Goal: Task Accomplishment & Management: Use online tool/utility

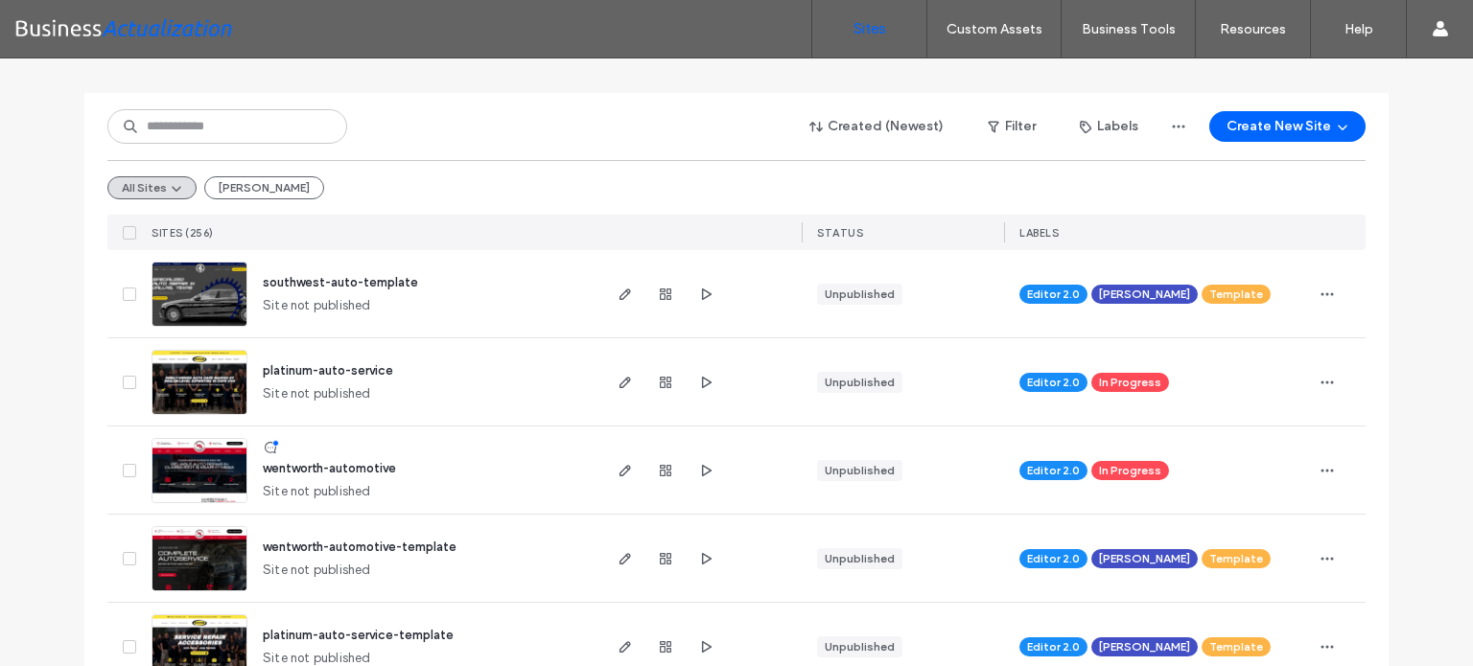
scroll to position [192, 0]
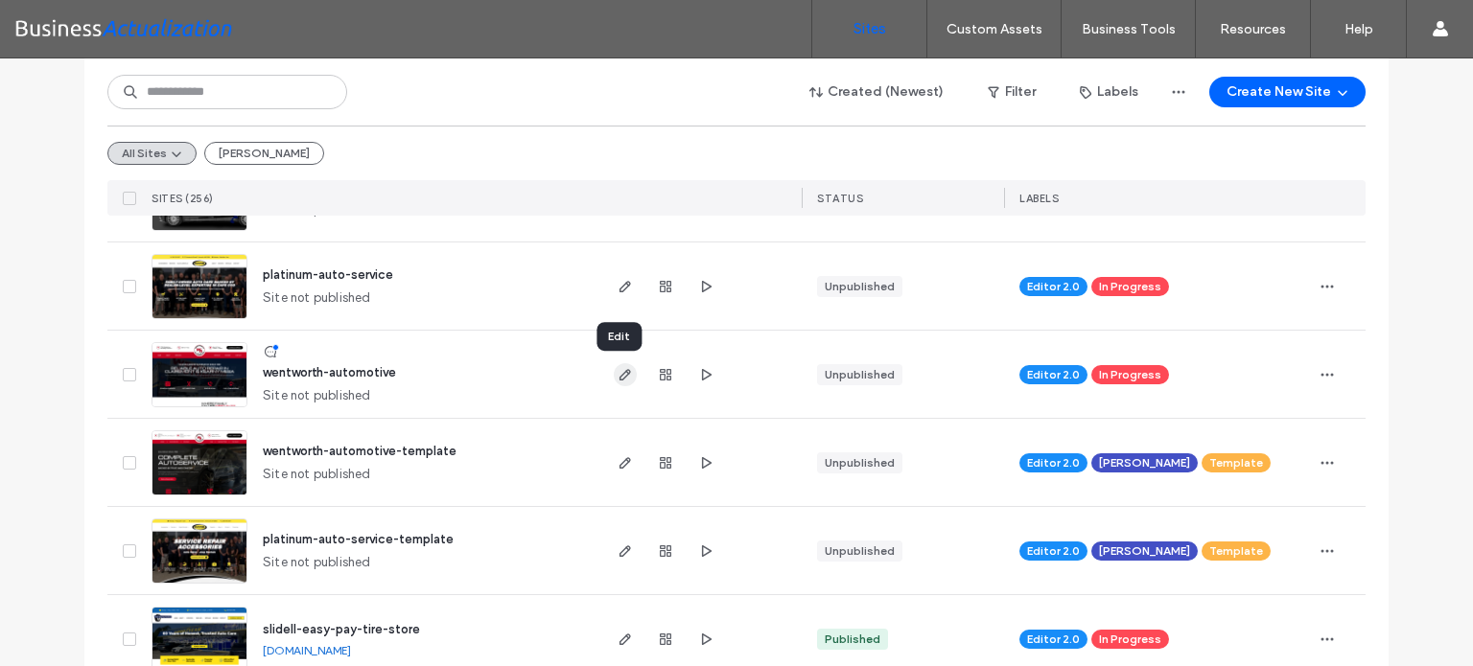
click at [619, 375] on use "button" at bounding box center [625, 375] width 12 height 12
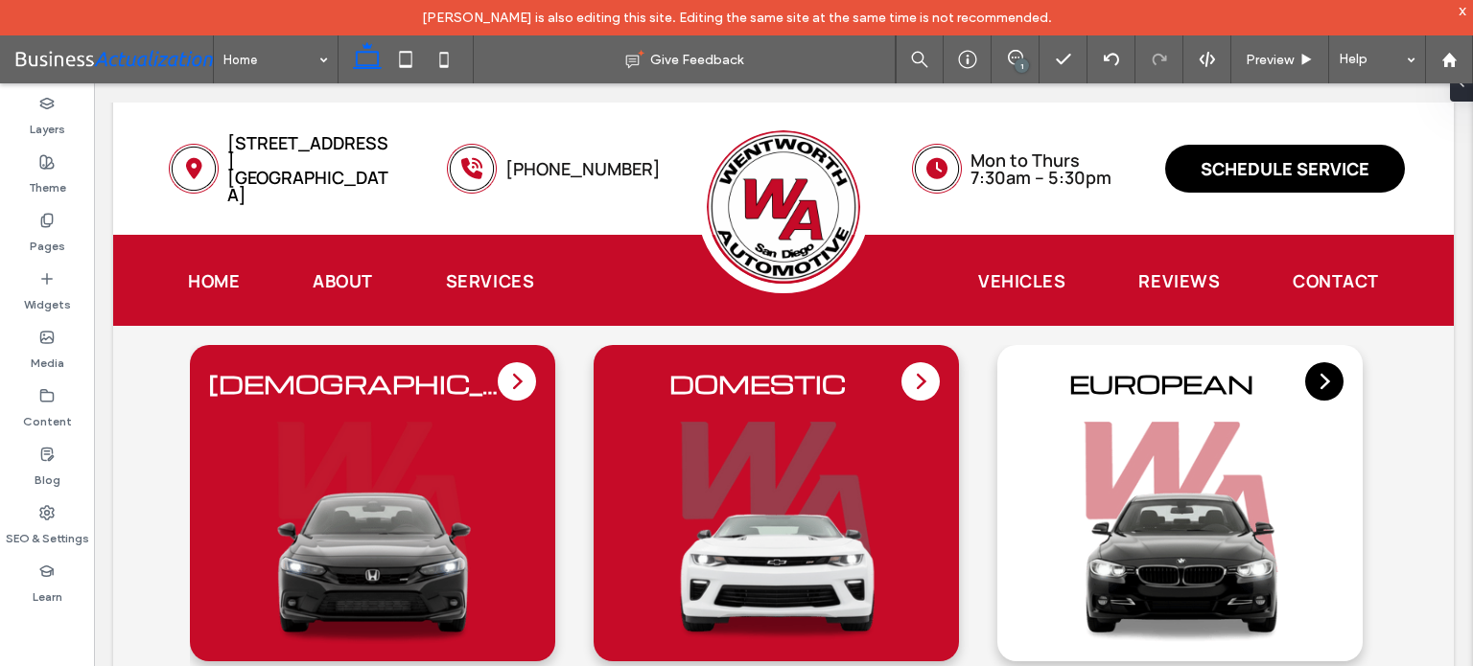
scroll to position [3904, 0]
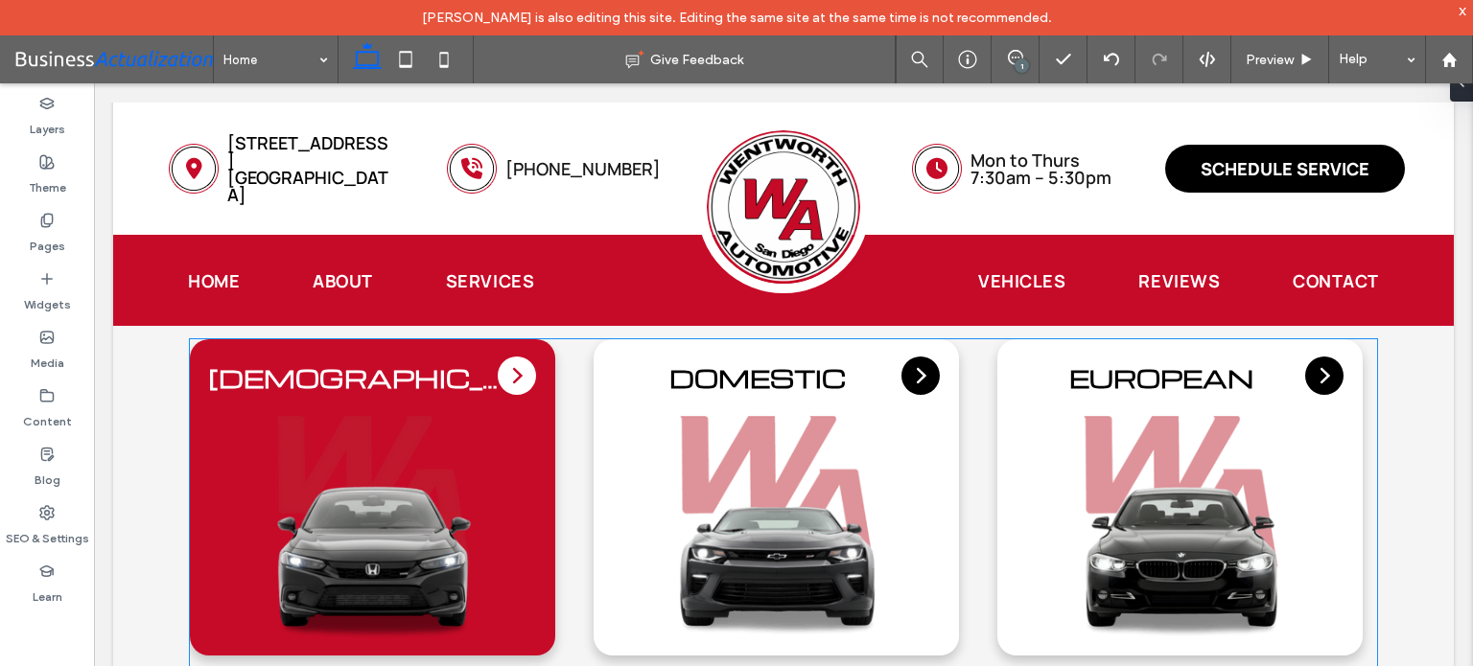
click at [576, 522] on div "Asian Domestic European Diesel Hybrid/EV" at bounding box center [783, 497] width 1187 height 316
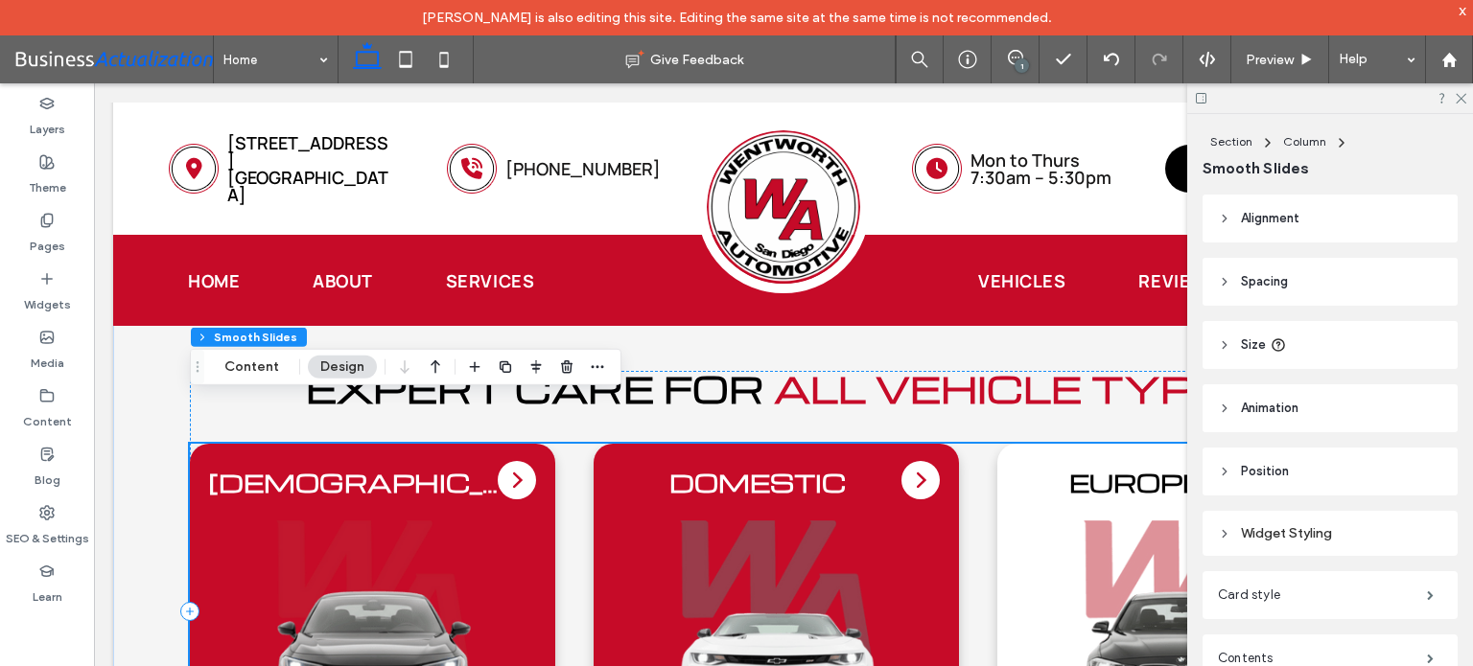
scroll to position [3957, 0]
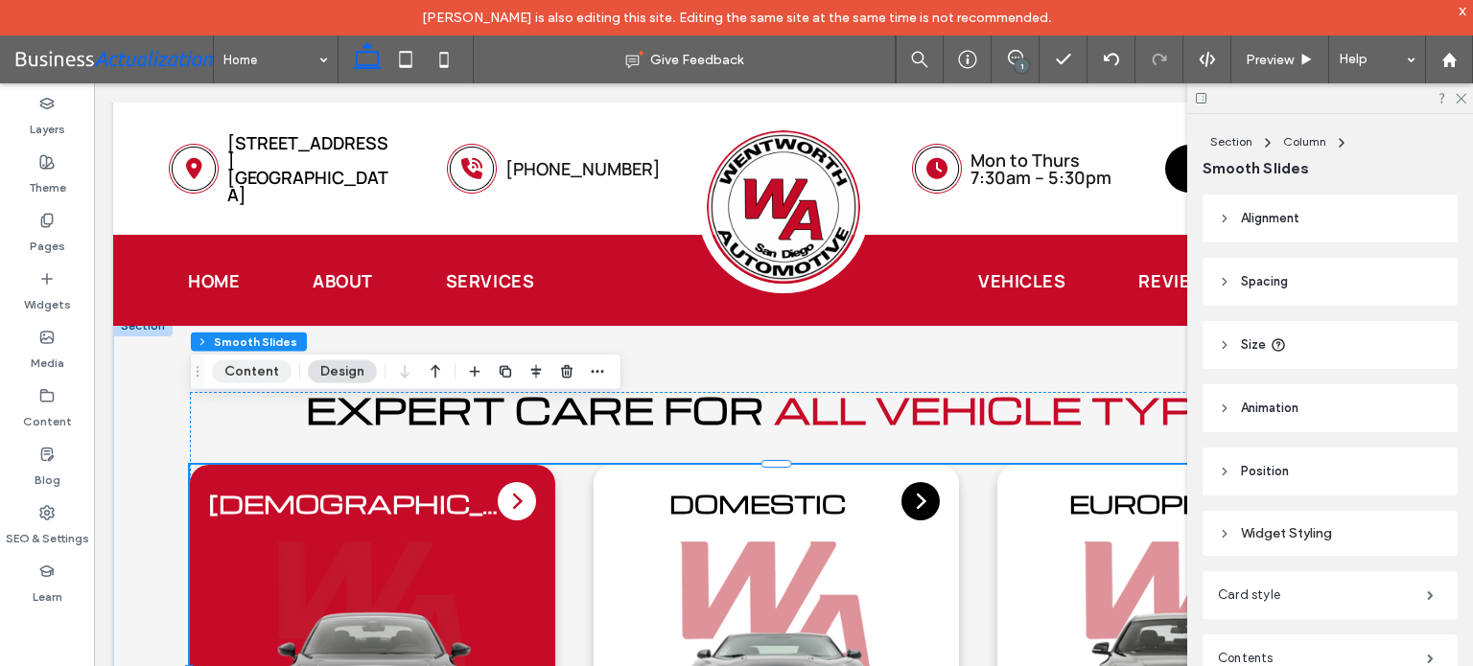
click at [249, 364] on button "Content" at bounding box center [252, 371] width 80 height 23
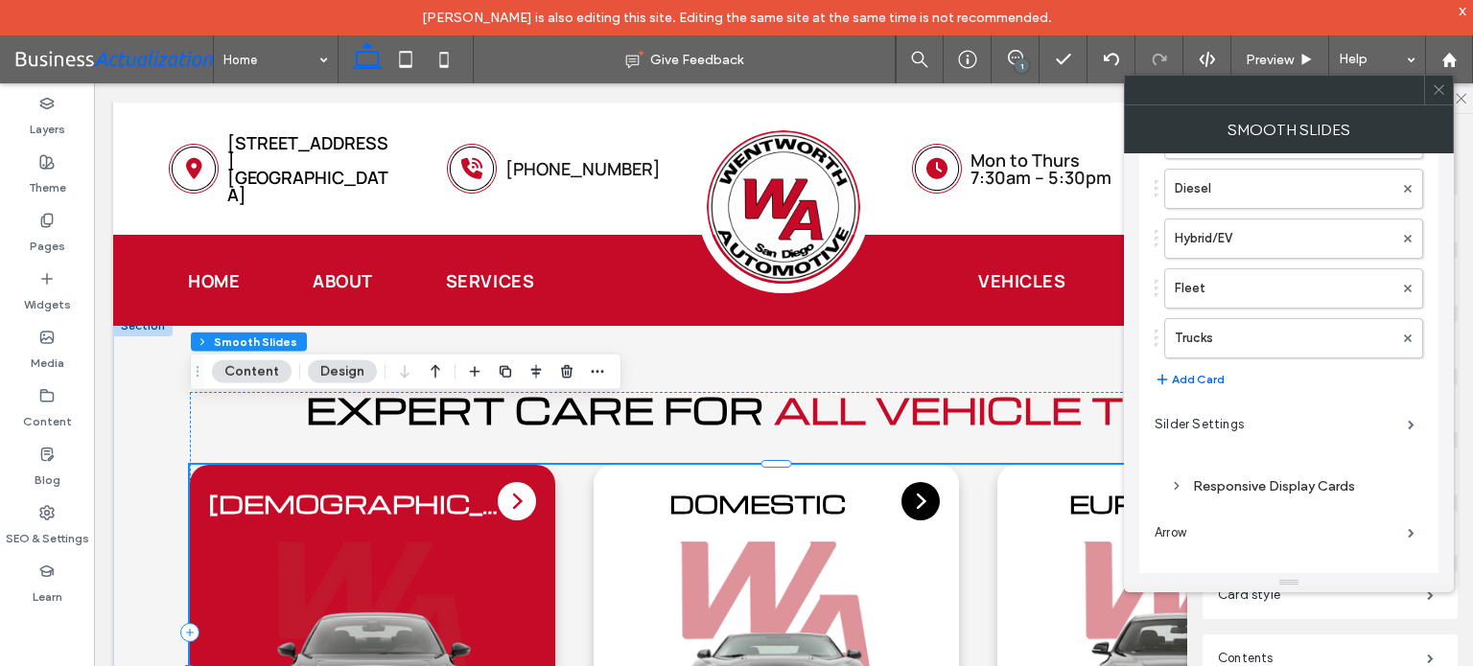
scroll to position [323, 0]
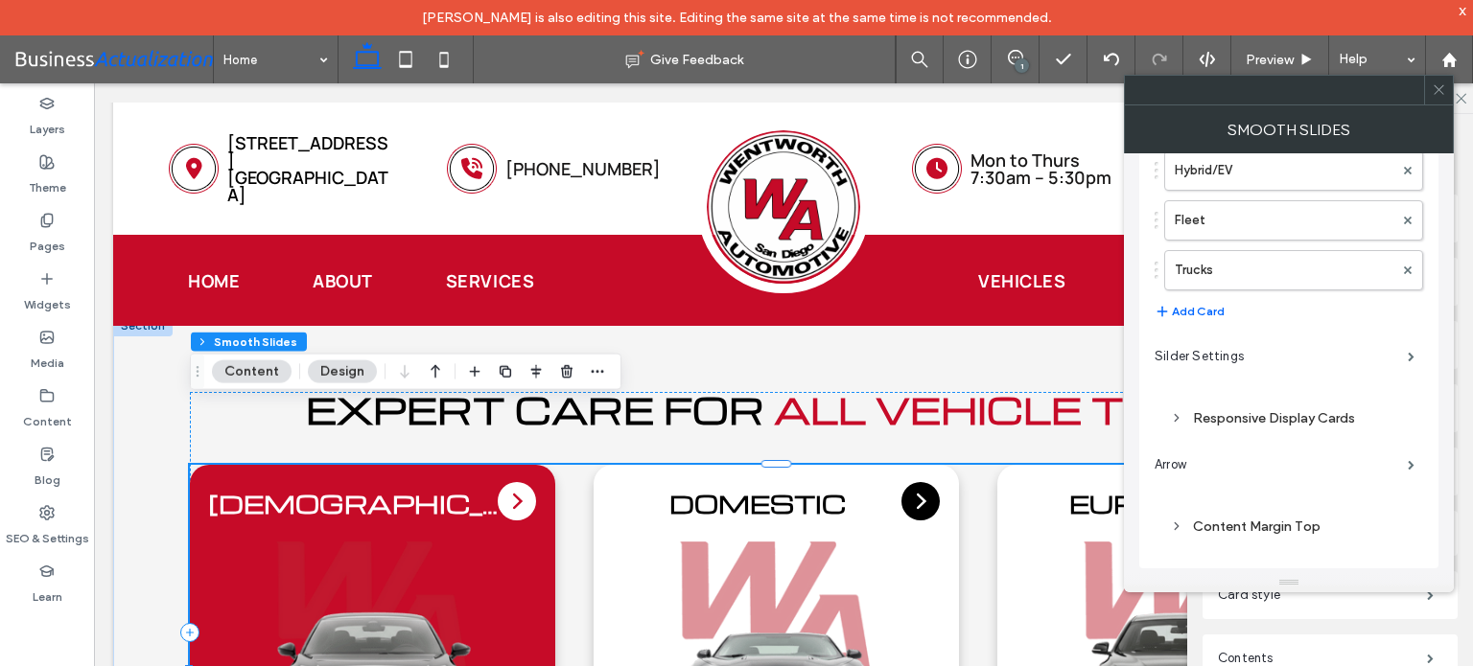
click at [1238, 413] on div "Responsive Display Cards" at bounding box center [1289, 418] width 238 height 16
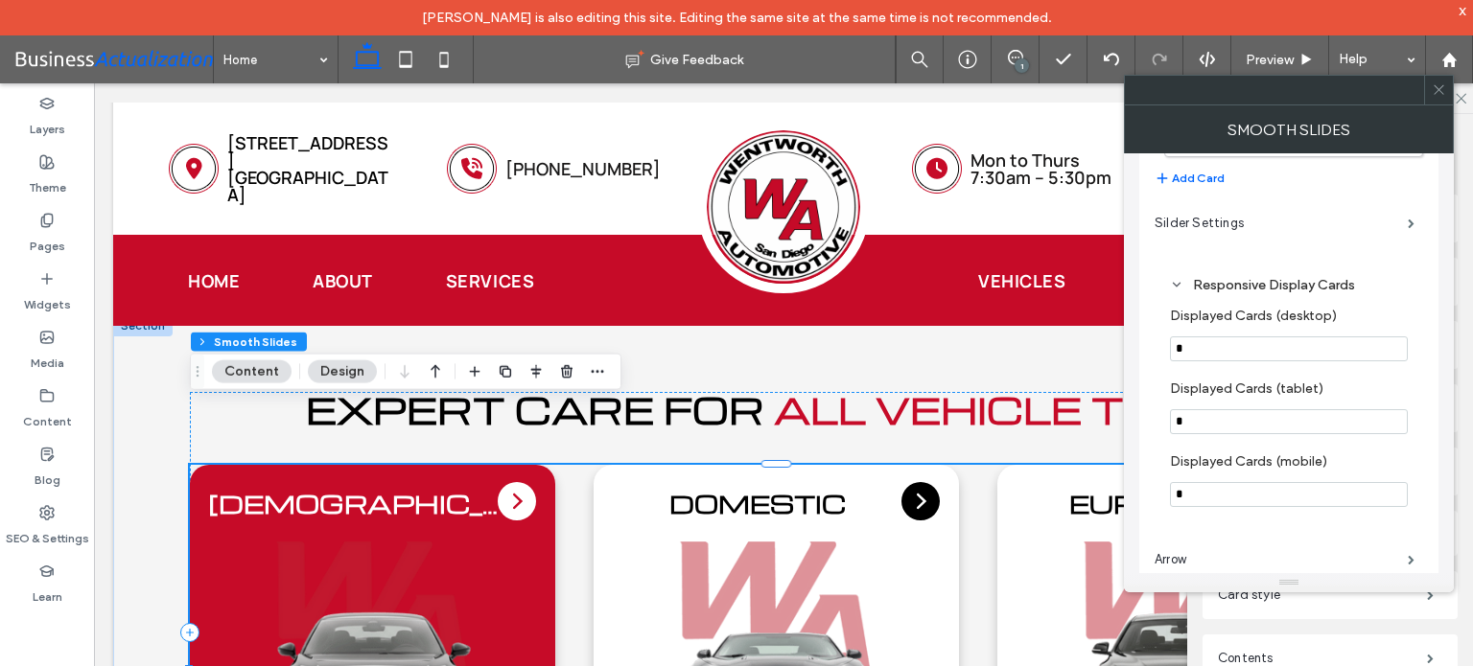
scroll to position [556, 0]
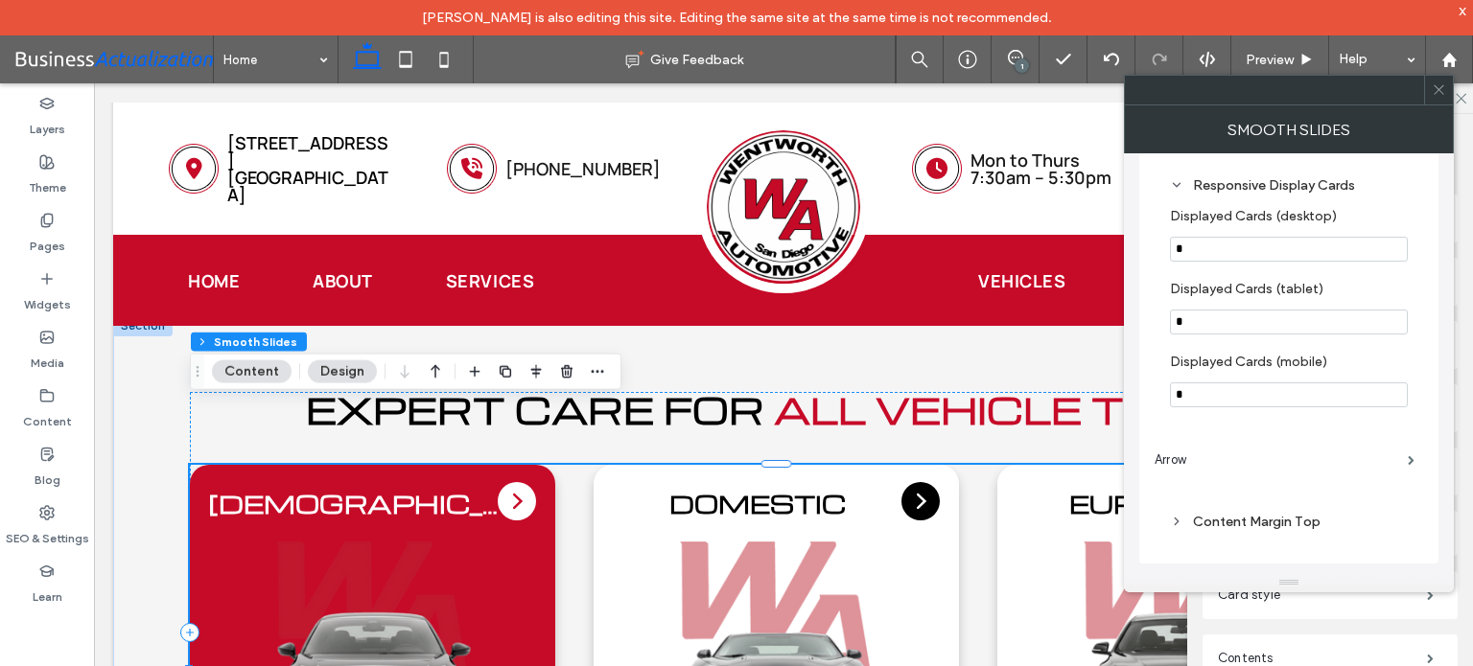
click at [1243, 521] on div "Content Margin Top" at bounding box center [1289, 522] width 238 height 16
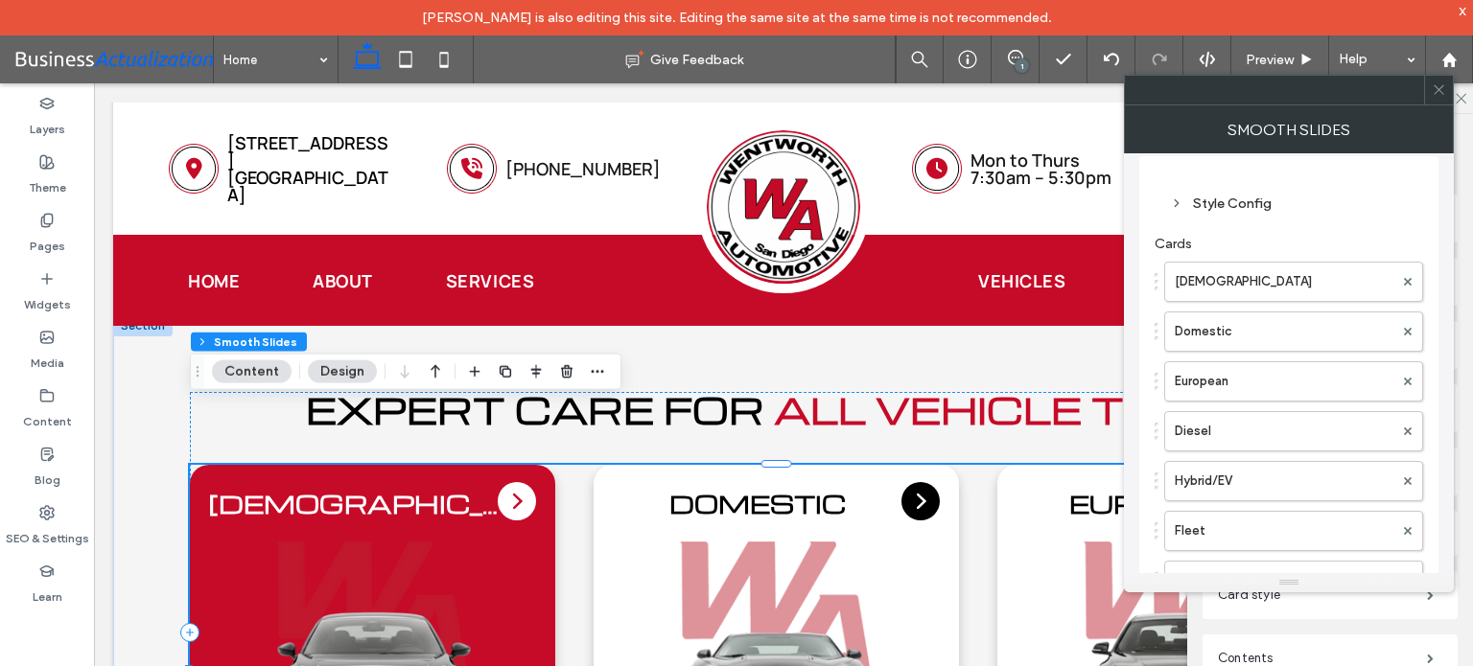
scroll to position [0, 0]
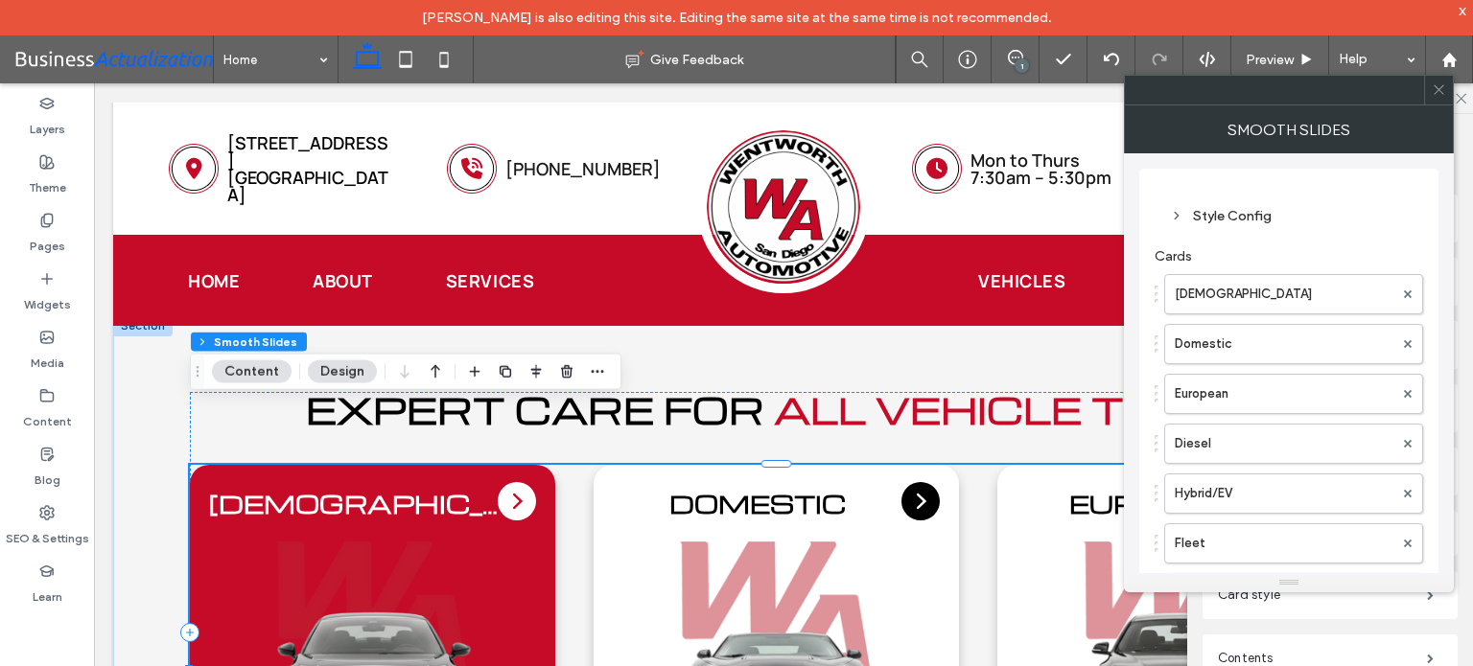
click at [1221, 212] on div "Style Config" at bounding box center [1289, 216] width 238 height 16
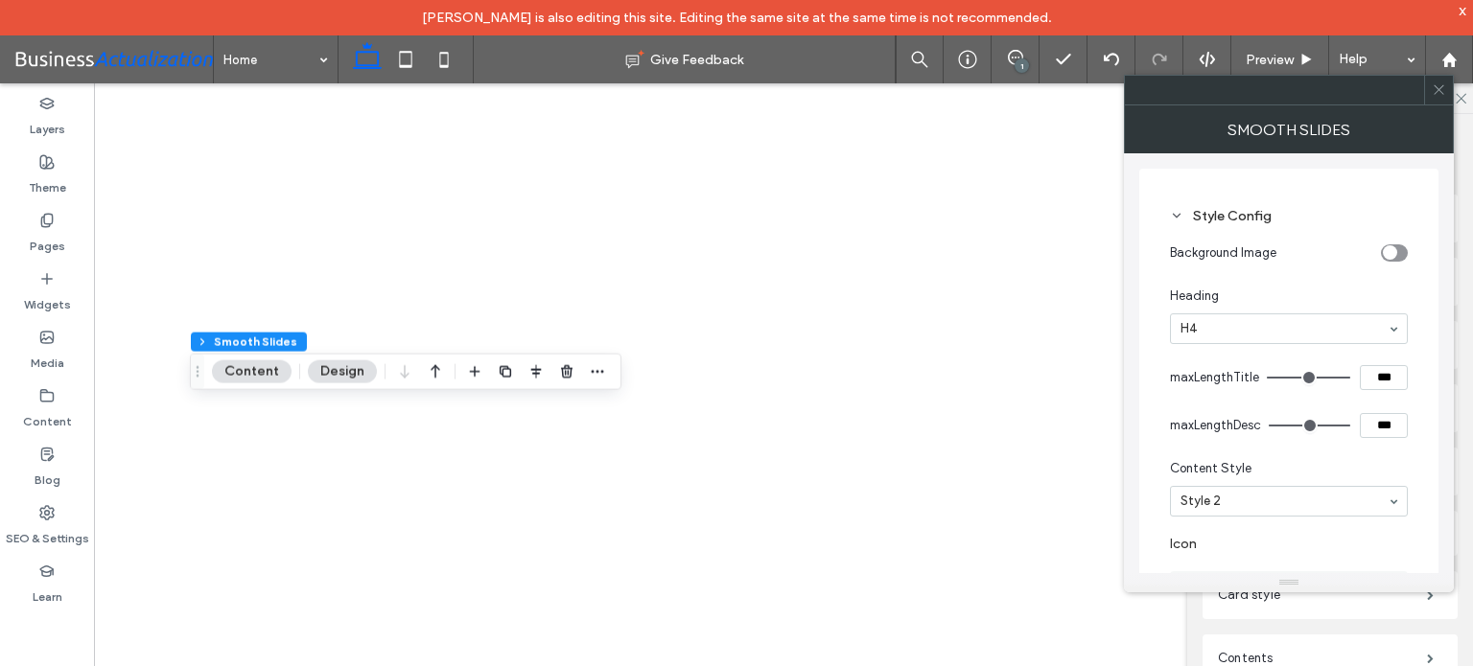
click at [1436, 92] on icon at bounding box center [1438, 89] width 14 height 14
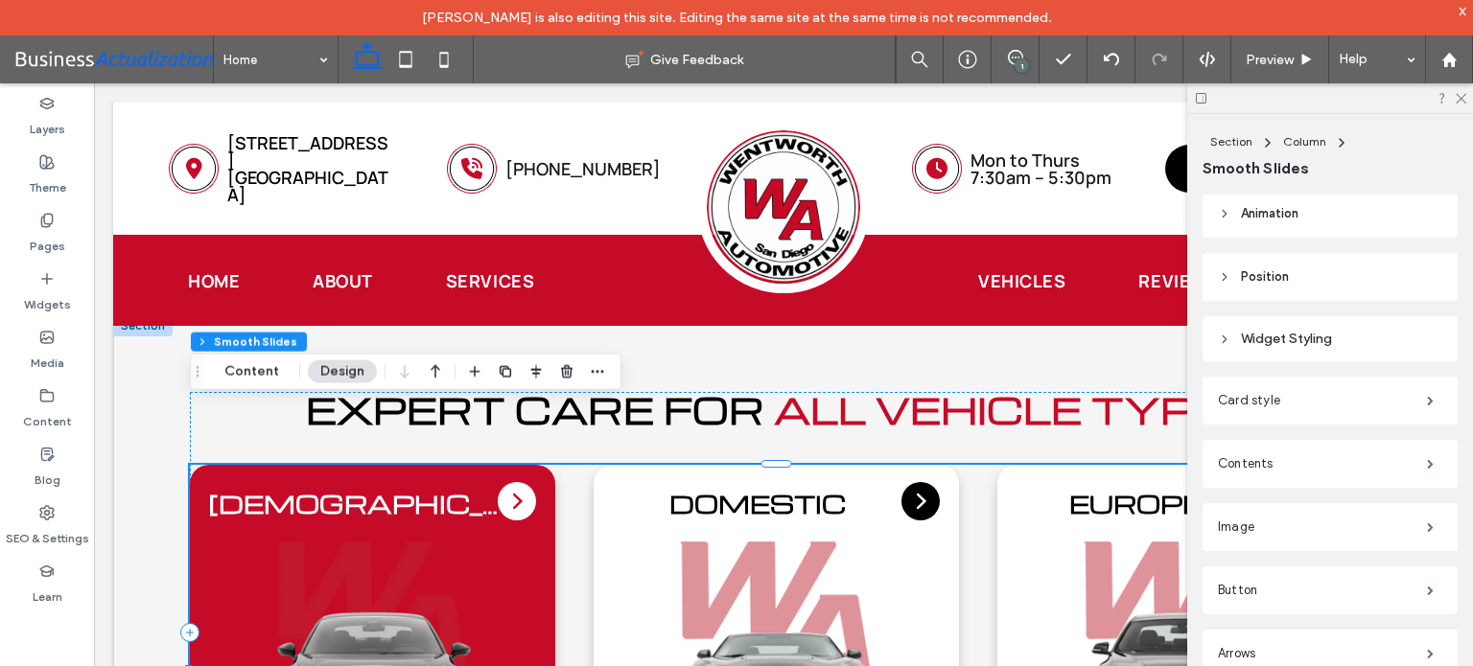
scroll to position [264, 0]
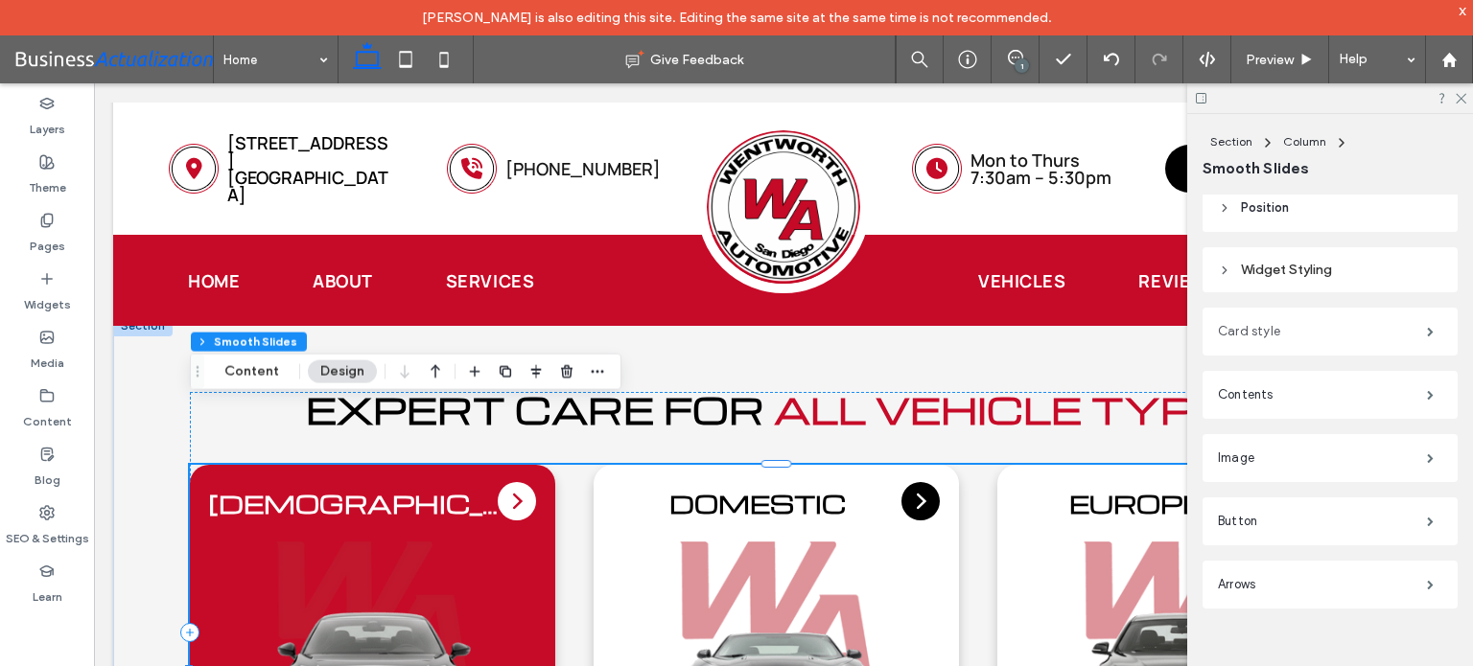
click at [1400, 330] on label "Card style" at bounding box center [1322, 332] width 209 height 38
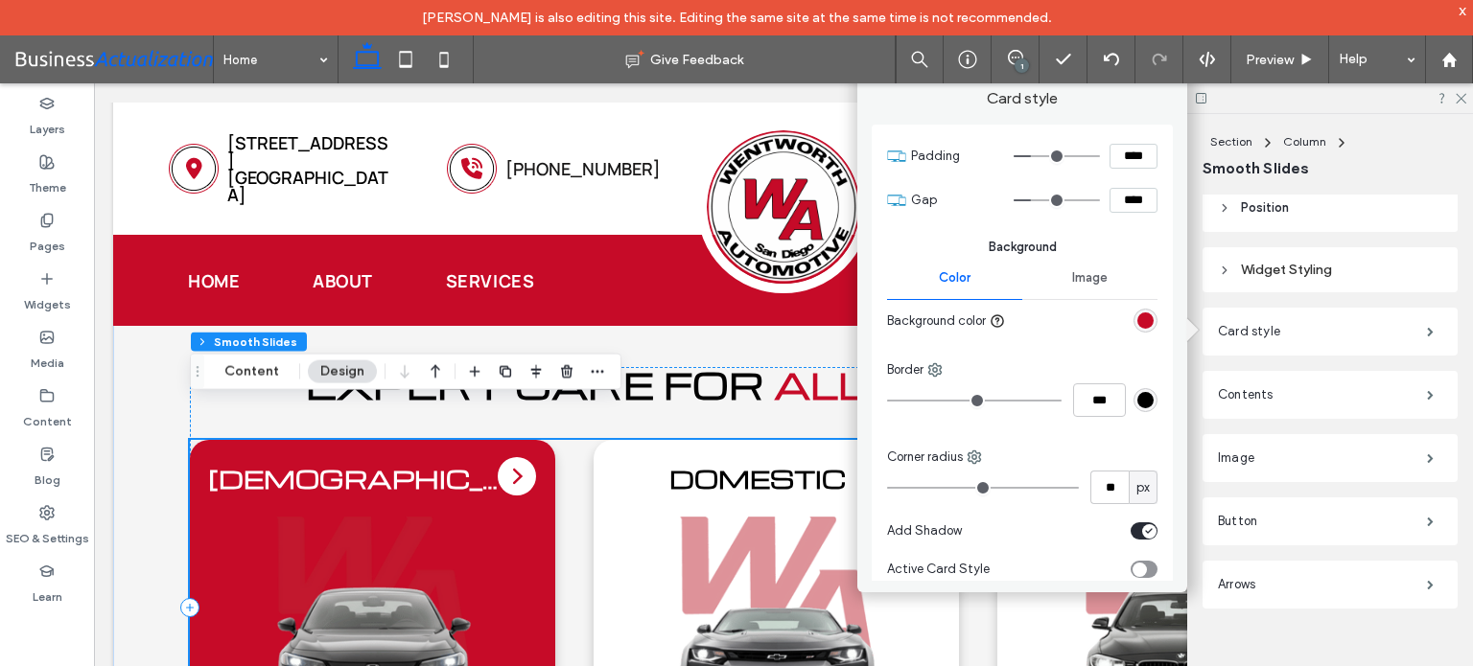
scroll to position [3957, 0]
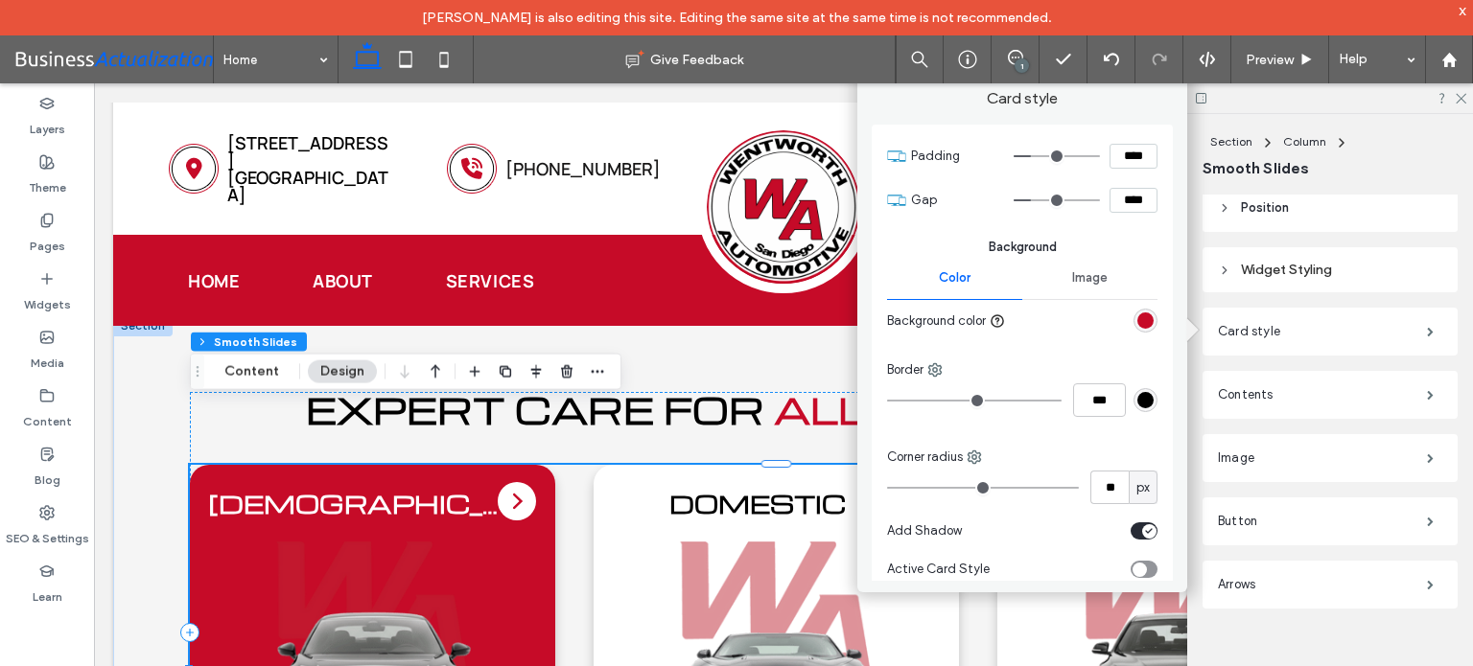
click at [1467, 99] on div at bounding box center [1330, 98] width 286 height 30
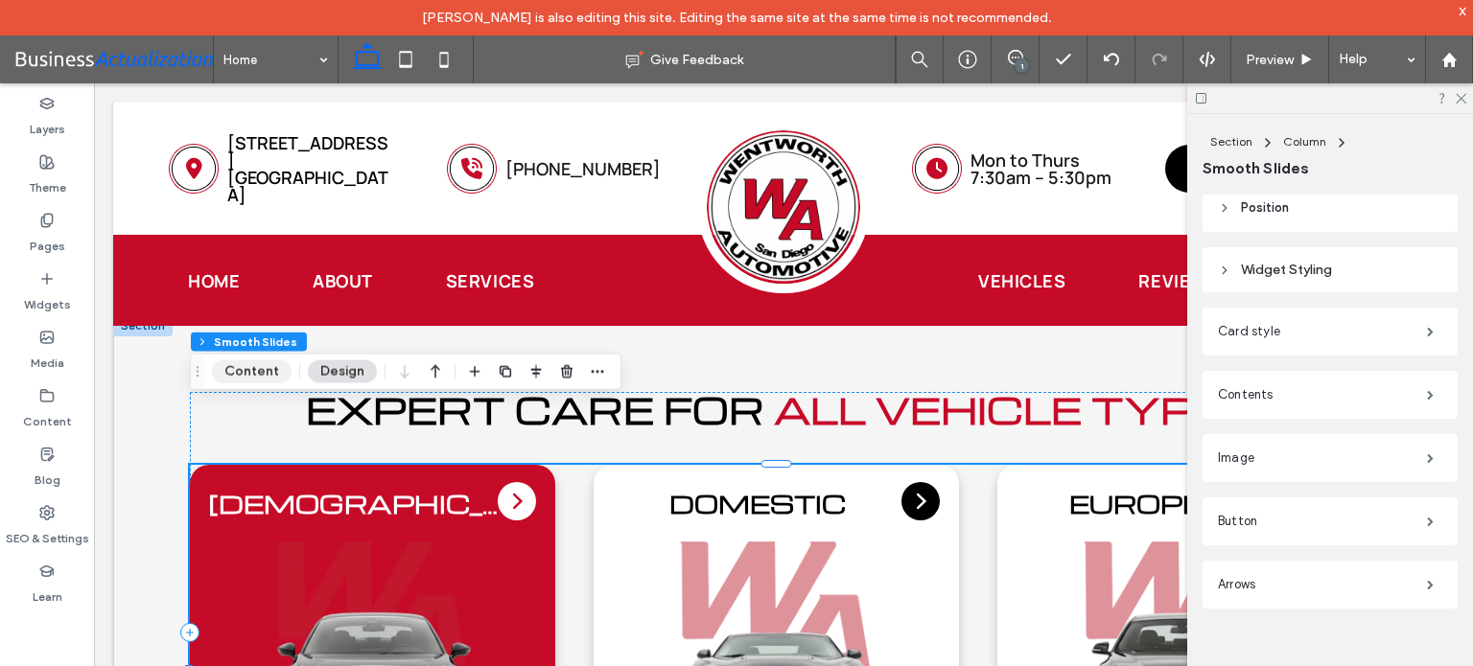
click at [253, 369] on button "Content" at bounding box center [252, 371] width 80 height 23
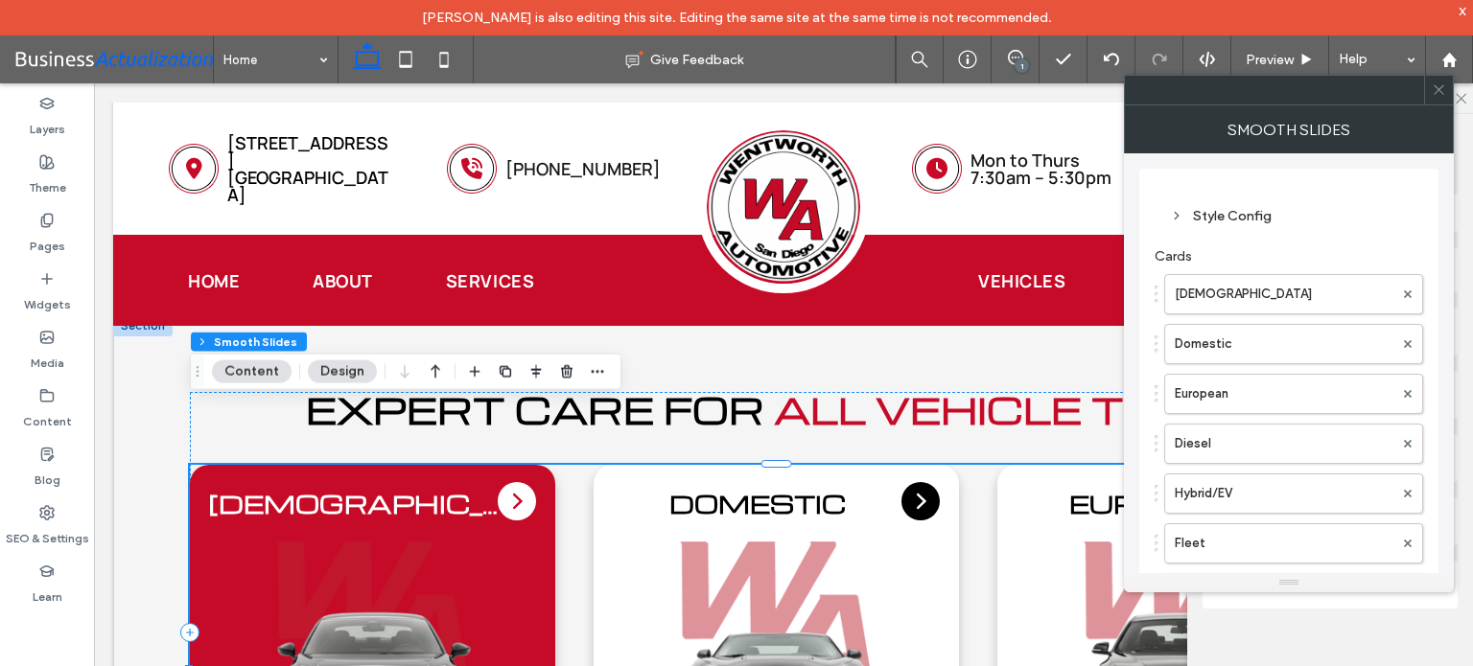
click at [1438, 85] on icon at bounding box center [1438, 89] width 14 height 14
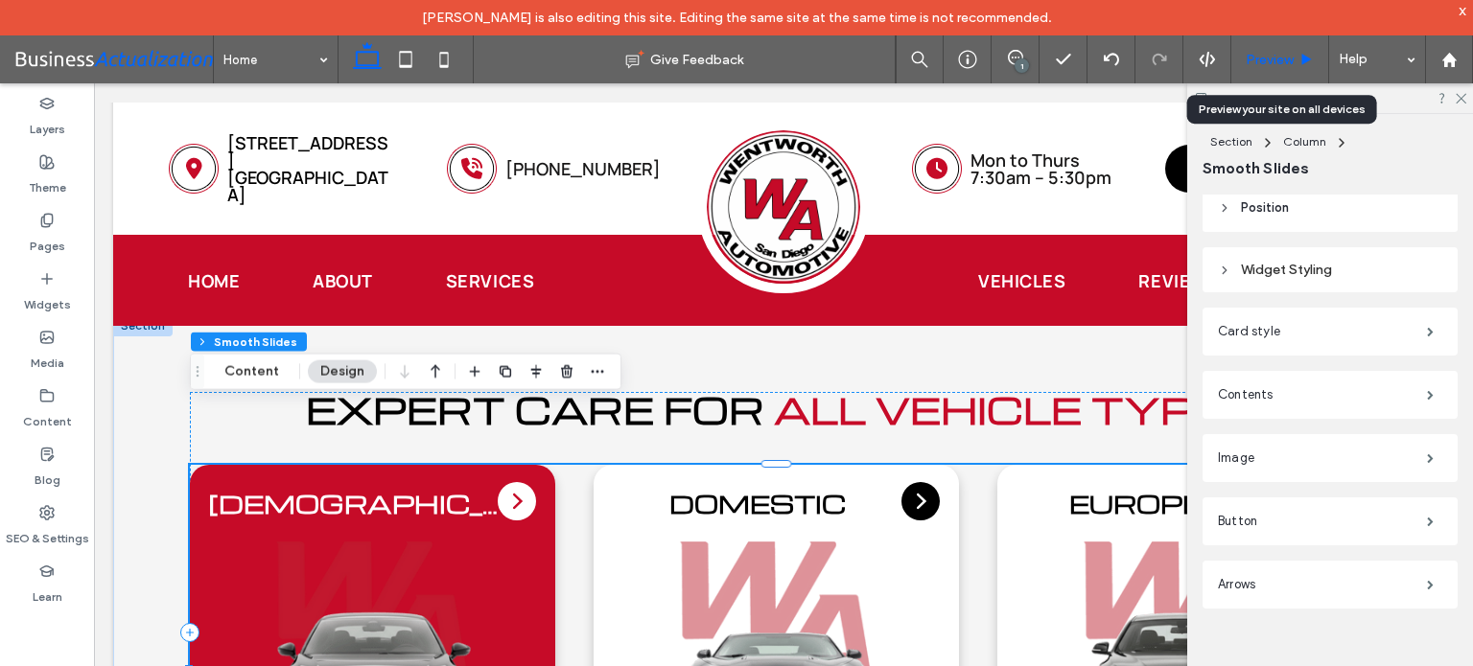
click at [1270, 53] on span "Preview" at bounding box center [1269, 60] width 48 height 16
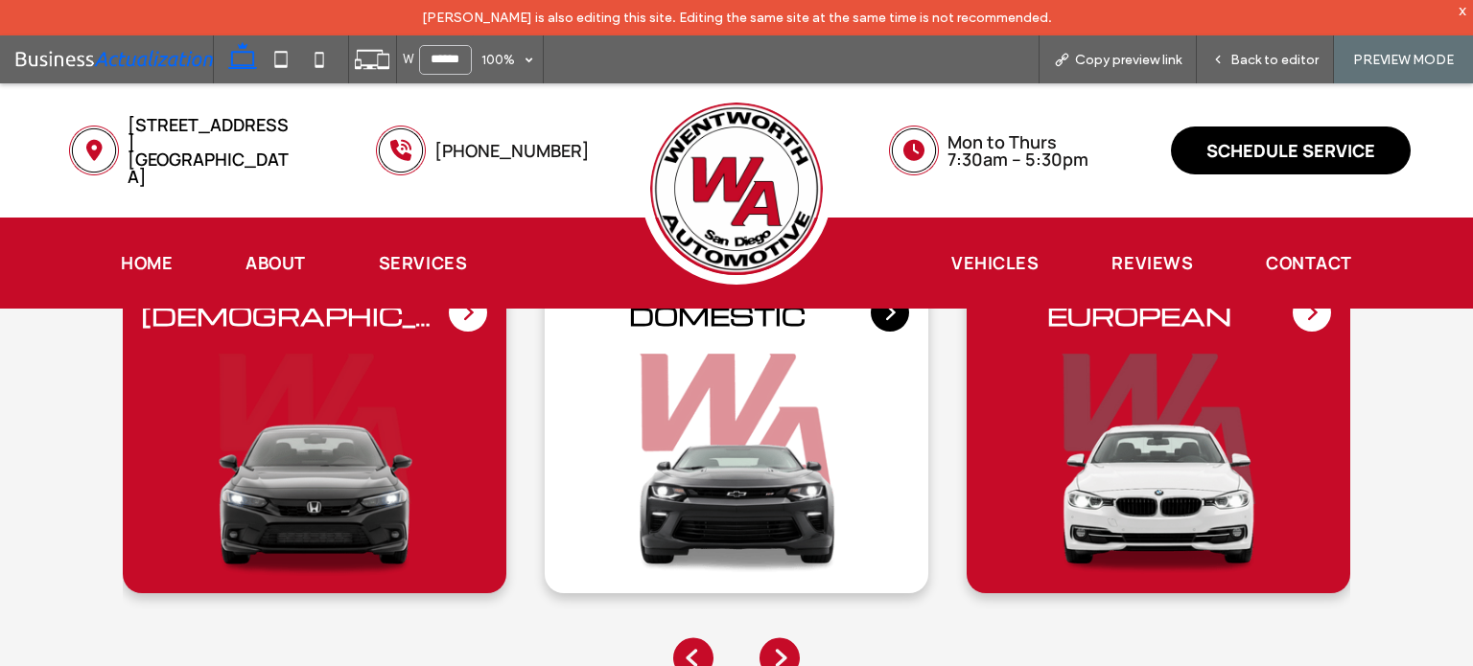
scroll to position [4198, 0]
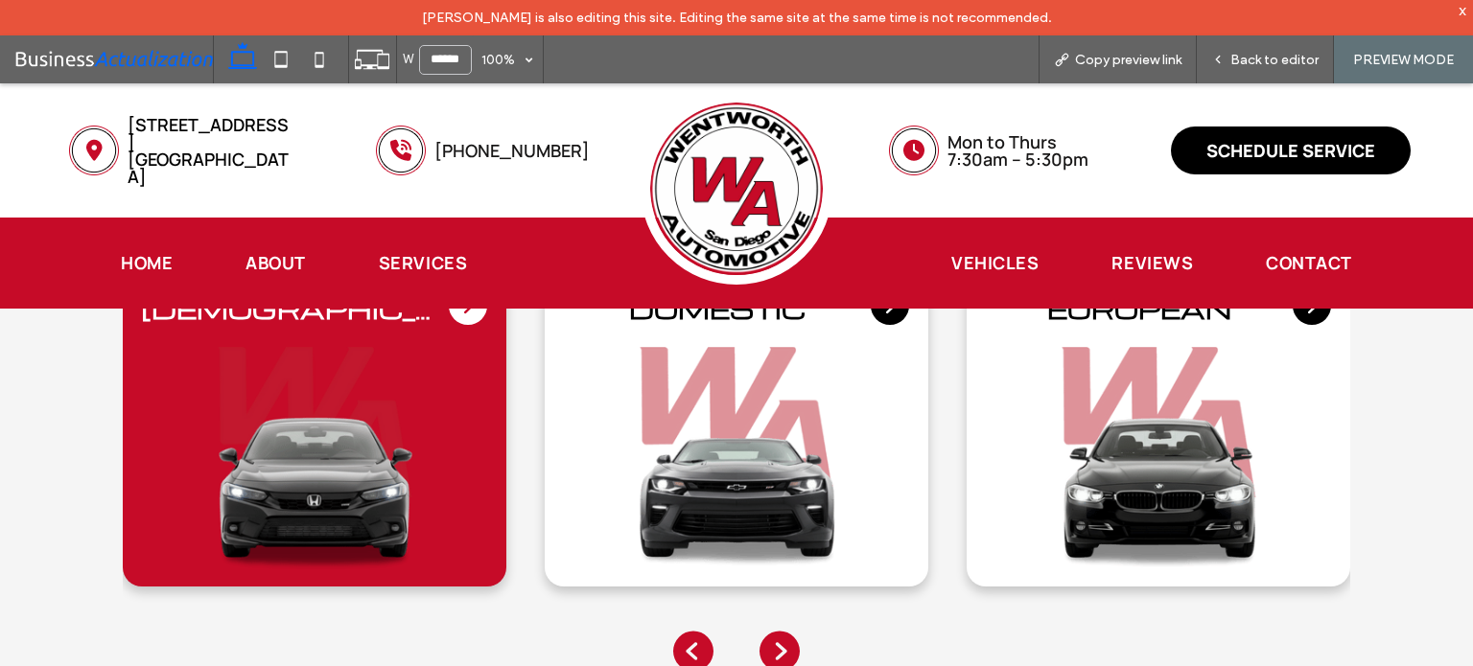
click at [767, 631] on icon "Next slide" at bounding box center [779, 651] width 40 height 40
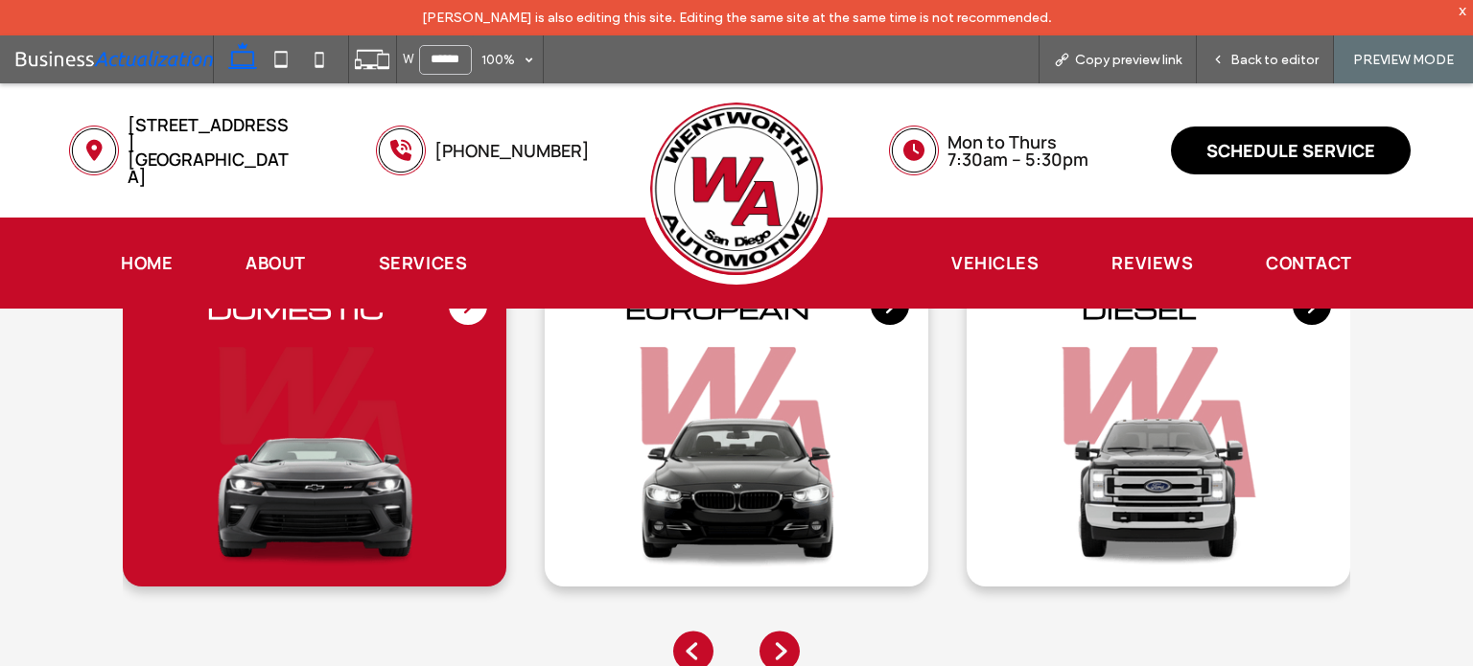
click at [689, 631] on icon "Previous slide" at bounding box center [693, 651] width 40 height 40
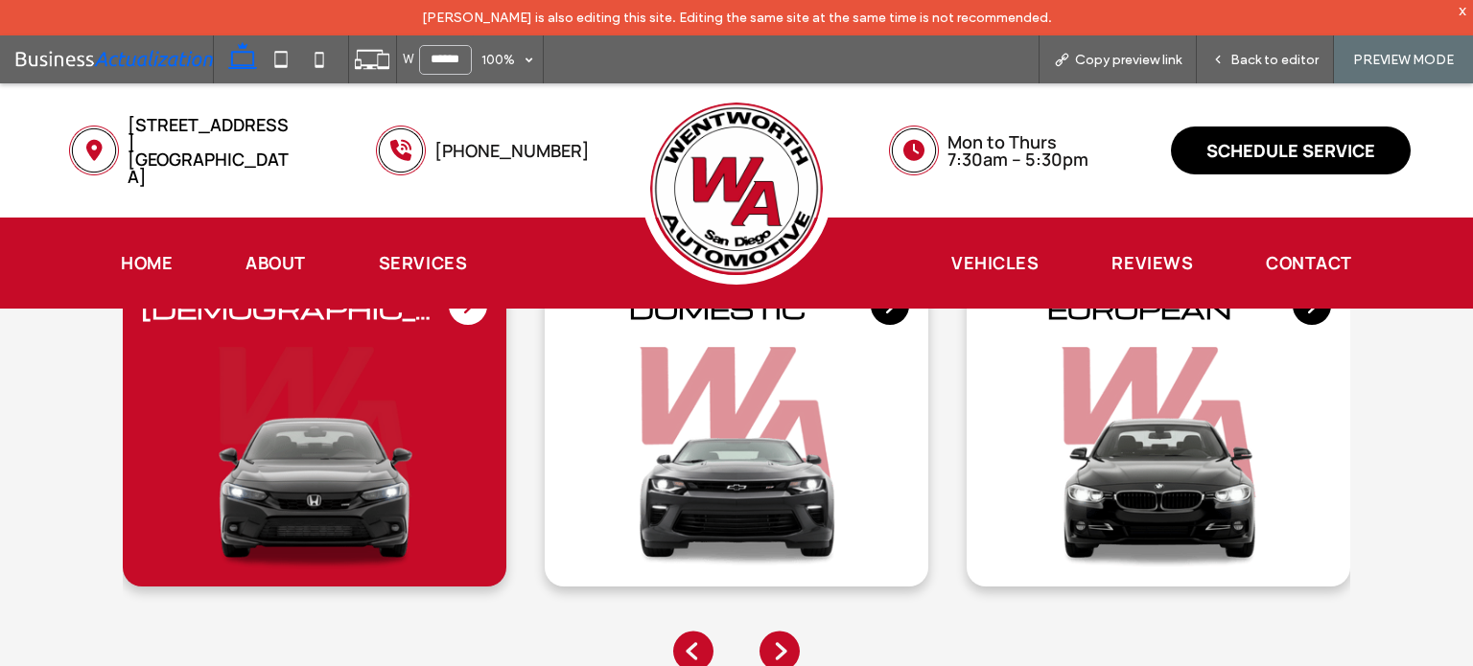
click at [771, 631] on icon "Next slide" at bounding box center [779, 651] width 40 height 40
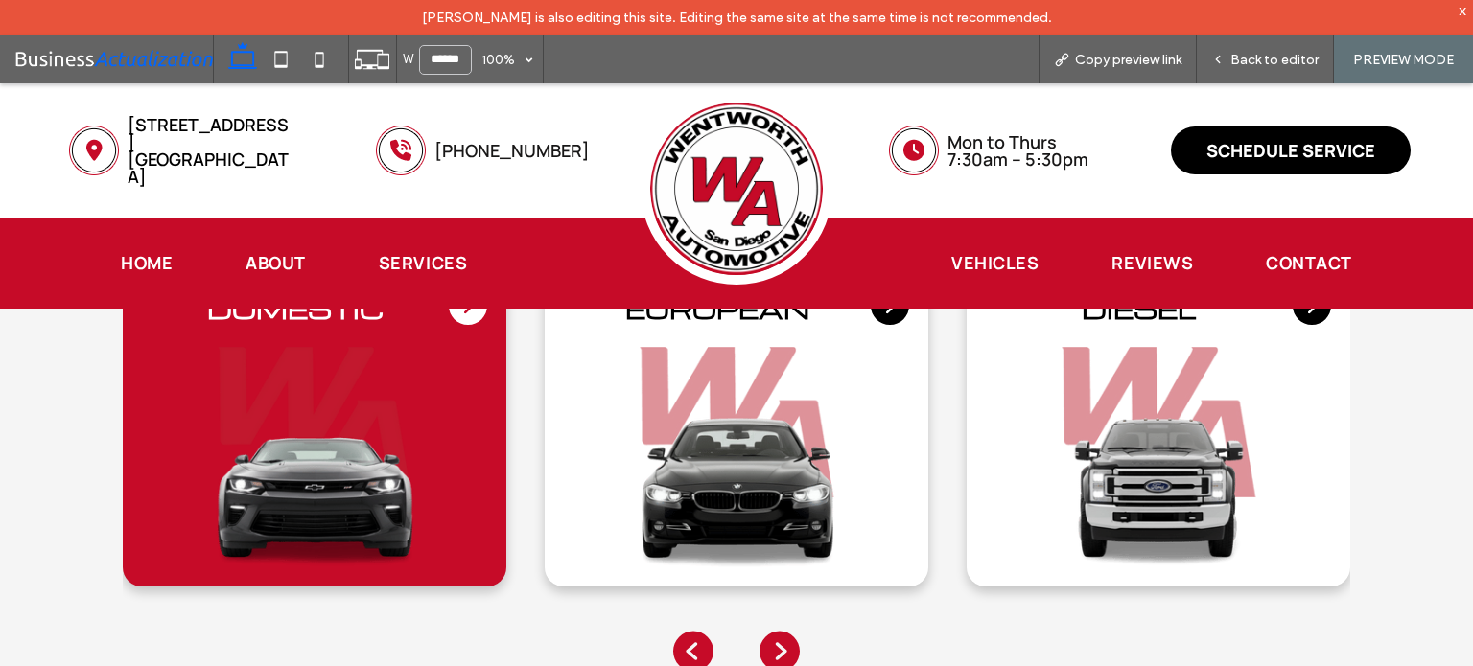
click at [771, 631] on icon "Next slide" at bounding box center [779, 651] width 40 height 40
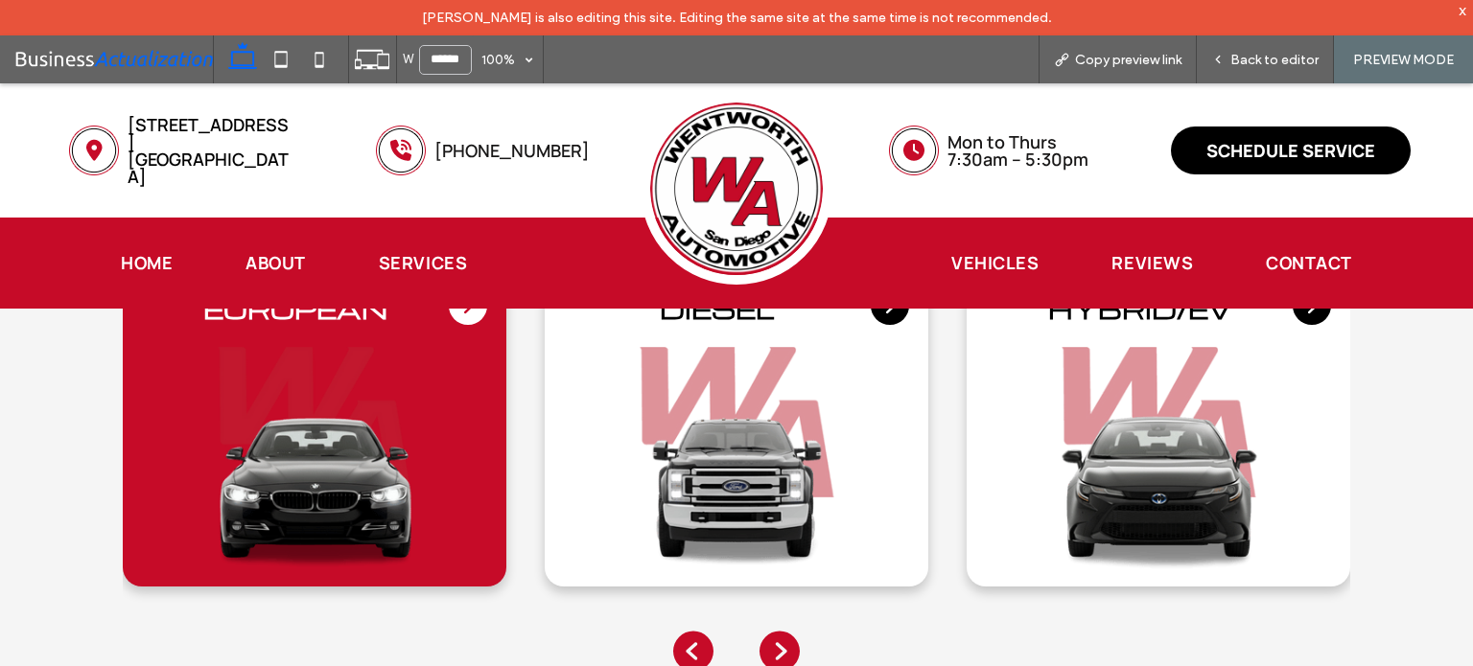
click at [765, 631] on icon "Next slide" at bounding box center [779, 651] width 40 height 40
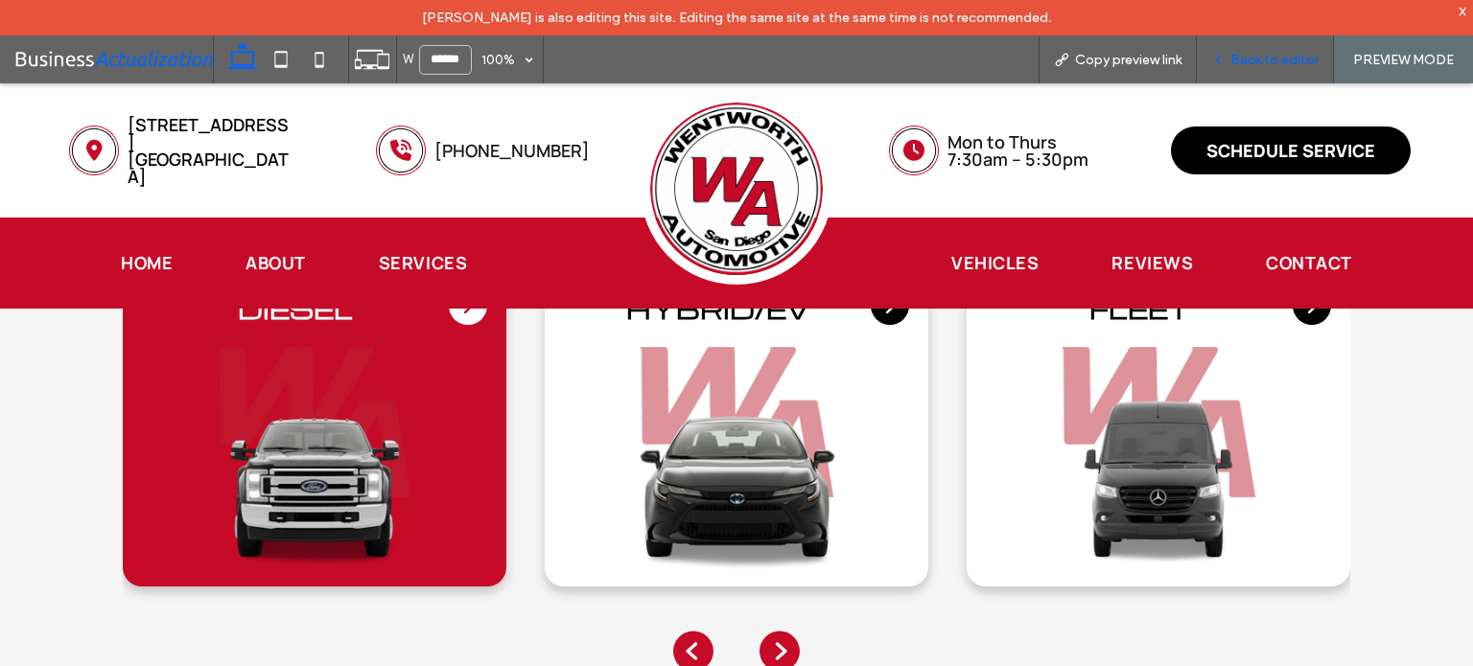
click at [1242, 52] on span "Back to editor" at bounding box center [1274, 60] width 88 height 16
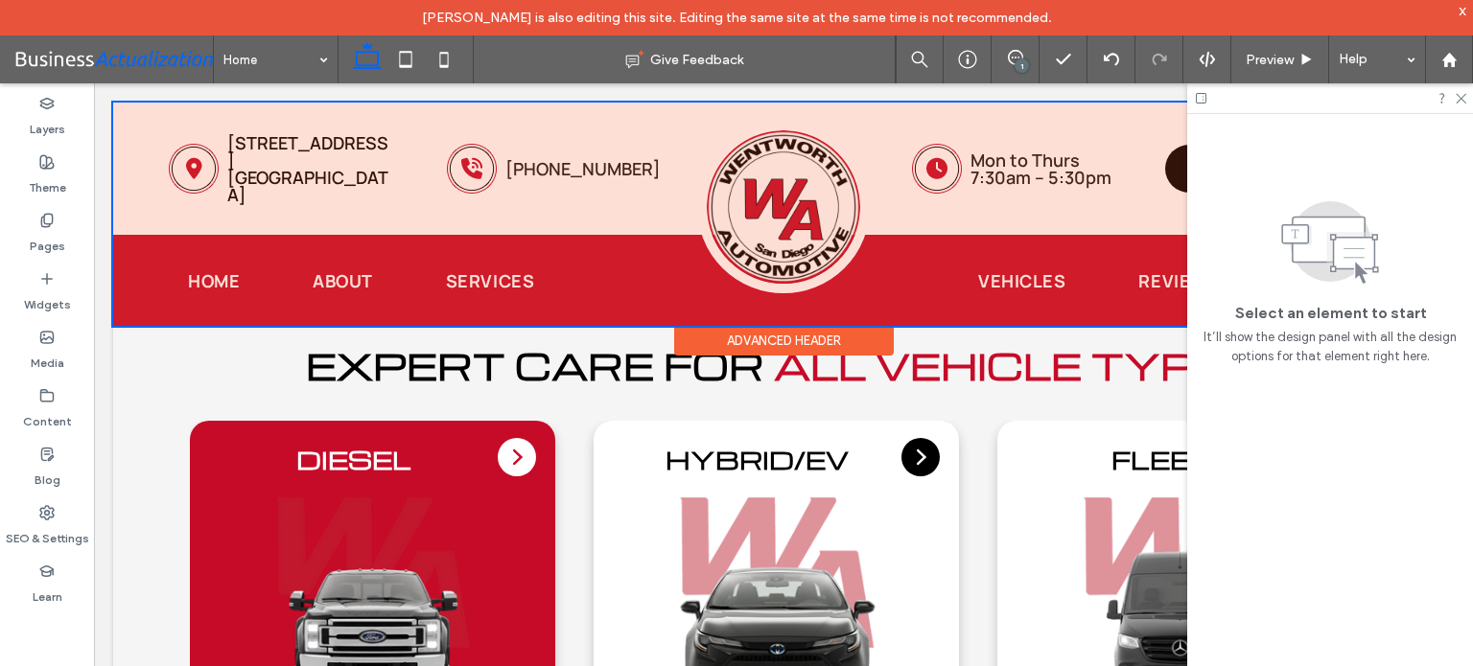
scroll to position [4377, 0]
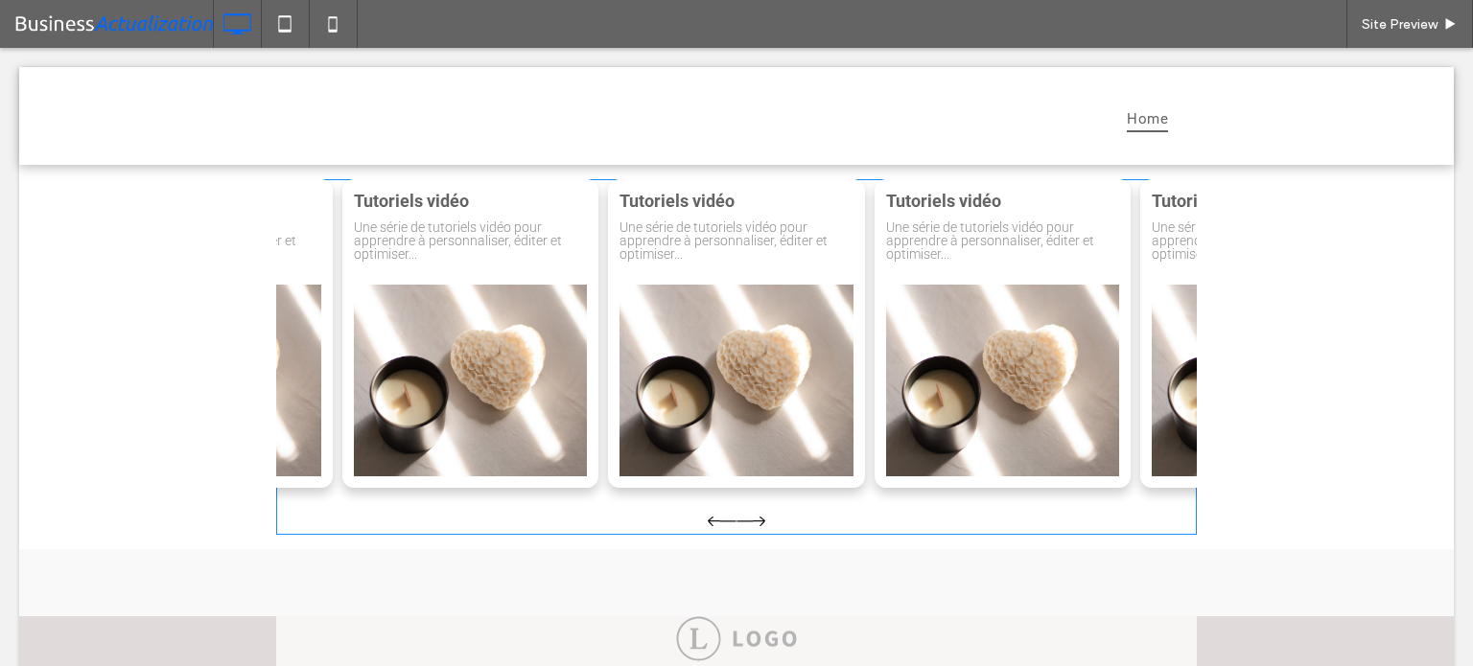
click at [621, 305] on span at bounding box center [736, 357] width 920 height 356
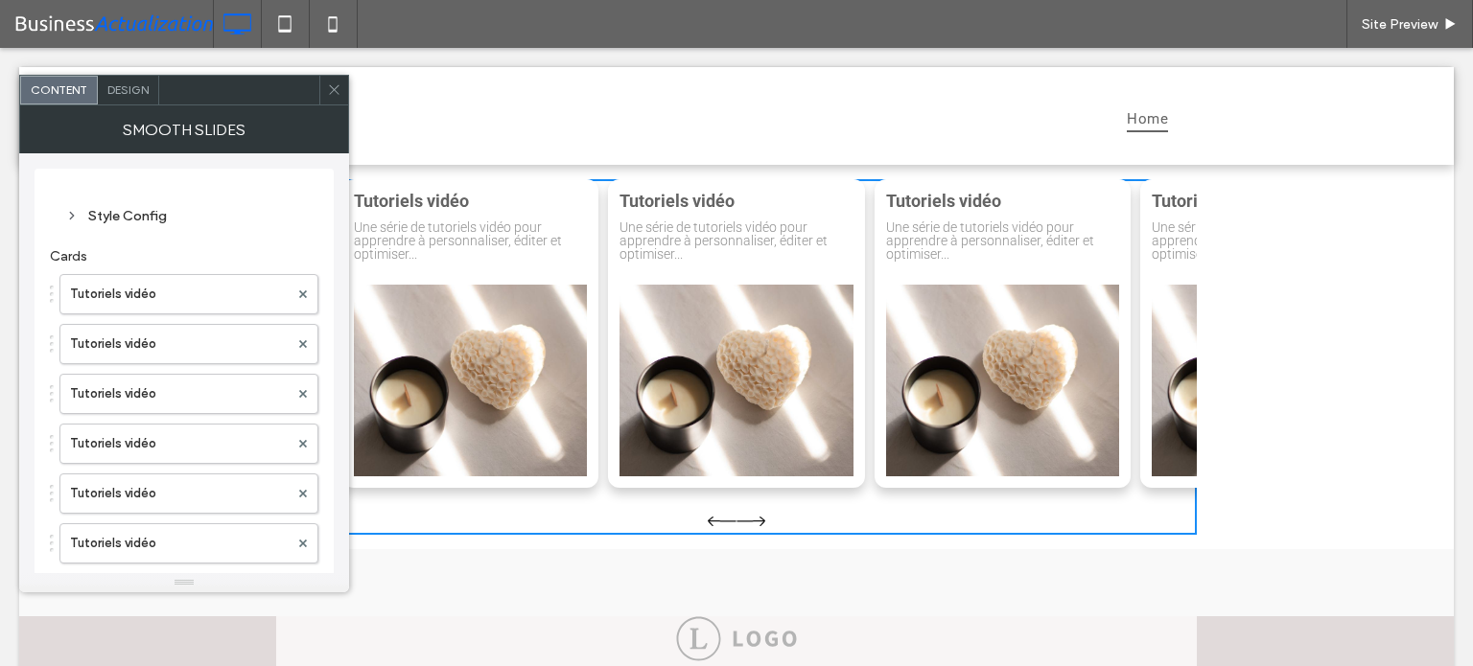
click at [133, 94] on span "Design" at bounding box center [127, 89] width 41 height 14
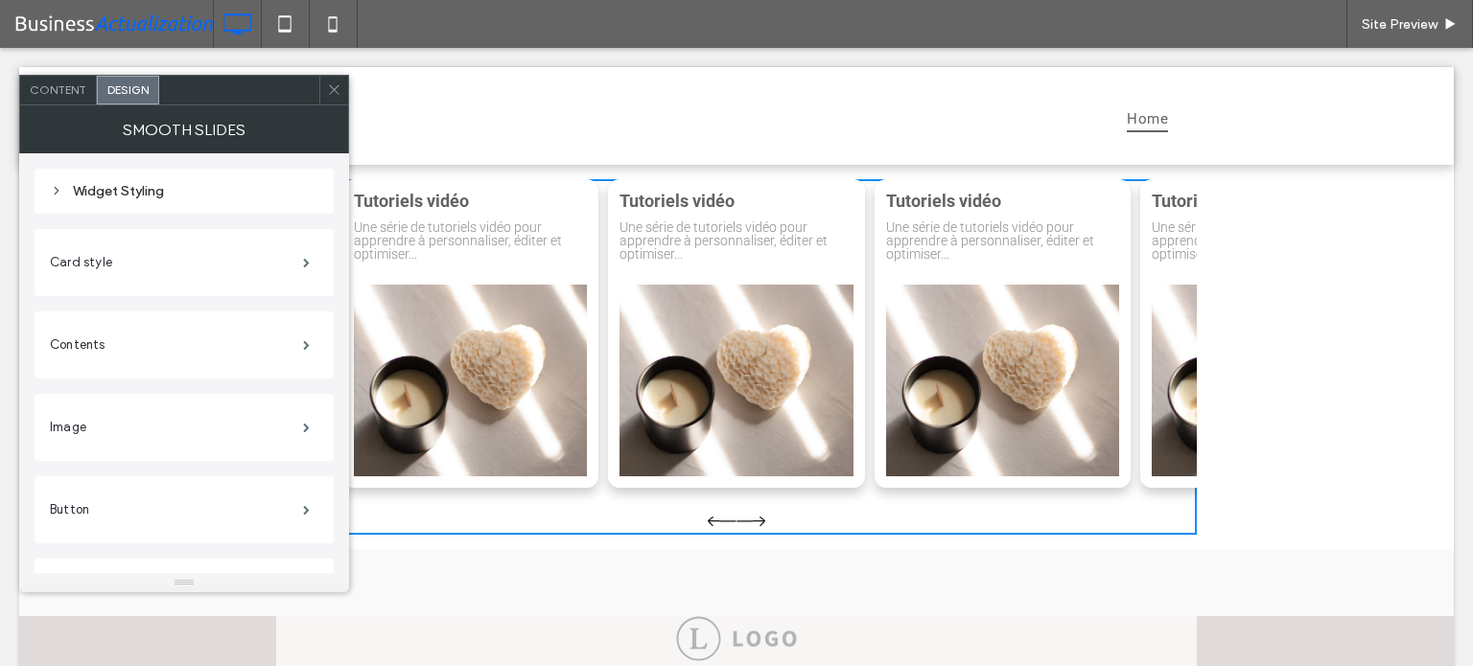
click at [75, 91] on span "Content" at bounding box center [58, 89] width 57 height 14
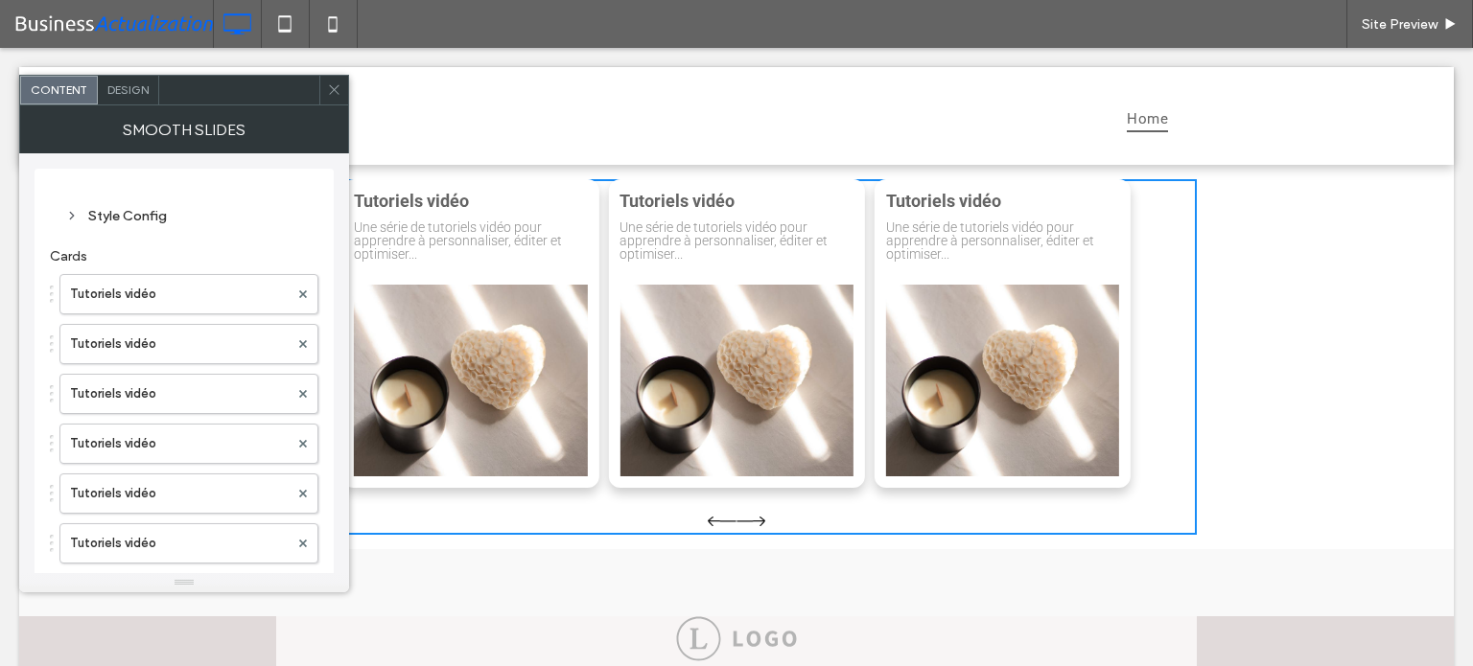
click at [140, 217] on div "Style Config" at bounding box center [184, 216] width 238 height 16
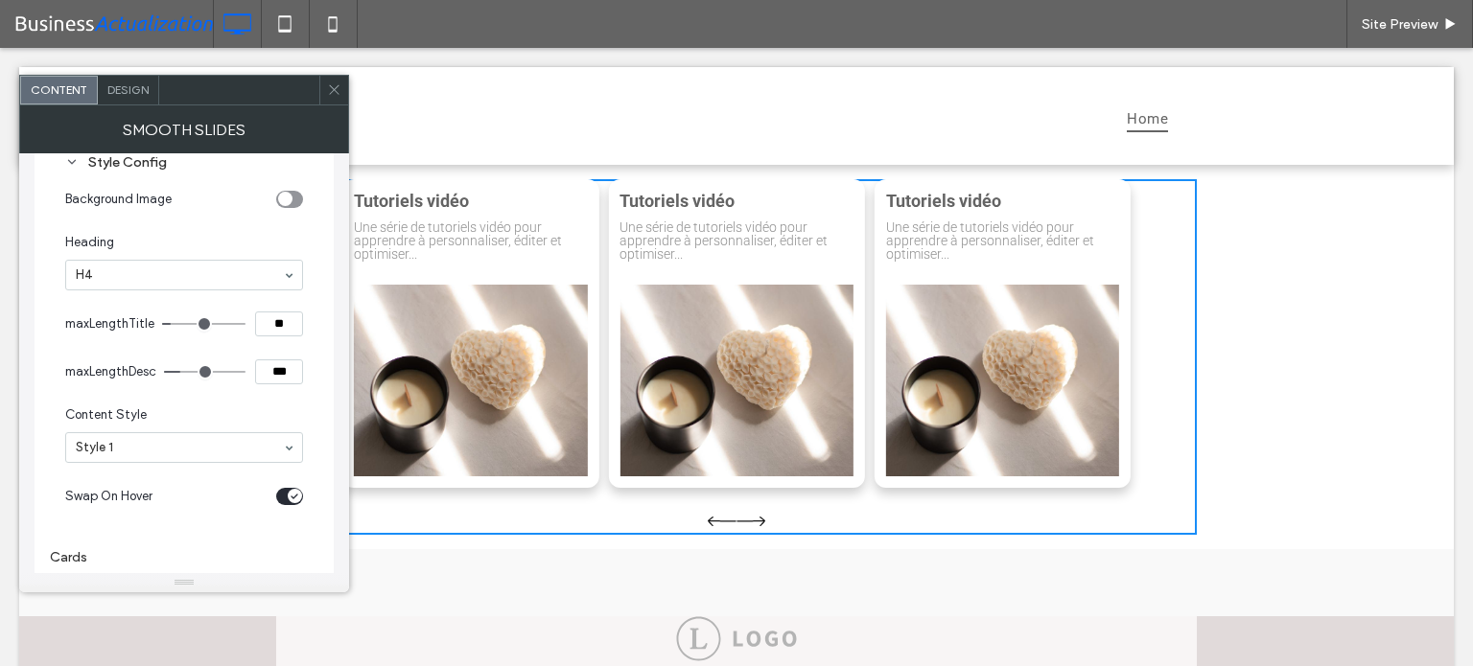
scroll to position [96, 0]
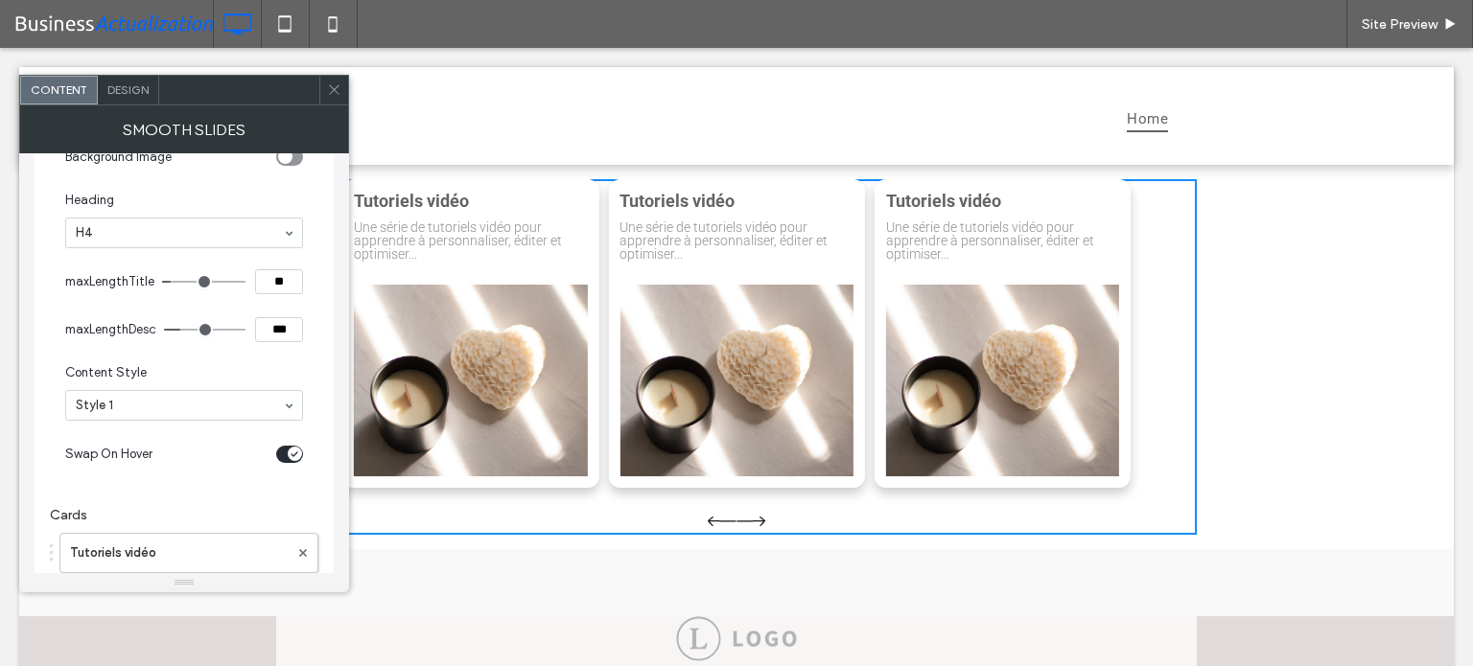
click at [291, 452] on icon "toggle" at bounding box center [294, 455] width 8 height 6
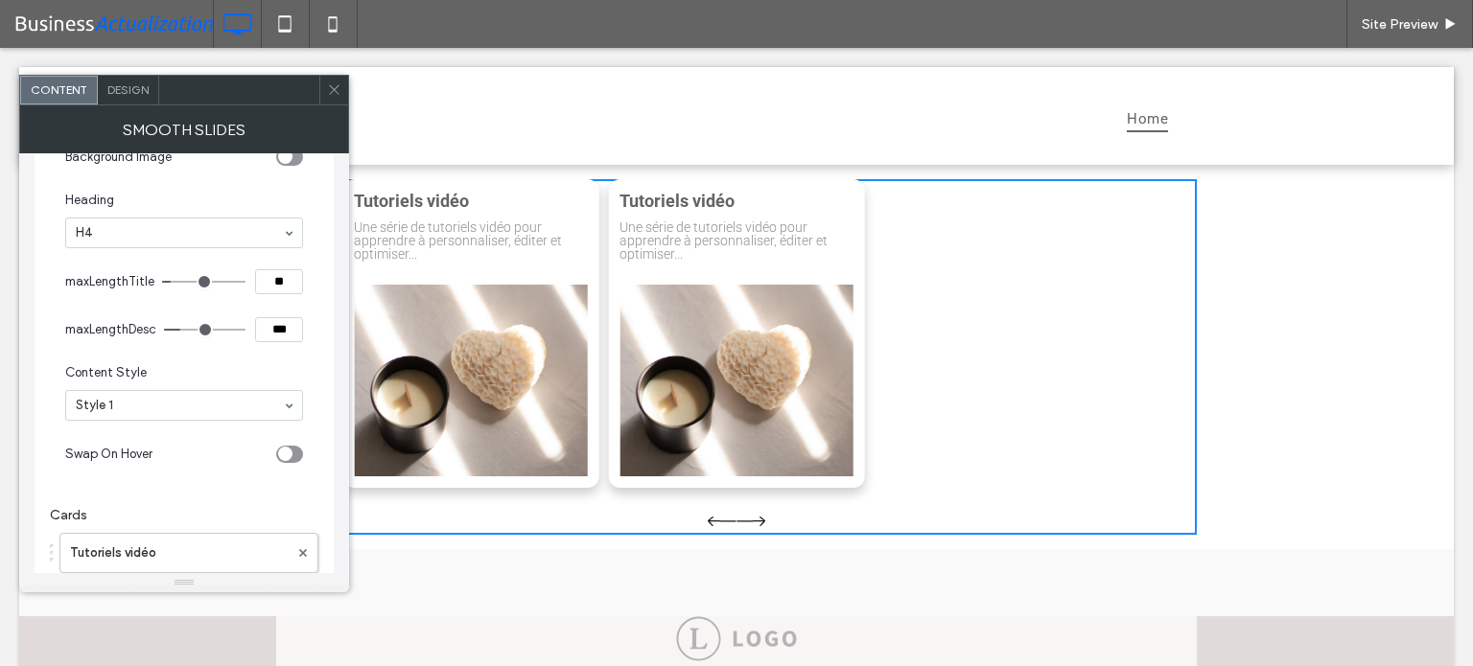
click at [136, 91] on span "Design" at bounding box center [127, 89] width 41 height 14
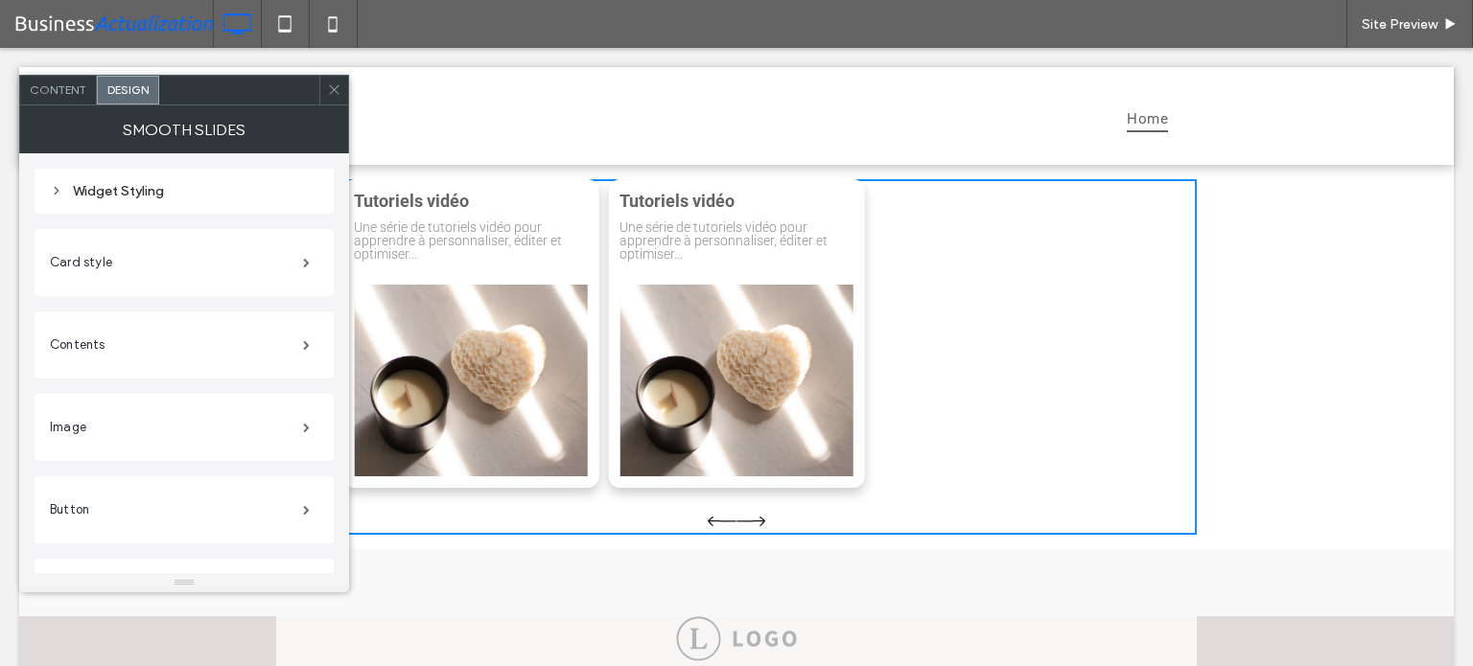
click at [133, 193] on div "Widget Styling" at bounding box center [184, 191] width 268 height 16
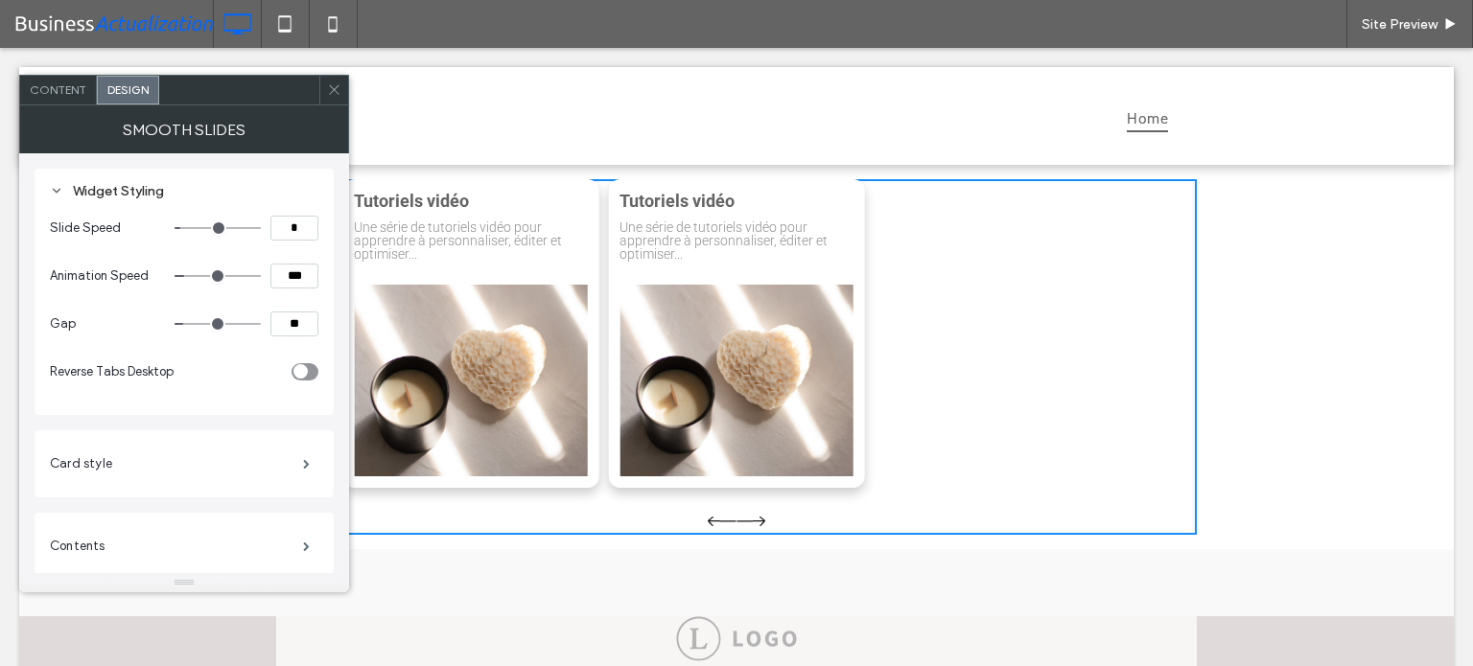
click at [133, 193] on div "Widget Styling" at bounding box center [184, 191] width 268 height 16
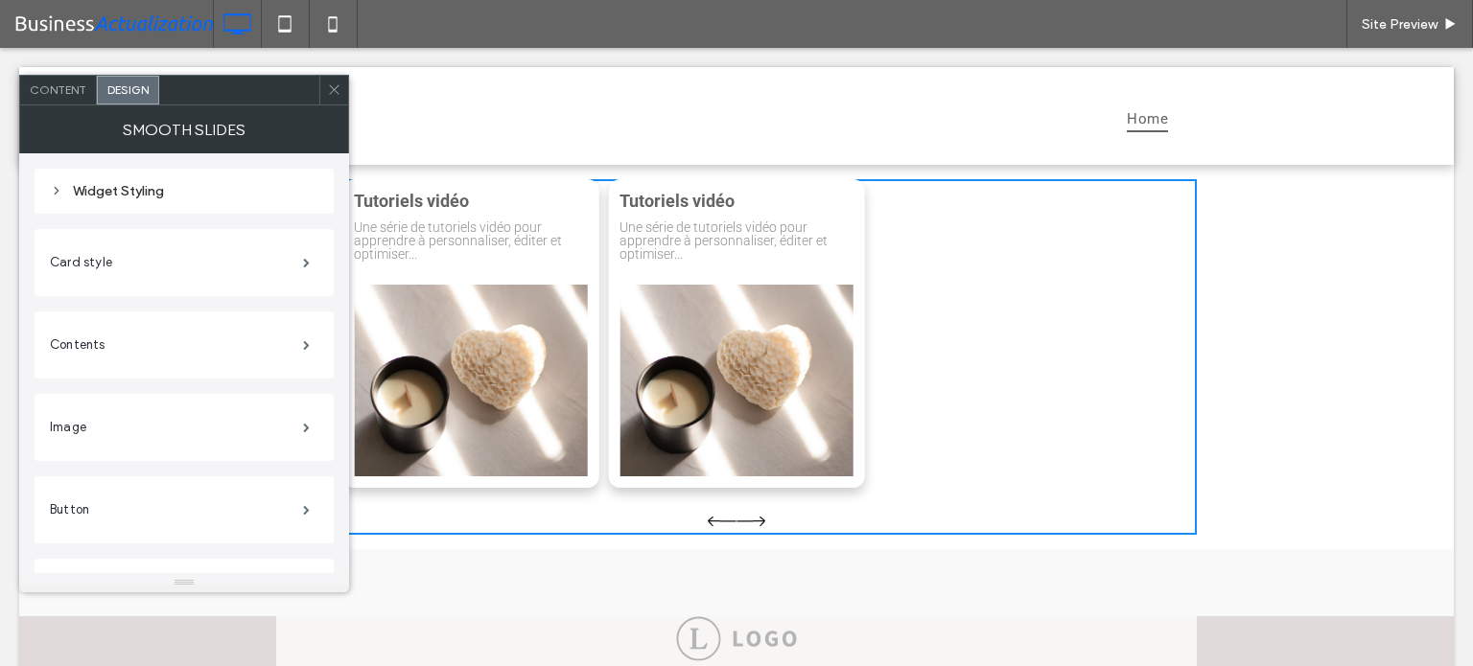
click at [122, 195] on div "Widget Styling" at bounding box center [184, 191] width 268 height 16
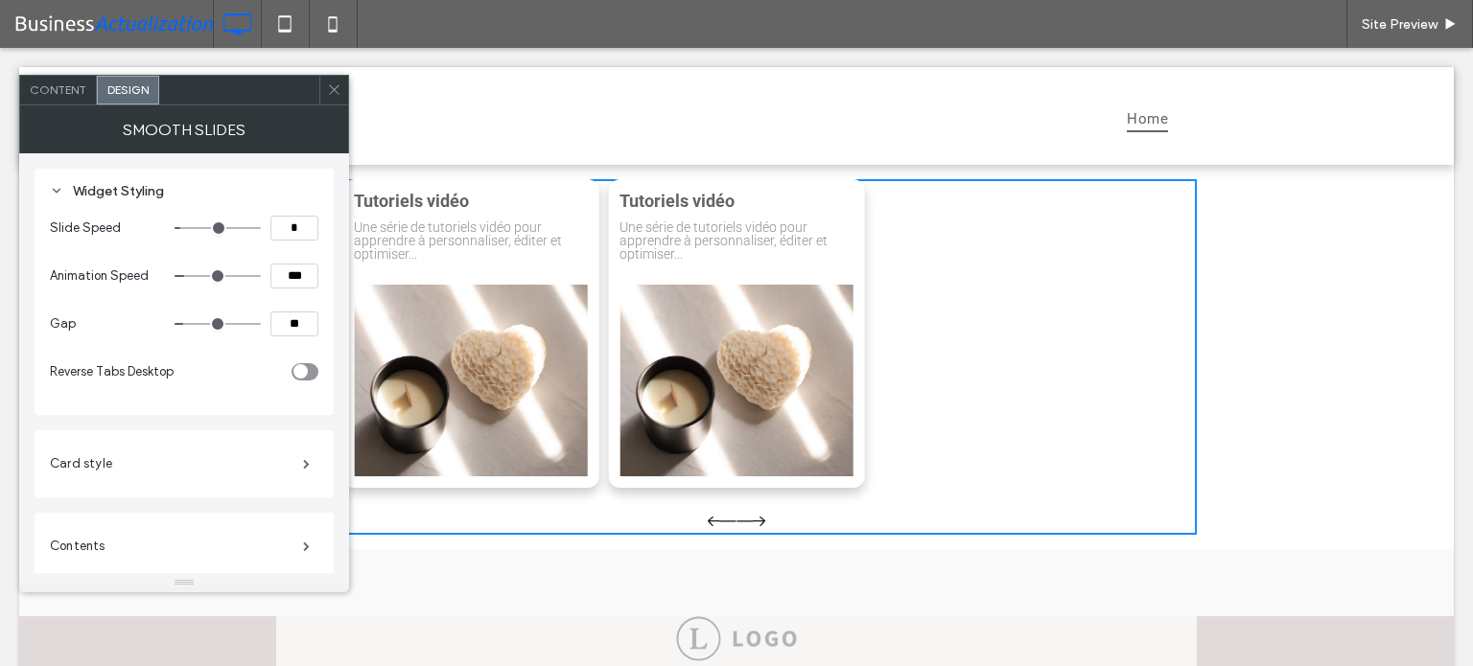
click at [122, 196] on div "Widget Styling" at bounding box center [184, 191] width 268 height 16
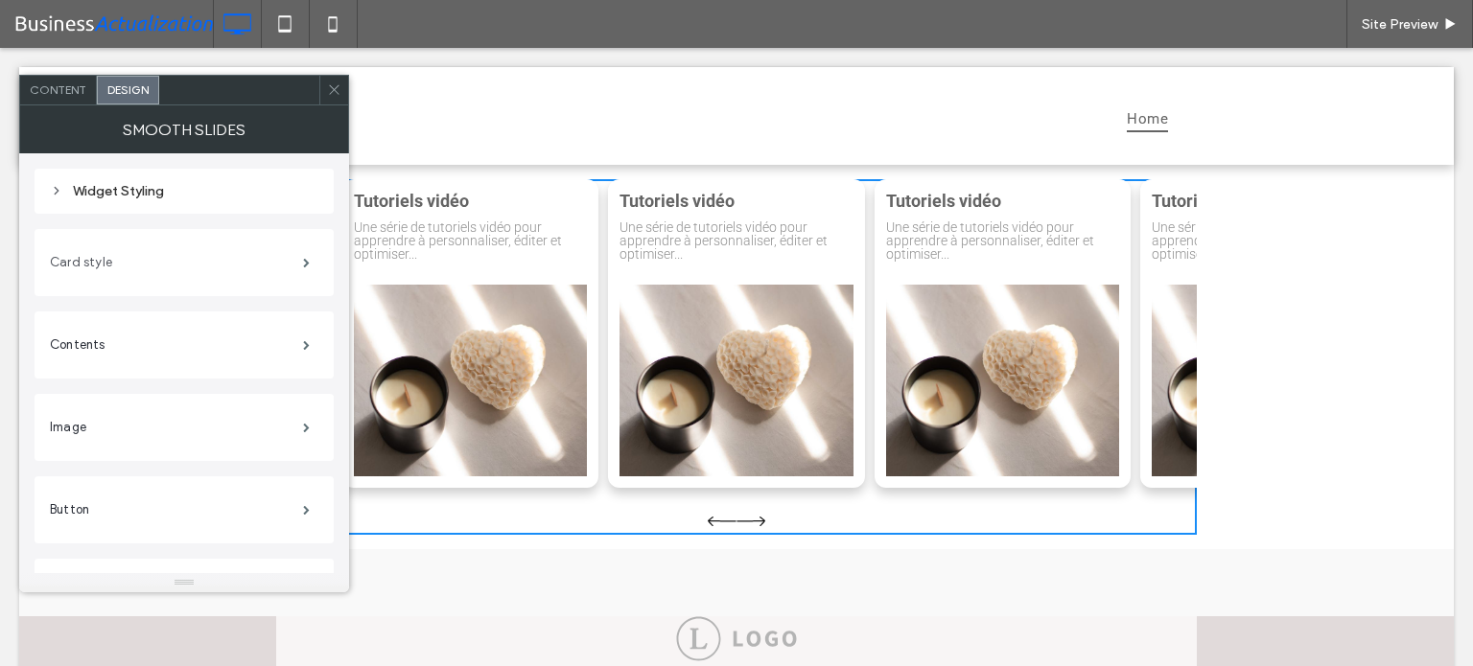
click at [136, 267] on label "Card style" at bounding box center [176, 263] width 253 height 38
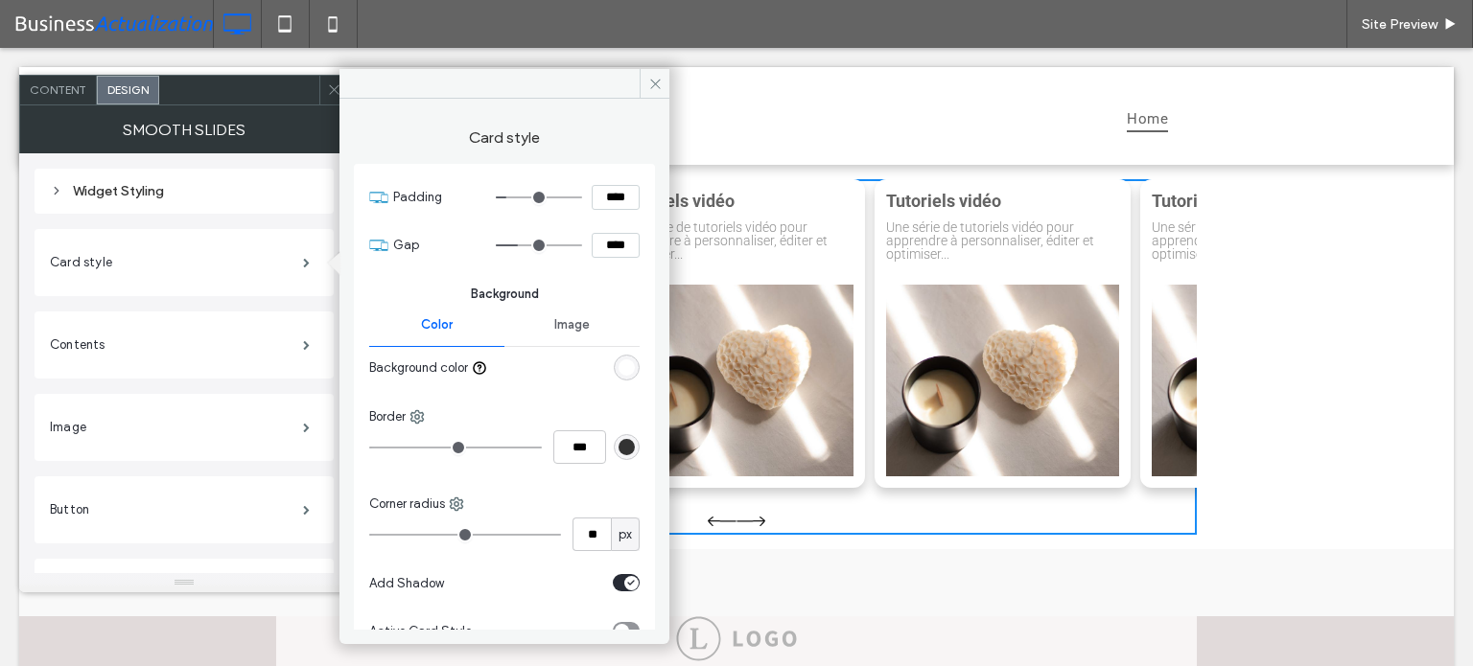
scroll to position [34, 0]
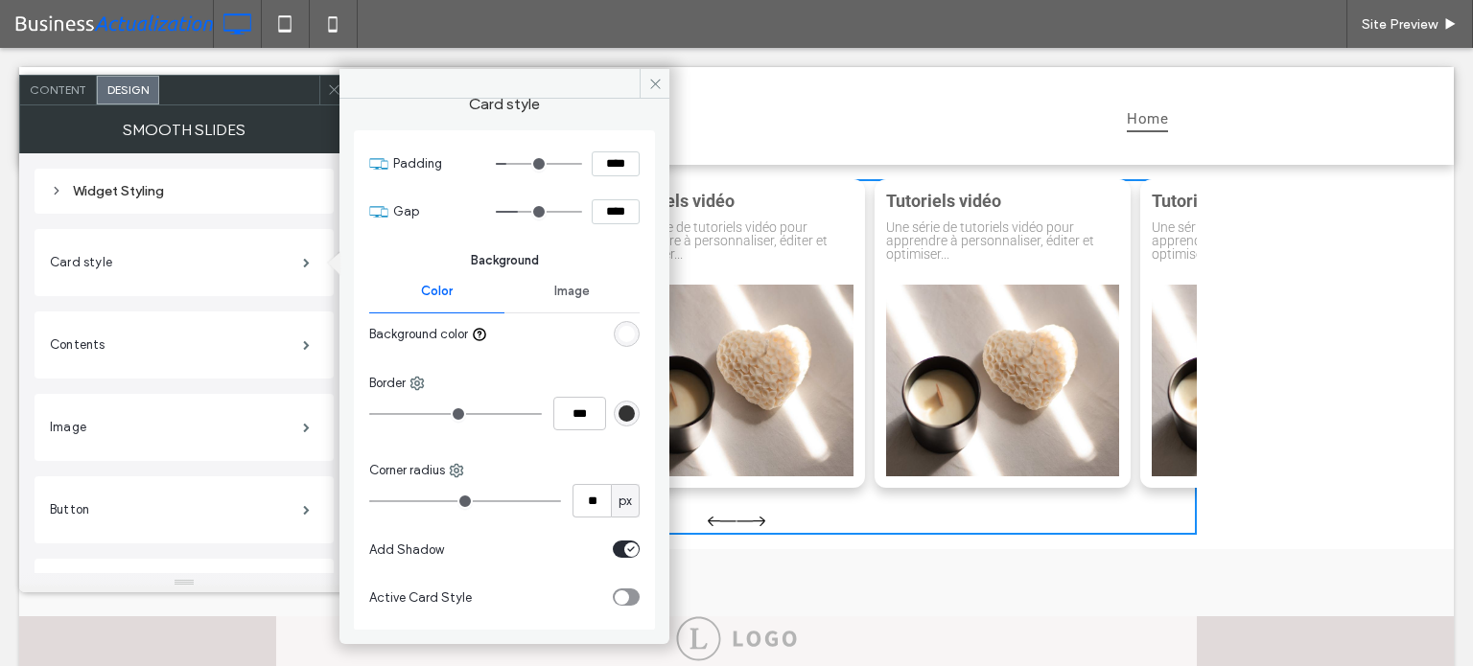
click at [620, 593] on div "toggle" at bounding box center [622, 598] width 14 height 14
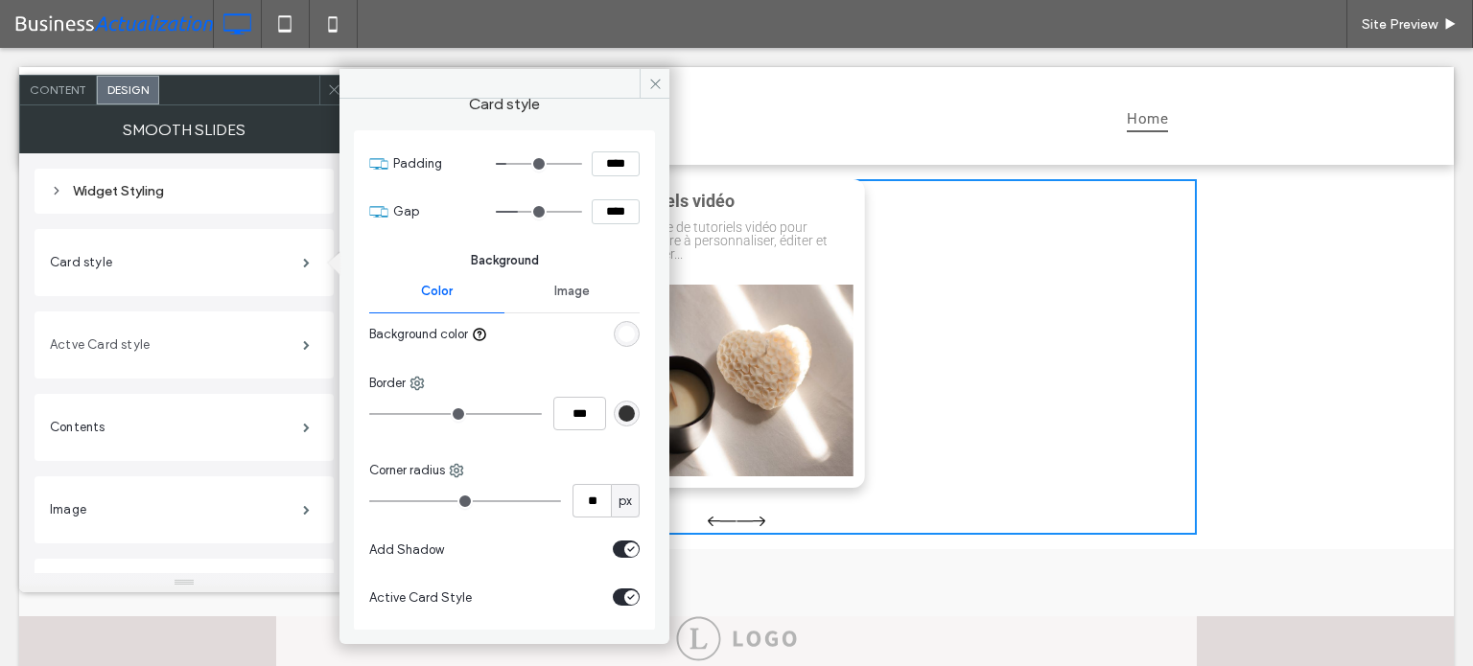
click at [168, 348] on label "Actve Card style" at bounding box center [176, 345] width 253 height 38
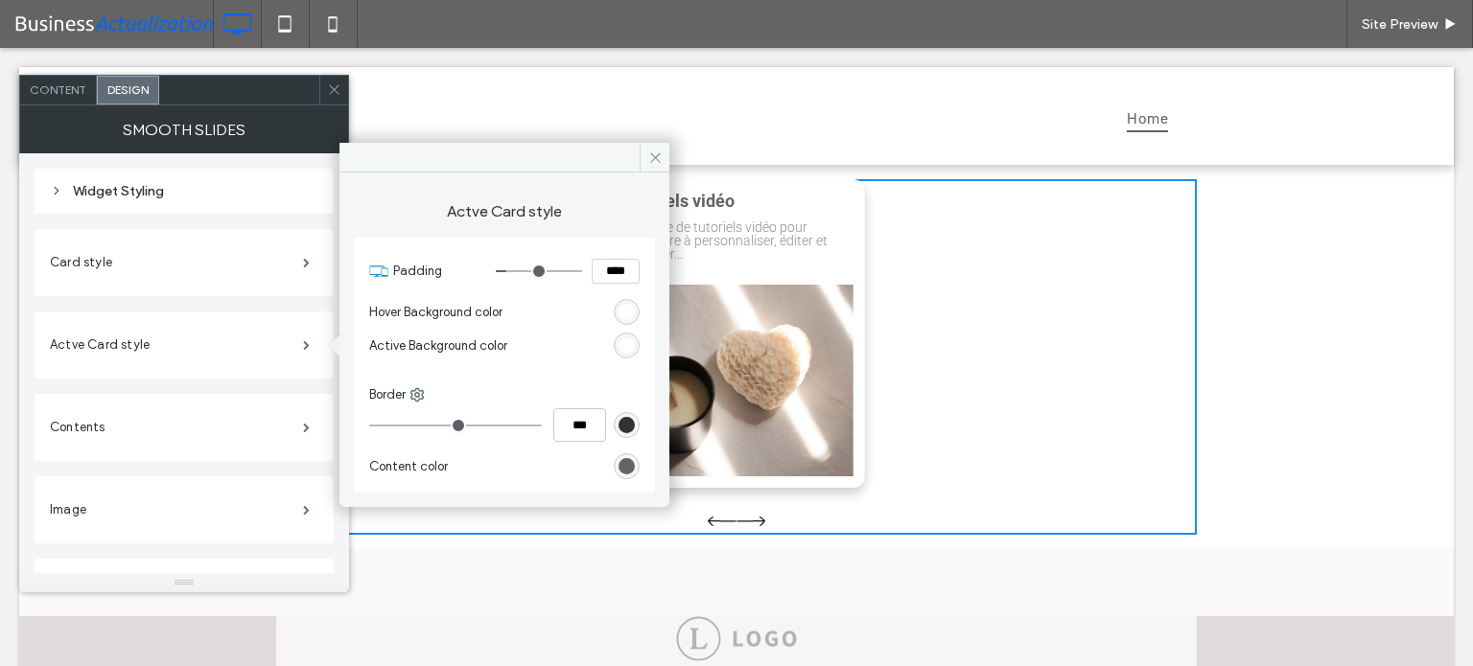
click at [633, 316] on div "rgb(255, 255, 255)" at bounding box center [626, 312] width 16 height 16
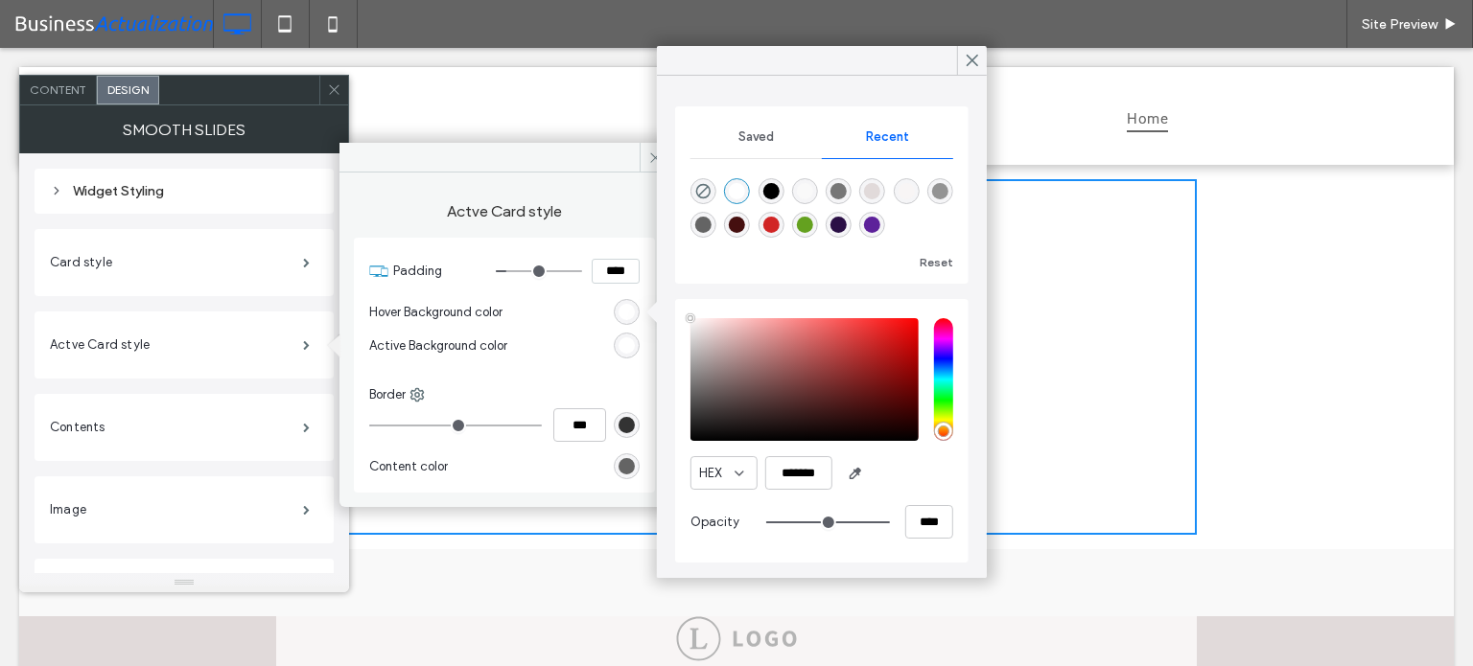
click at [771, 221] on div "rgba(209, 37, 37, 1)" at bounding box center [770, 225] width 16 height 16
type input "*******"
click at [629, 343] on div "rgb(255, 255, 255)" at bounding box center [626, 345] width 16 height 16
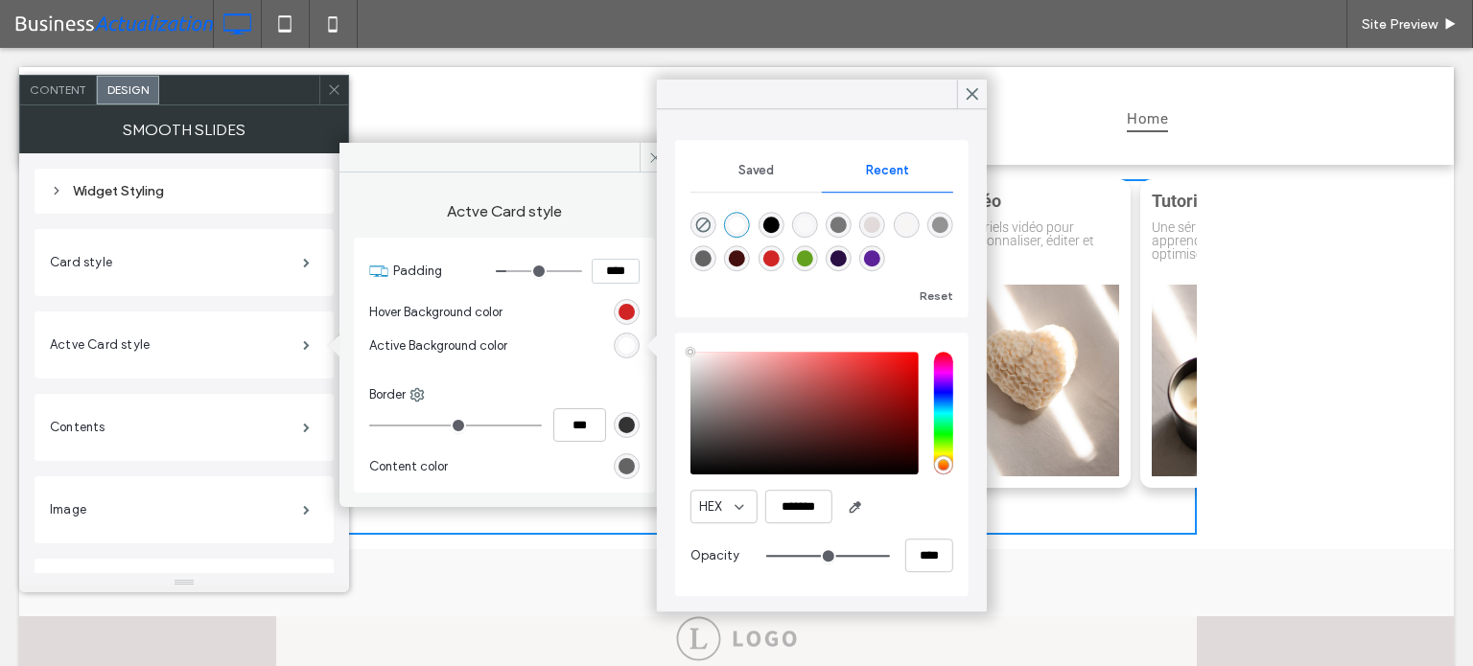
click at [803, 256] on div "rgba(100, 161, 31, 1)" at bounding box center [805, 258] width 16 height 16
type input "*******"
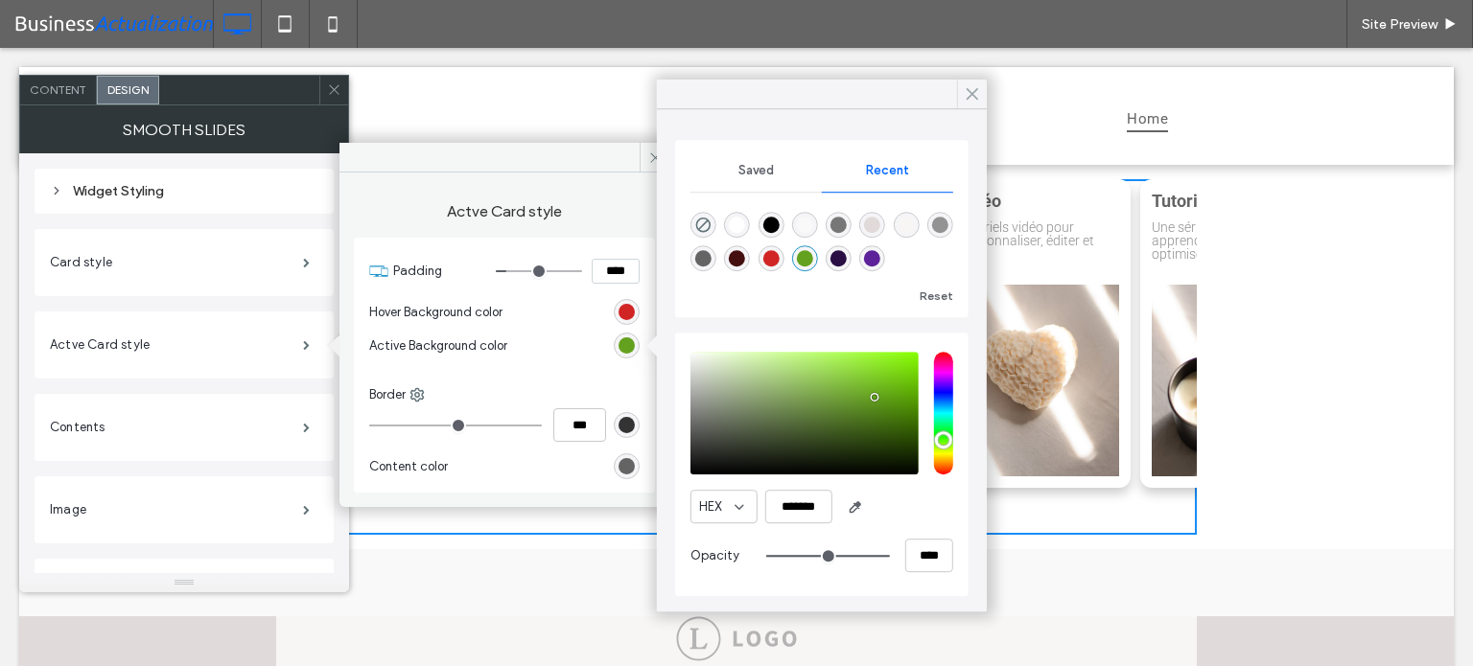
click at [972, 90] on icon at bounding box center [971, 93] width 17 height 17
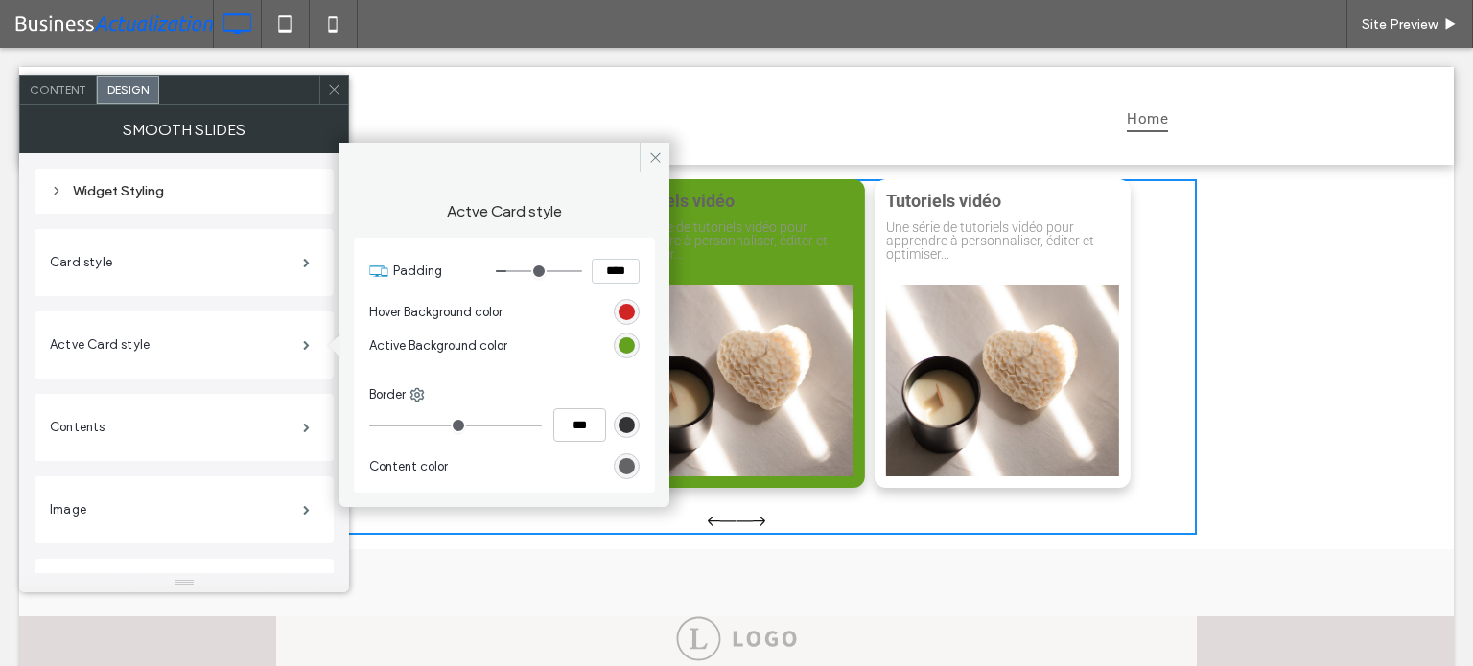
click at [627, 344] on div "rgba(100, 161, 31, 1)" at bounding box center [626, 345] width 16 height 16
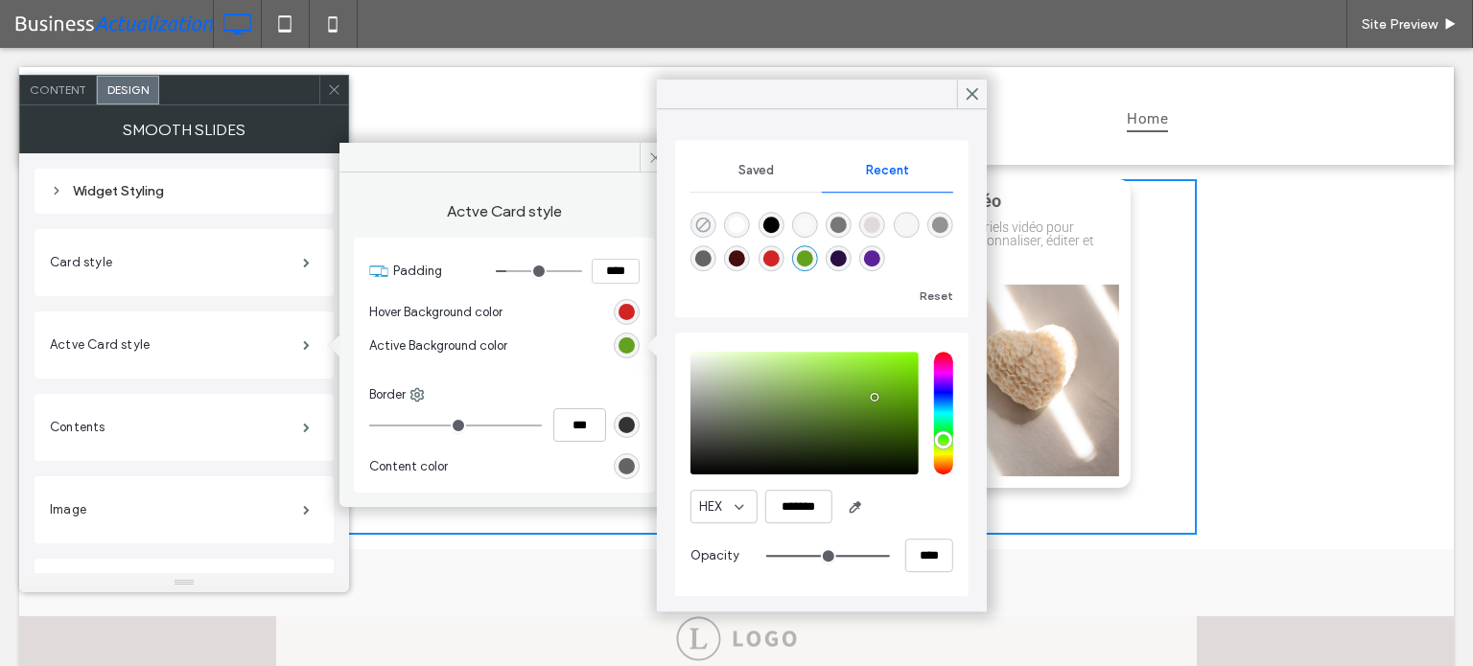
click at [699, 219] on use "rgba(0, 0, 0, 0)" at bounding box center [703, 225] width 14 height 14
type input "*******"
type input "*"
type input "**"
click at [974, 85] on icon at bounding box center [971, 93] width 17 height 17
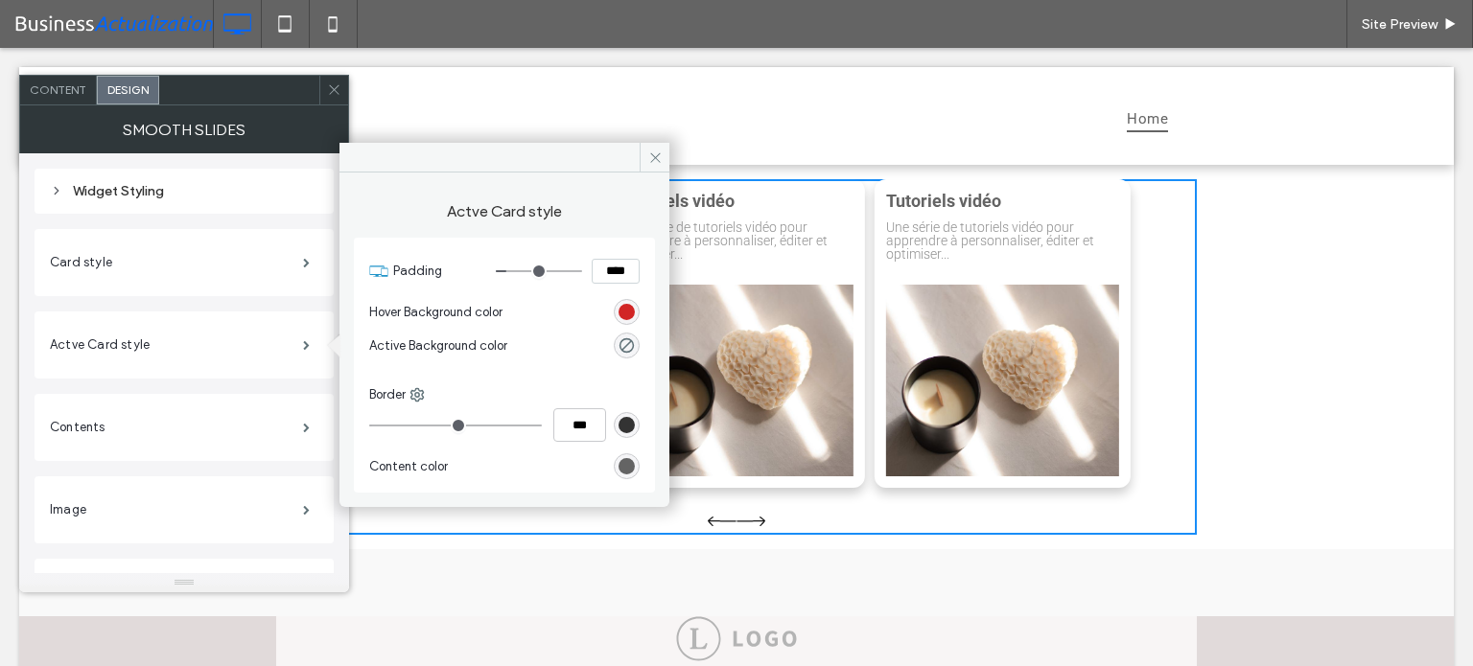
click at [331, 85] on icon at bounding box center [334, 89] width 14 height 14
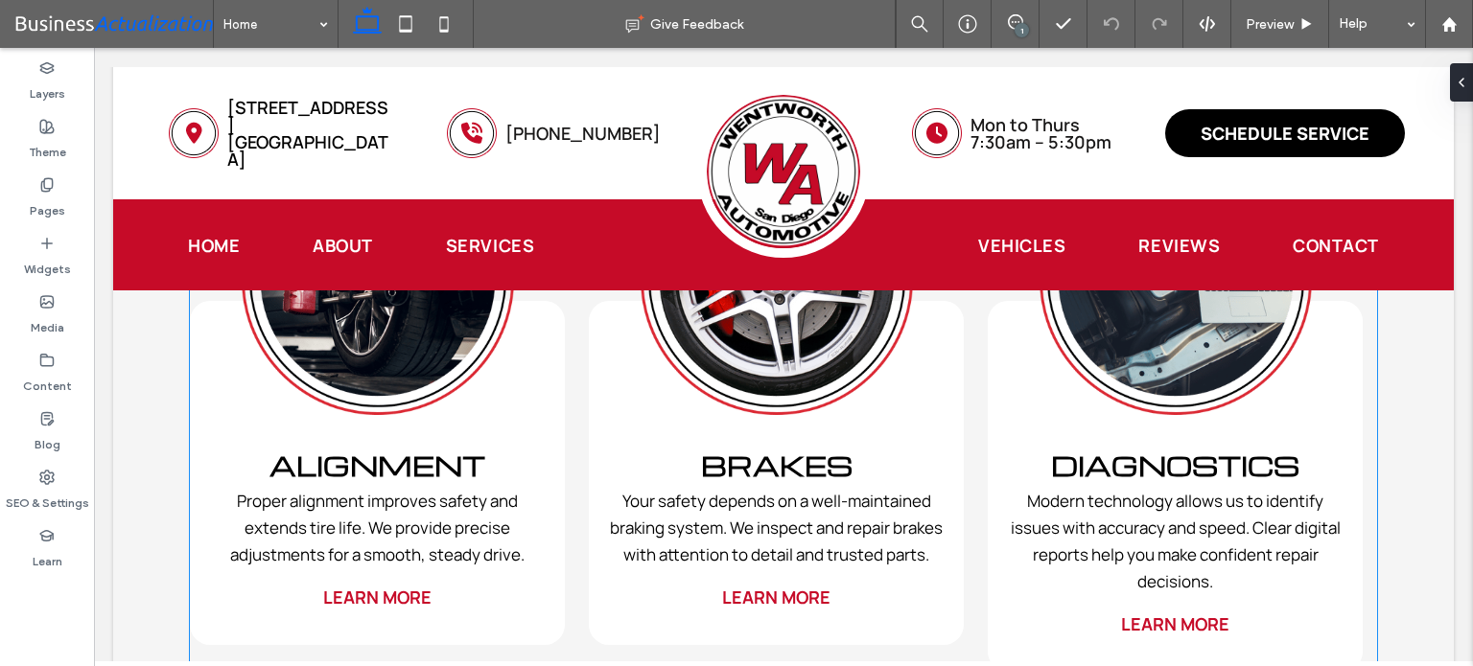
scroll to position [2283, 0]
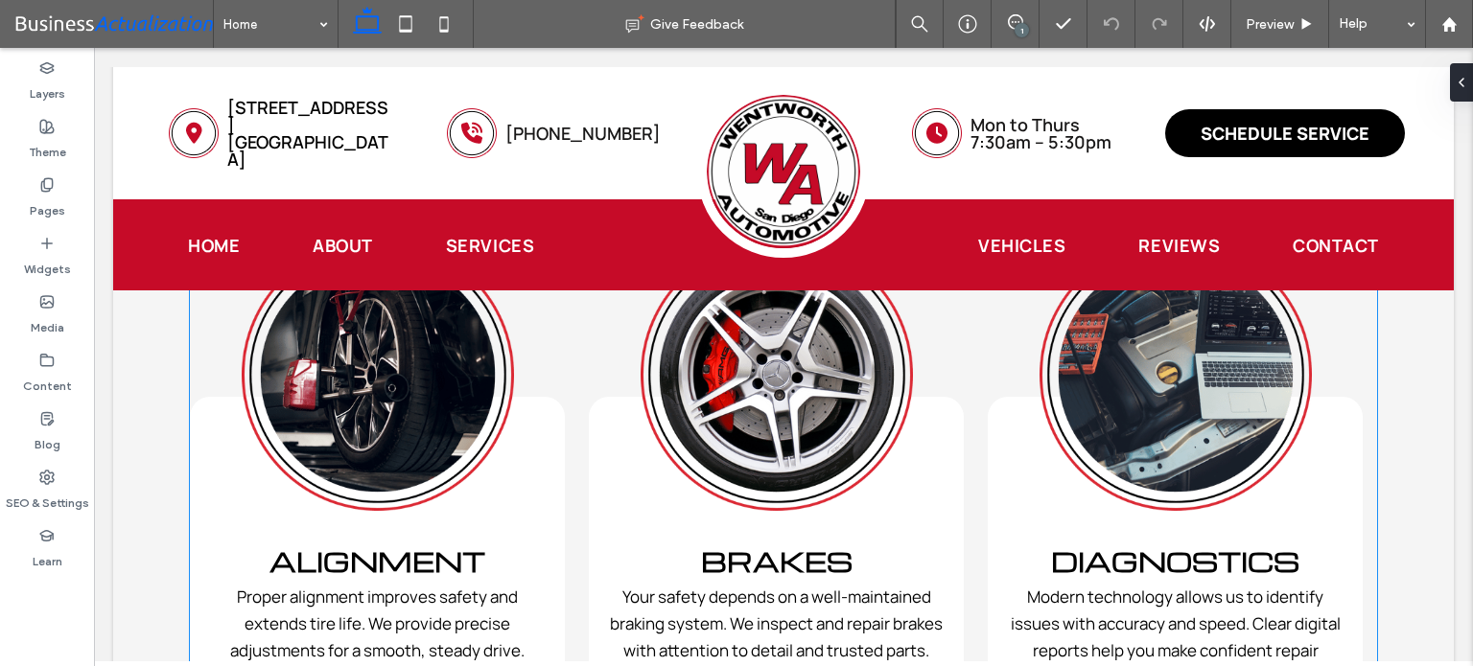
click at [564, 435] on img "2 / 6" at bounding box center [377, 374] width 375 height 291
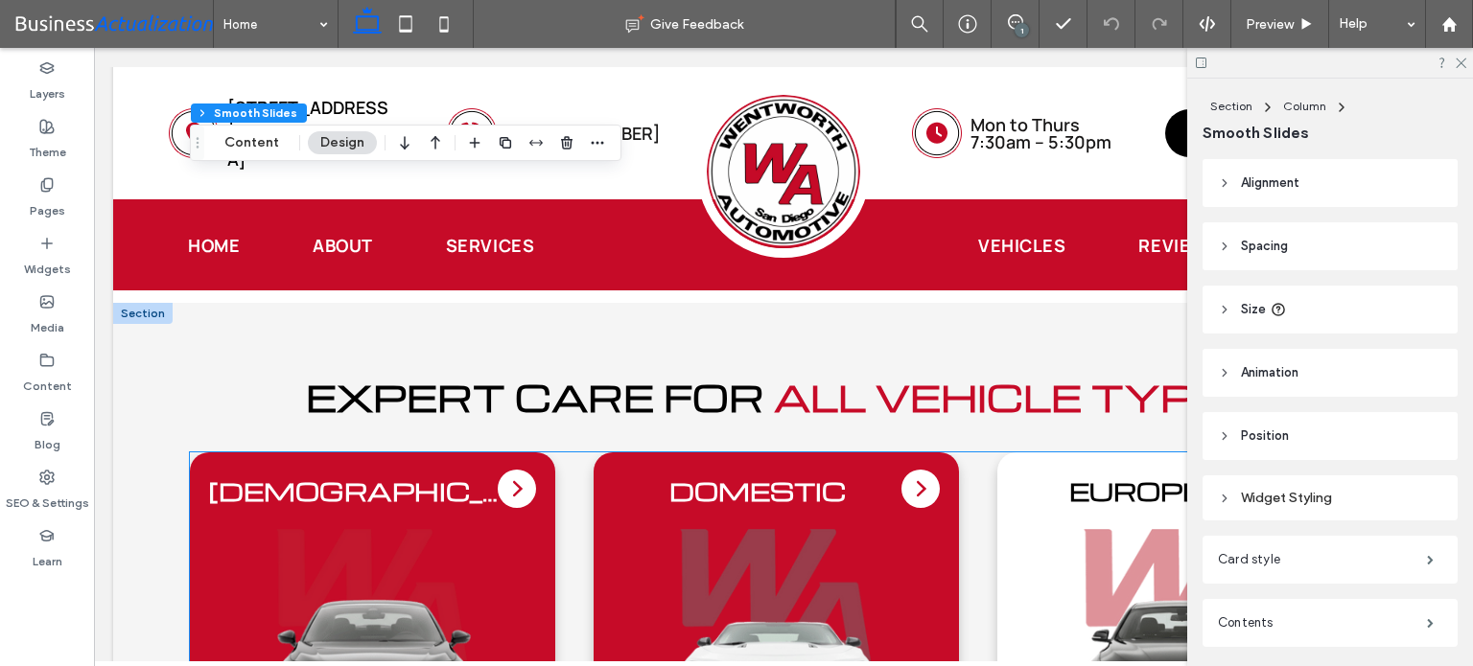
scroll to position [4008, 0]
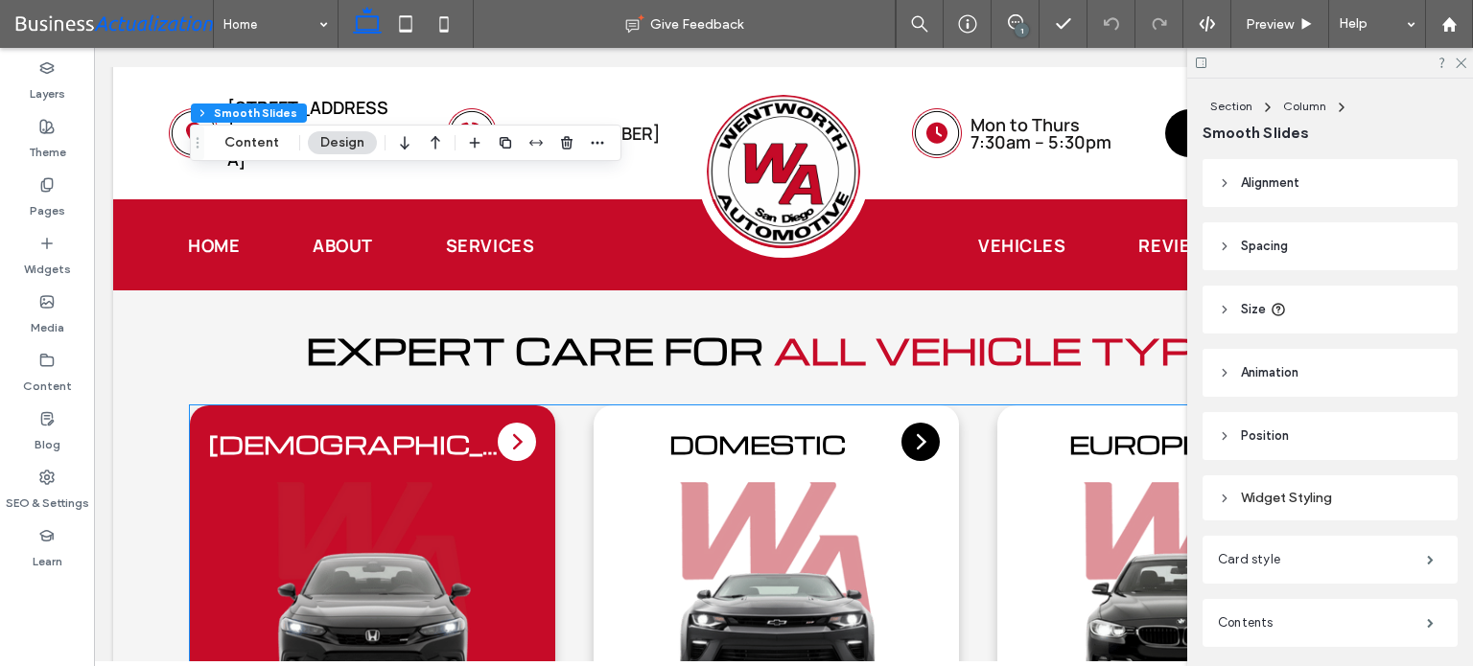
click at [556, 489] on div "Asian Domestic European Diesel Hybrid/EV" at bounding box center [783, 564] width 1187 height 316
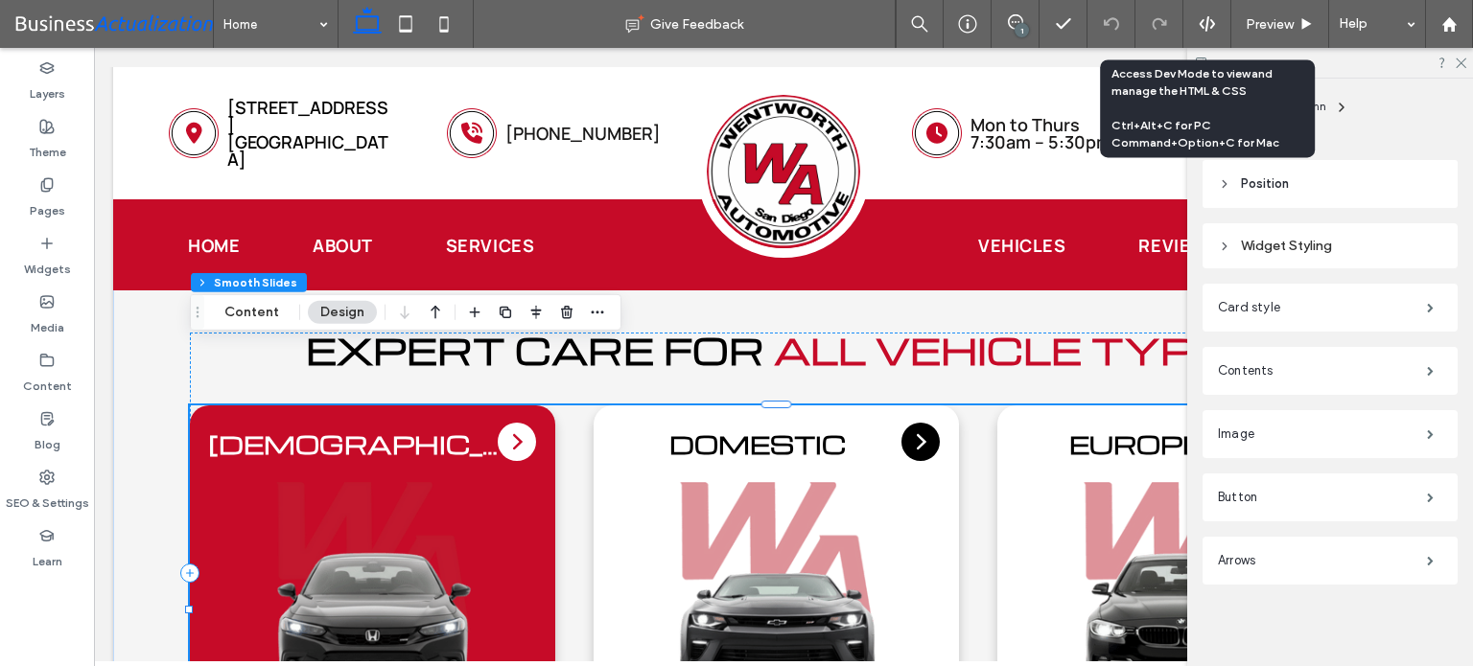
scroll to position [264, 0]
click at [1426, 356] on span at bounding box center [1429, 360] width 7 height 10
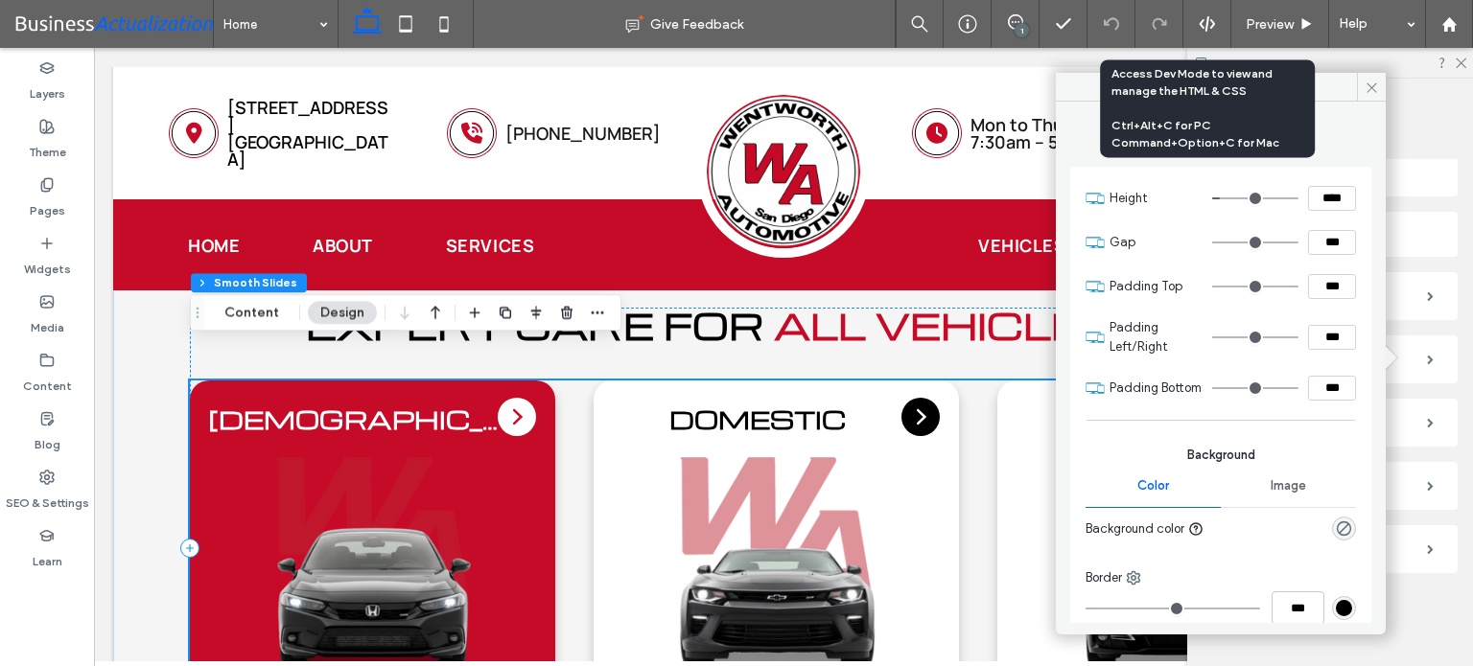
scroll to position [3981, 0]
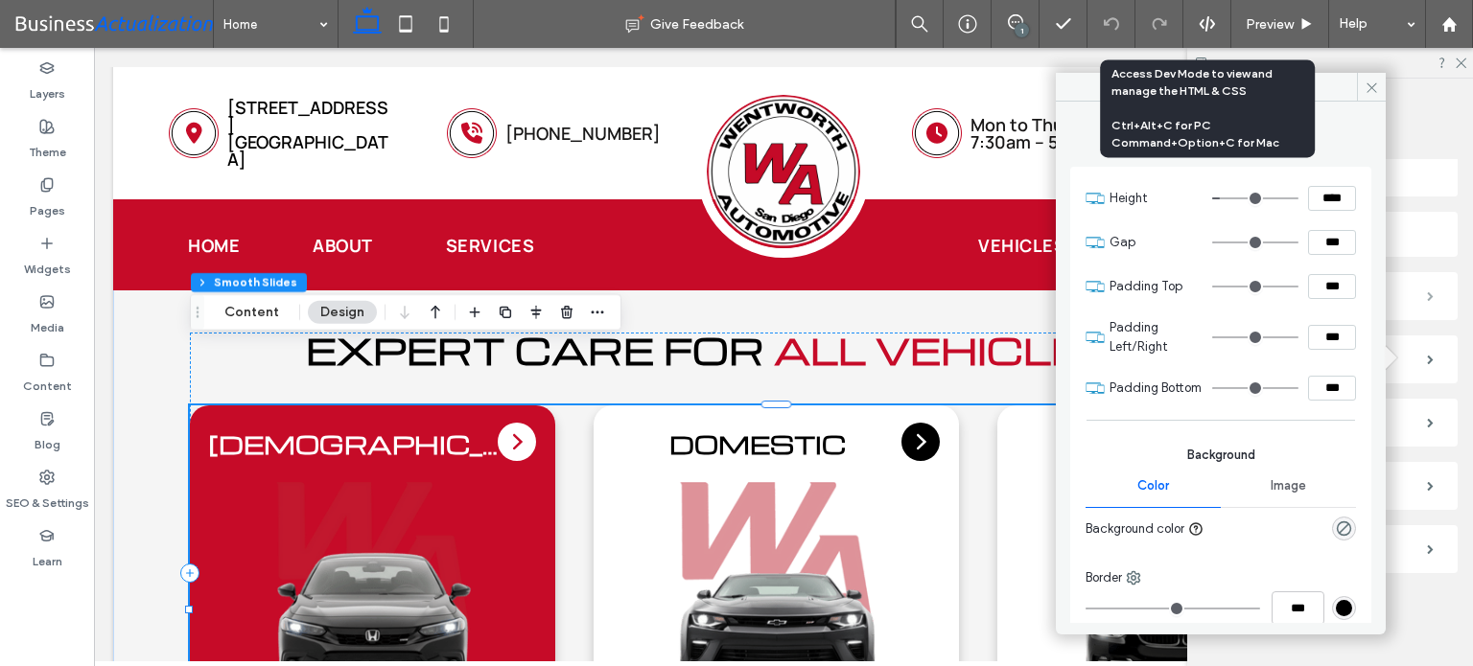
click at [1426, 291] on span at bounding box center [1429, 296] width 7 height 10
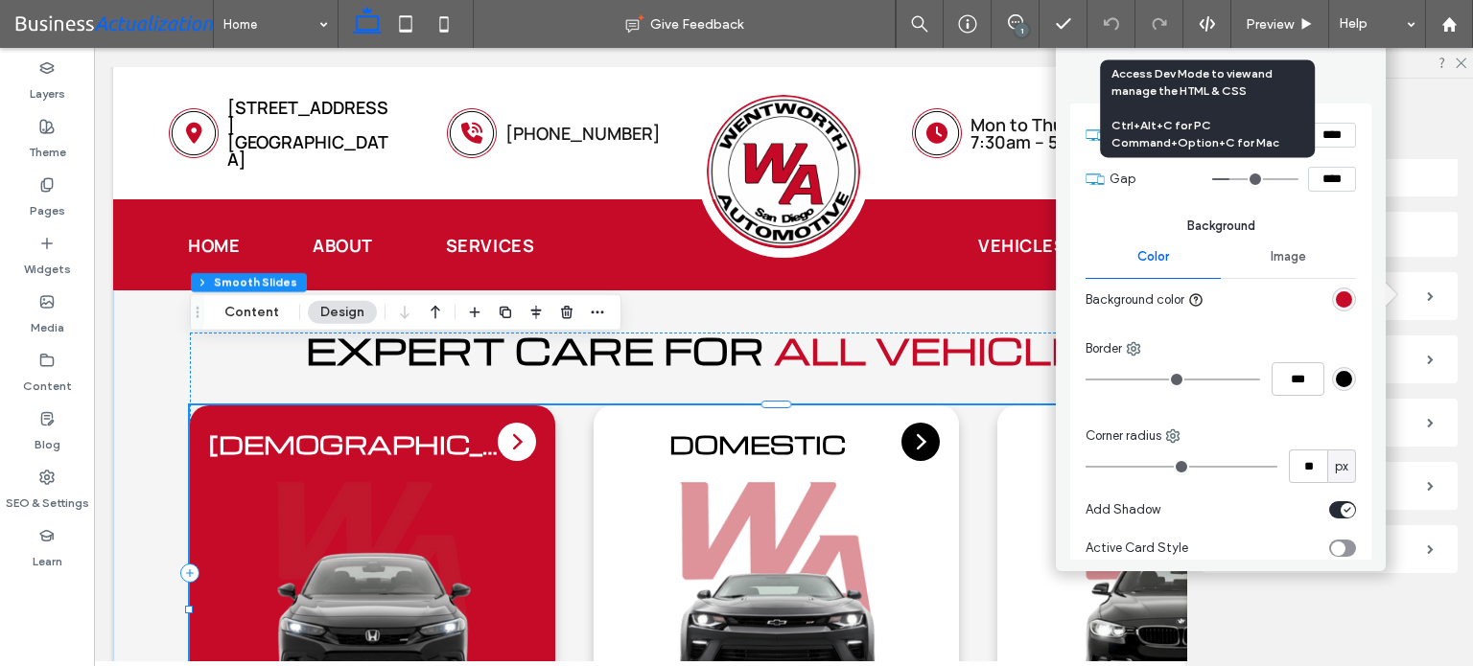
scroll to position [19, 0]
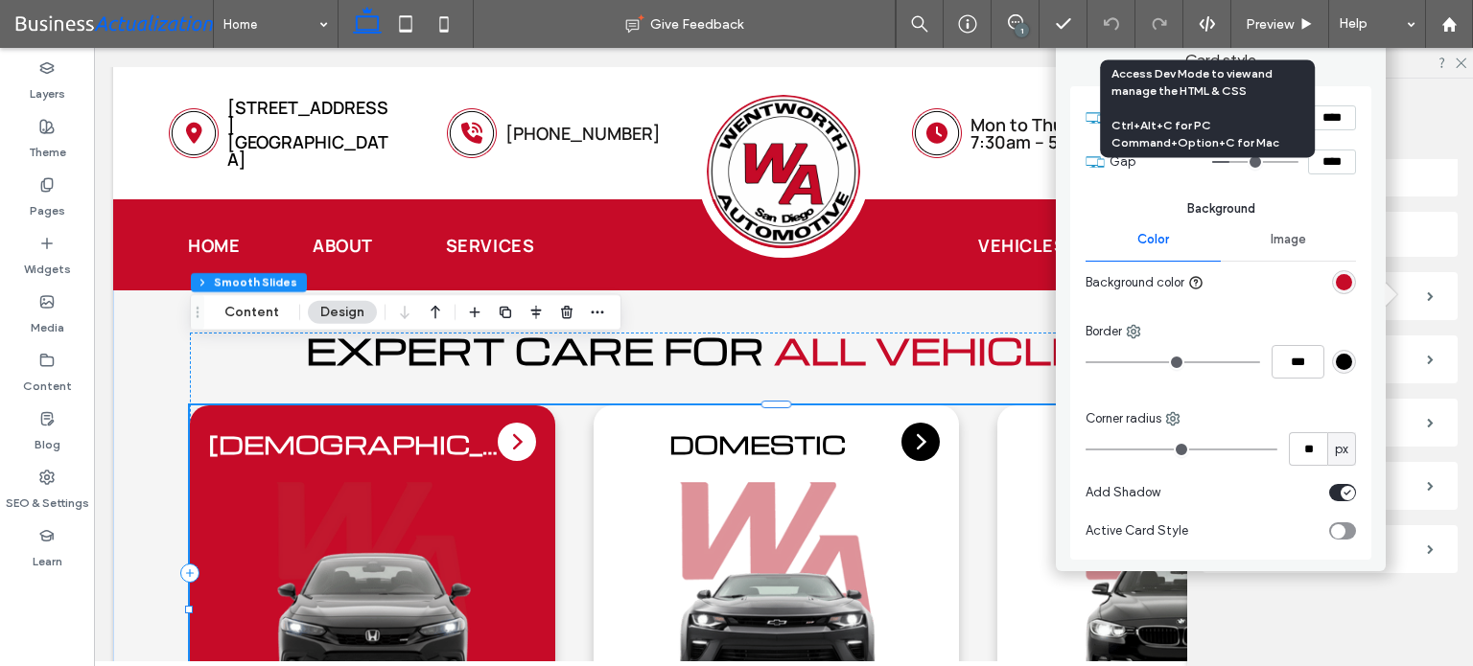
click at [1341, 528] on div "toggle" at bounding box center [1342, 530] width 27 height 17
click at [1426, 357] on span at bounding box center [1429, 360] width 7 height 10
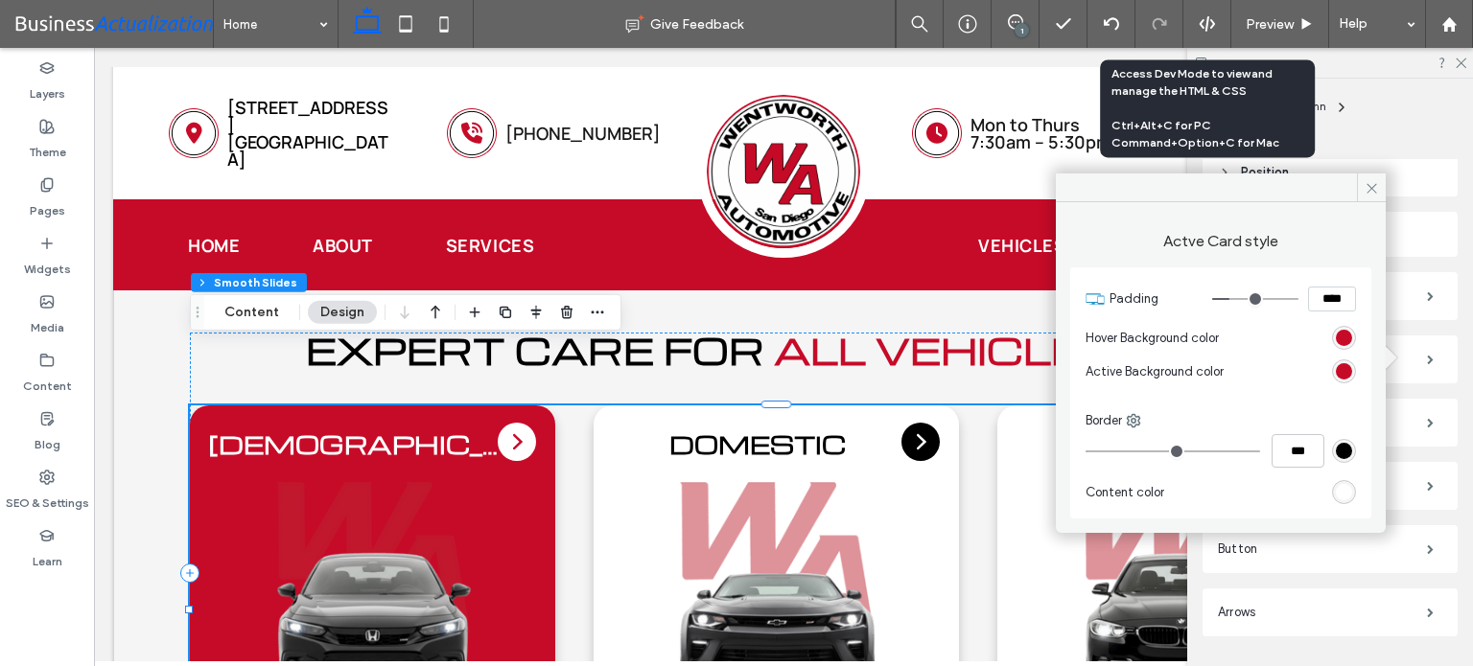
click at [1347, 374] on div "rgb(198, 11, 40)" at bounding box center [1343, 371] width 16 height 16
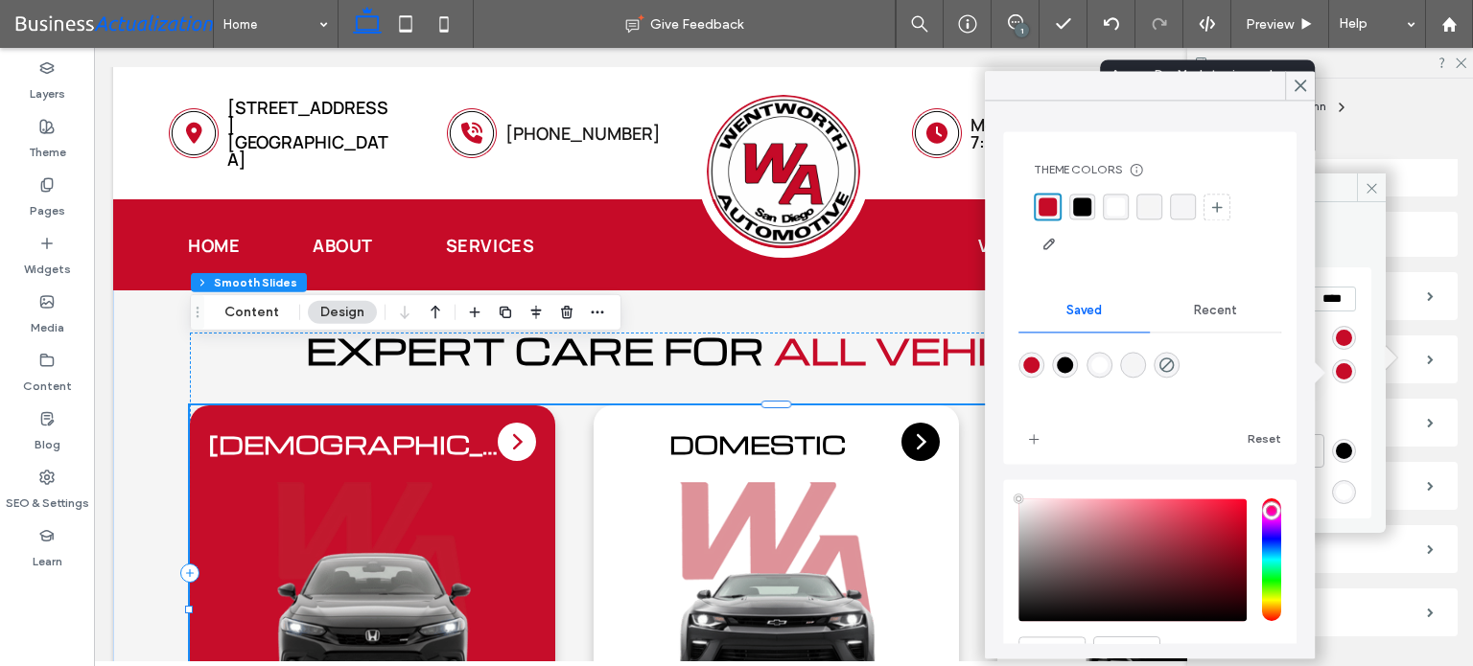
type input "****"
click at [1174, 359] on icon "rgba(0,0,0,0)" at bounding box center [1166, 365] width 16 height 16
type input "*******"
type input "*"
type input "**"
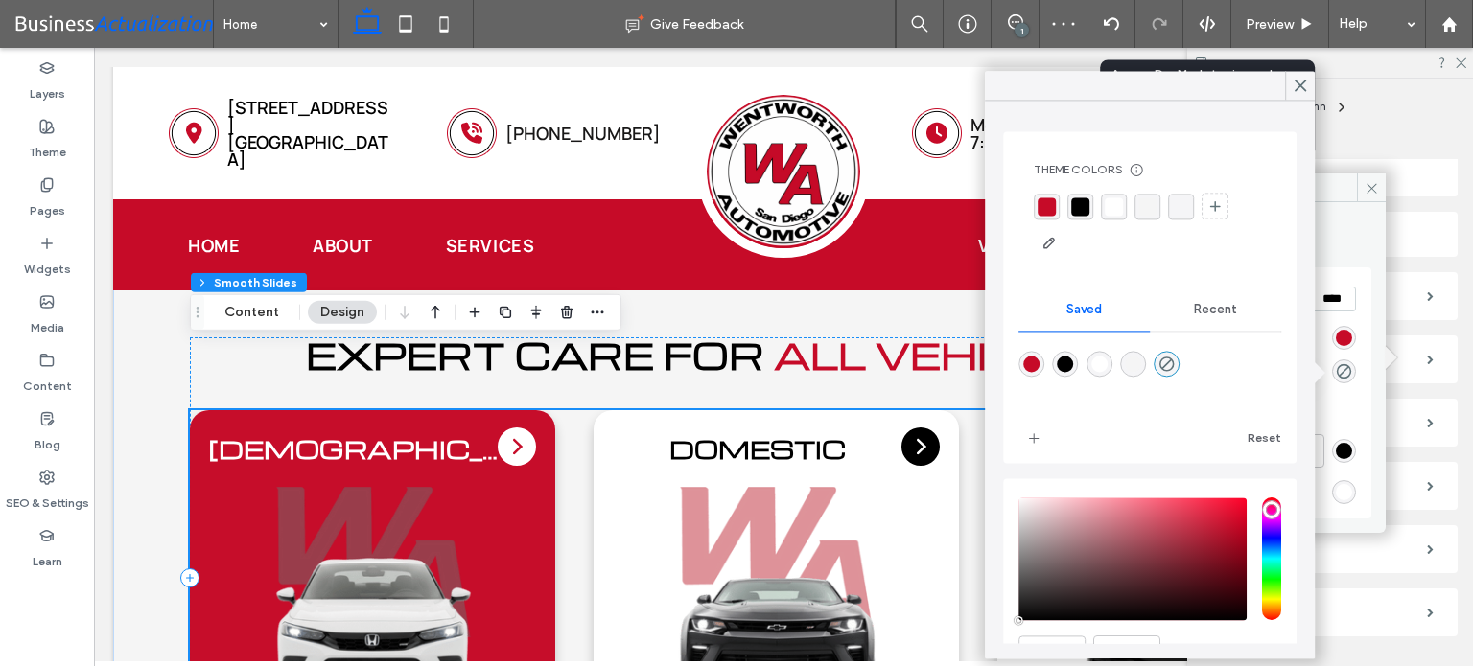
scroll to position [4008, 0]
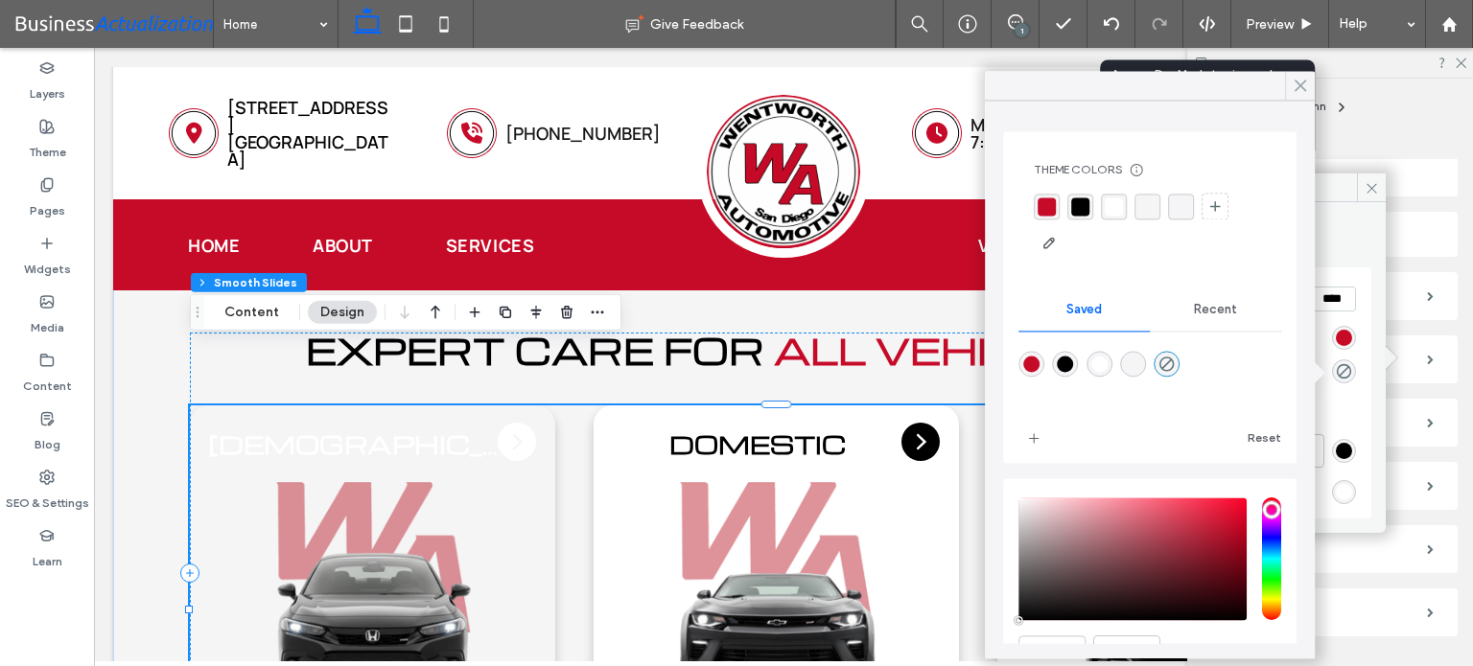
click at [1301, 87] on use at bounding box center [1300, 86] width 10 height 11
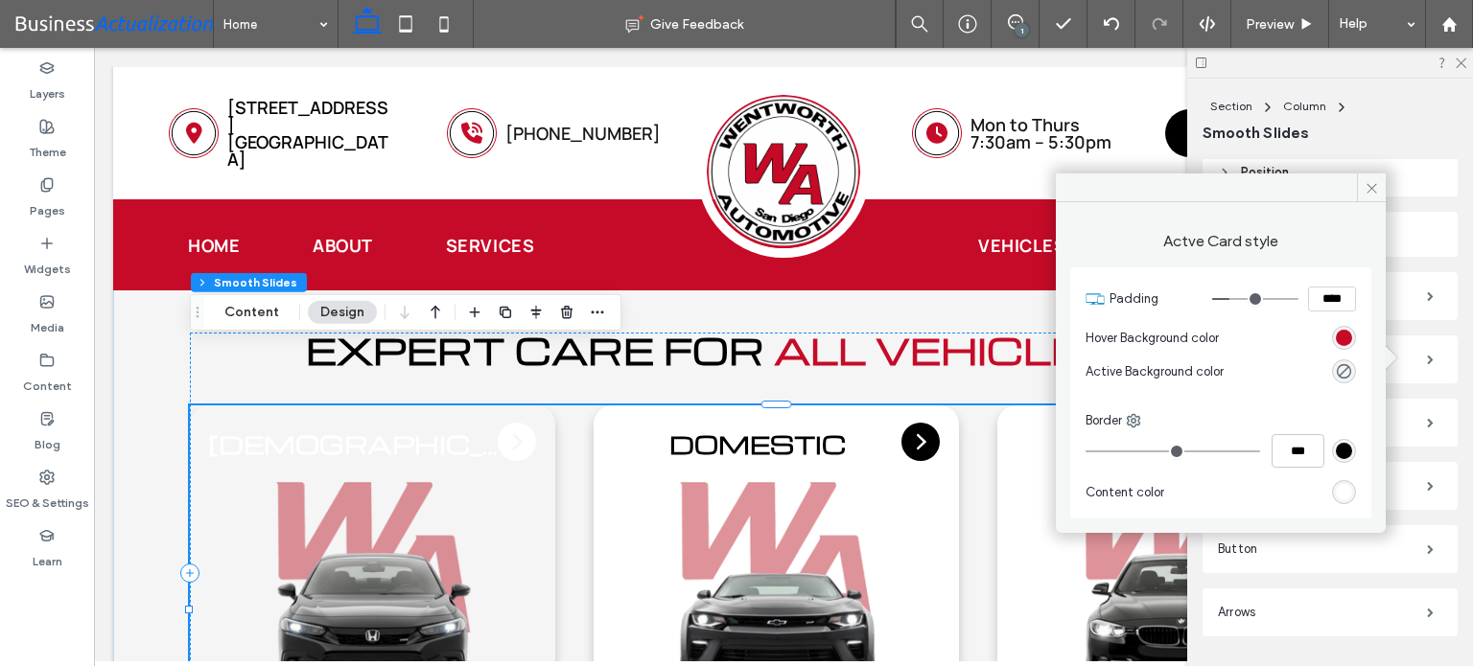
drag, startPoint x: 1367, startPoint y: 191, endPoint x: 1392, endPoint y: 175, distance: 29.3
click at [1369, 189] on icon at bounding box center [1371, 188] width 14 height 14
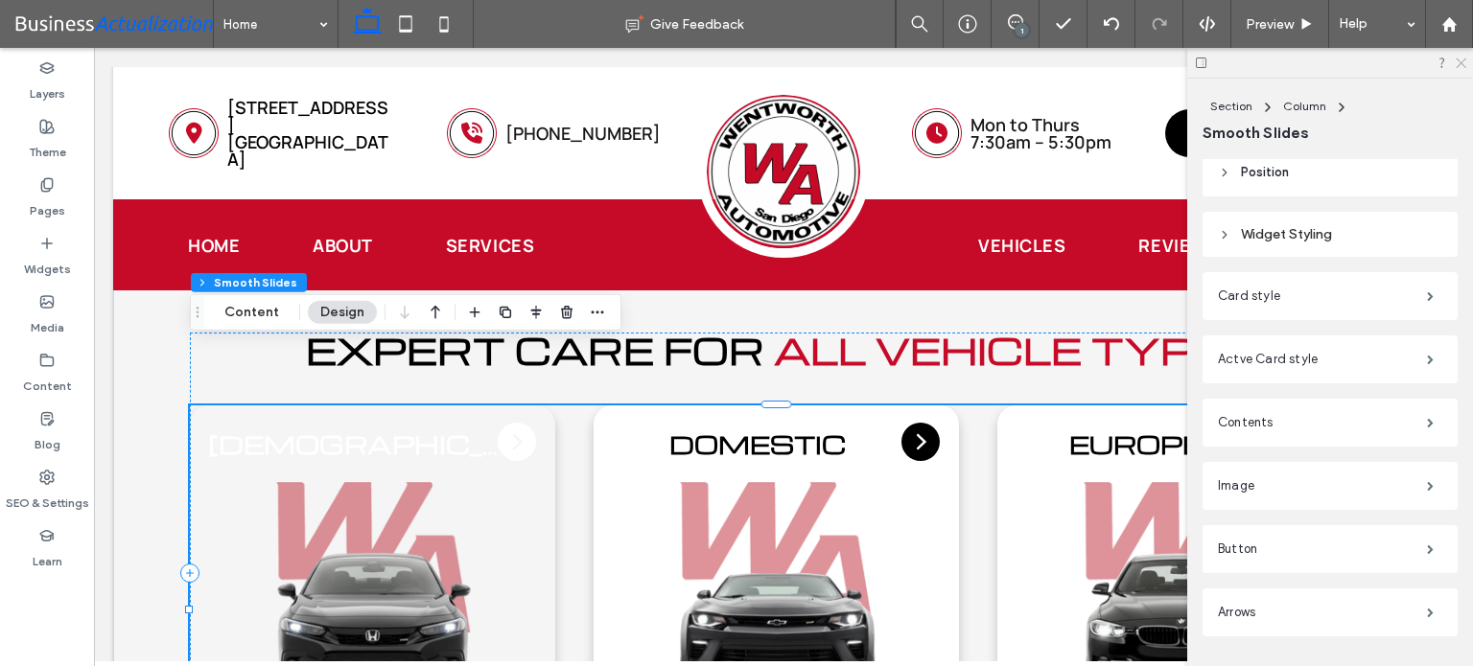
click at [1460, 67] on icon at bounding box center [1459, 62] width 12 height 12
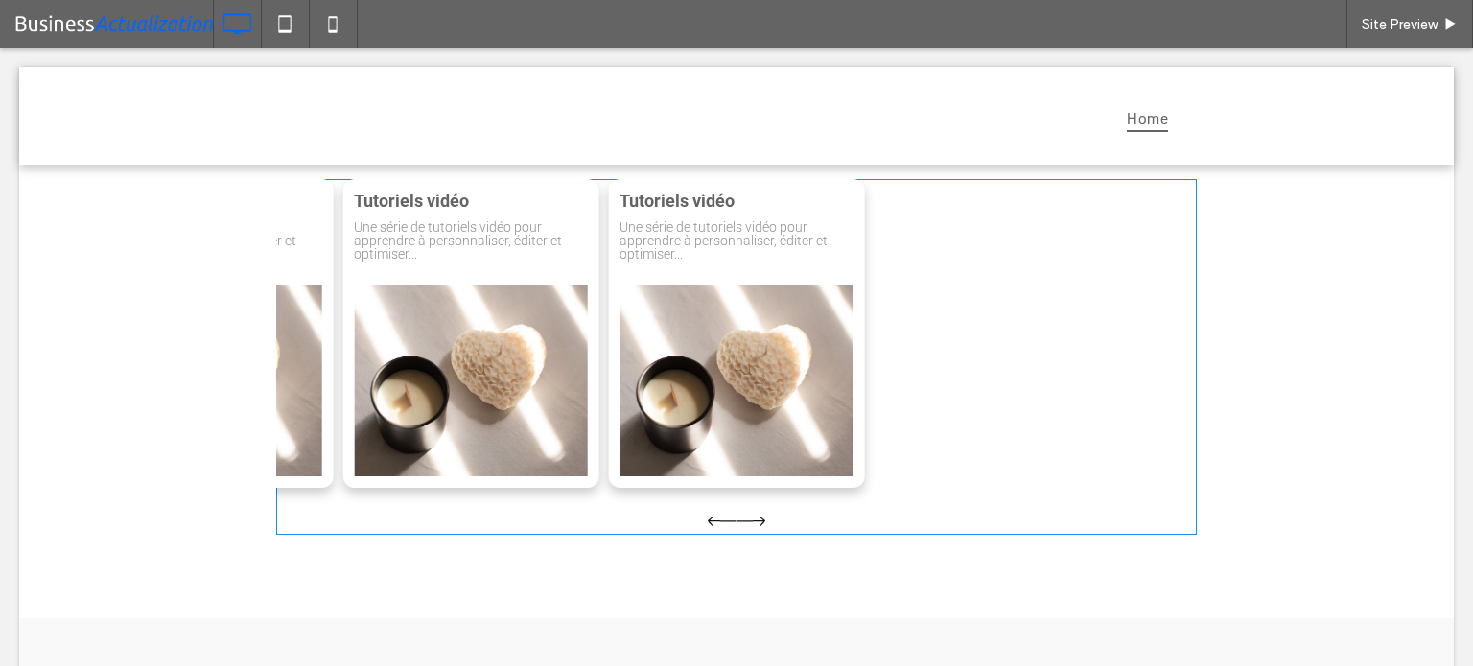
click at [915, 398] on span at bounding box center [736, 357] width 920 height 356
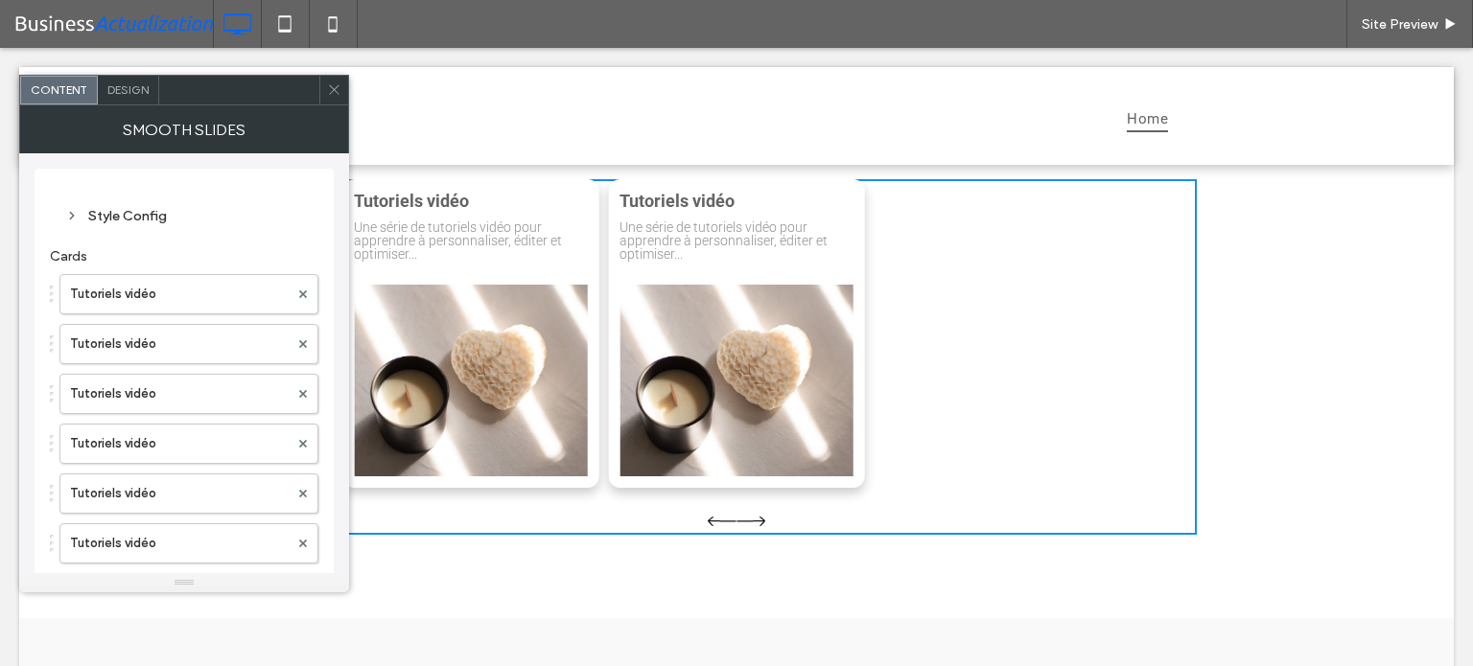
click at [123, 82] on span "Design" at bounding box center [127, 89] width 41 height 14
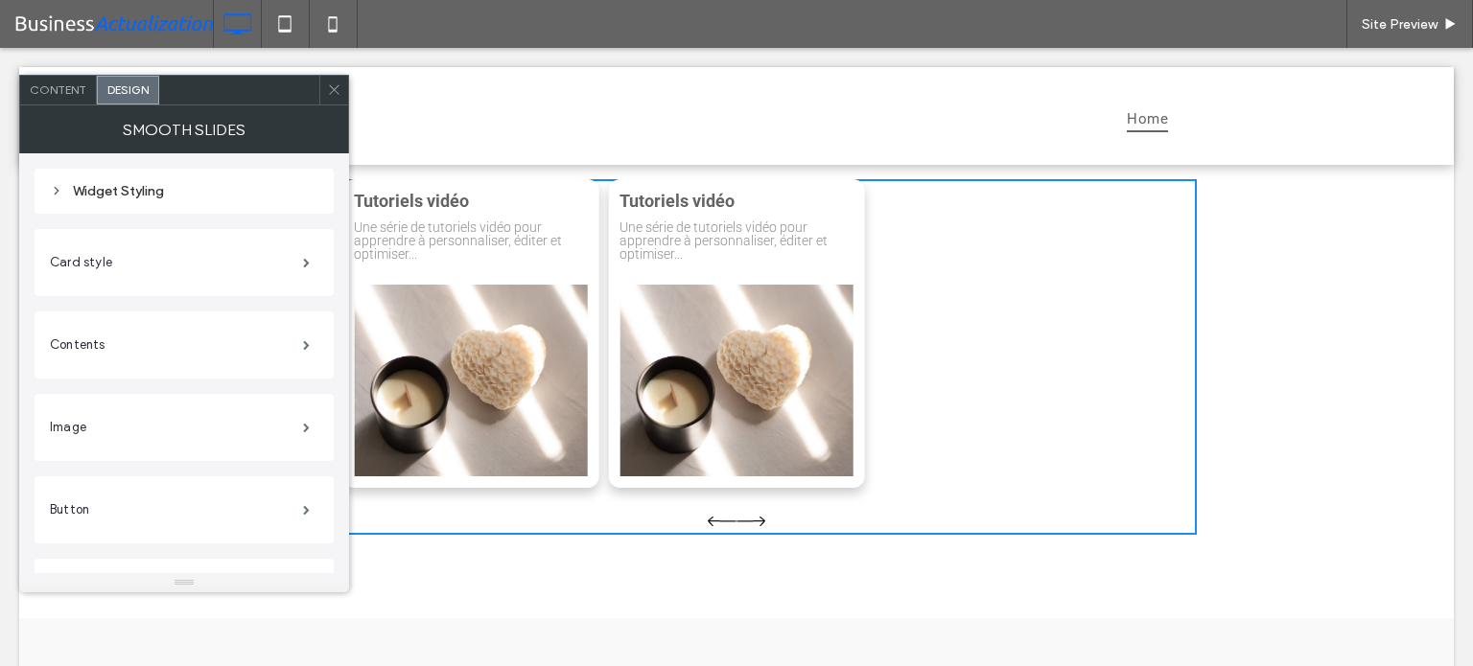
click at [120, 188] on div "Widget Styling" at bounding box center [184, 191] width 268 height 16
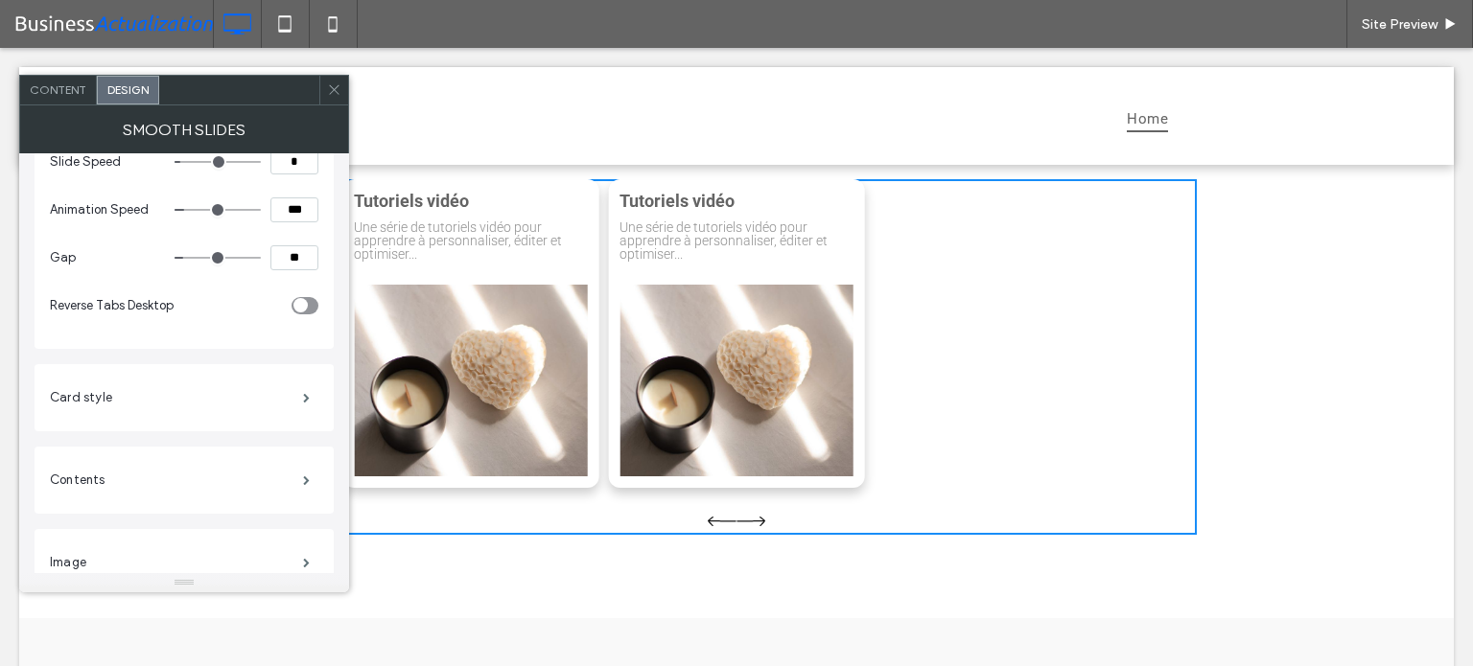
scroll to position [96, 0]
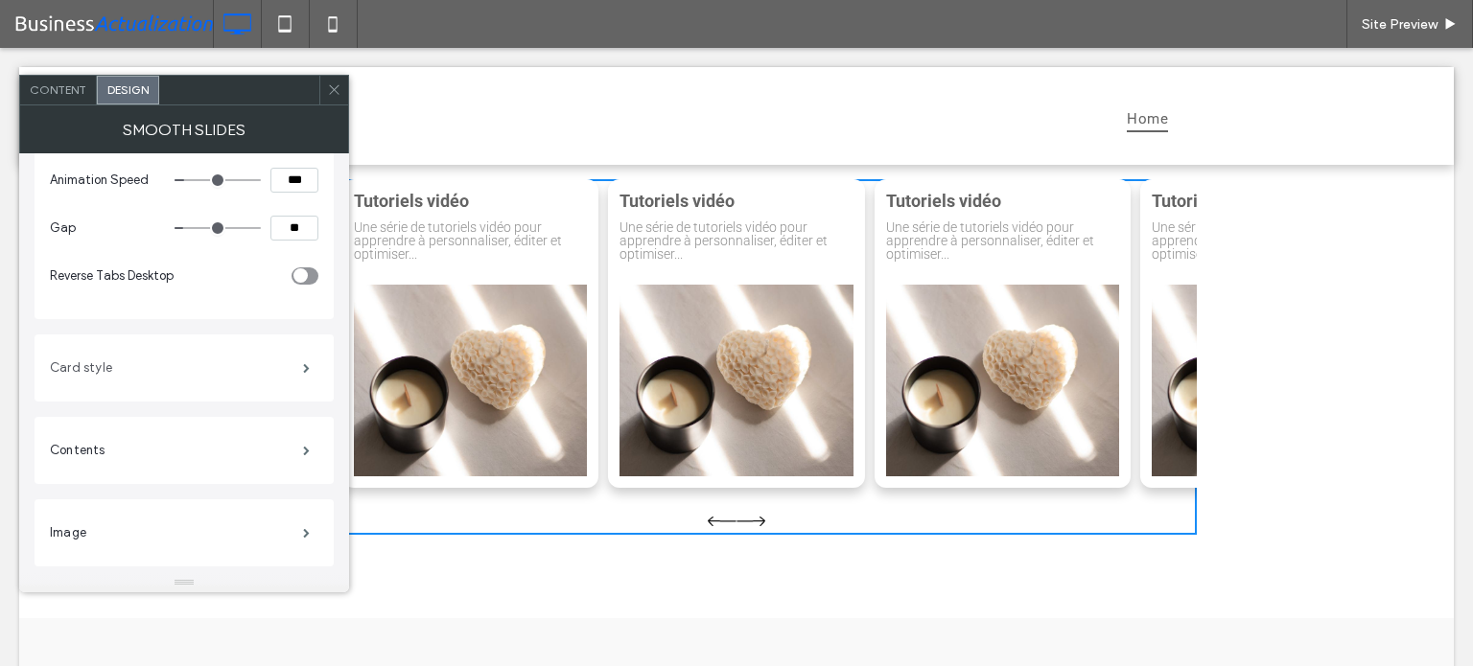
click at [228, 361] on label "Card style" at bounding box center [176, 368] width 253 height 38
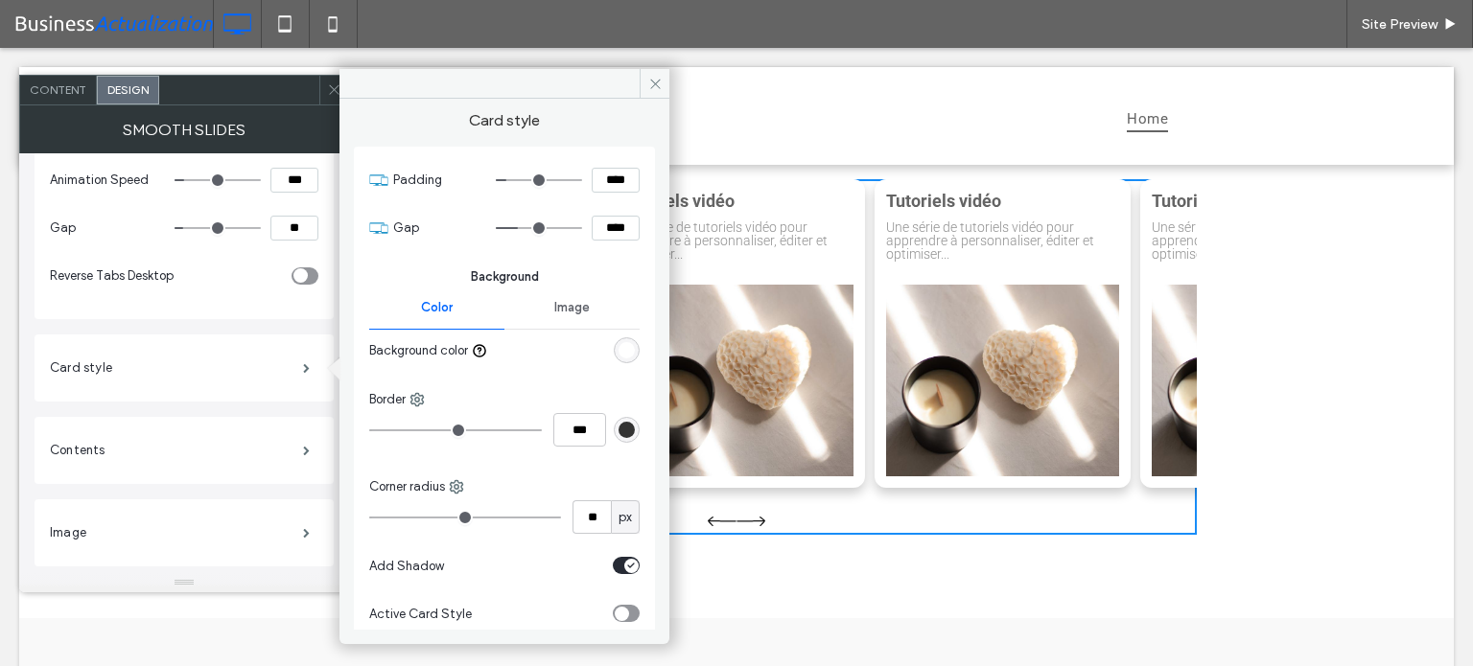
scroll to position [34, 0]
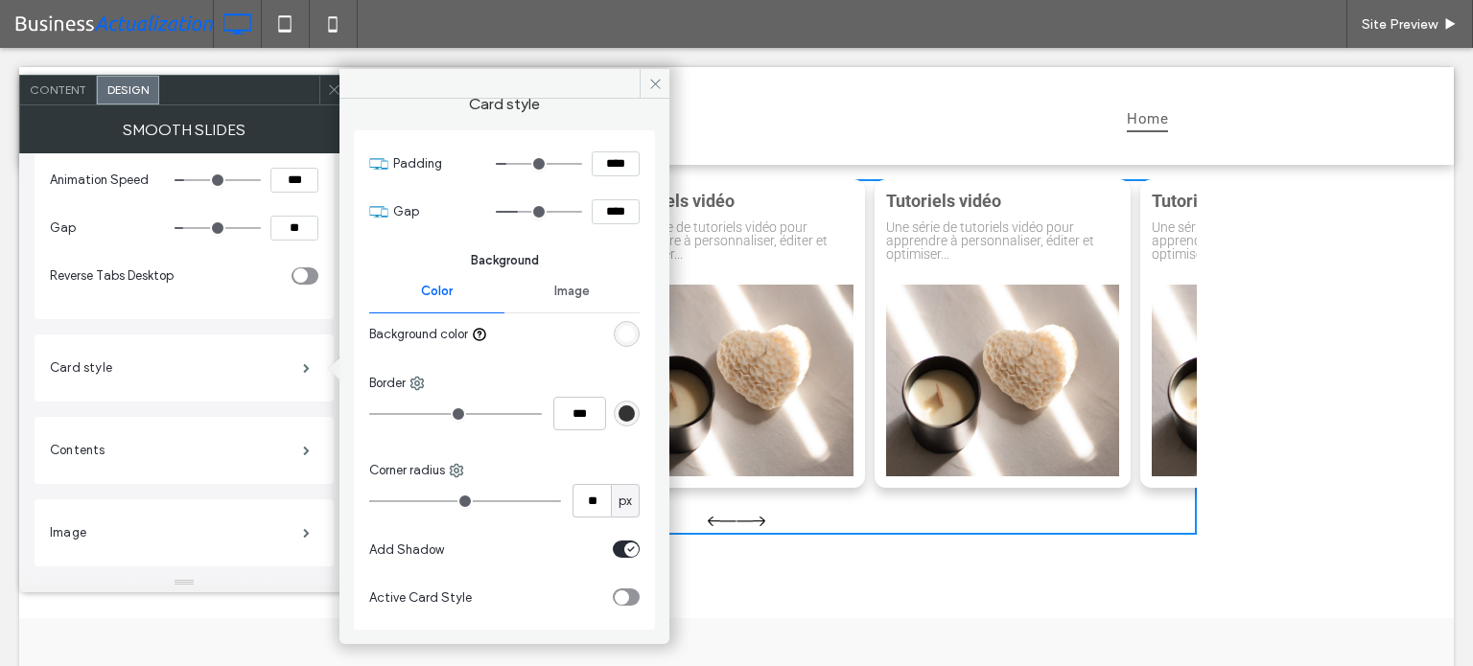
click at [615, 601] on div "toggle" at bounding box center [622, 598] width 14 height 14
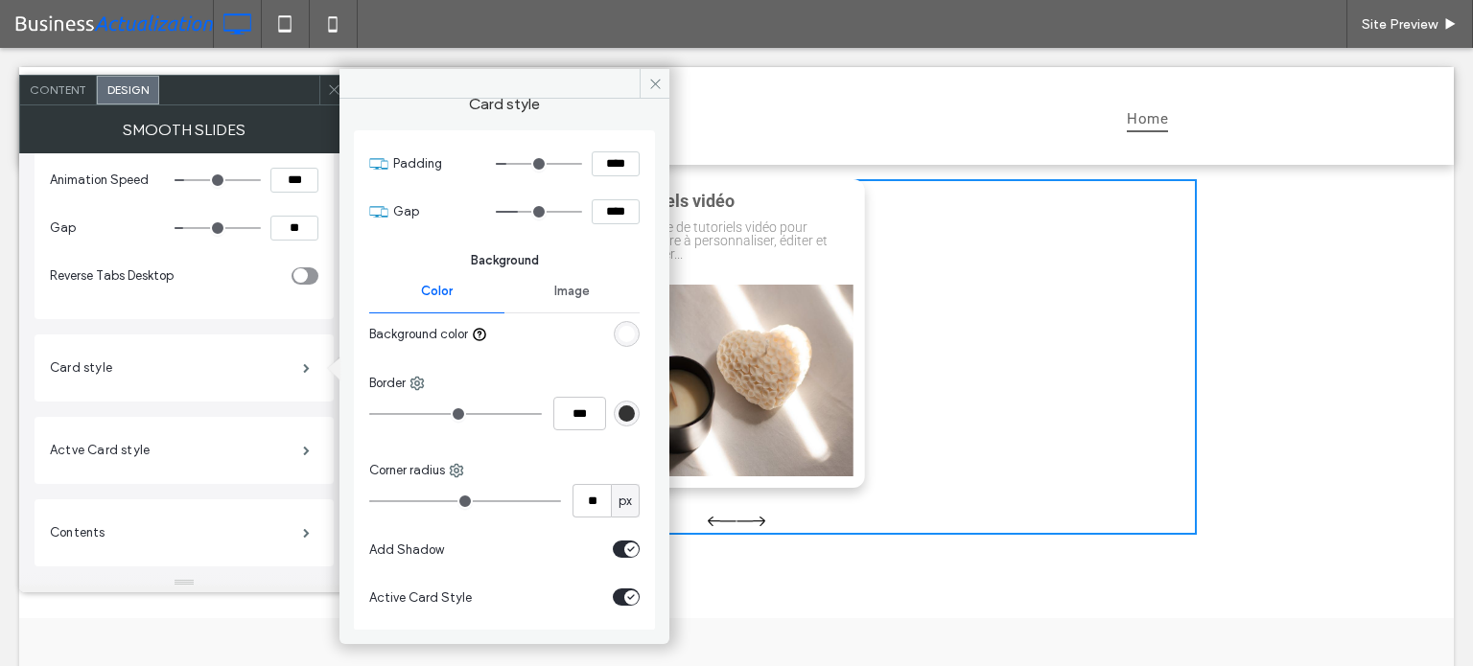
click at [61, 82] on span "Content" at bounding box center [58, 89] width 57 height 14
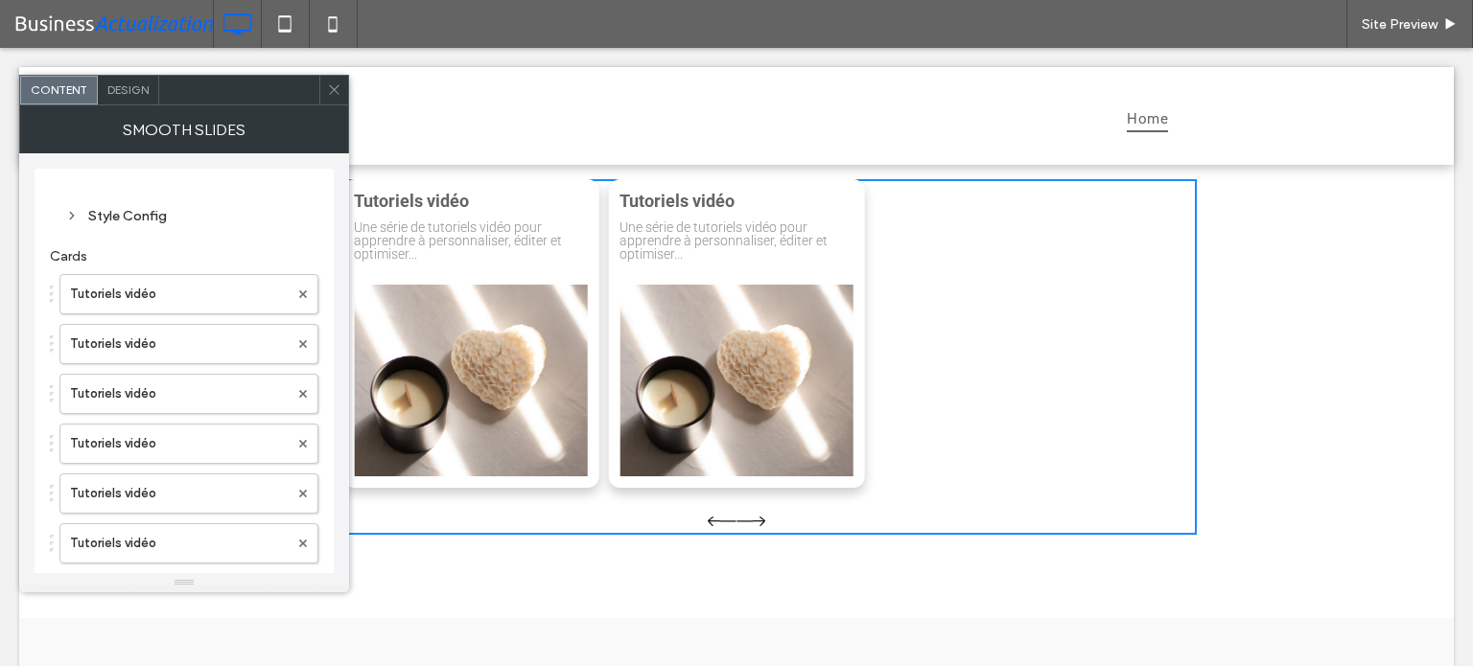
click at [130, 208] on div "Style Config" at bounding box center [184, 216] width 238 height 16
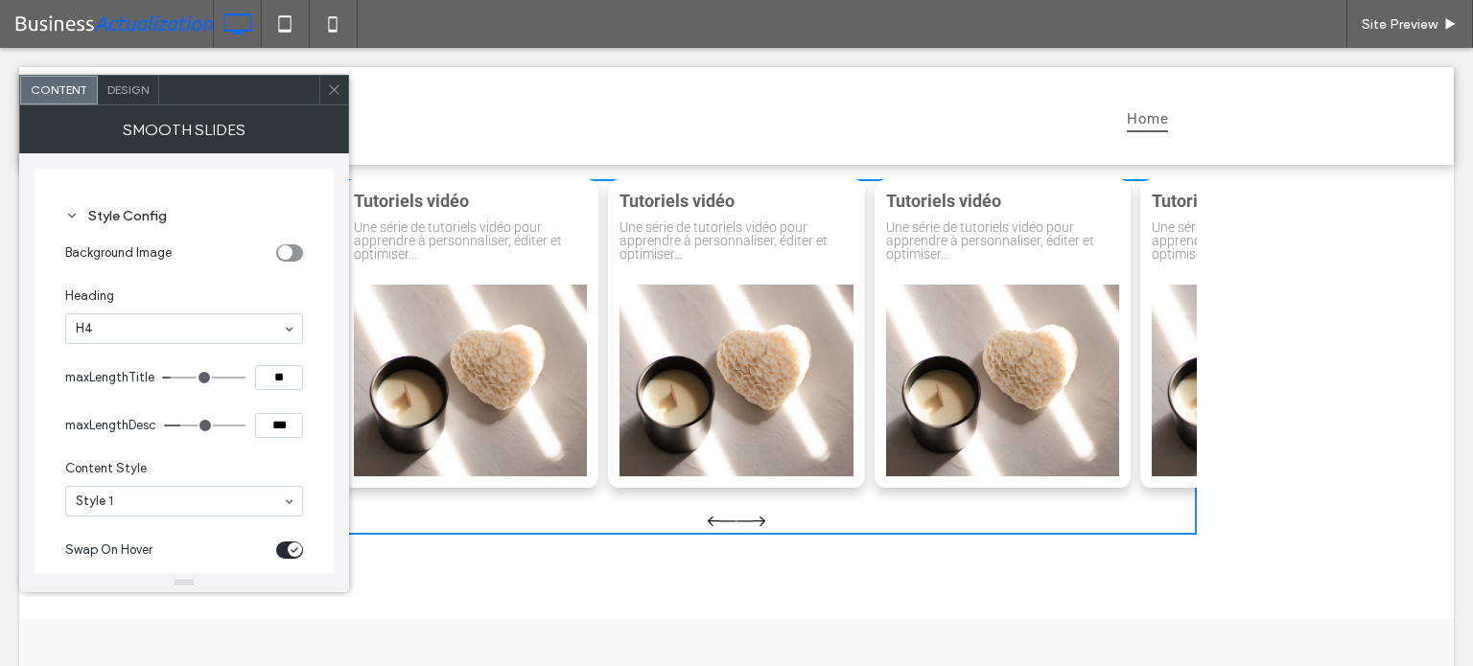
click at [288, 548] on div "toggle" at bounding box center [295, 550] width 14 height 14
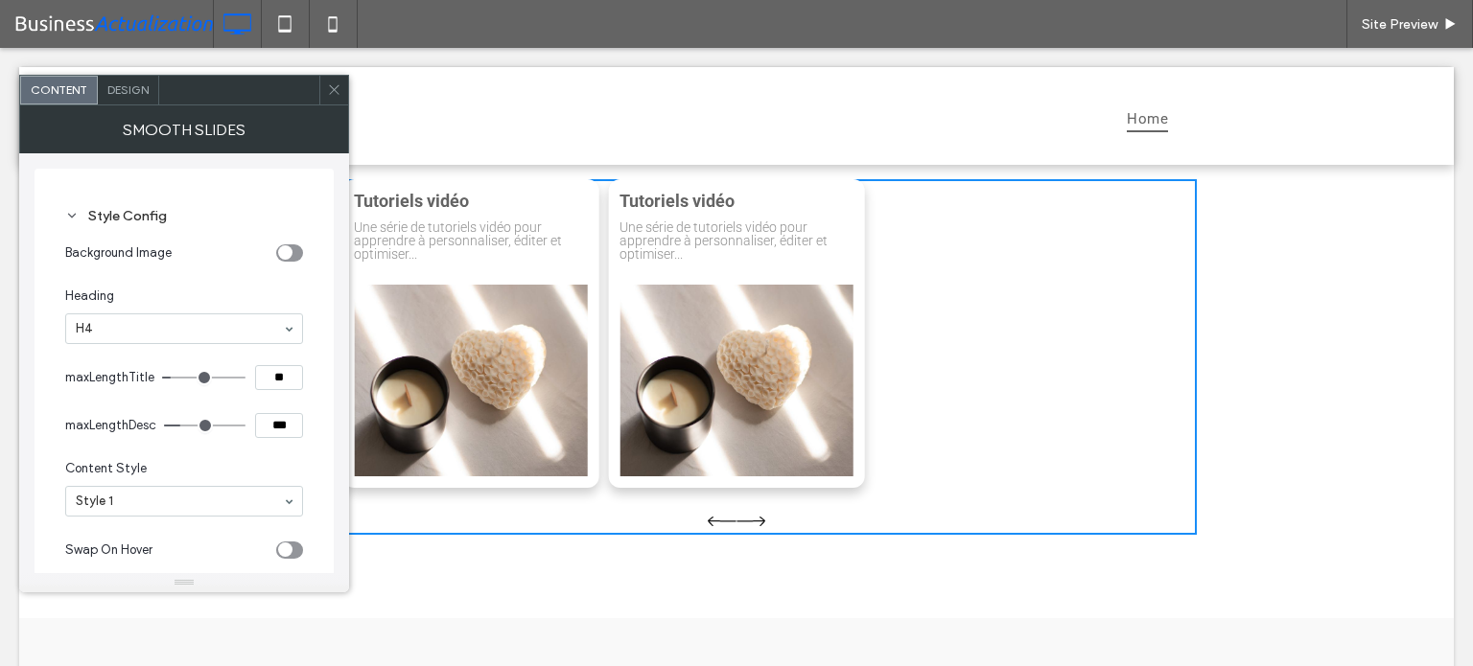
click at [127, 89] on span "Design" at bounding box center [127, 89] width 41 height 14
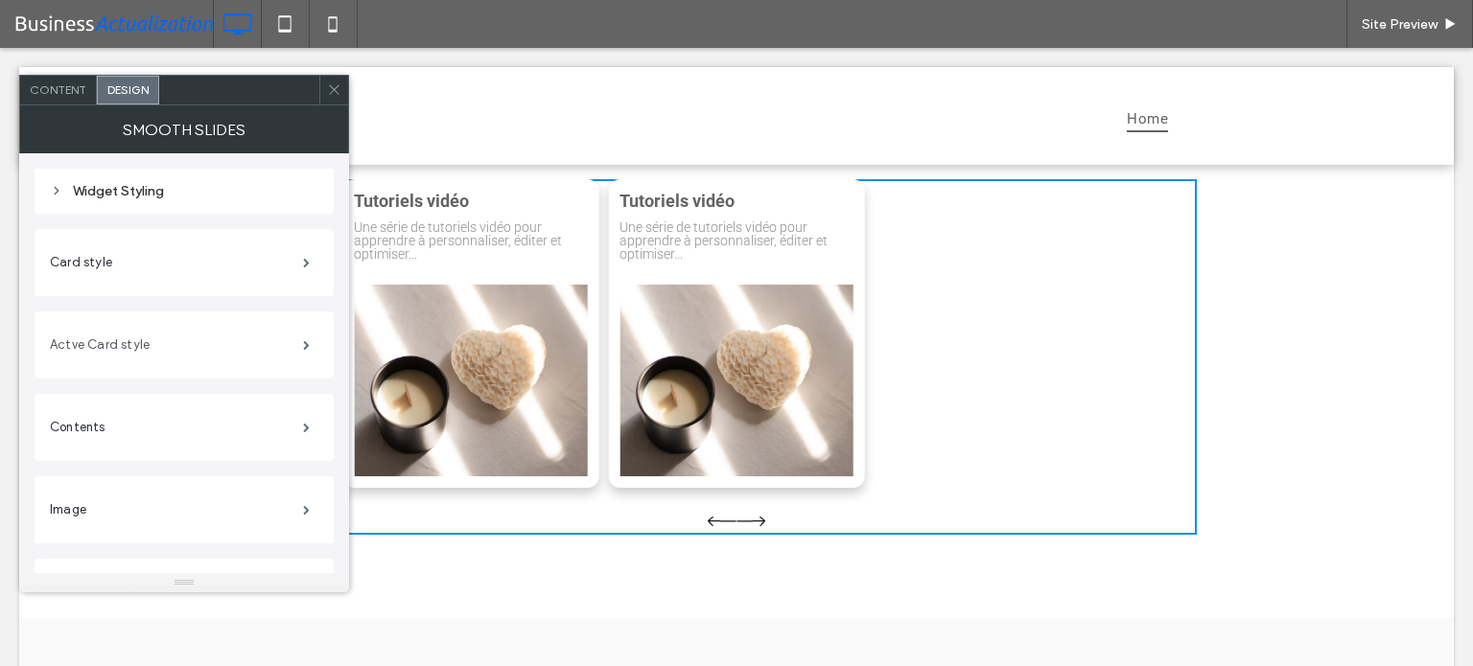
click at [232, 342] on label "Actve Card style" at bounding box center [176, 345] width 253 height 38
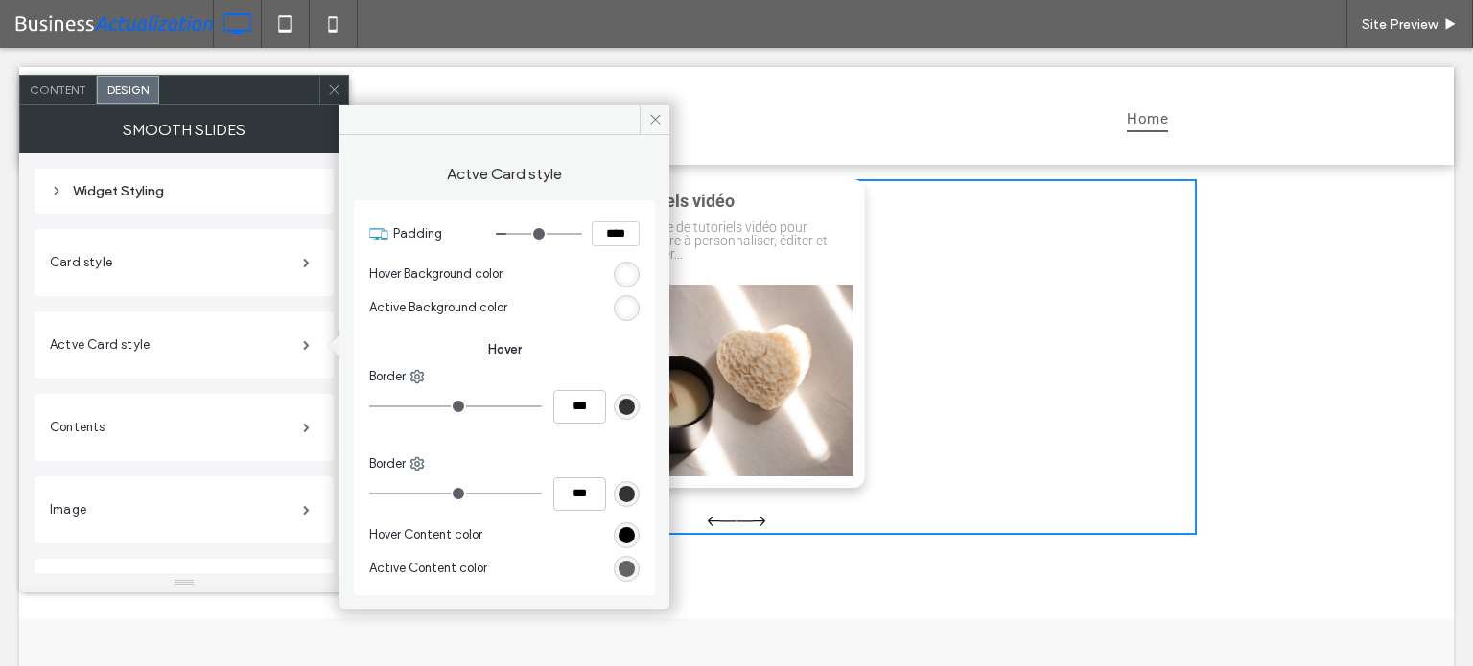
click at [627, 312] on div "rgb(255, 255, 255)" at bounding box center [626, 308] width 16 height 16
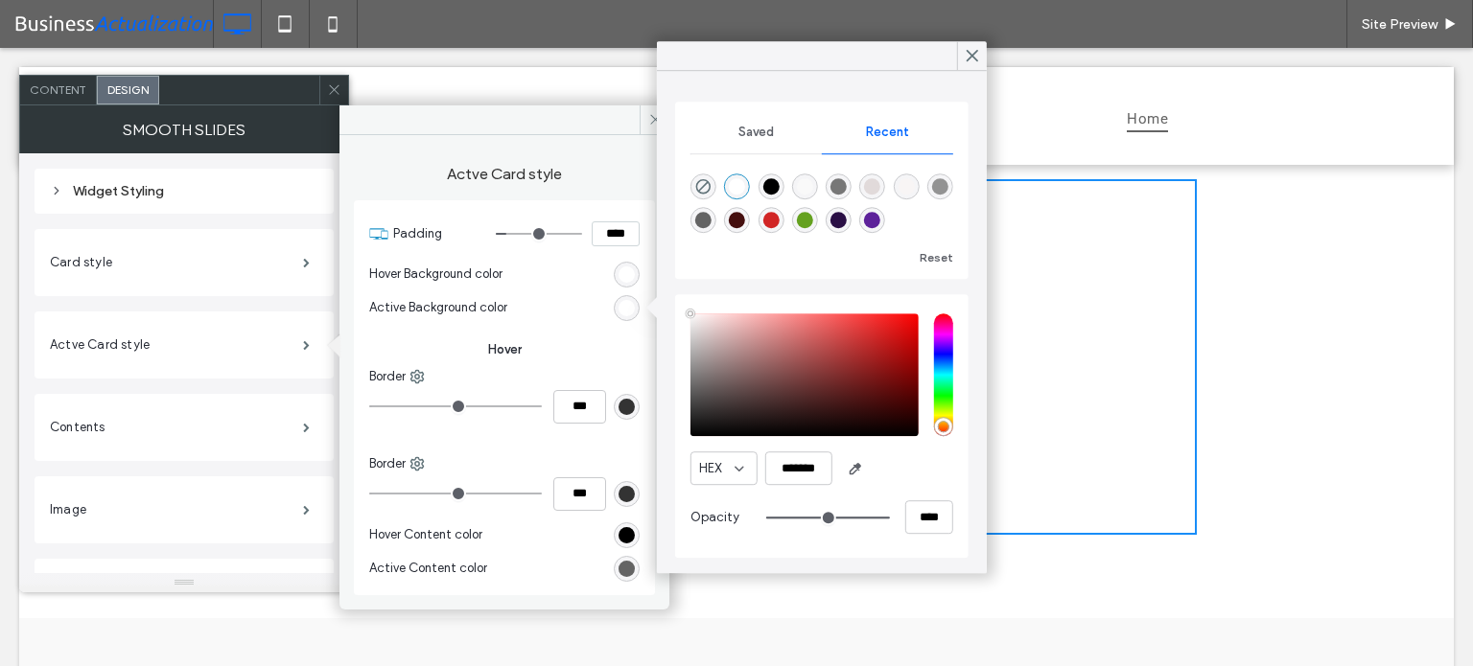
click at [771, 218] on div "rgba(209, 37, 37, 1)" at bounding box center [770, 220] width 16 height 16
type input "*******"
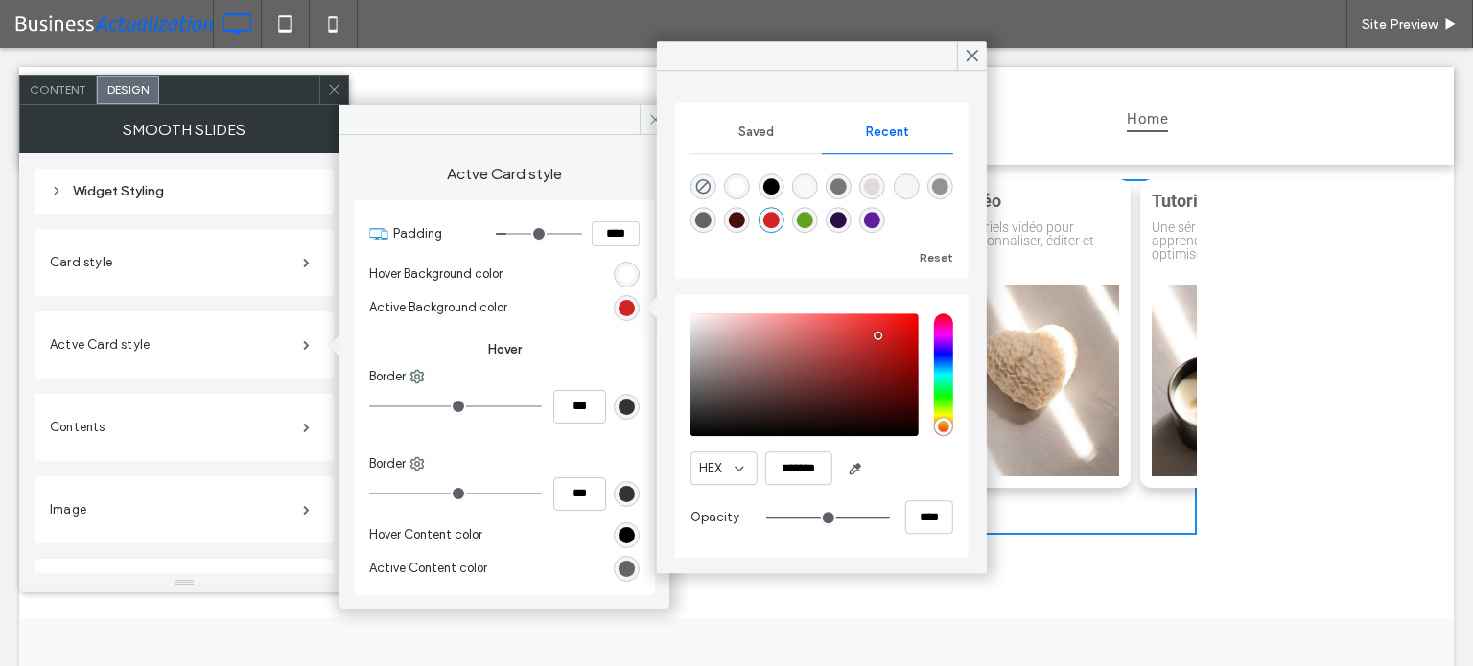
click at [622, 268] on div "rgb(255, 255, 255)" at bounding box center [626, 275] width 16 height 16
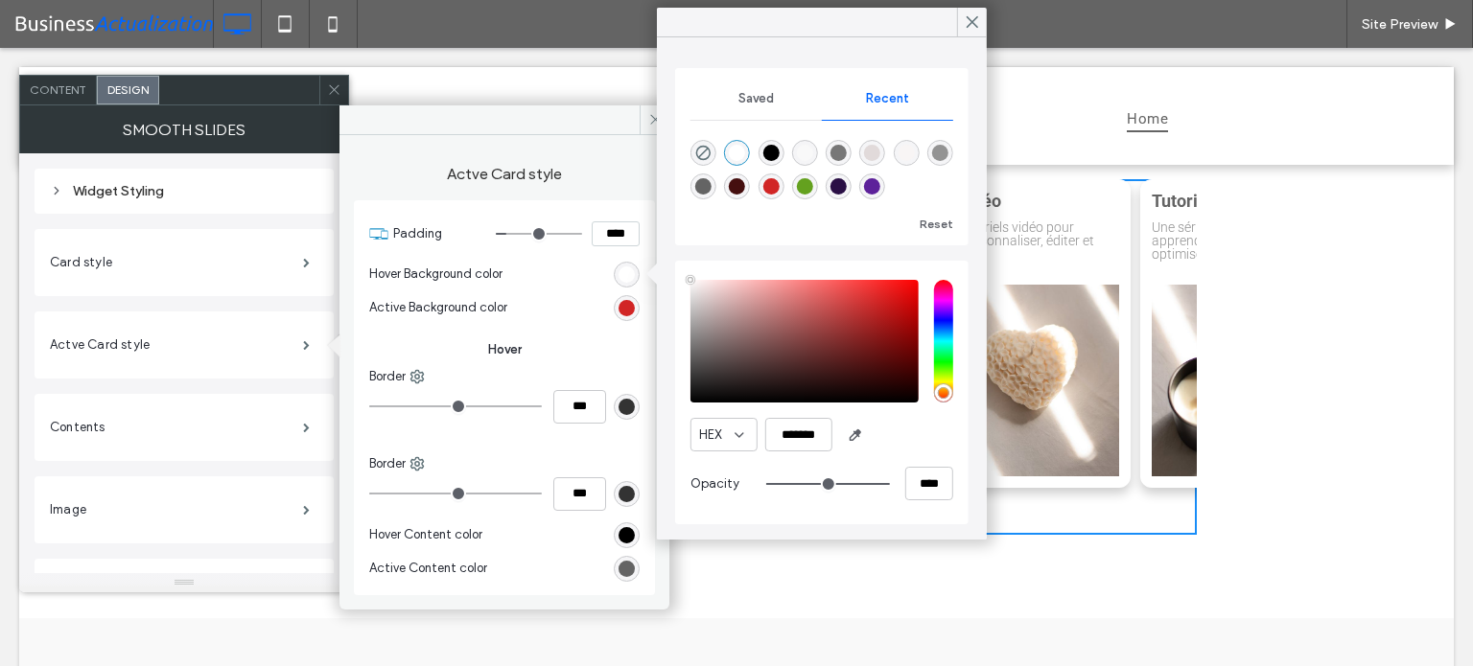
drag, startPoint x: 799, startPoint y: 186, endPoint x: 791, endPoint y: 195, distance: 11.5
click at [799, 187] on div "rgba(100, 161, 31, 1)" at bounding box center [805, 186] width 16 height 16
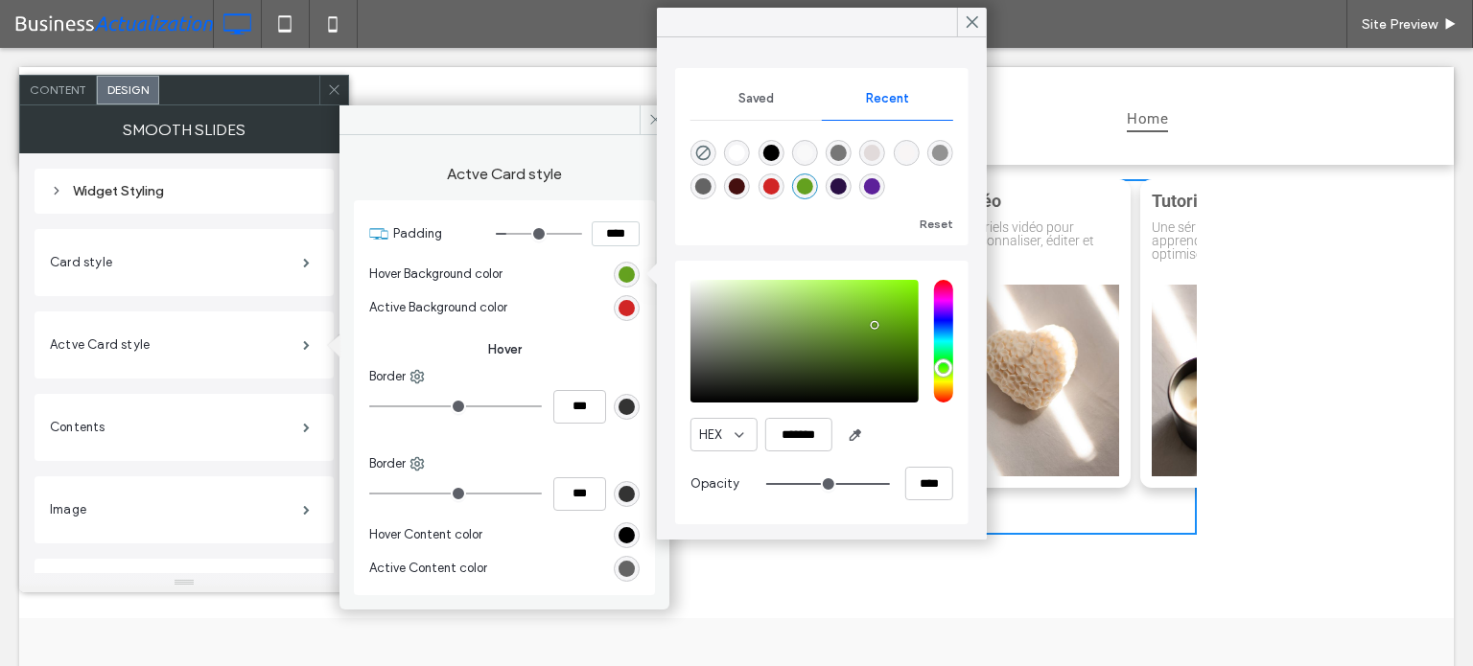
type input "*******"
drag, startPoint x: 967, startPoint y: 21, endPoint x: 958, endPoint y: 47, distance: 27.6
click at [966, 24] on icon at bounding box center [971, 21] width 17 height 17
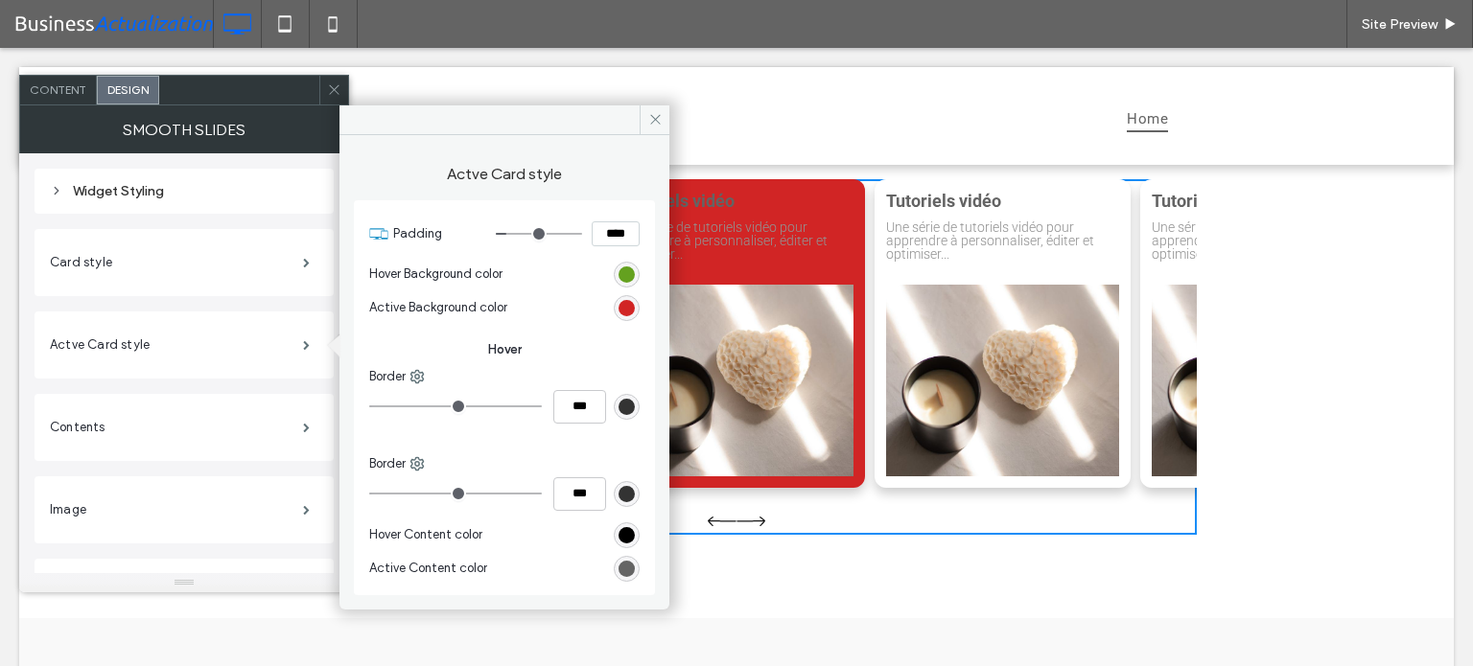
type input "*"
type input "***"
type input "*"
type input "***"
type input "*"
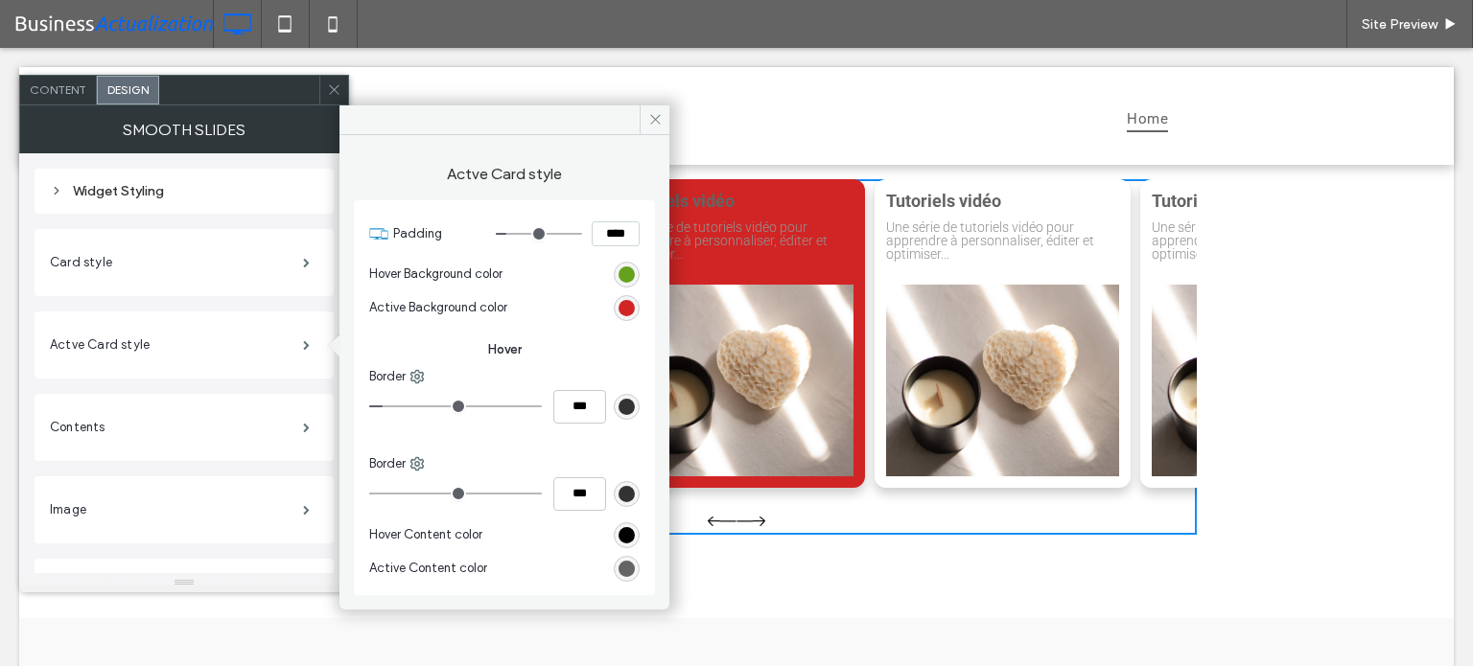
type input "***"
drag, startPoint x: 376, startPoint y: 404, endPoint x: 476, endPoint y: 401, distance: 100.7
type input "*"
click at [402, 406] on input "range" at bounding box center [455, 407] width 173 height 2
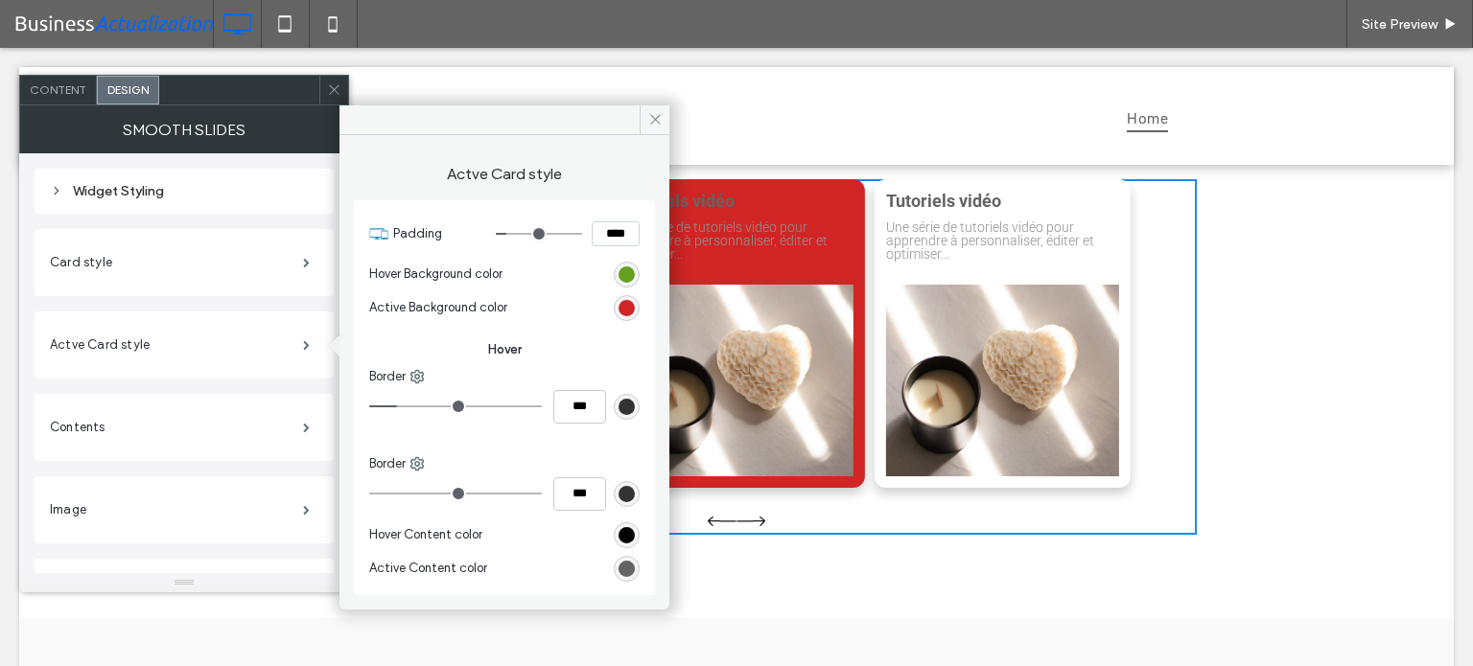
click at [633, 495] on div "rgb(51, 51, 51)" at bounding box center [626, 494] width 16 height 16
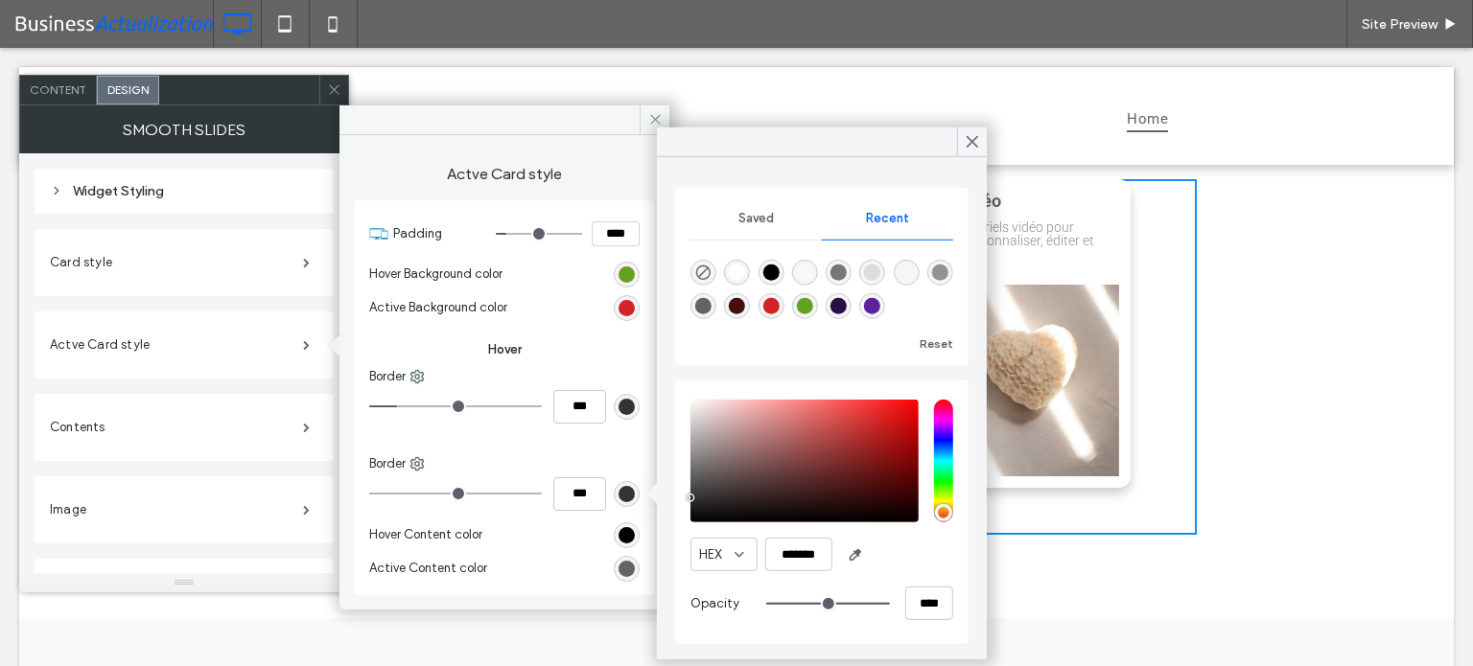
click at [870, 301] on div "rgba(93, 33, 154, 1)" at bounding box center [872, 306] width 16 height 16
type input "*"
type input "***"
type input "*******"
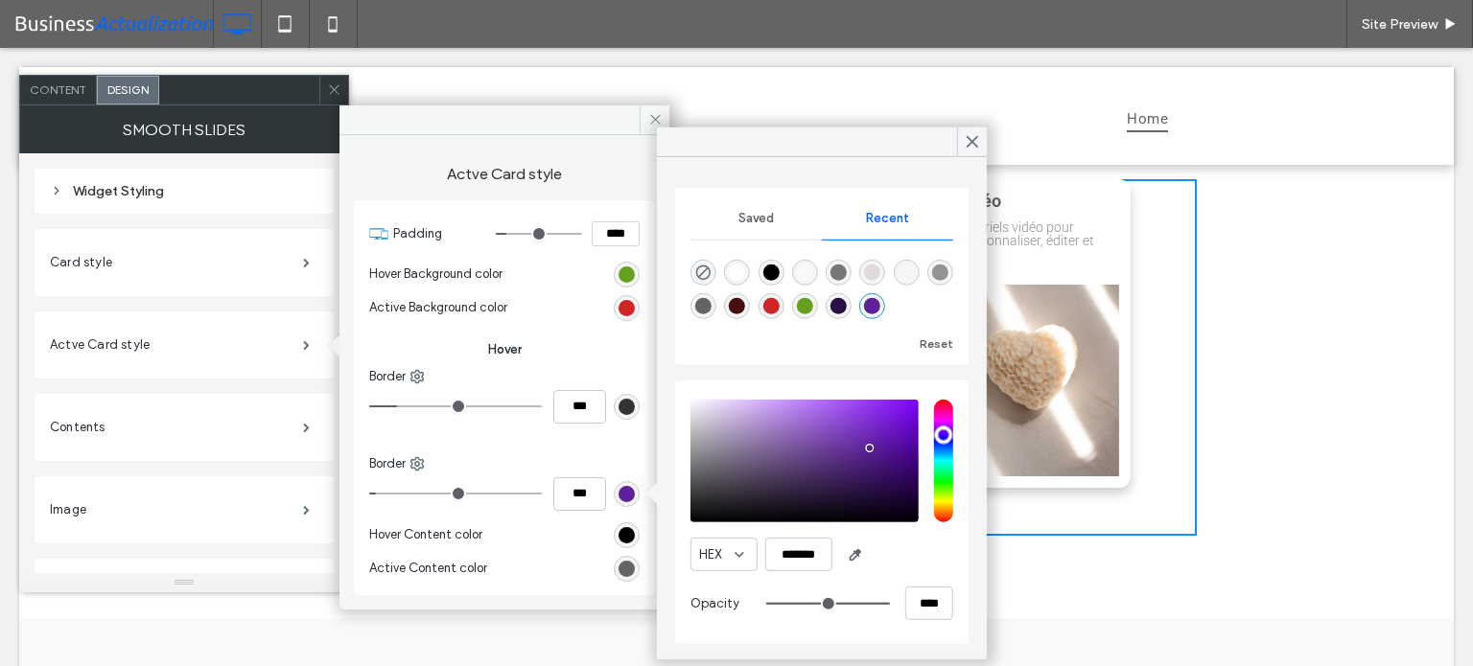
type input "*"
type input "***"
type input "*"
click at [418, 493] on input "range" at bounding box center [455, 494] width 173 height 2
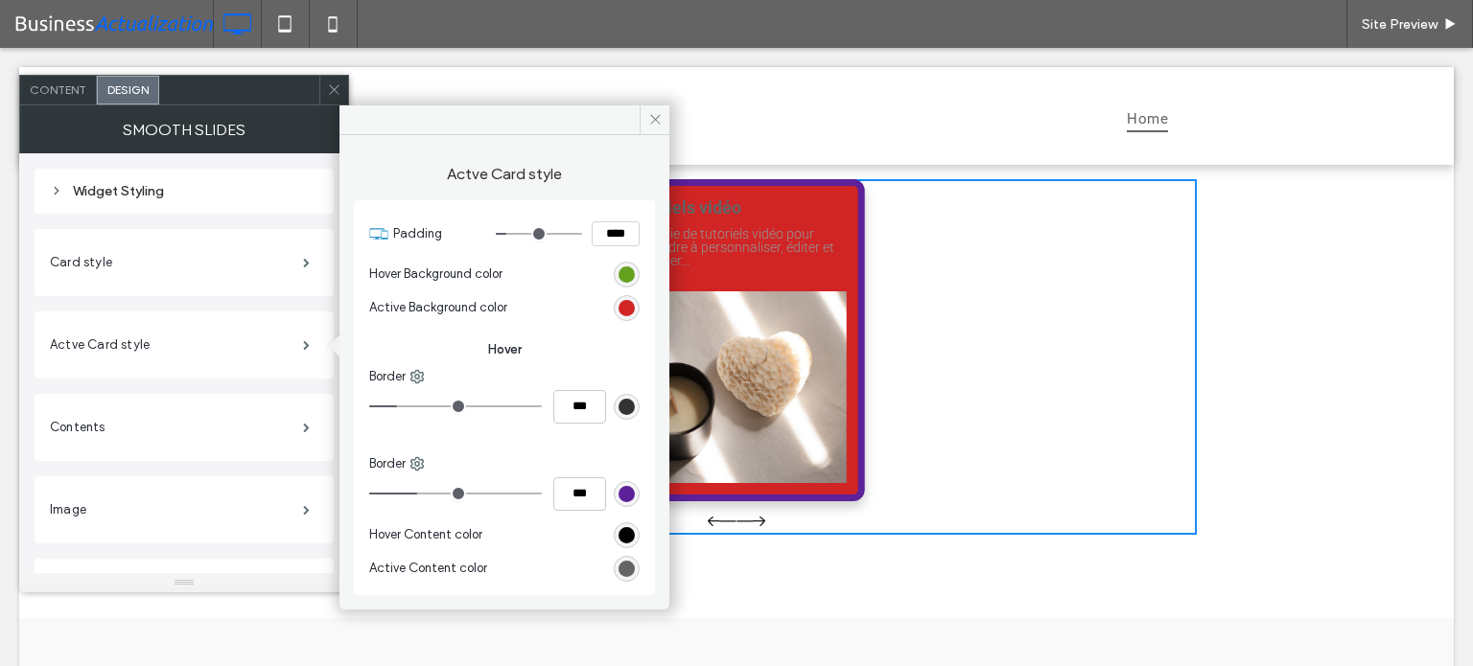
click at [629, 569] on div "rgb(100, 100, 100)" at bounding box center [626, 569] width 16 height 16
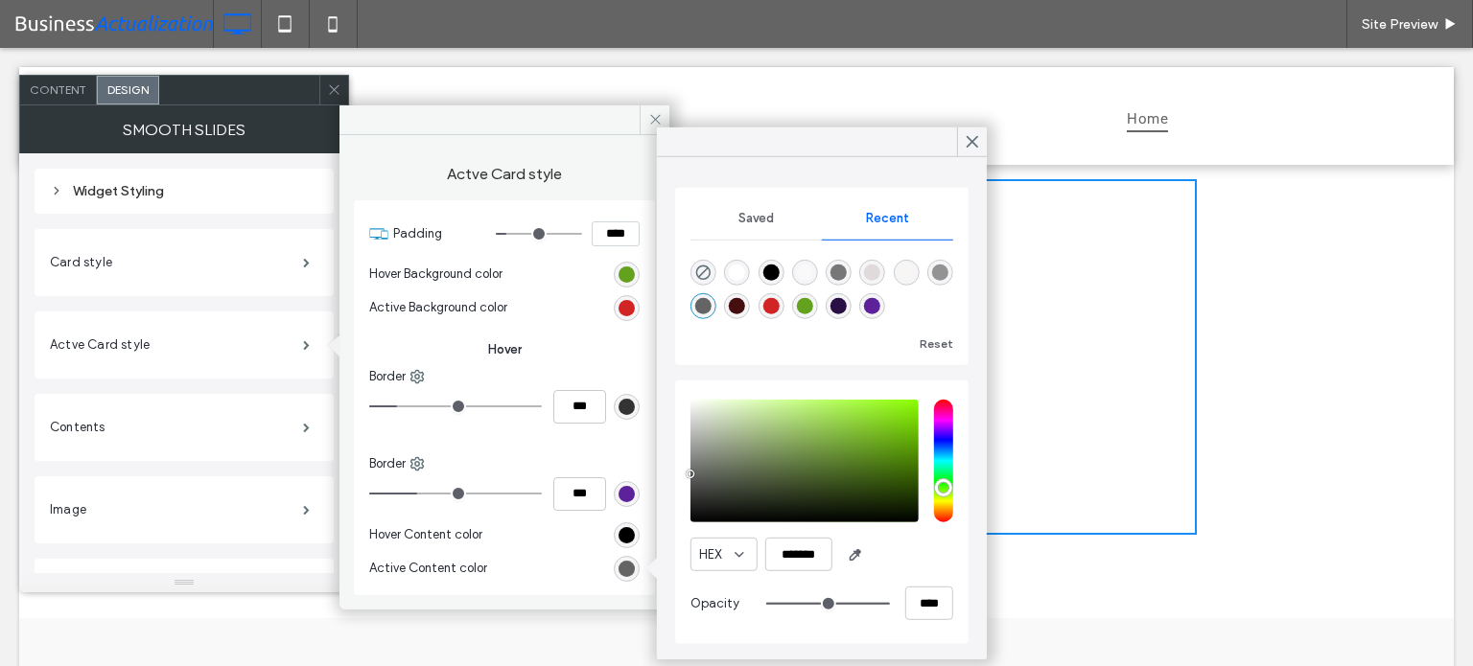
click at [950, 488] on input "hue" at bounding box center [943, 461] width 19 height 123
type input "***"
click at [943, 451] on input "hue" at bounding box center [943, 461] width 19 height 123
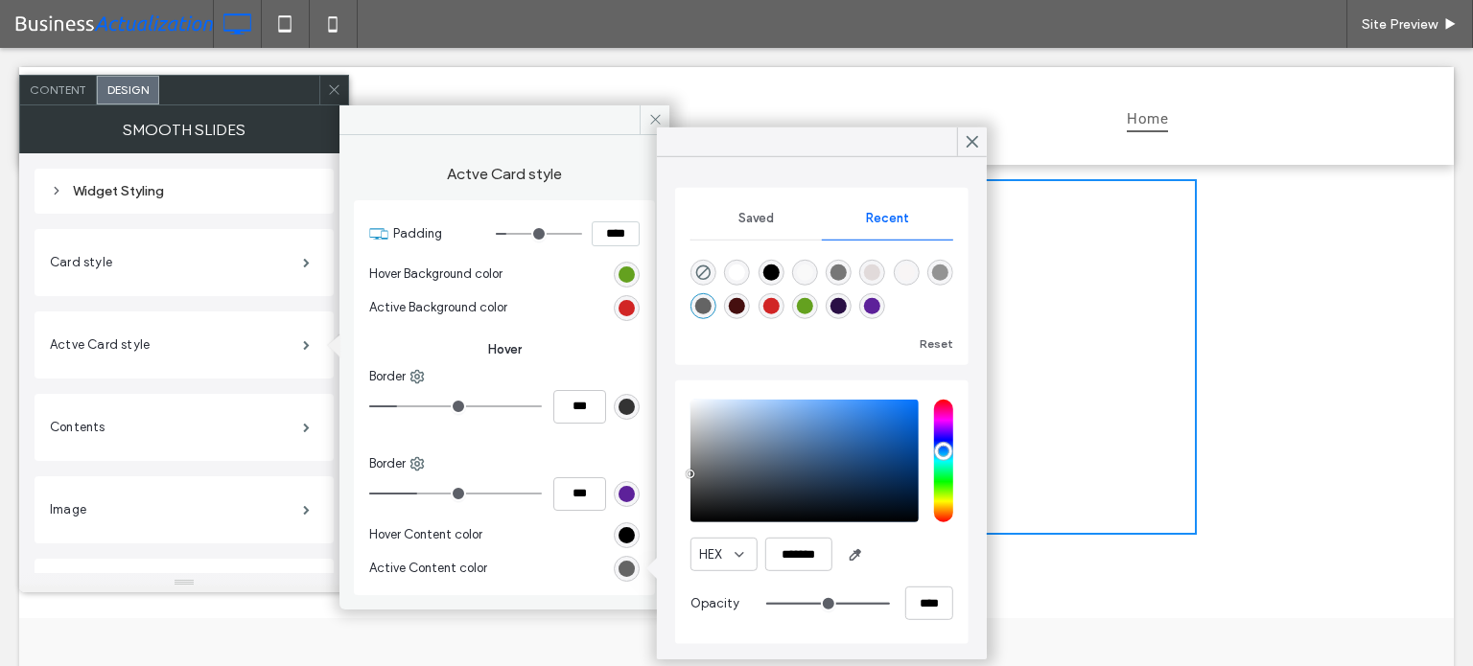
click at [879, 419] on div "saturation and value" at bounding box center [804, 461] width 228 height 123
type input "*******"
drag, startPoint x: 878, startPoint y: 419, endPoint x: 913, endPoint y: 413, distance: 35.0
click at [953, 400] on div "HEX ******* Opacity ****" at bounding box center [821, 513] width 293 height 264
click at [622, 530] on div "rgb(0, 0, 0)" at bounding box center [626, 535] width 16 height 16
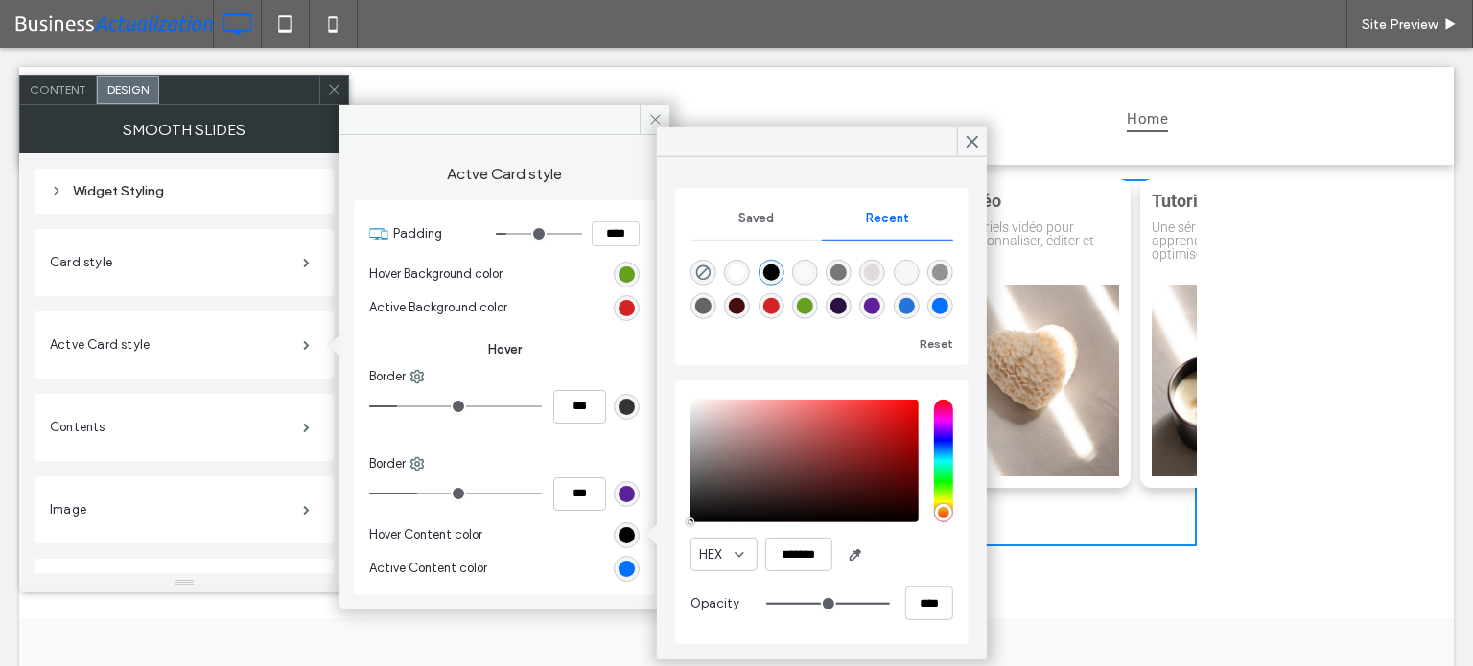
type input "***"
click at [944, 424] on input "hue" at bounding box center [943, 461] width 19 height 123
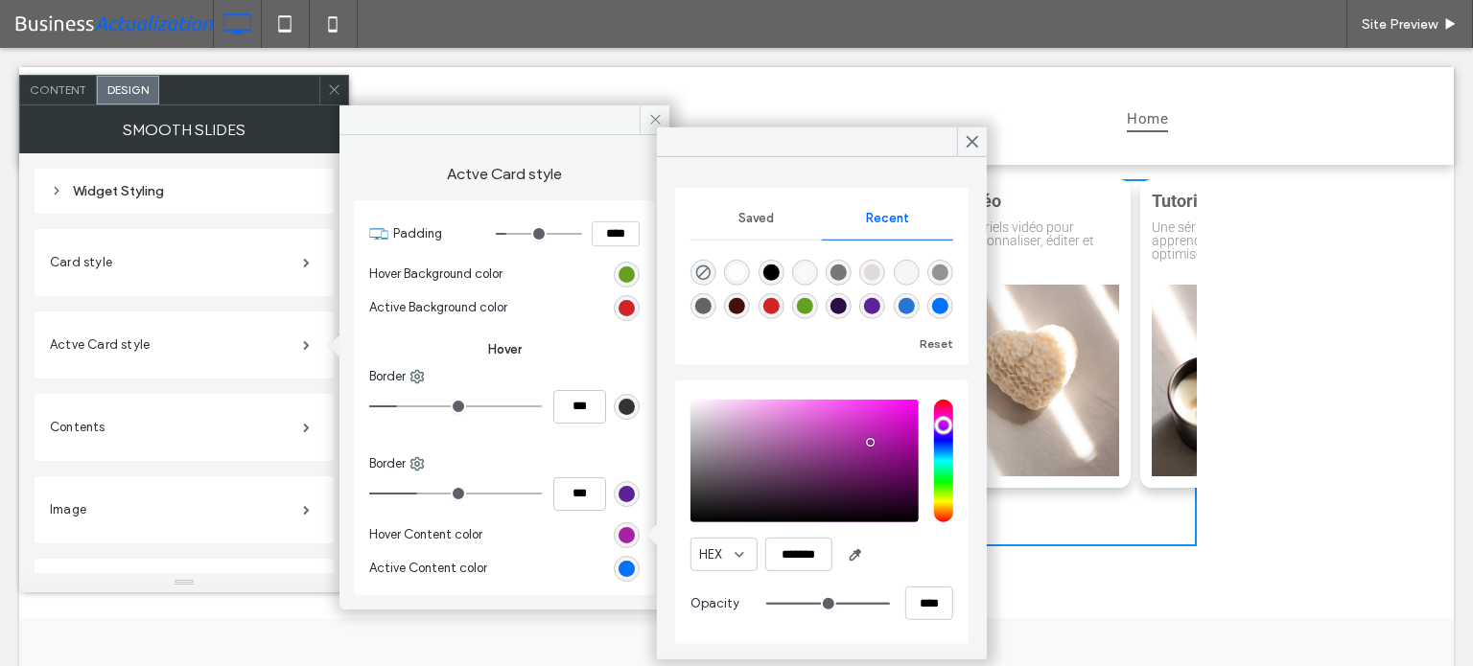
type input "*******"
drag, startPoint x: 833, startPoint y: 460, endPoint x: 935, endPoint y: 394, distance: 121.3
click at [929, 394] on div "HEX ******* Opacity ****" at bounding box center [821, 512] width 263 height 244
click at [971, 133] on icon at bounding box center [971, 141] width 17 height 17
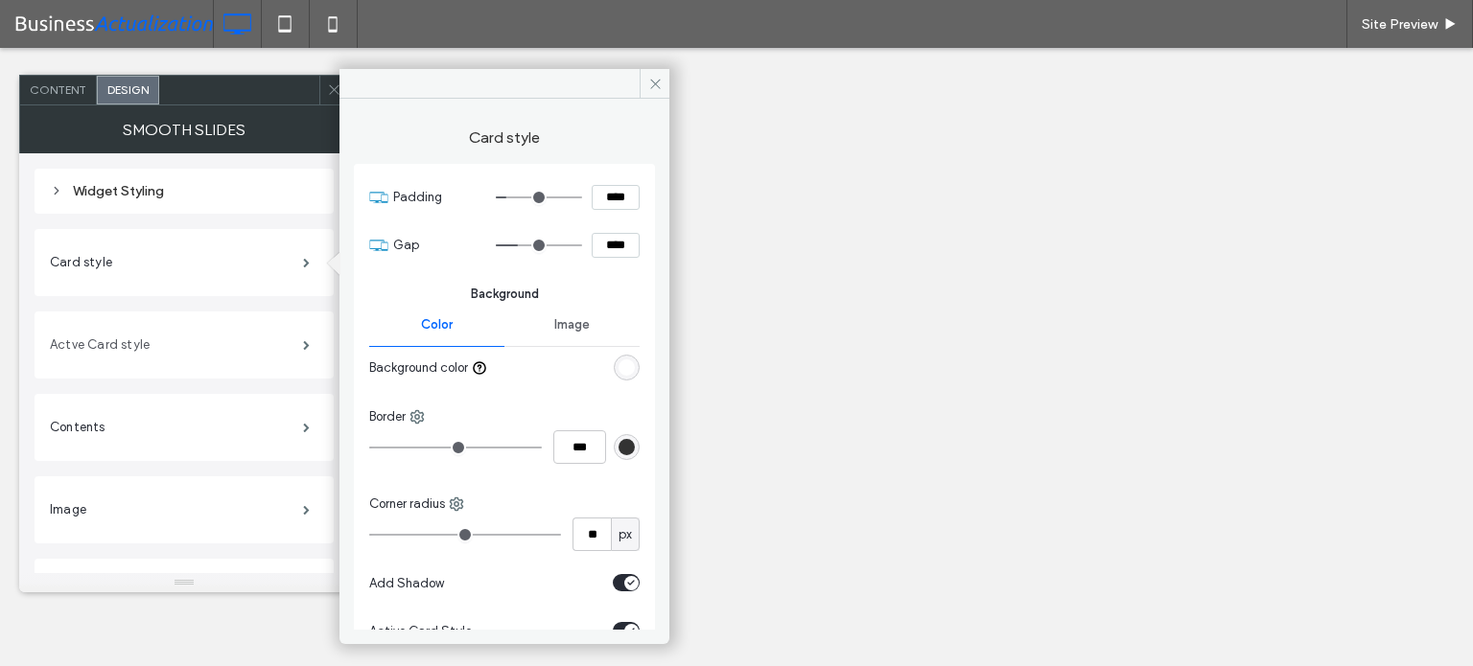
click at [131, 348] on label "Actve Card style" at bounding box center [176, 345] width 253 height 38
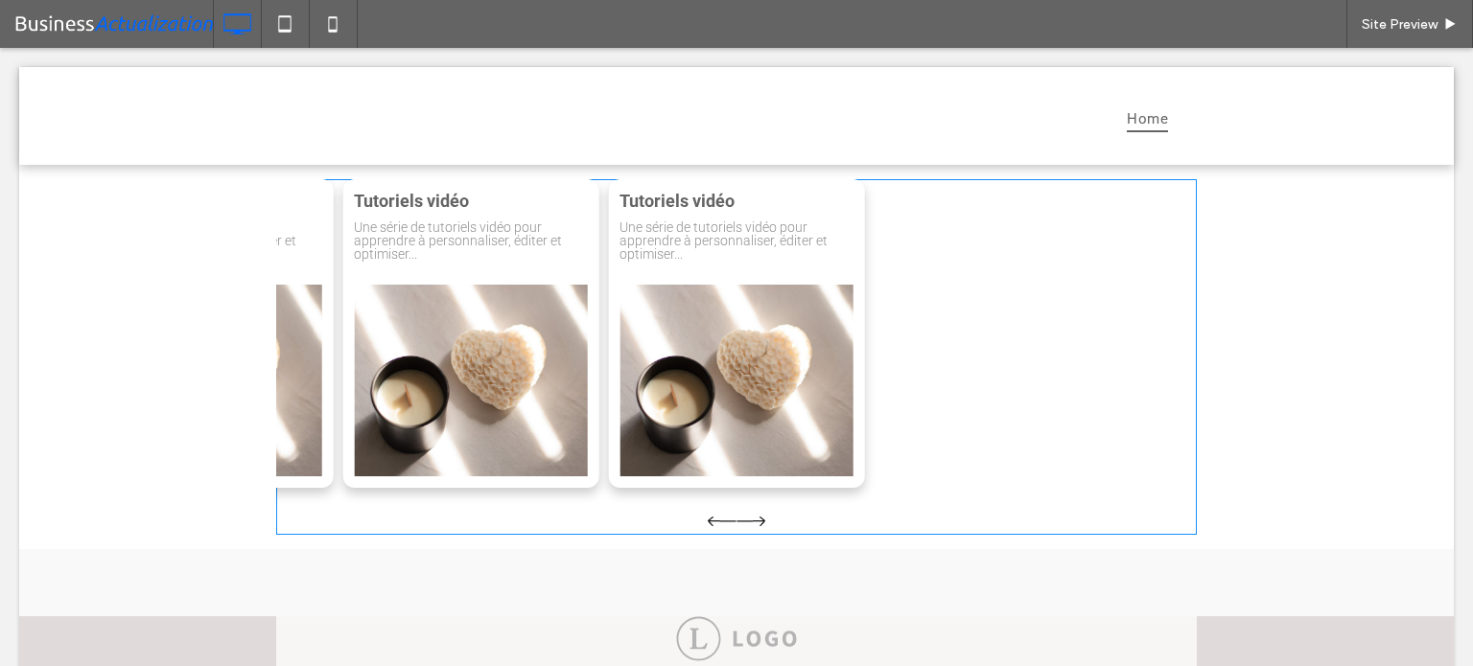
click at [901, 293] on span at bounding box center [736, 357] width 920 height 356
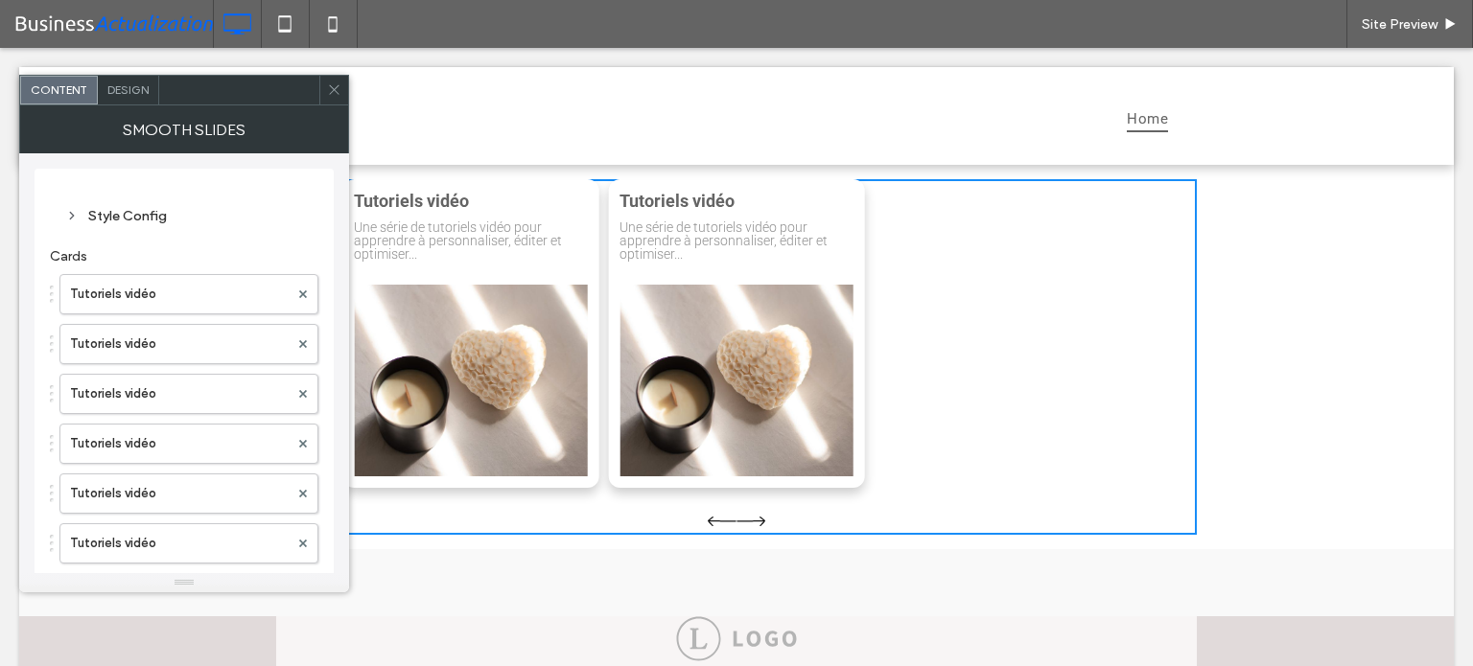
click at [148, 100] on div "Design" at bounding box center [128, 90] width 61 height 29
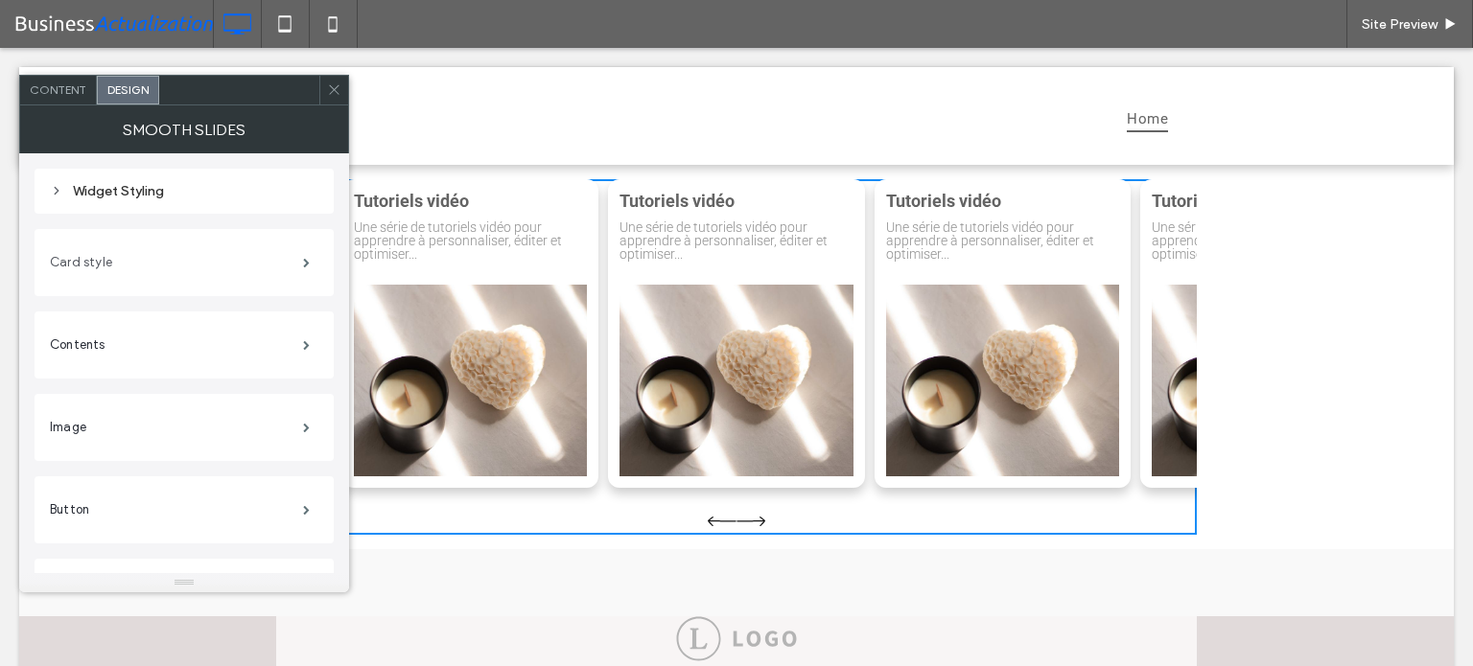
click at [139, 261] on label "Card style" at bounding box center [176, 263] width 253 height 38
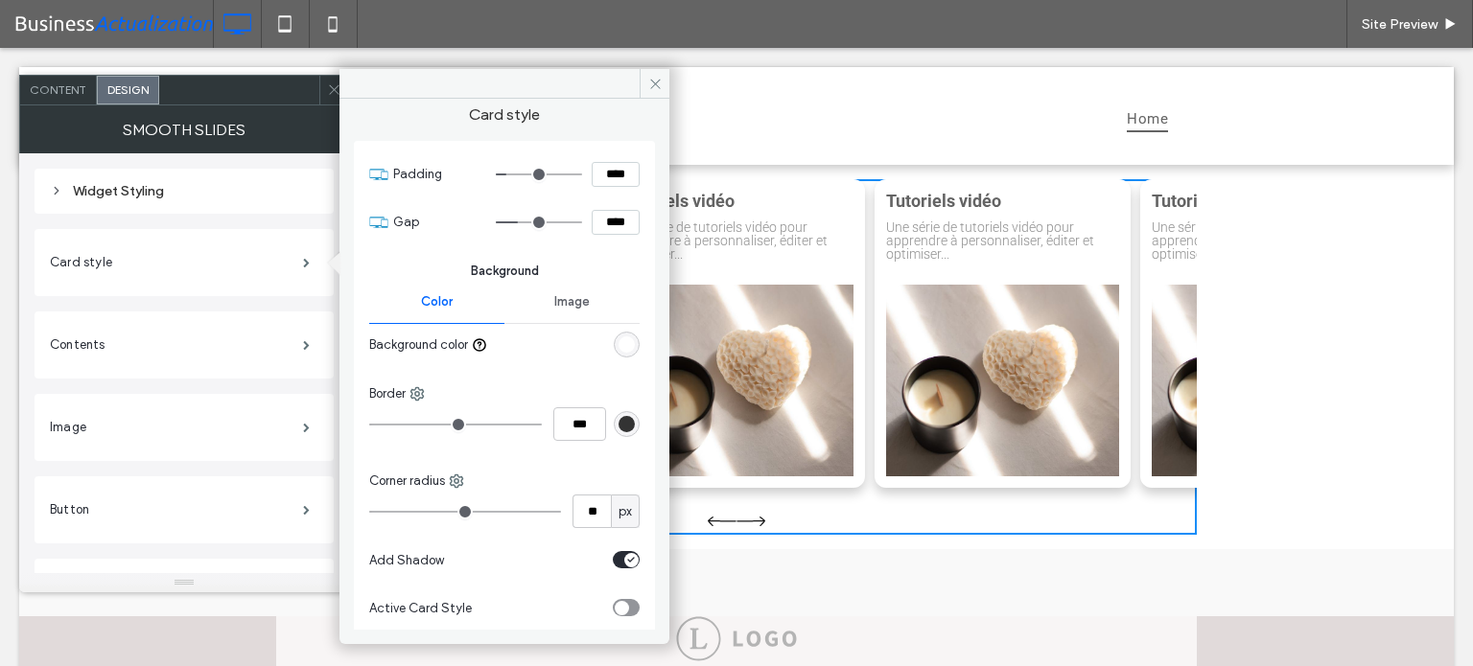
scroll to position [34, 0]
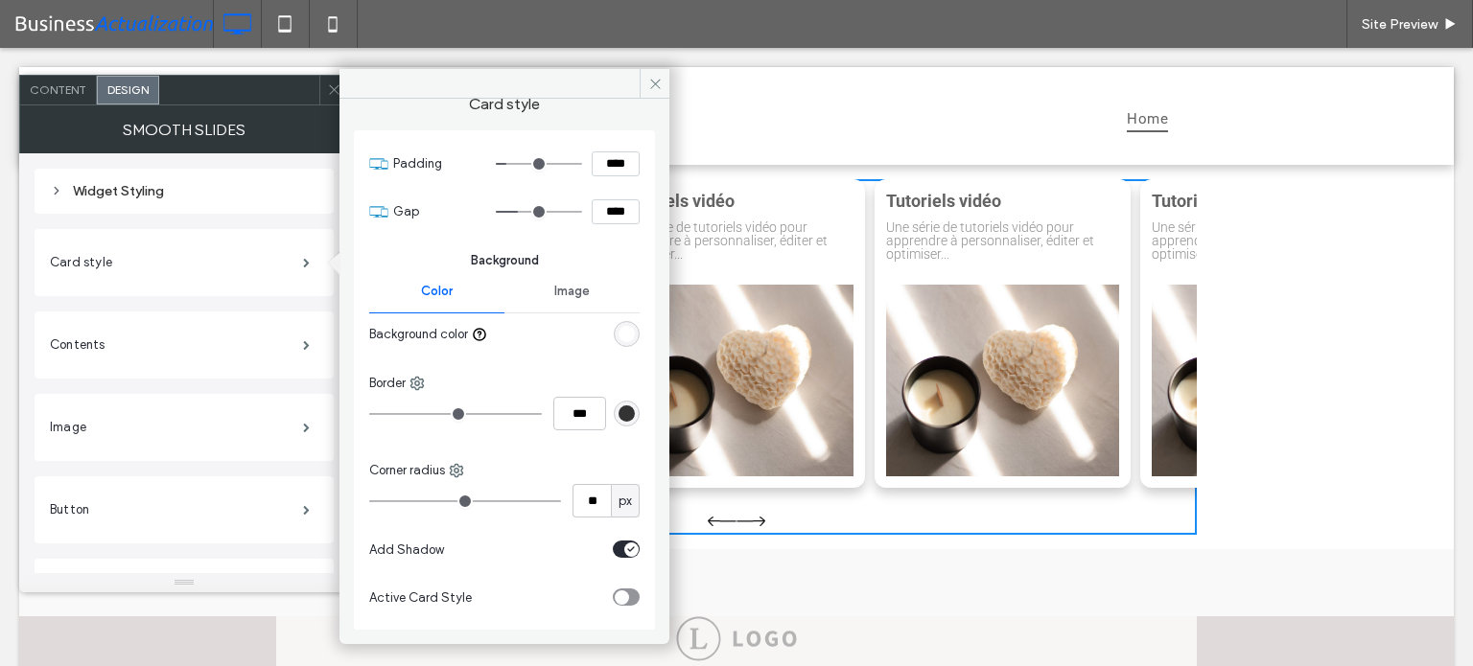
click at [619, 591] on div "toggle" at bounding box center [622, 598] width 14 height 14
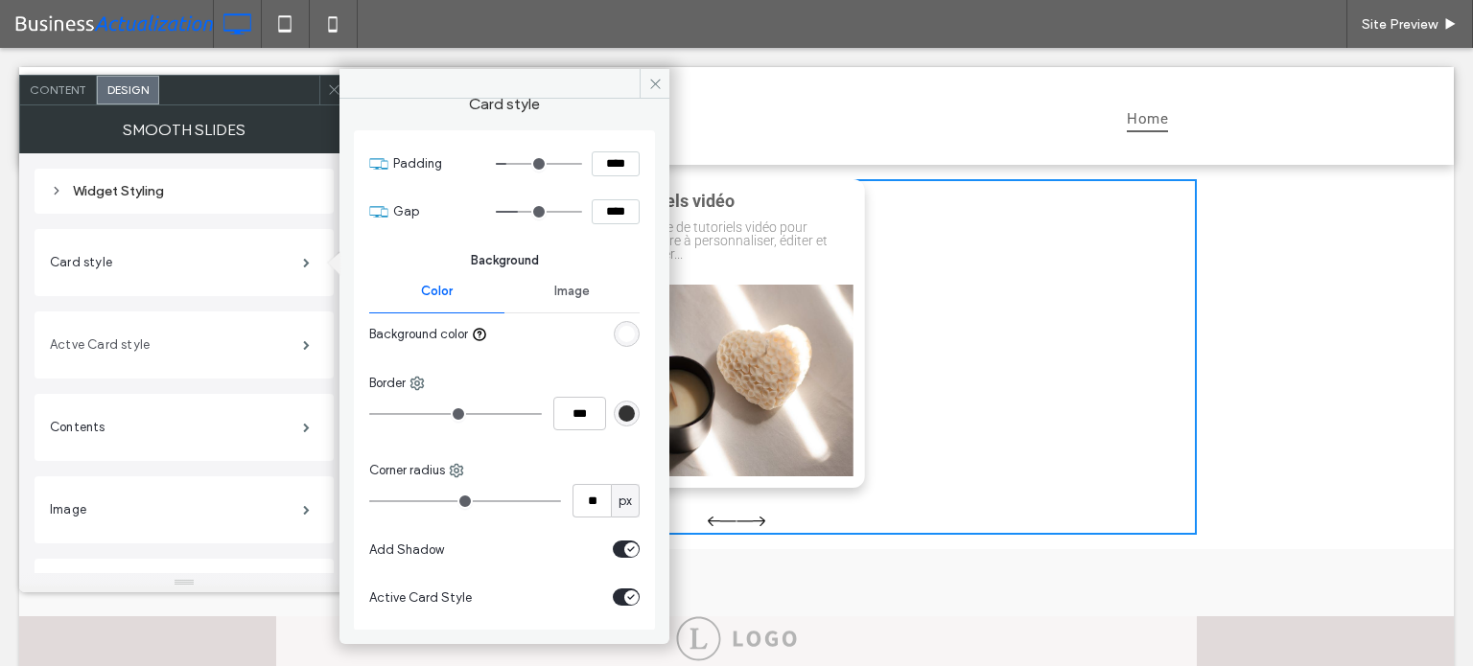
click at [253, 345] on label "Actve Card style" at bounding box center [176, 345] width 253 height 38
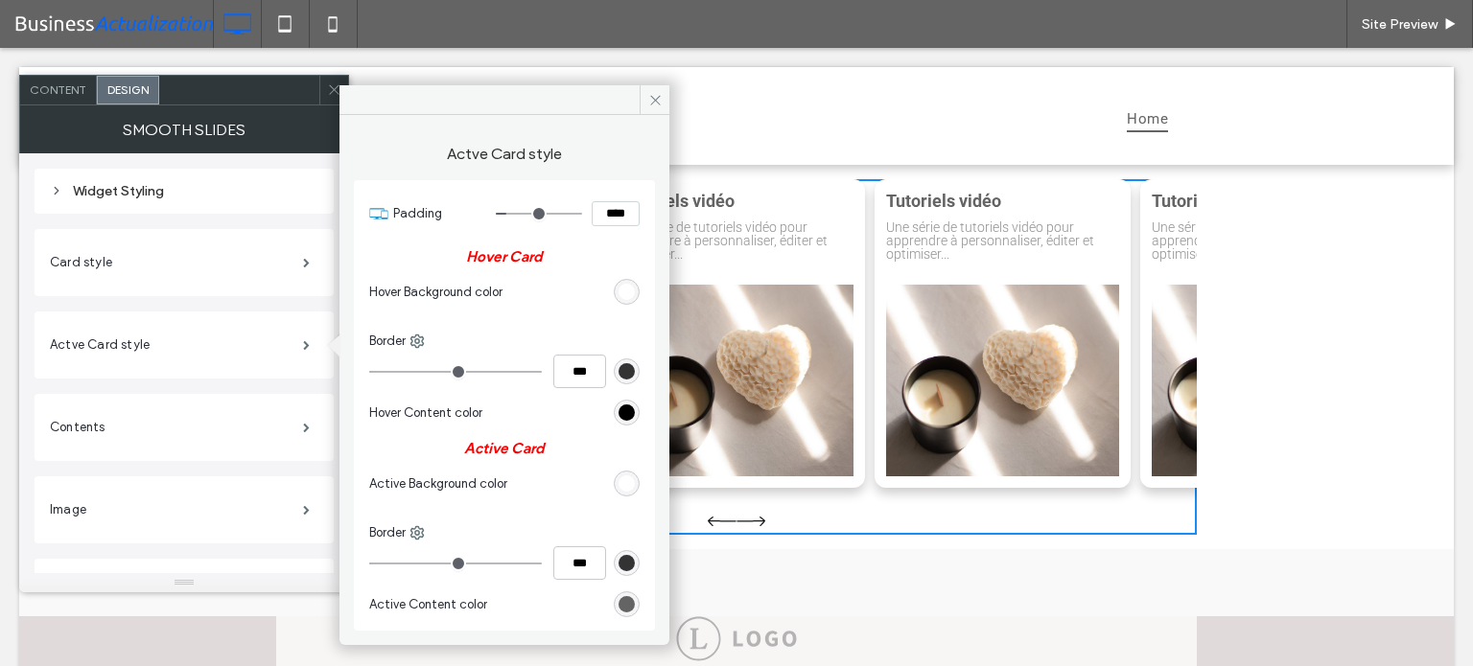
click at [627, 485] on div "rgb(255, 255, 255)" at bounding box center [626, 483] width 16 height 16
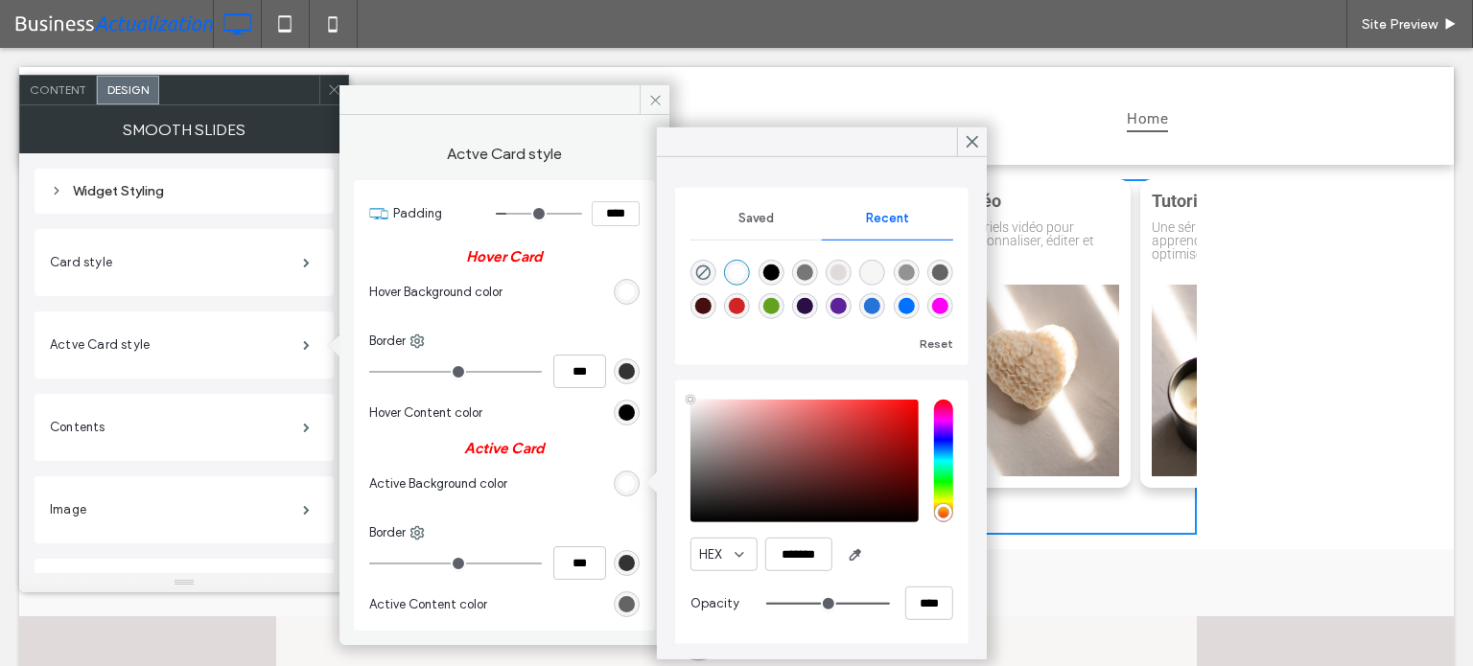
click at [943, 306] on div "rgba(255, 0, 245, 1)" at bounding box center [940, 306] width 16 height 16
type input "*******"
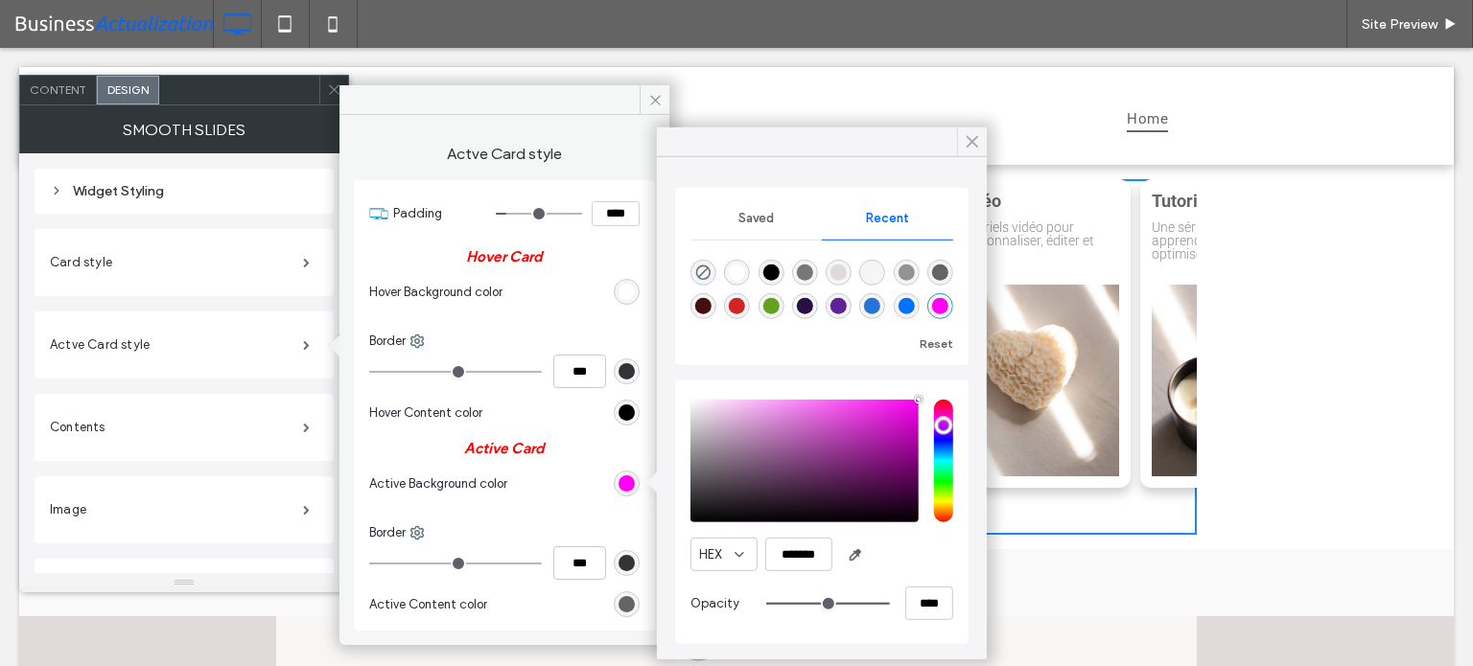
click at [973, 140] on use at bounding box center [972, 142] width 11 height 11
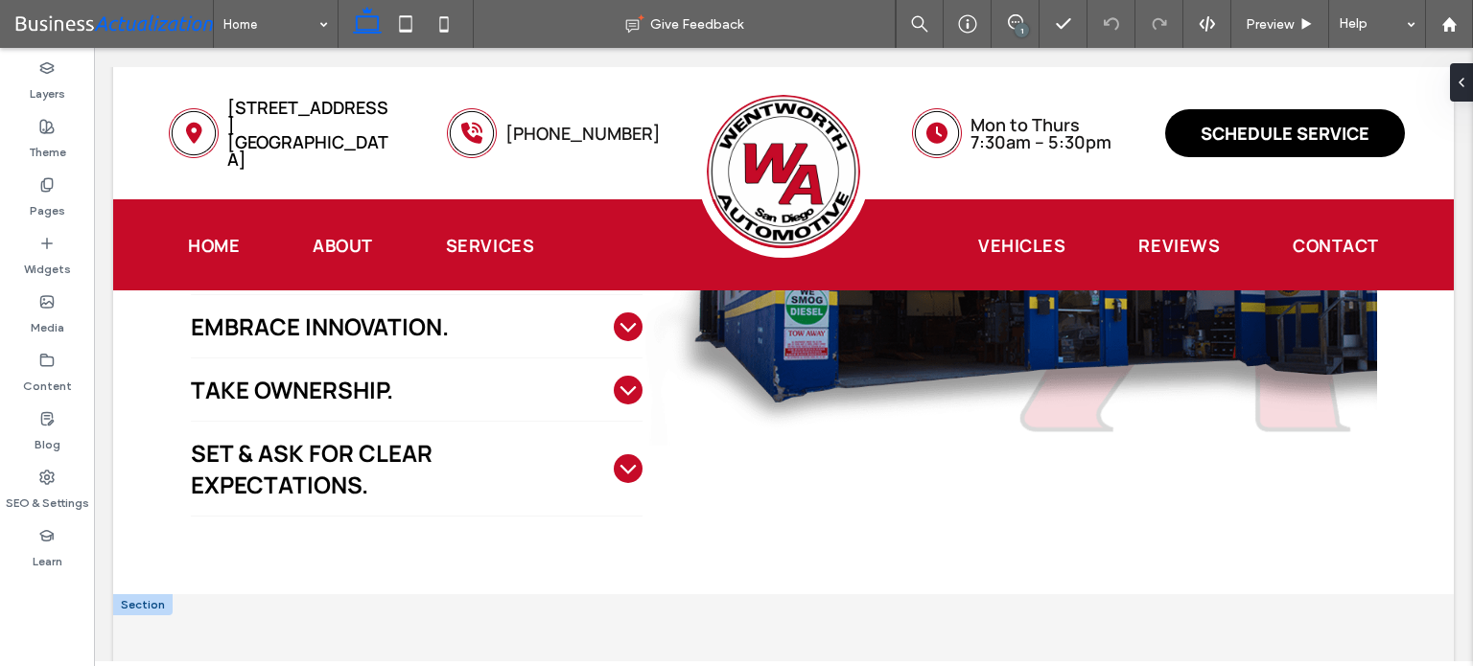
scroll to position [3811, 0]
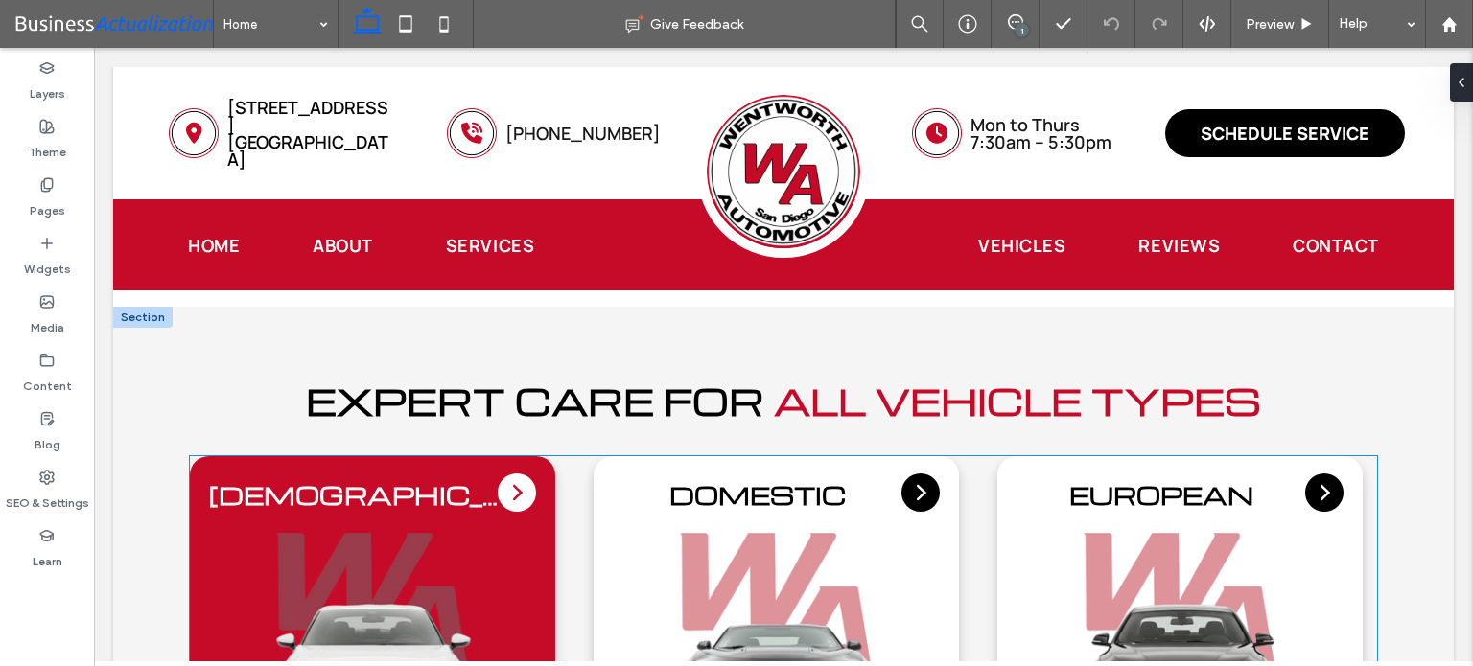
click at [529, 533] on img "1 / 7" at bounding box center [372, 645] width 327 height 225
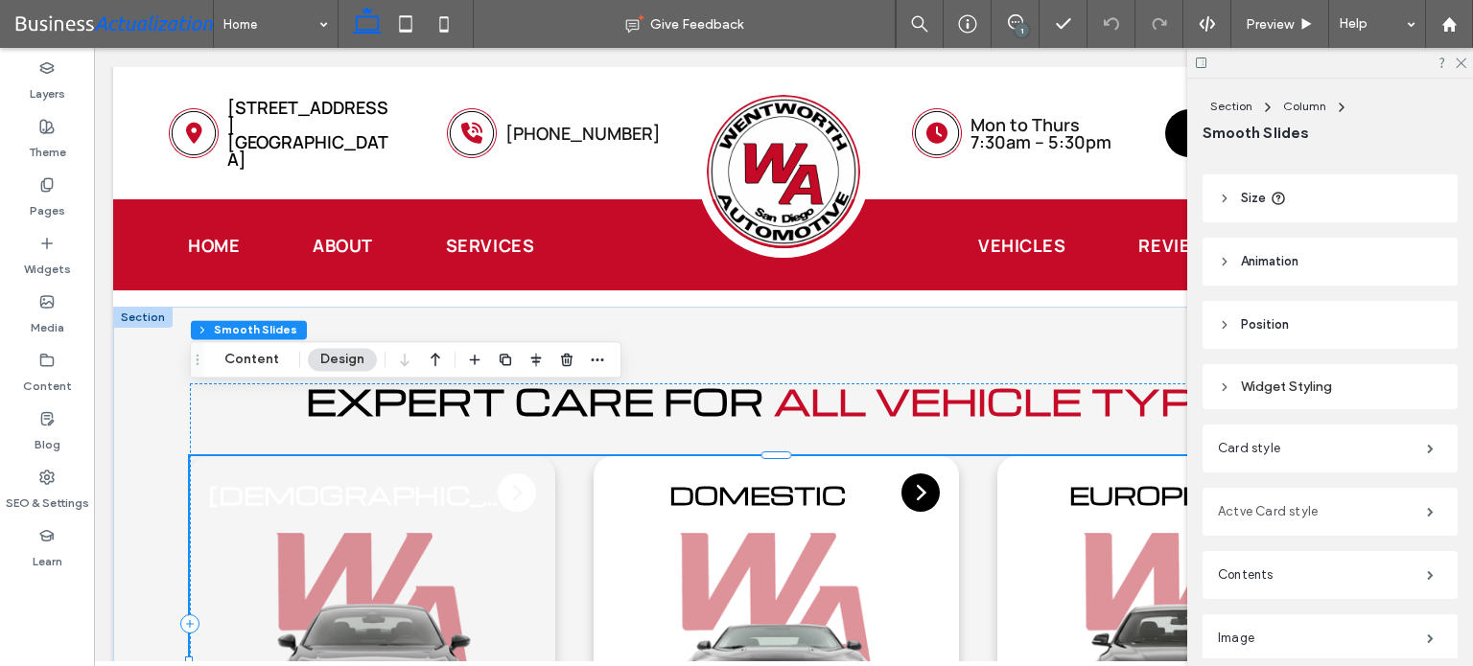
scroll to position [192, 0]
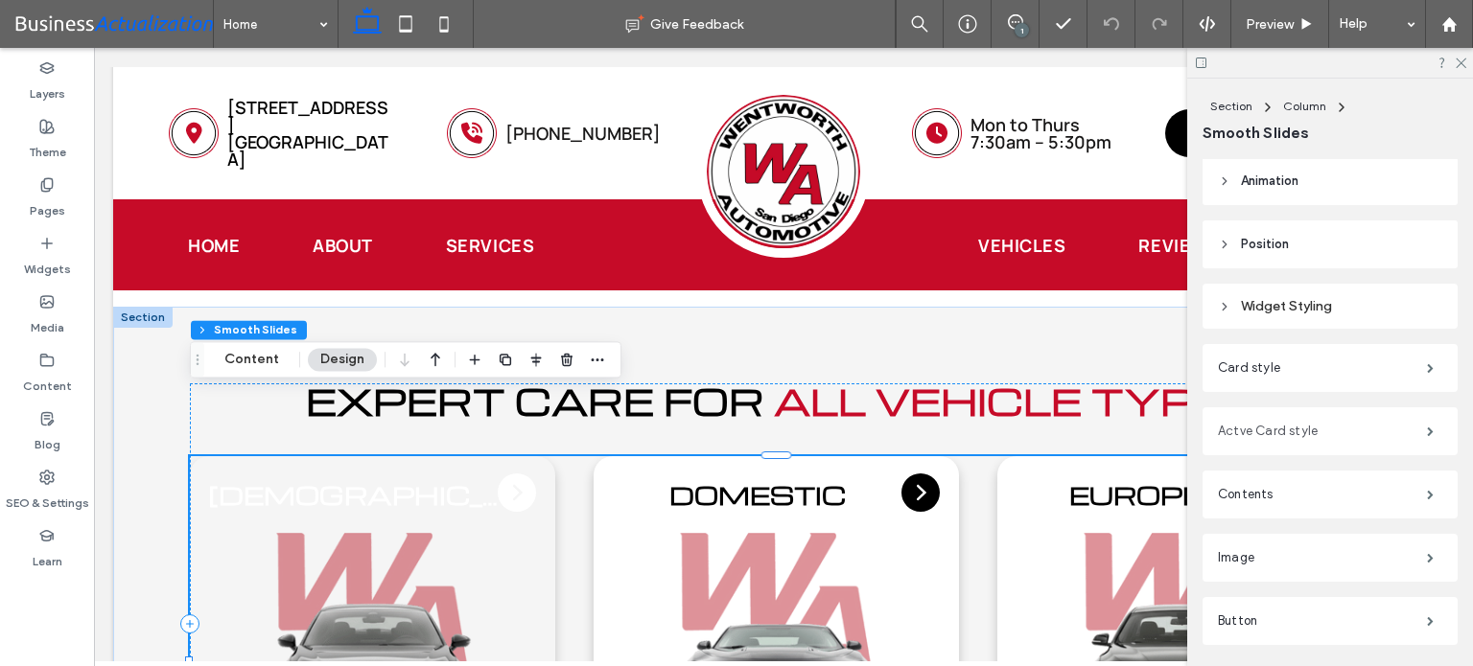
click at [1373, 435] on label "Actve Card style" at bounding box center [1322, 431] width 209 height 38
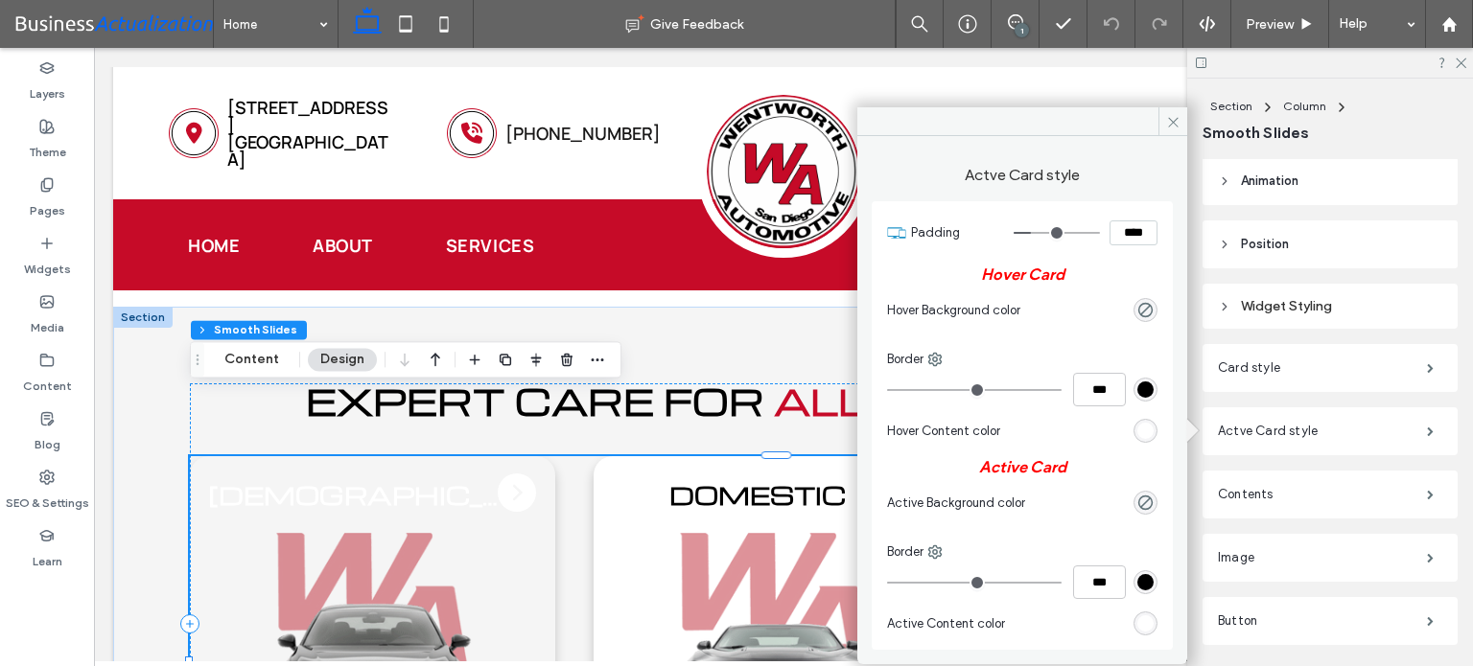
click at [1146, 626] on div "rgb(255, 255, 255)" at bounding box center [1145, 623] width 16 height 16
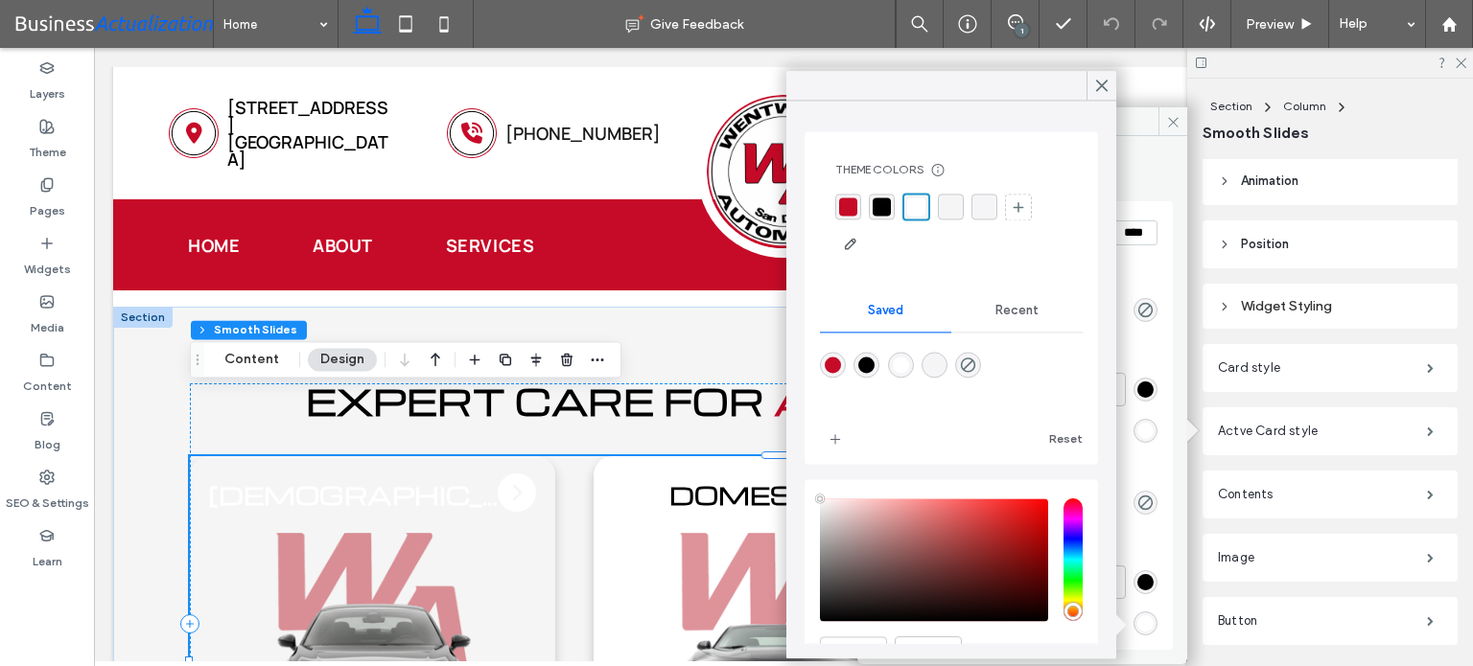
click at [883, 205] on div "rgba(0, 0, 0, 1)" at bounding box center [881, 206] width 18 height 18
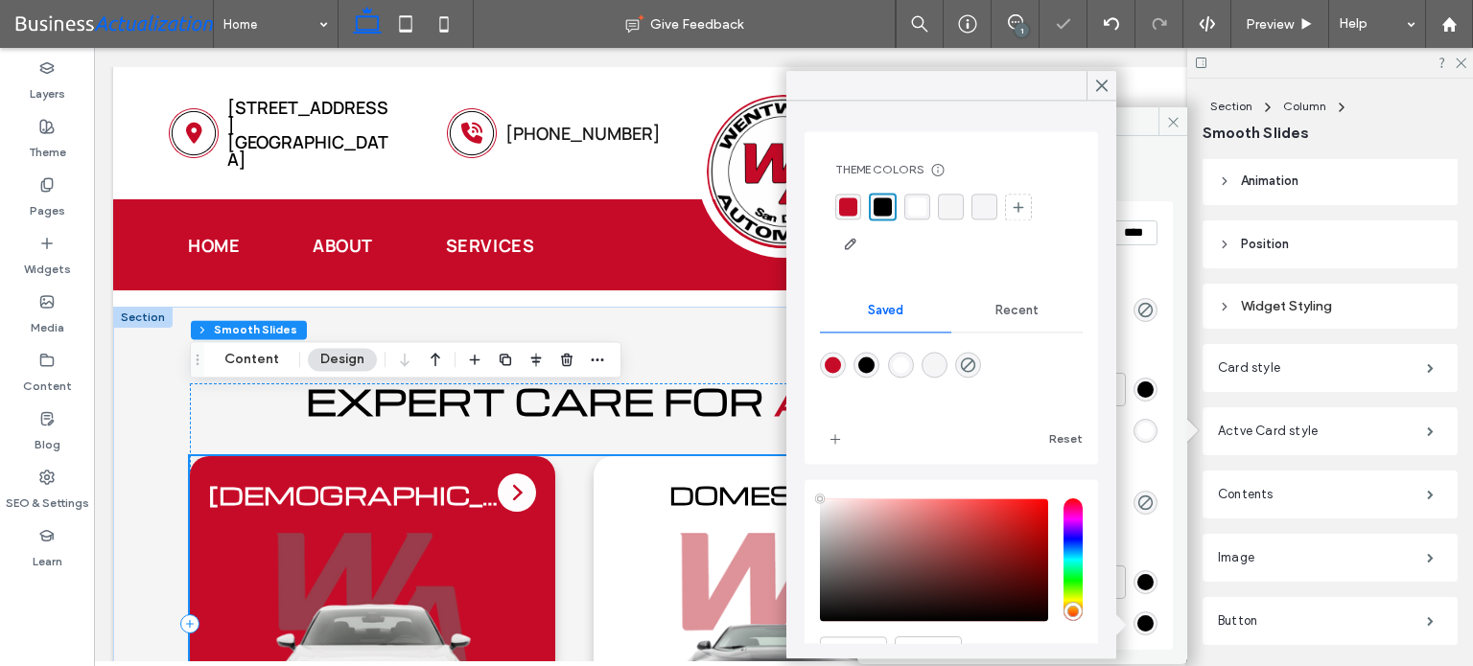
scroll to position [3907, 0]
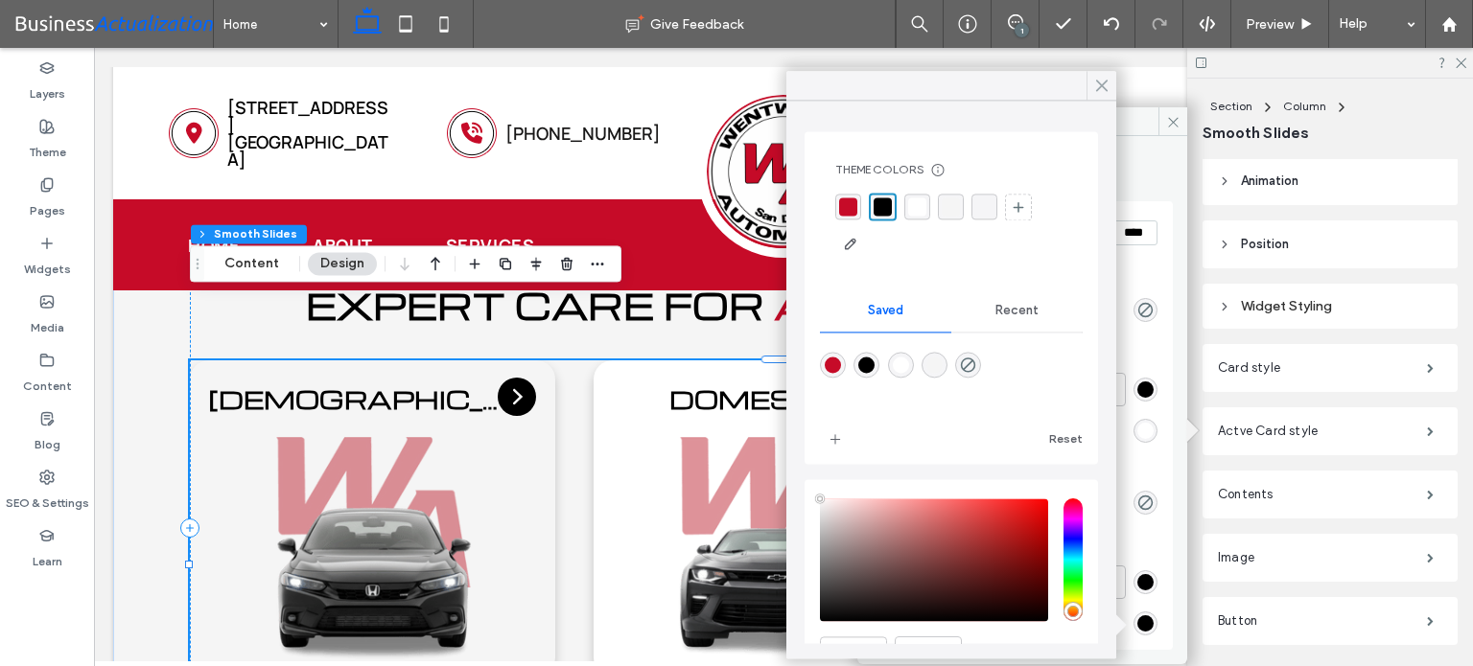
click at [1097, 83] on icon at bounding box center [1101, 85] width 17 height 17
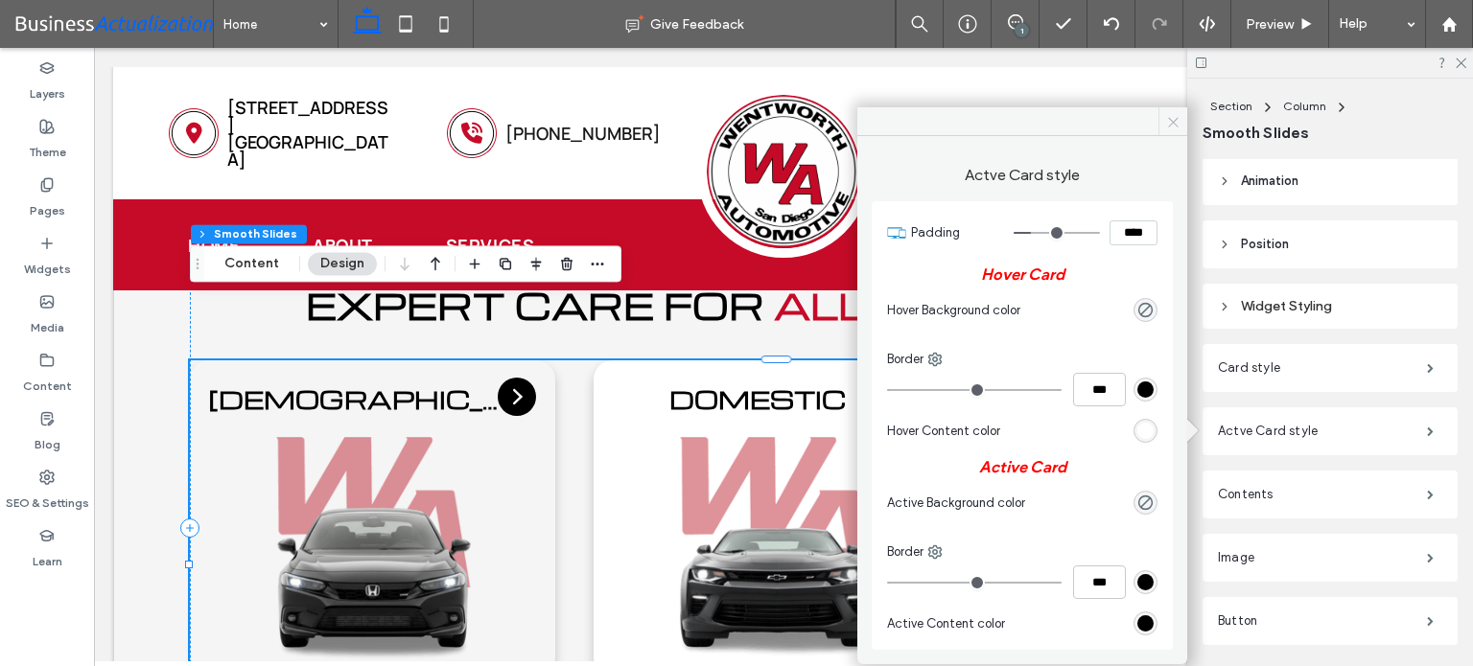
click at [1177, 123] on icon at bounding box center [1173, 122] width 14 height 14
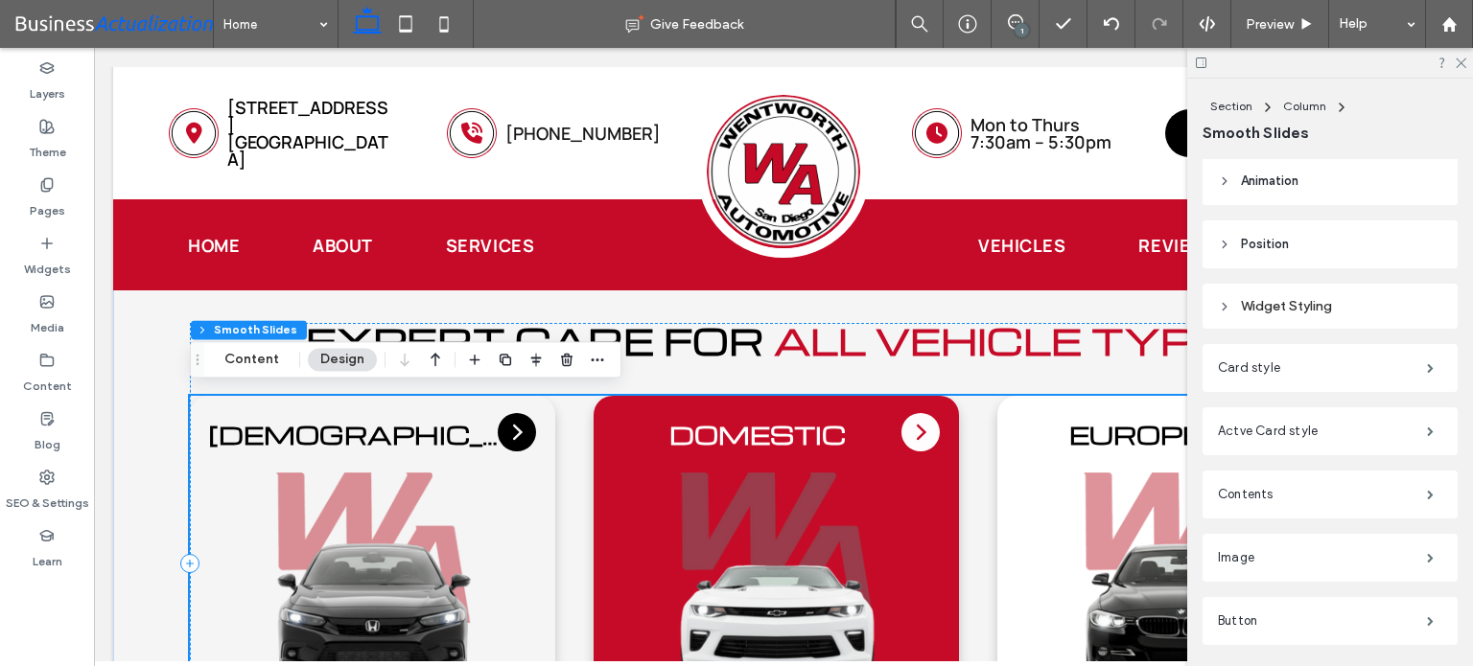
scroll to position [3811, 0]
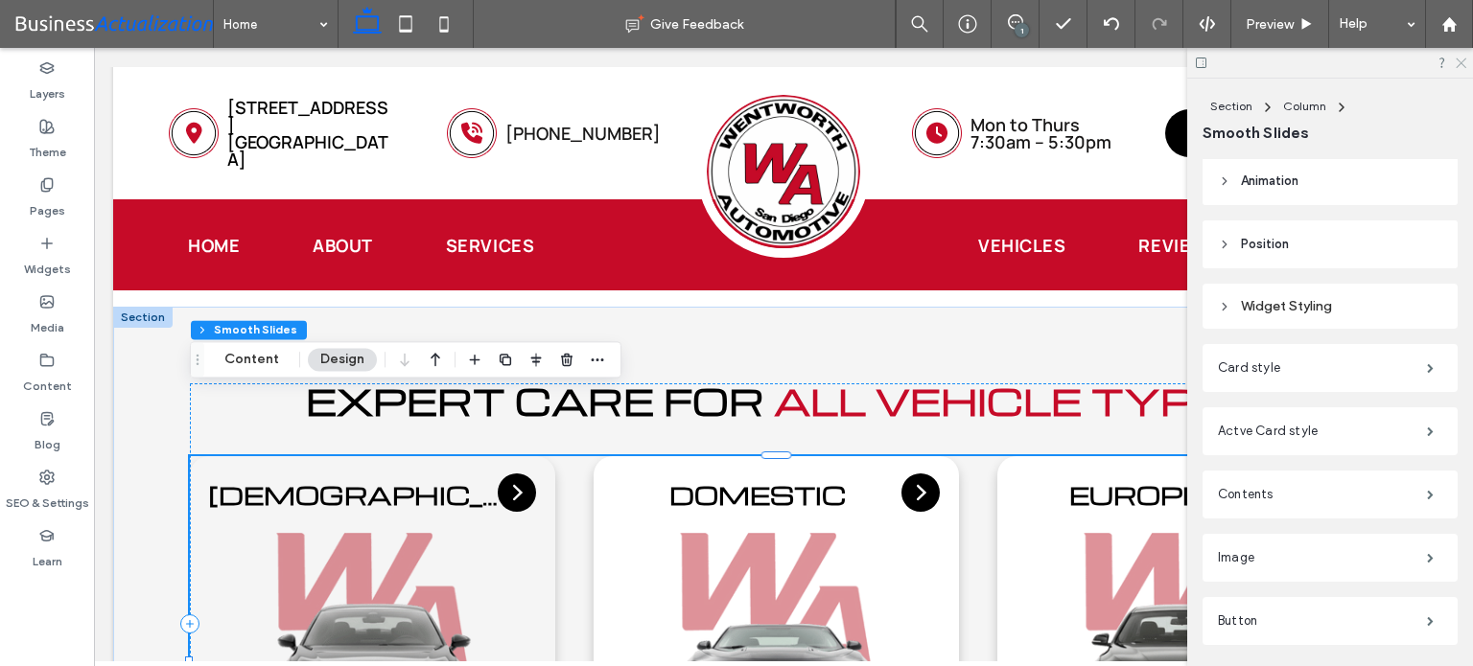
click at [1461, 59] on icon at bounding box center [1459, 62] width 12 height 12
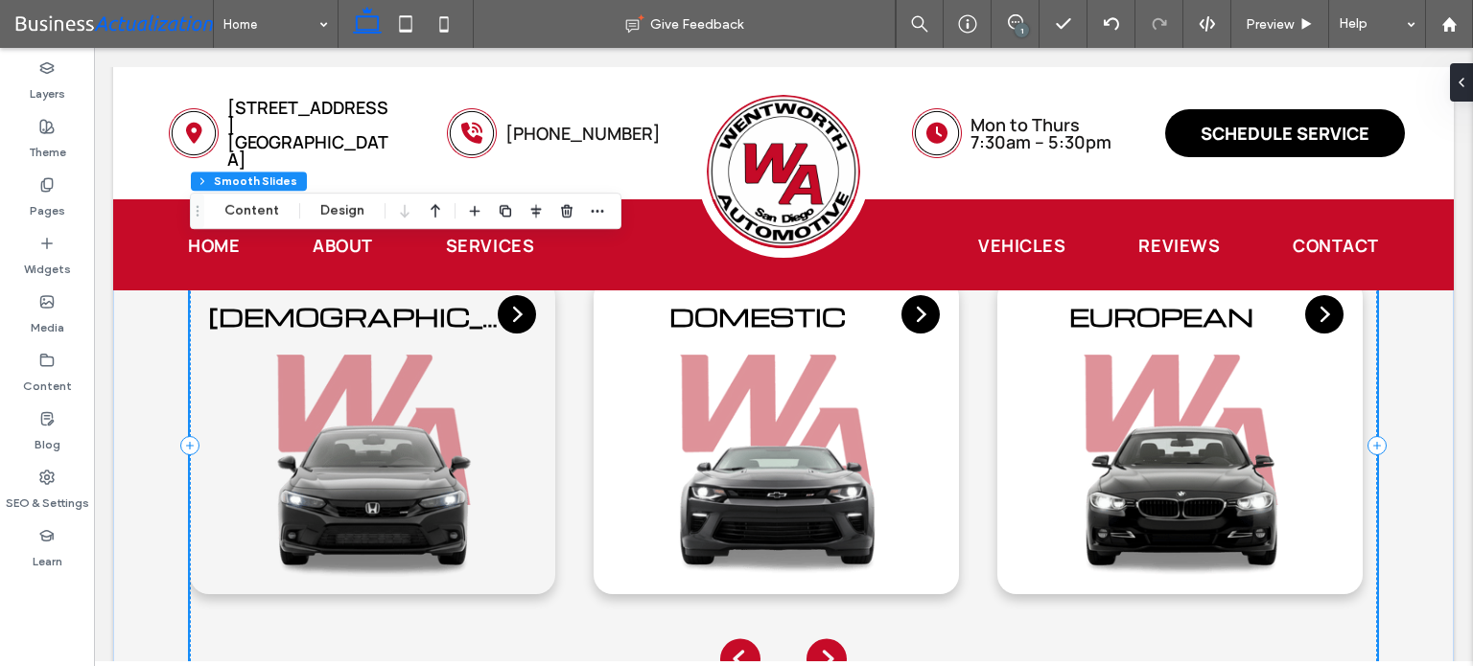
scroll to position [4126, 0]
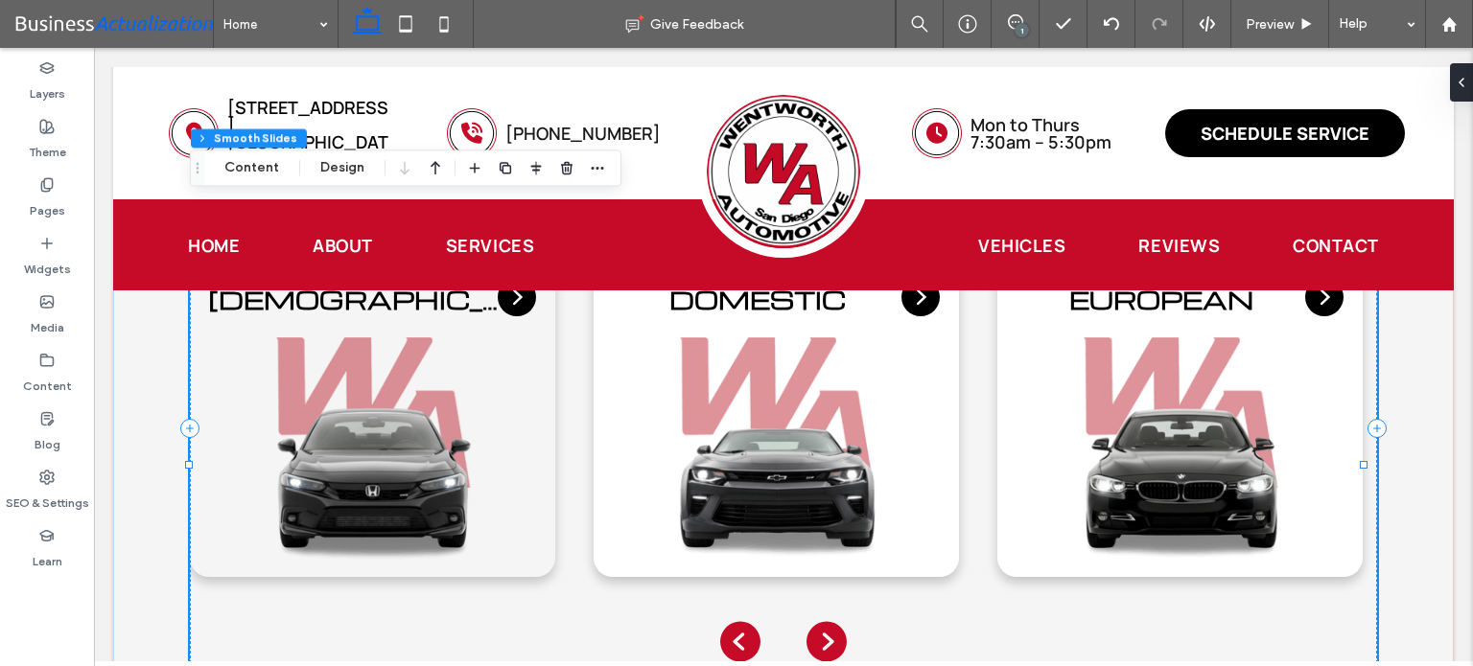
click at [821, 622] on icon "Next slide" at bounding box center [826, 642] width 40 height 40
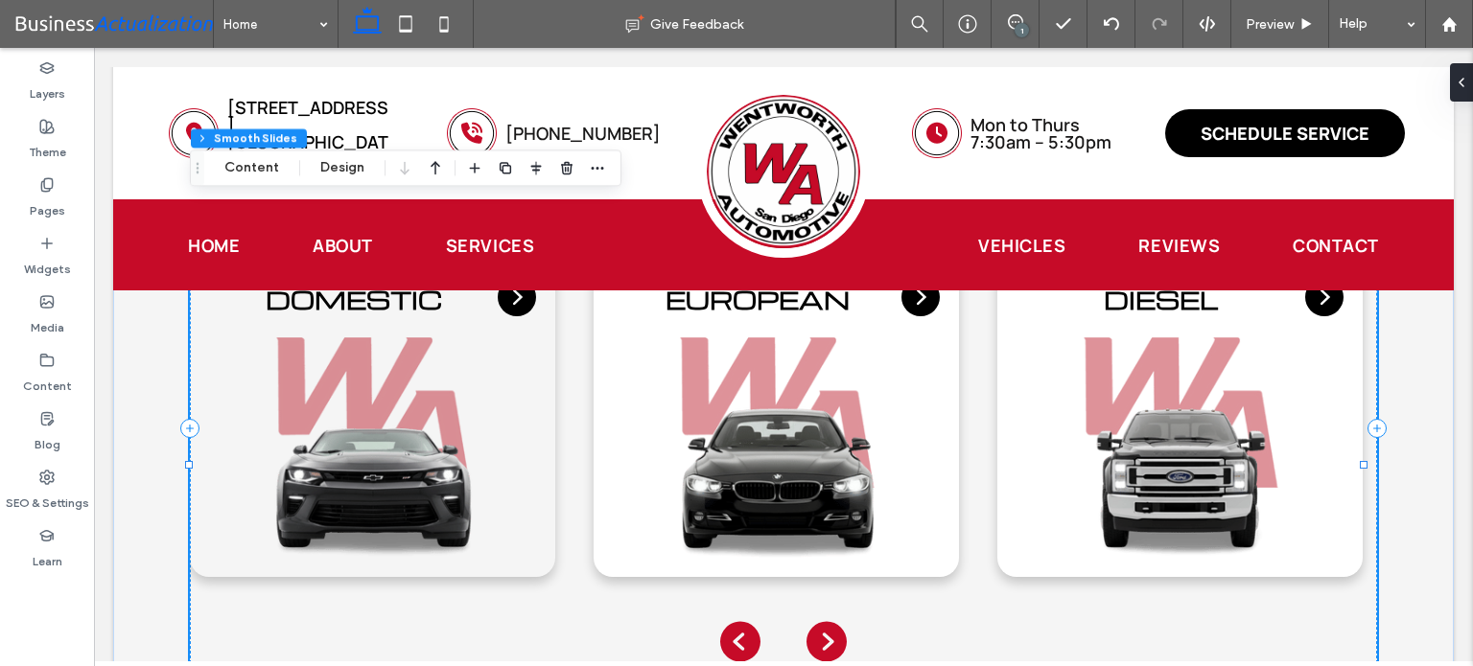
click at [821, 615] on icon "Next slide" at bounding box center [826, 641] width 48 height 53
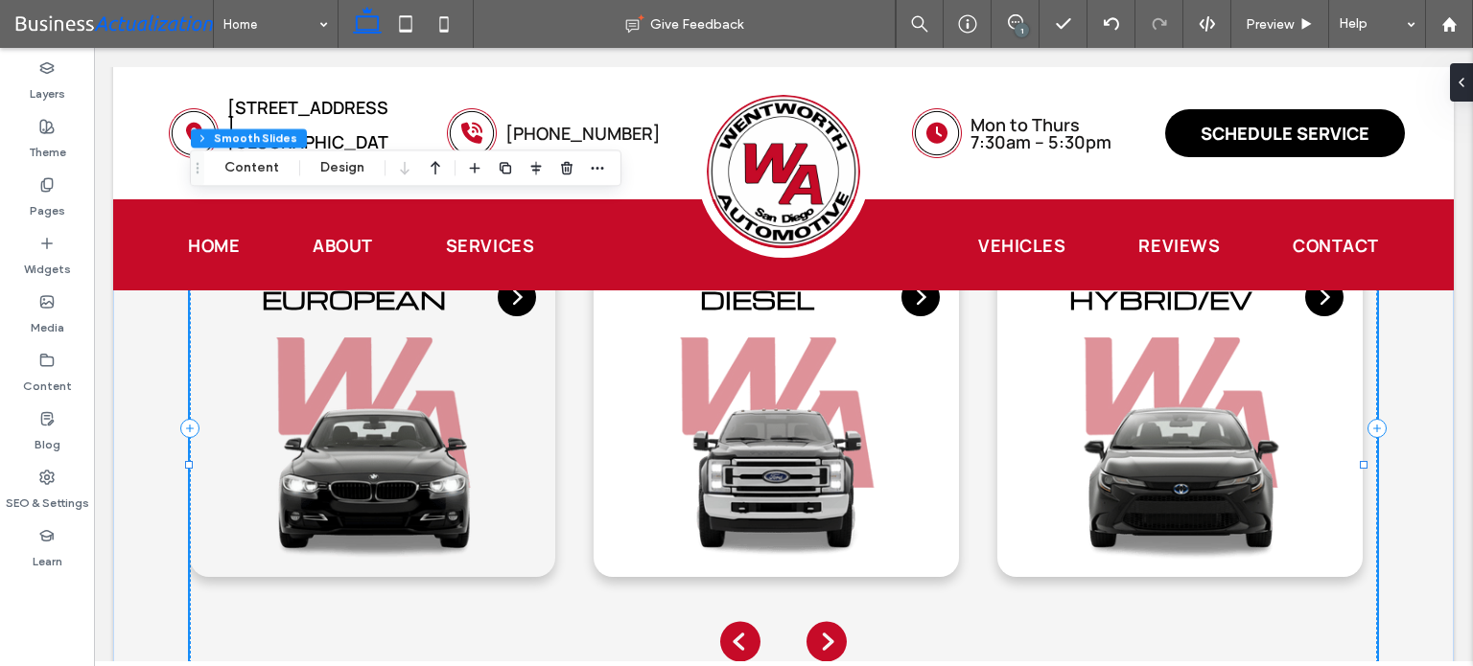
click at [821, 615] on icon "Next slide" at bounding box center [826, 641] width 48 height 53
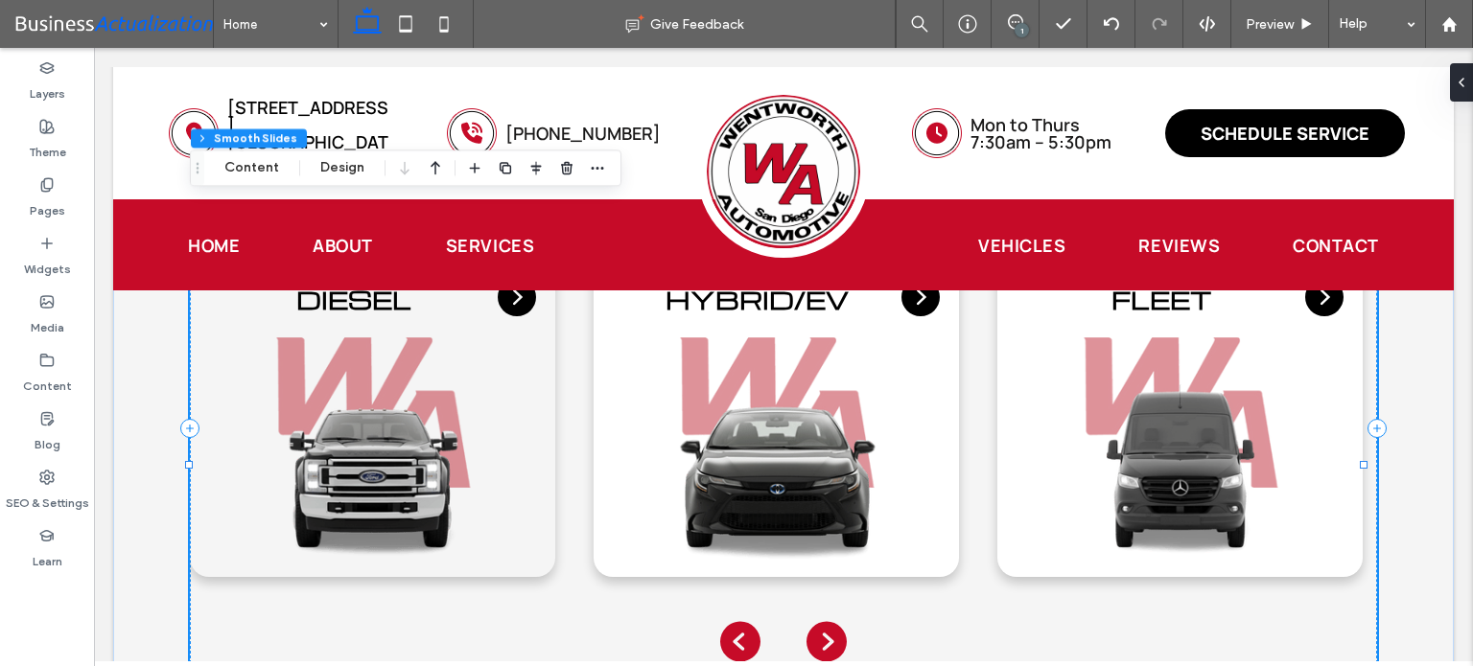
click at [821, 615] on icon "Next slide" at bounding box center [826, 641] width 48 height 53
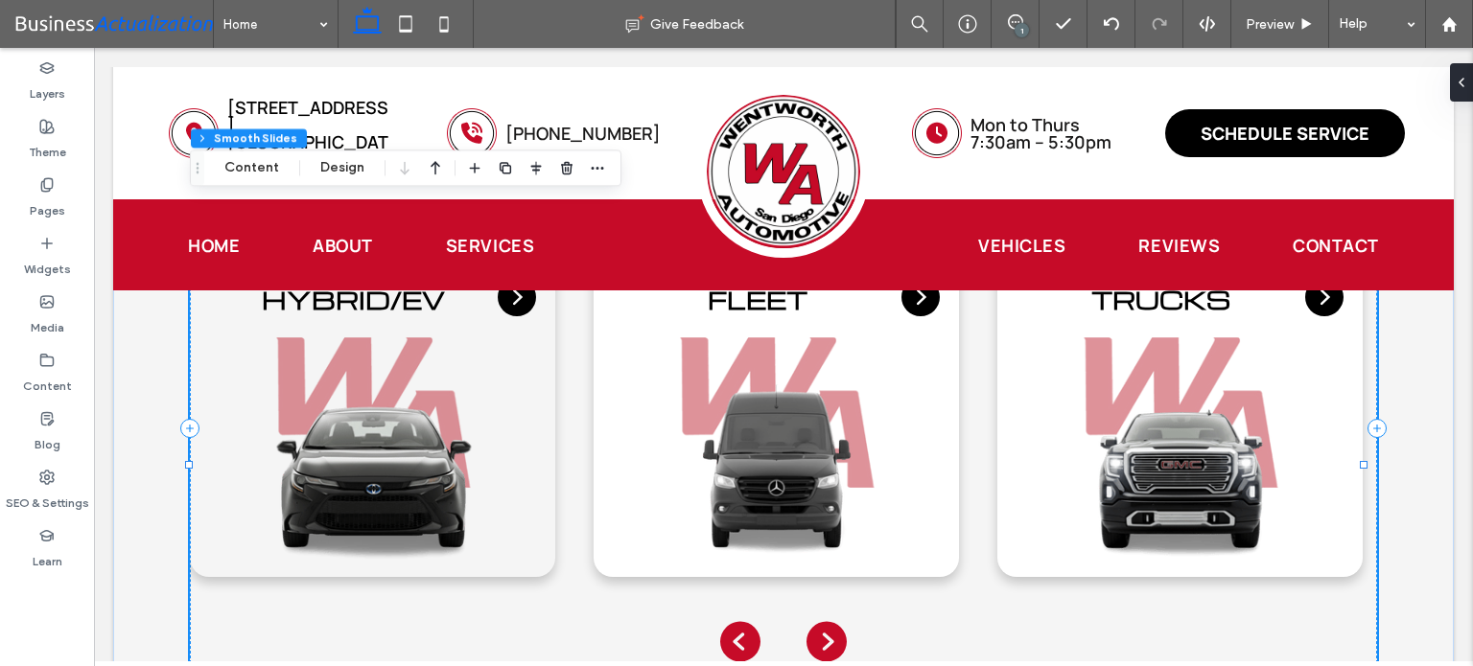
click at [821, 615] on icon "Next slide" at bounding box center [826, 641] width 48 height 53
drag, startPoint x: 270, startPoint y: 161, endPoint x: 280, endPoint y: 169, distance: 12.3
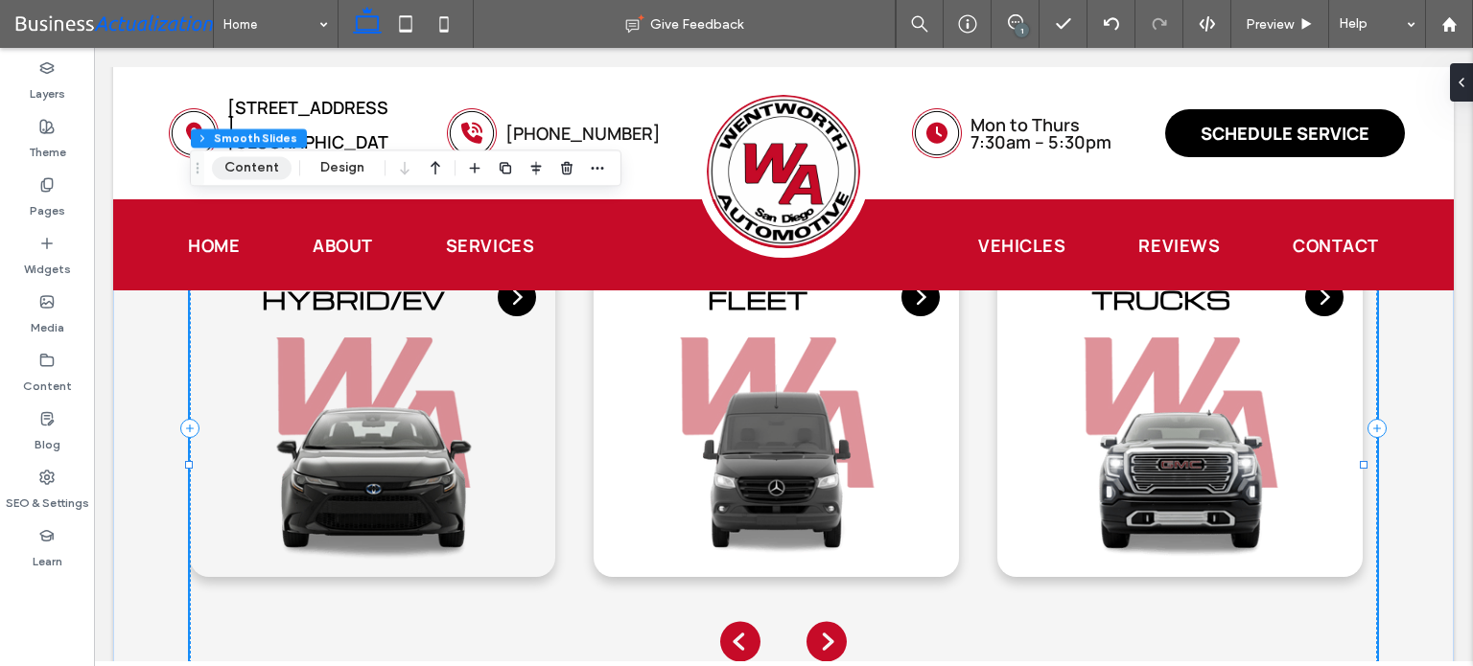
click at [270, 161] on button "Content" at bounding box center [252, 167] width 80 height 23
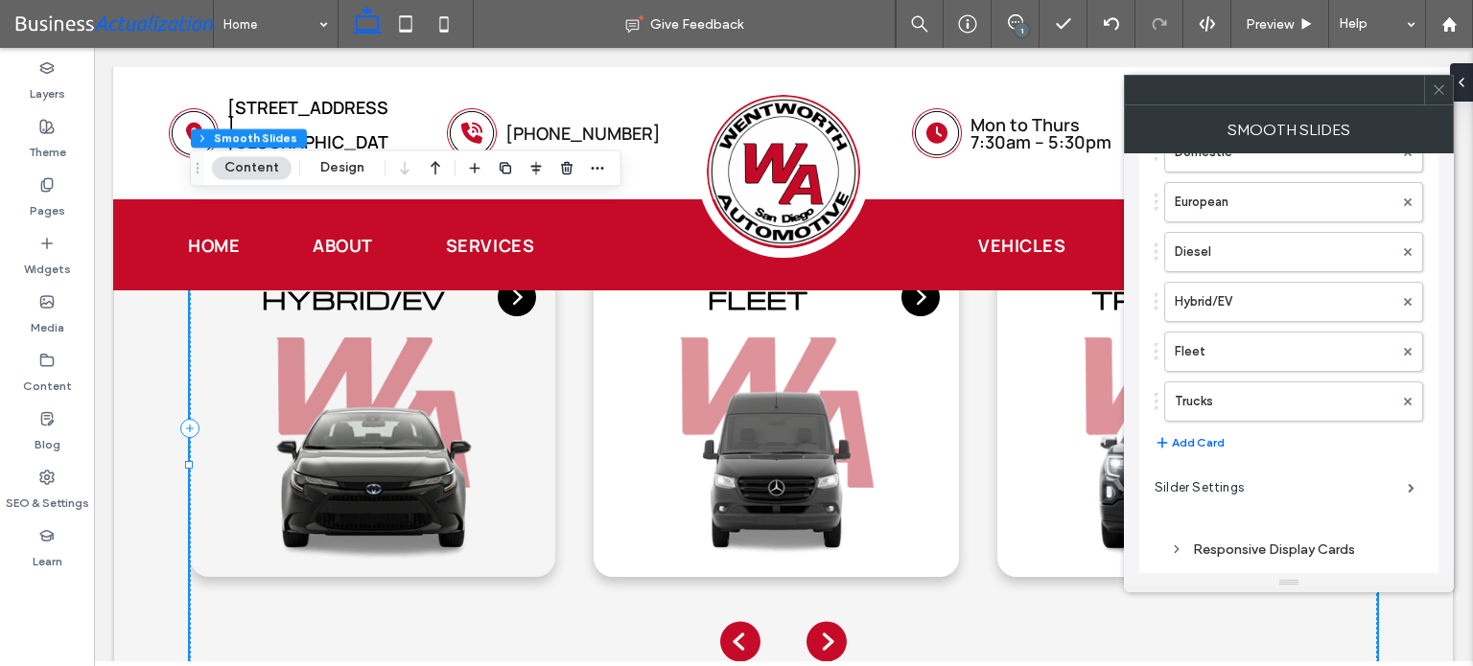
scroll to position [323, 0]
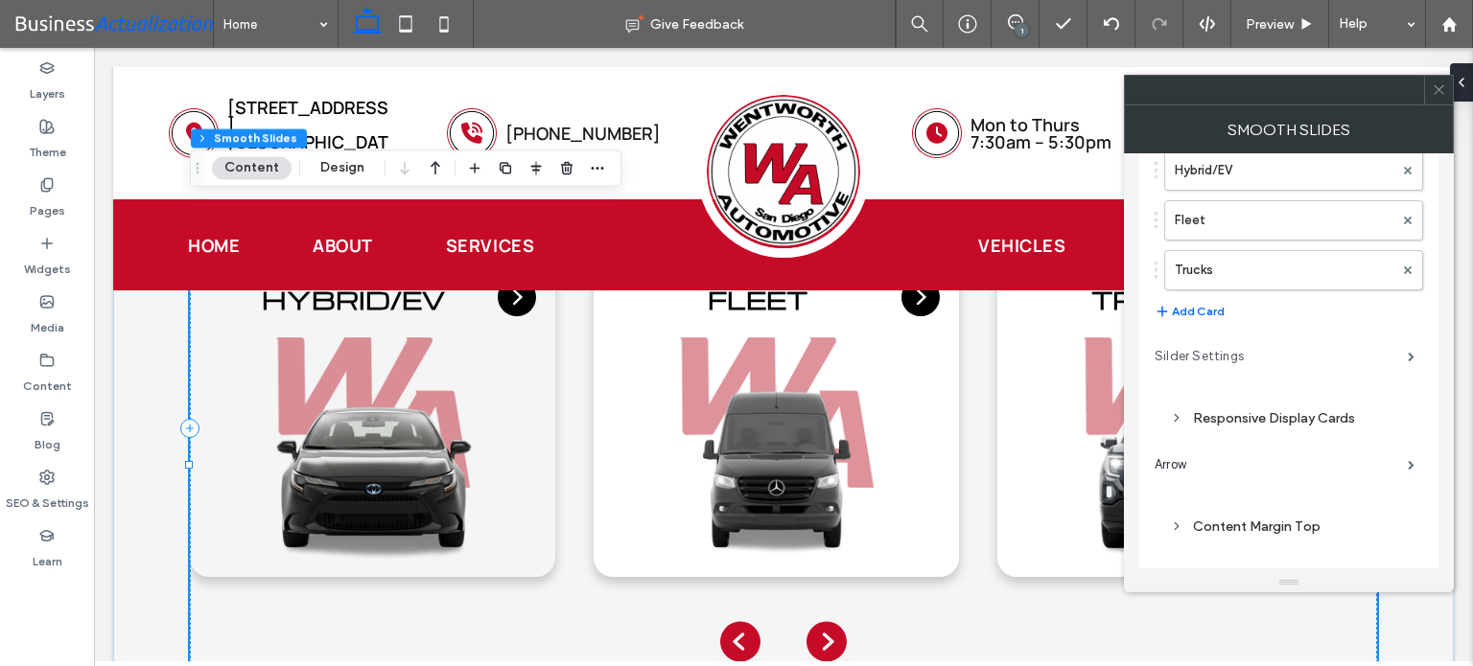
click at [1244, 357] on label "Silder Settings" at bounding box center [1280, 356] width 253 height 38
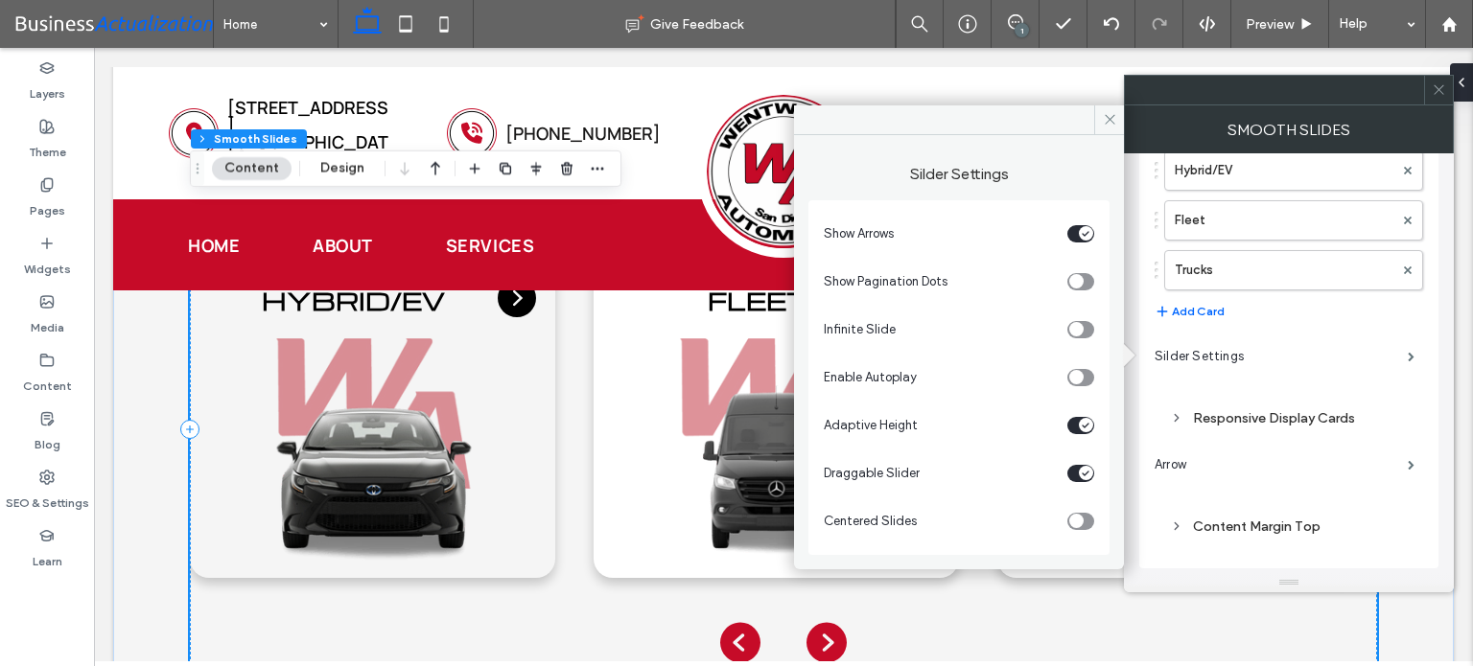
scroll to position [4153, 0]
click at [1089, 329] on div "toggle" at bounding box center [1080, 329] width 27 height 17
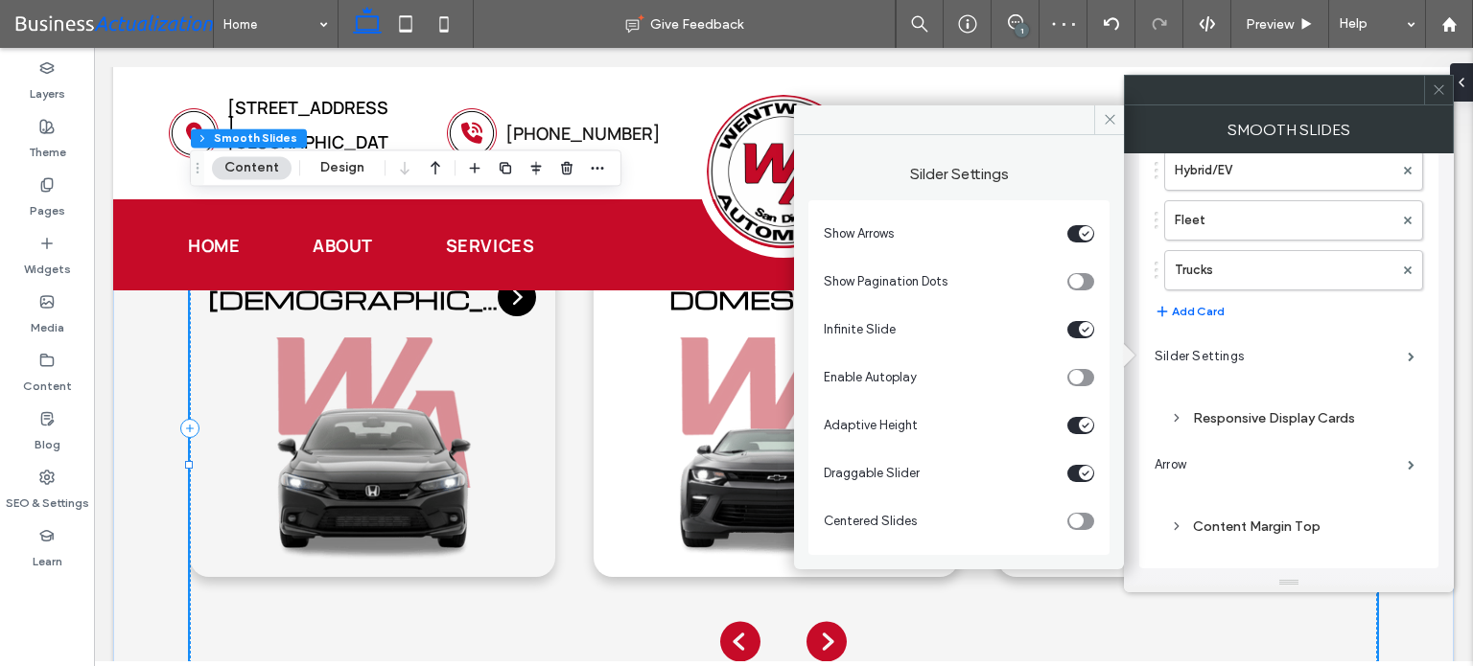
drag, startPoint x: 1110, startPoint y: 120, endPoint x: 1411, endPoint y: 103, distance: 301.5
click at [1111, 120] on icon at bounding box center [1109, 119] width 14 height 14
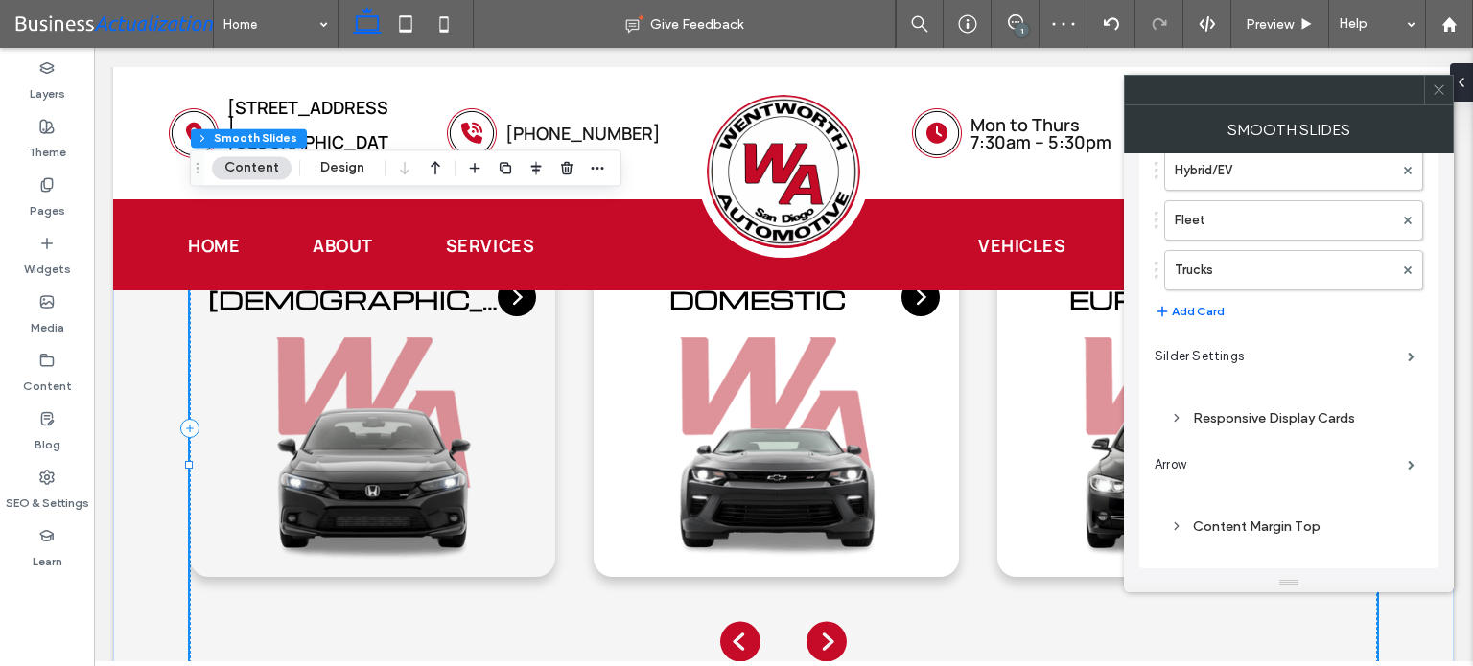
click at [1433, 91] on icon at bounding box center [1438, 89] width 14 height 14
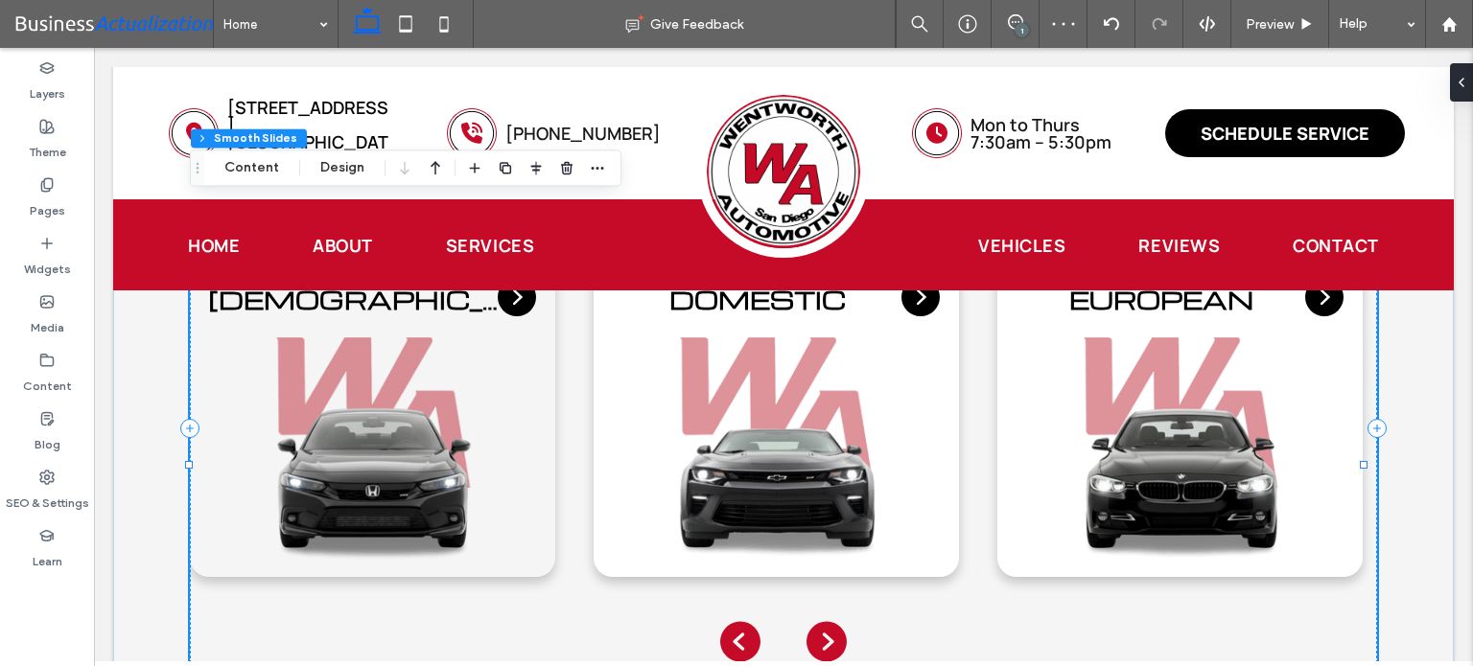
click at [825, 622] on icon "Next slide" at bounding box center [826, 642] width 40 height 40
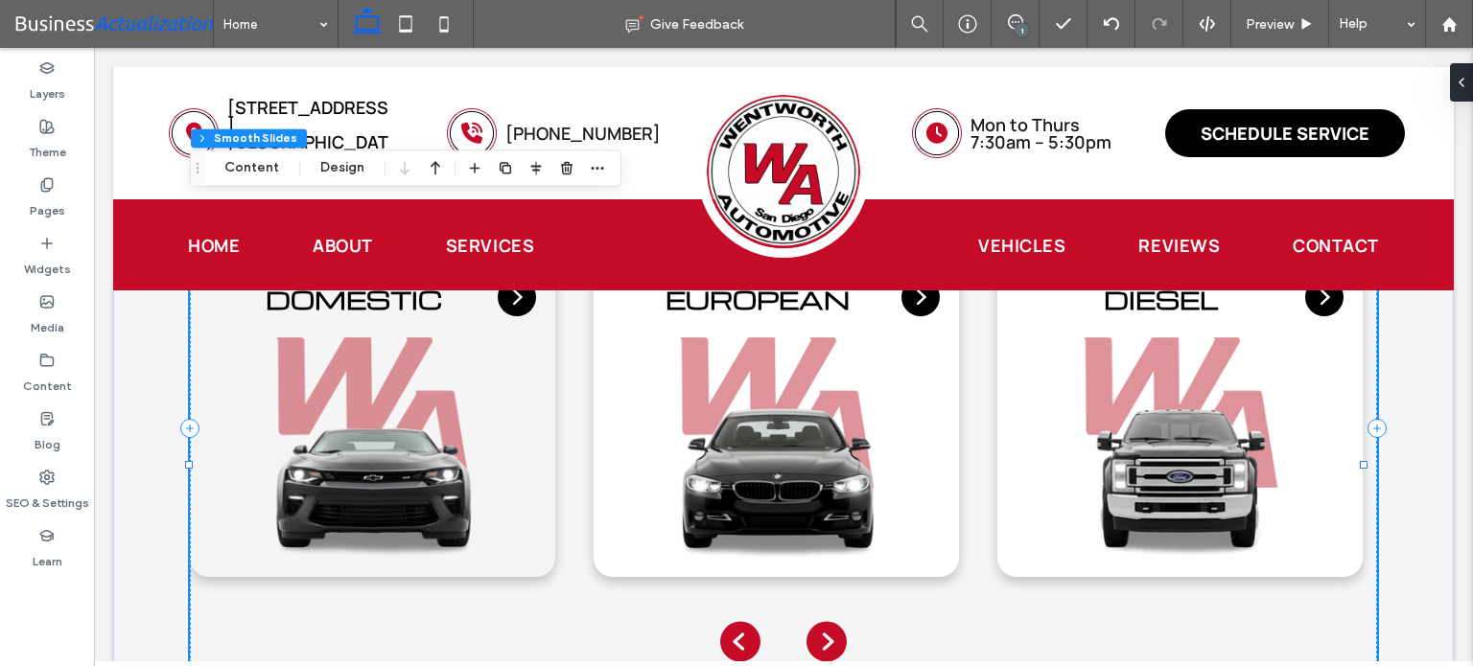
click at [823, 615] on icon "Next slide" at bounding box center [826, 641] width 48 height 53
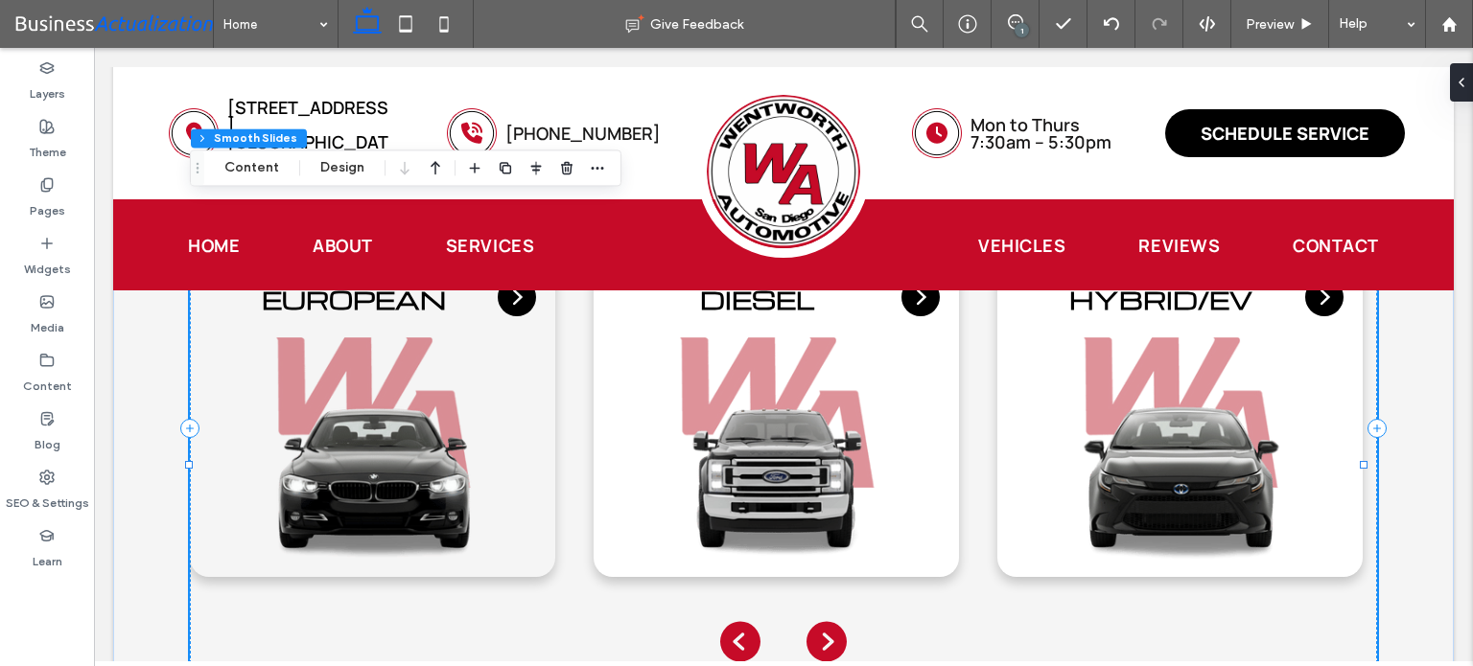
click at [823, 615] on icon "Next slide" at bounding box center [826, 641] width 48 height 53
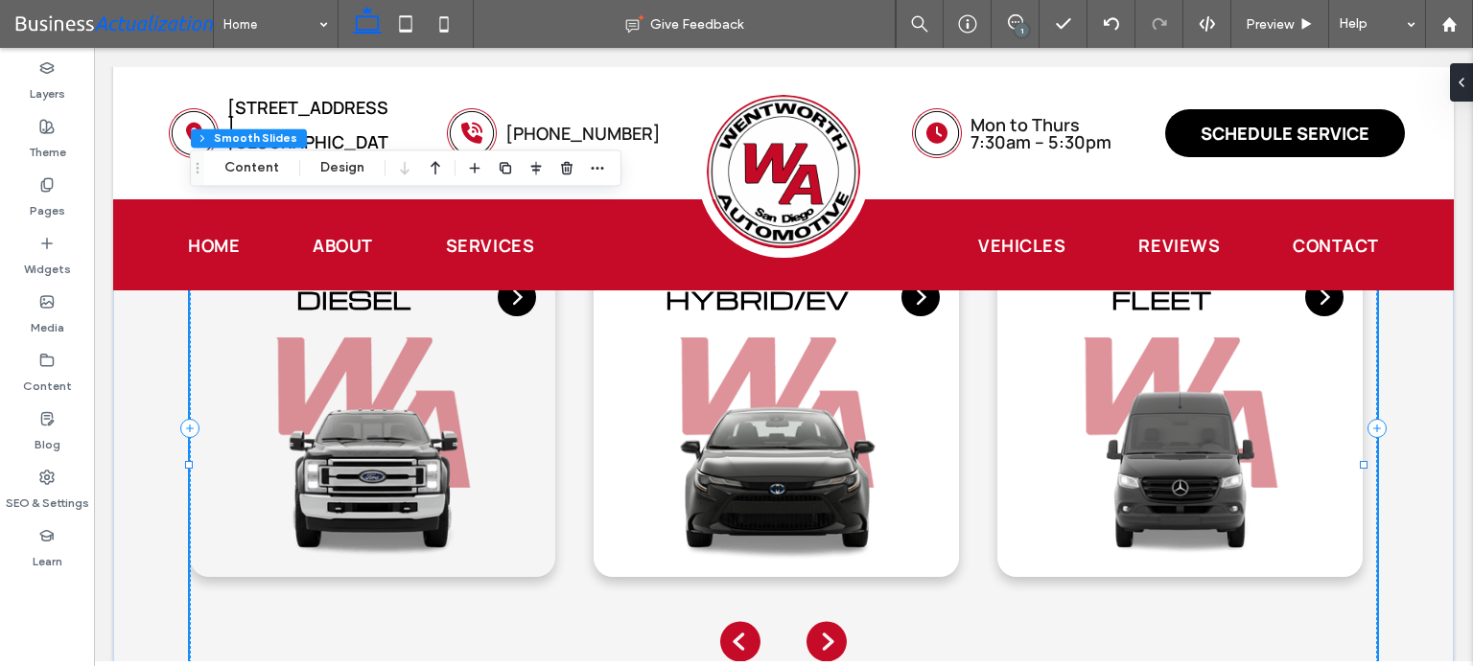
click at [823, 615] on icon "Next slide" at bounding box center [826, 641] width 48 height 53
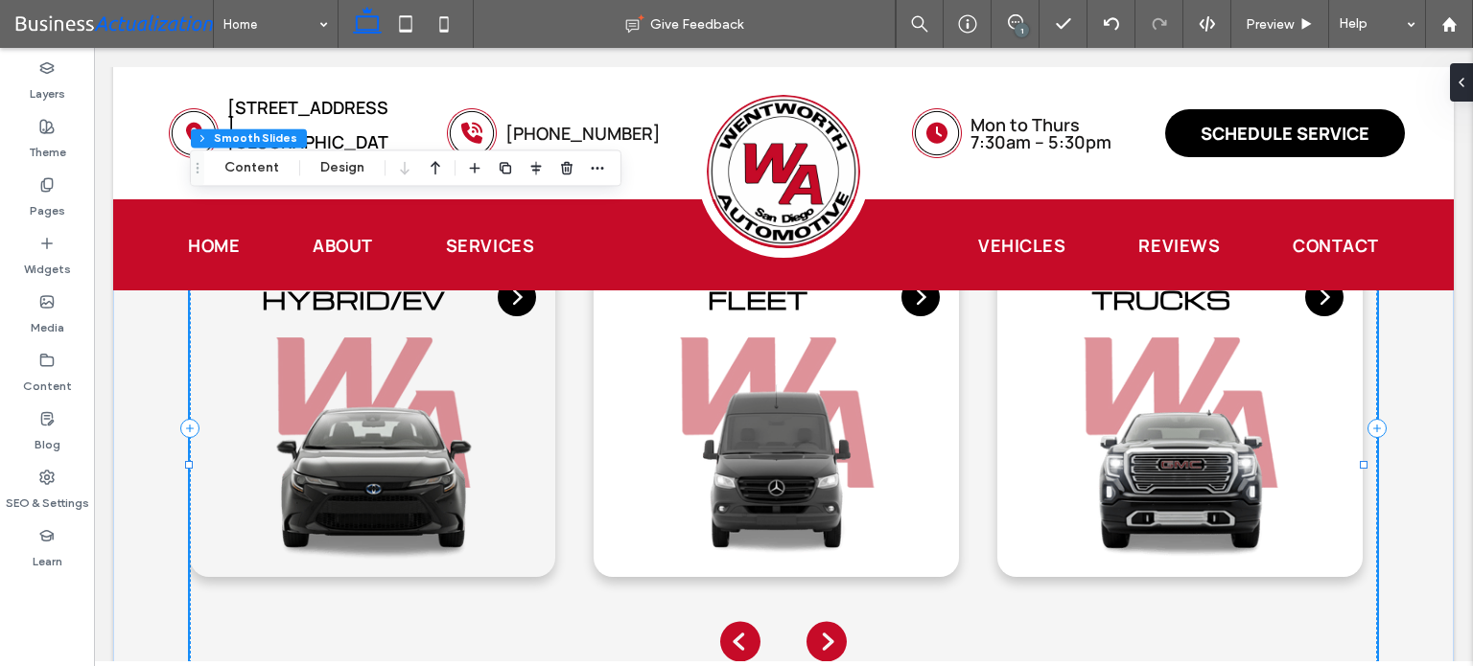
click at [823, 615] on icon "Next slide" at bounding box center [826, 641] width 48 height 53
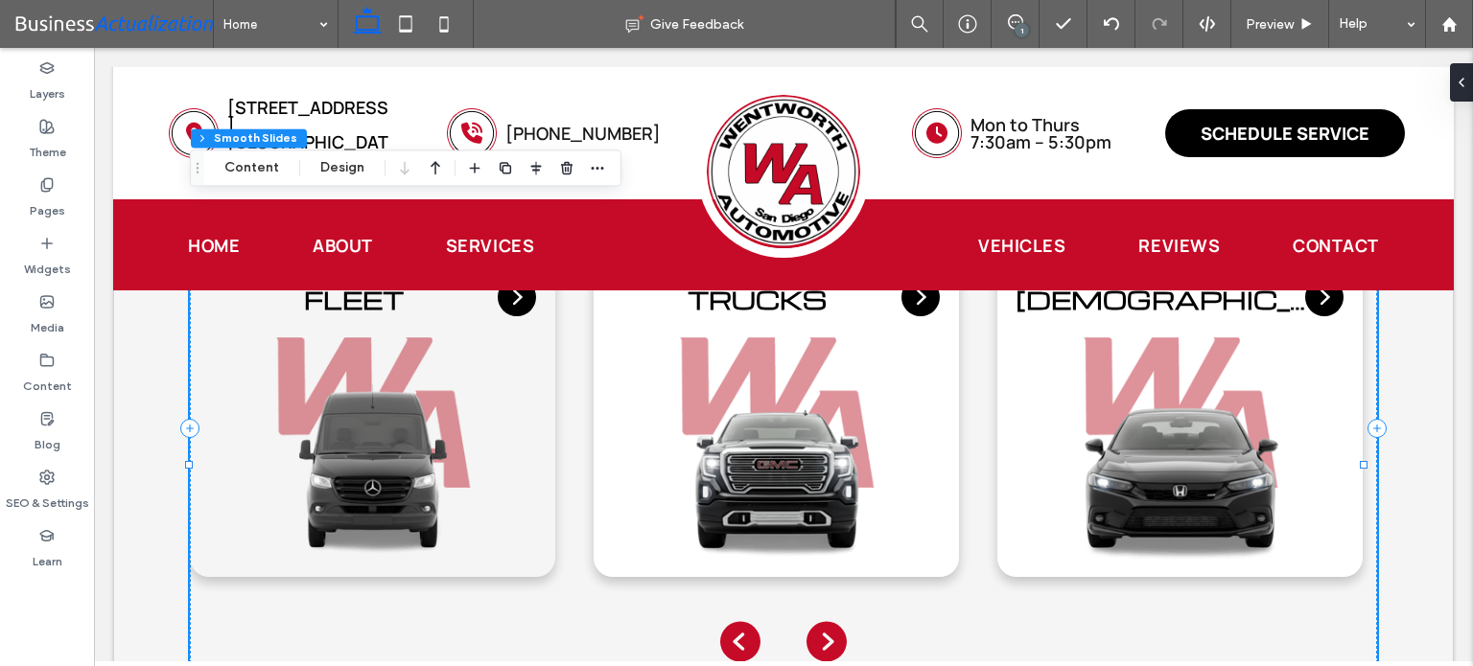
click at [823, 615] on icon "Next slide" at bounding box center [826, 641] width 48 height 53
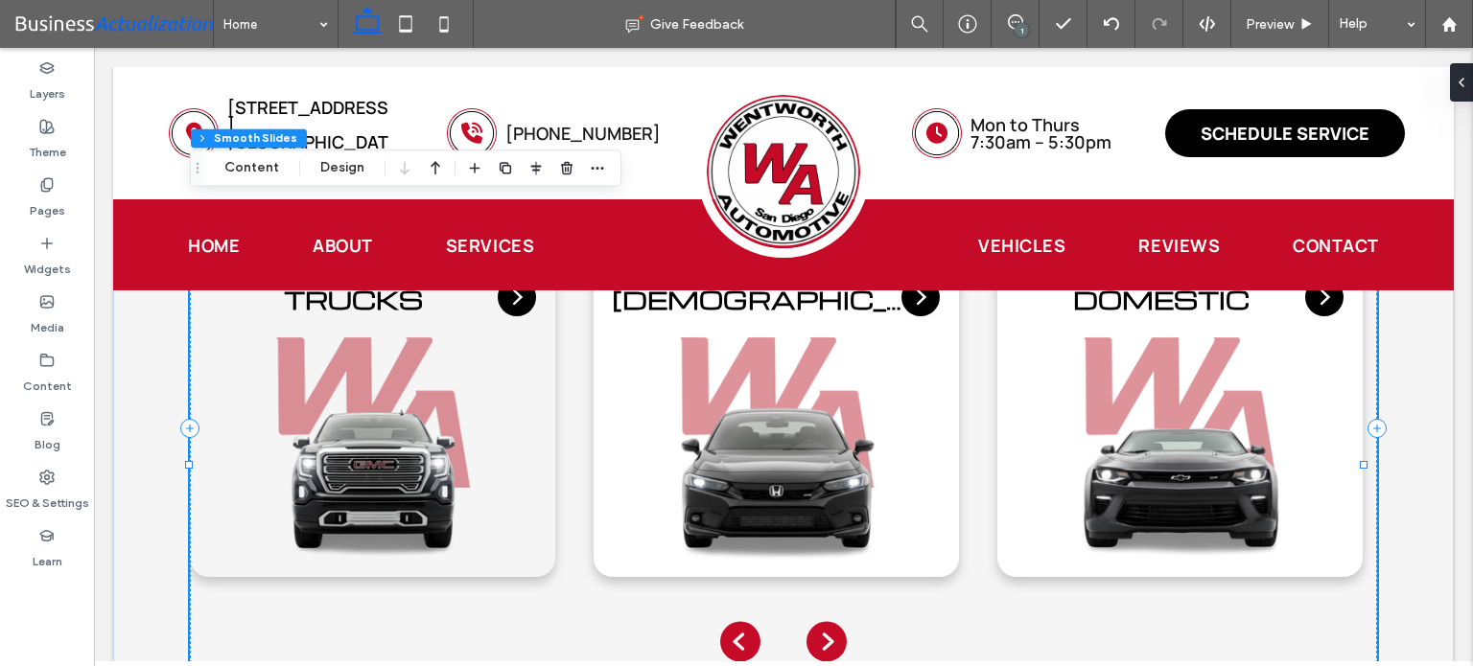
click at [823, 615] on icon "Next slide" at bounding box center [826, 641] width 48 height 53
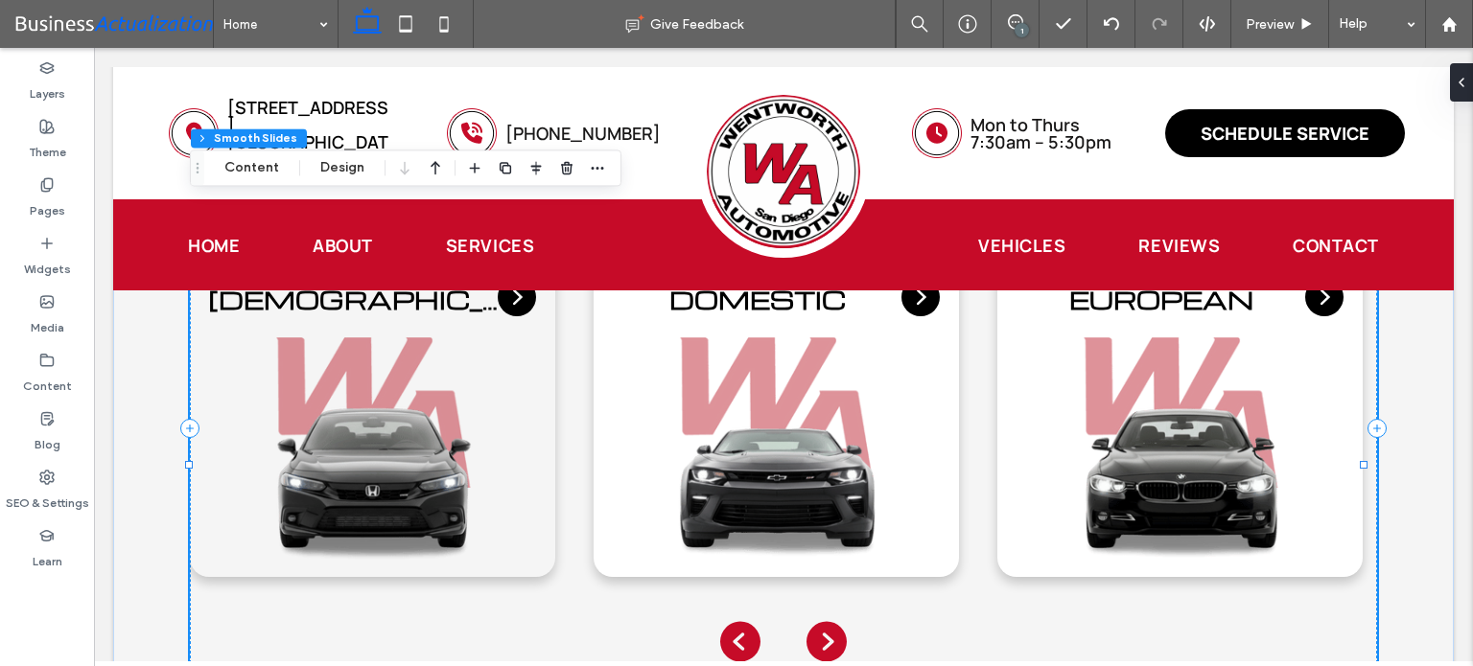
click at [823, 615] on icon "Next slide" at bounding box center [826, 641] width 48 height 53
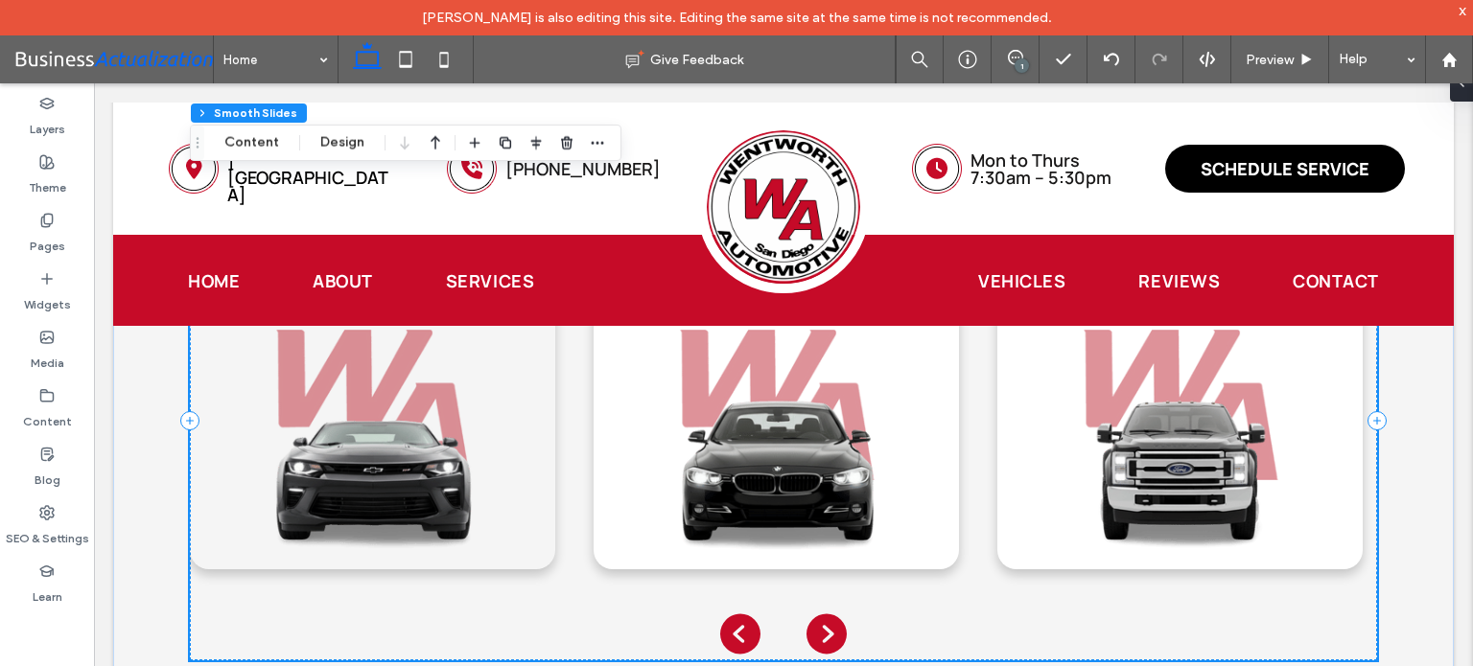
scroll to position [4030, 0]
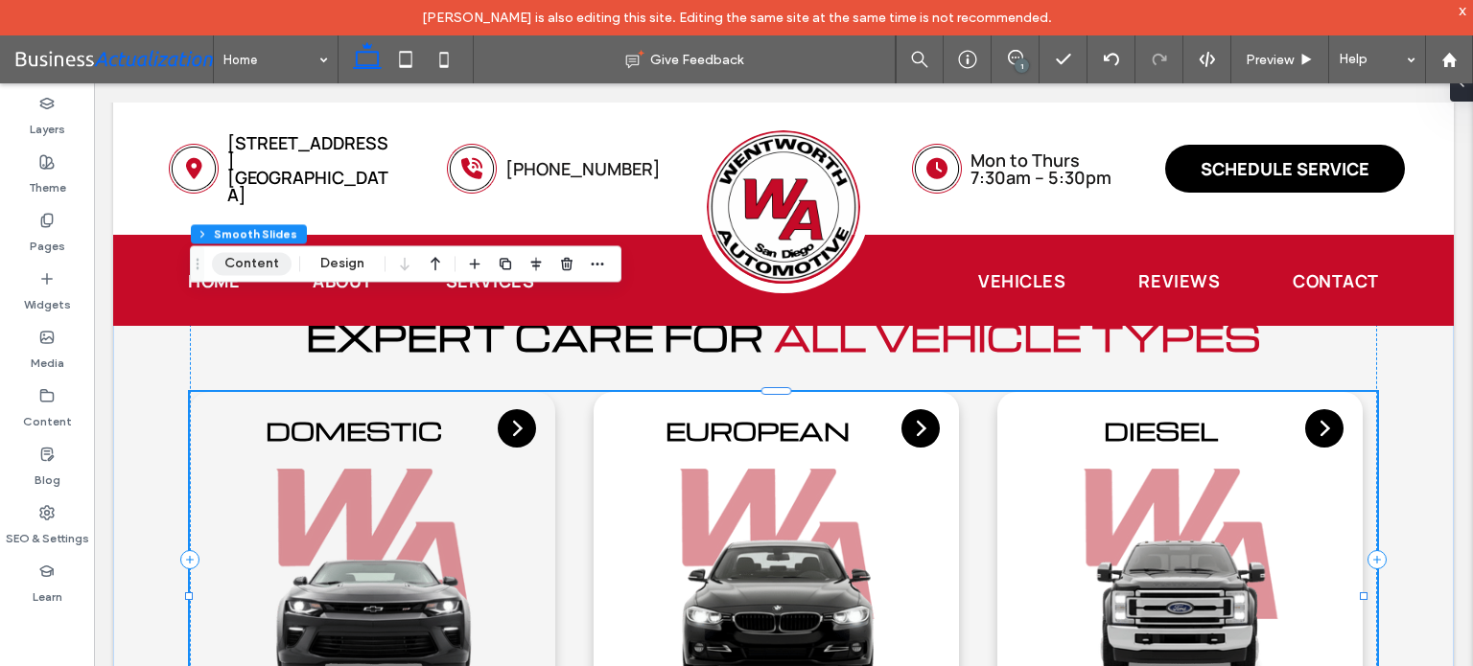
click at [258, 263] on button "Content" at bounding box center [252, 263] width 80 height 23
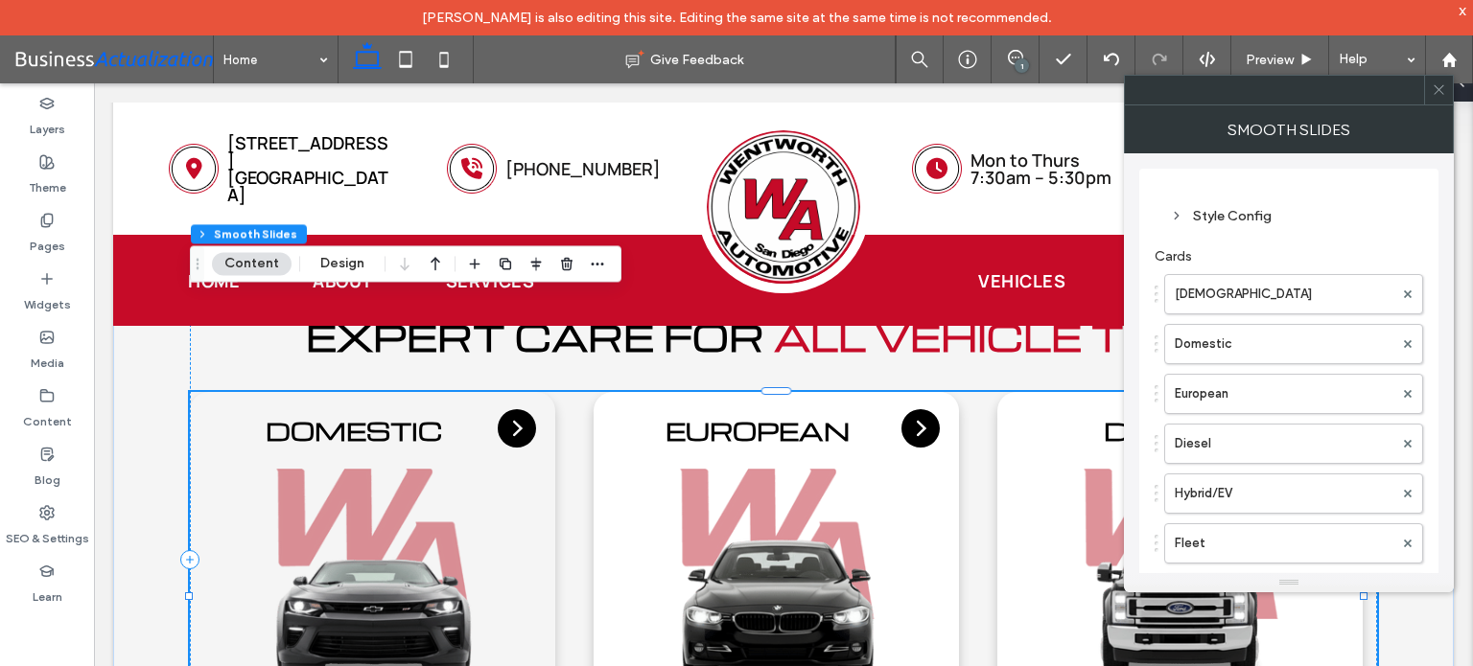
scroll to position [323, 0]
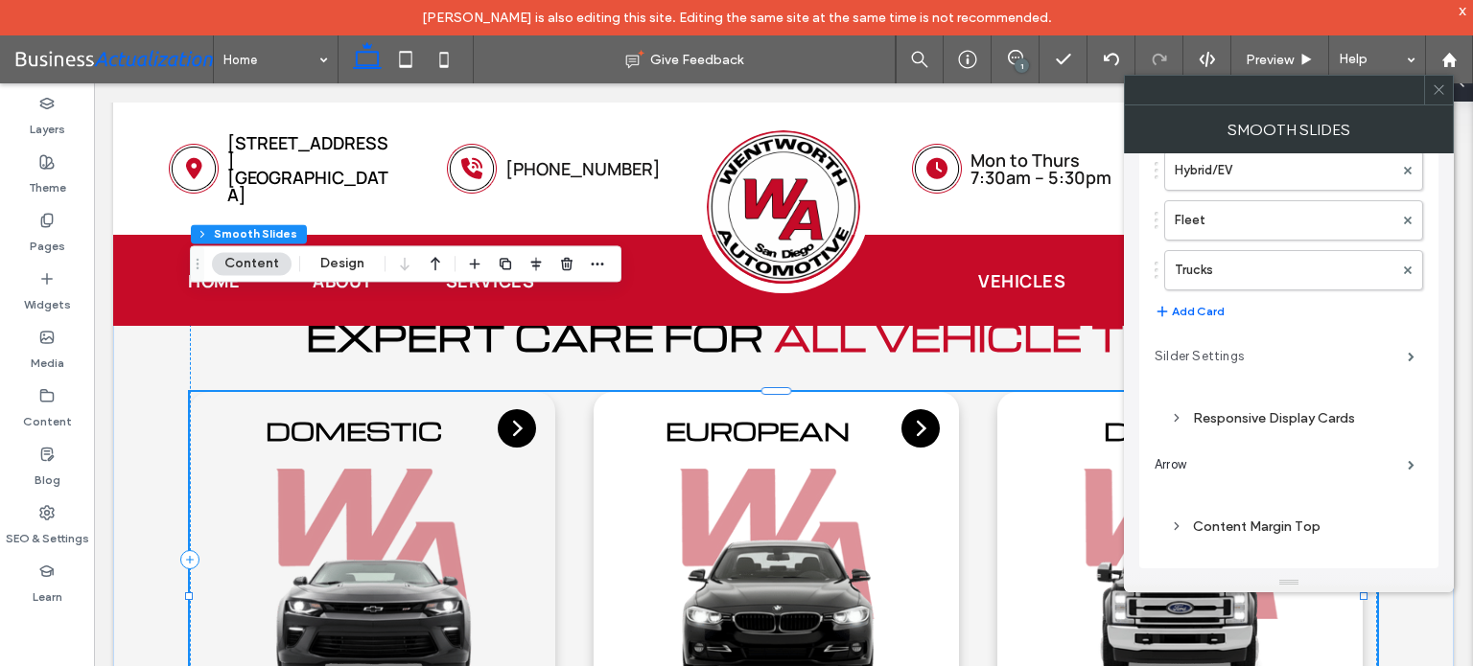
click at [1291, 350] on label "Silder Settings" at bounding box center [1280, 356] width 253 height 38
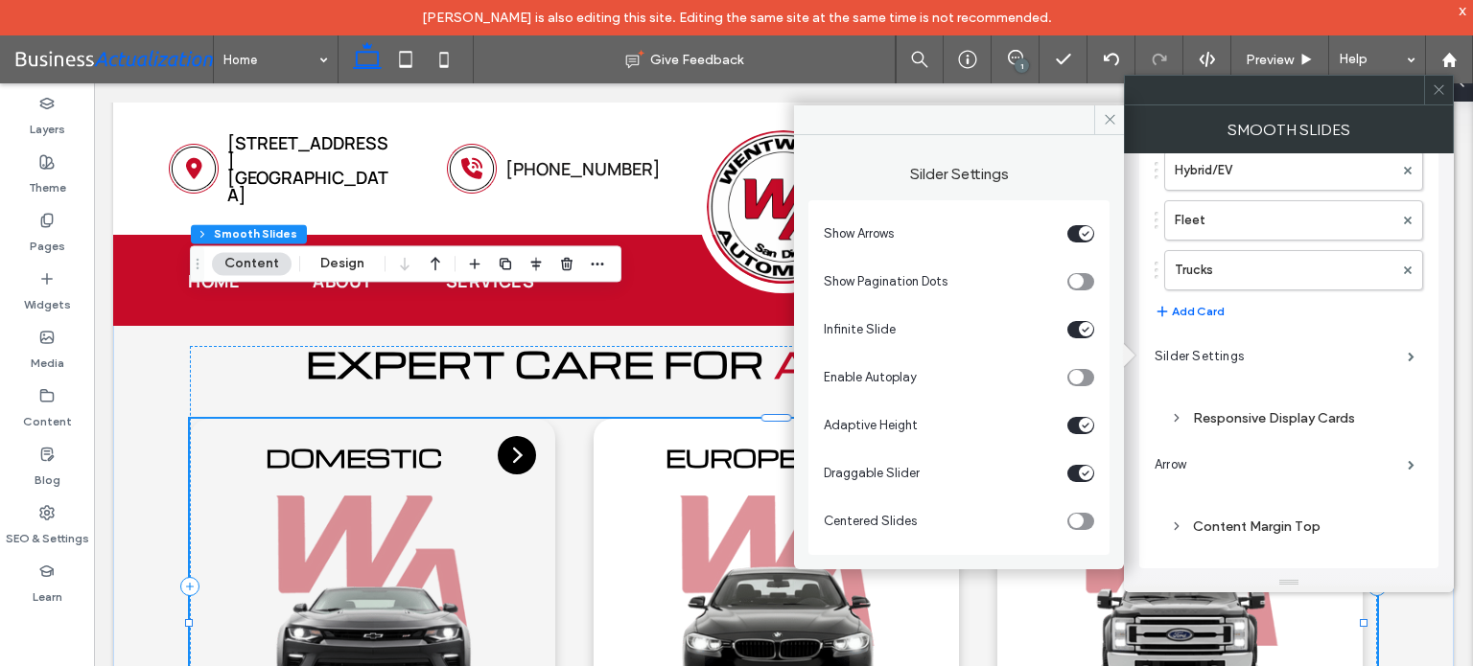
scroll to position [4057, 0]
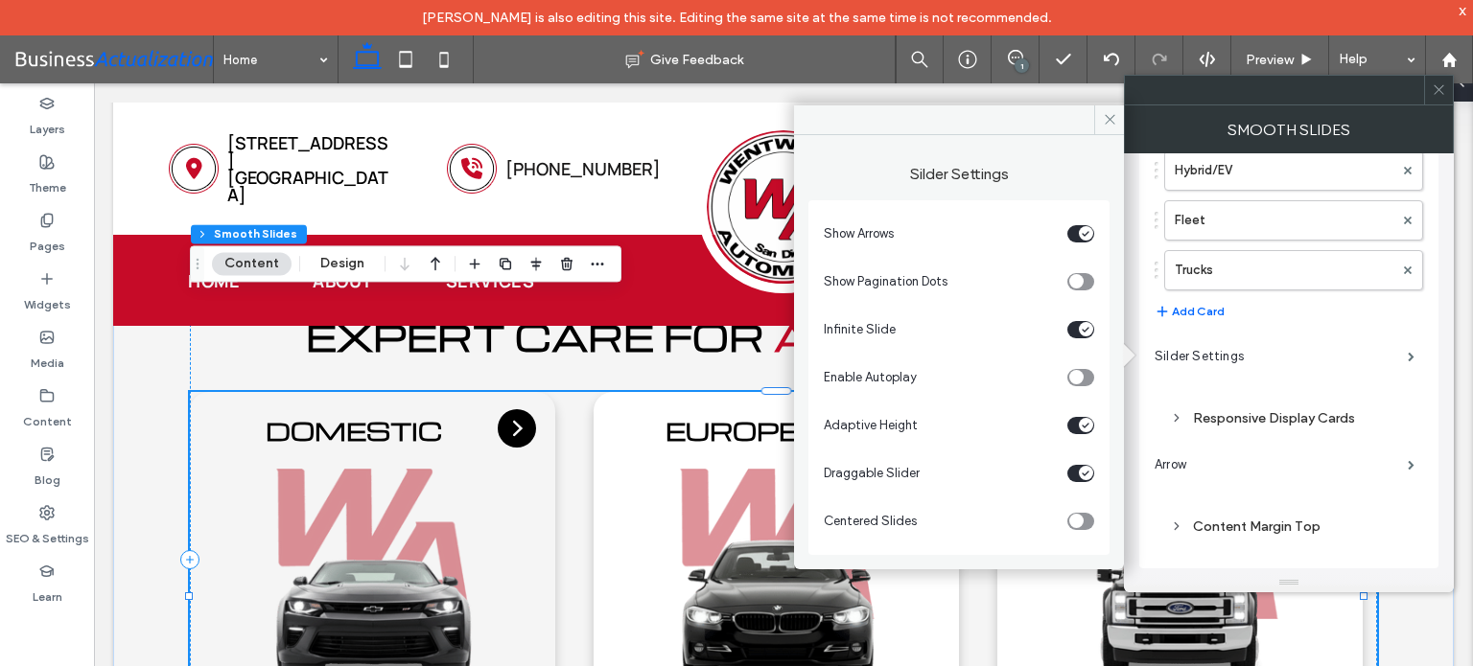
click at [882, 472] on span "Draggable Slider" at bounding box center [871, 473] width 96 height 14
drag, startPoint x: 916, startPoint y: 475, endPoint x: 805, endPoint y: 473, distance: 111.2
click at [805, 473] on div "Silder Settings Show Arrows Show Pagination Dots Infinite Slide Enable Autoplay…" at bounding box center [959, 345] width 330 height 420
copy span "Draggable Slider"
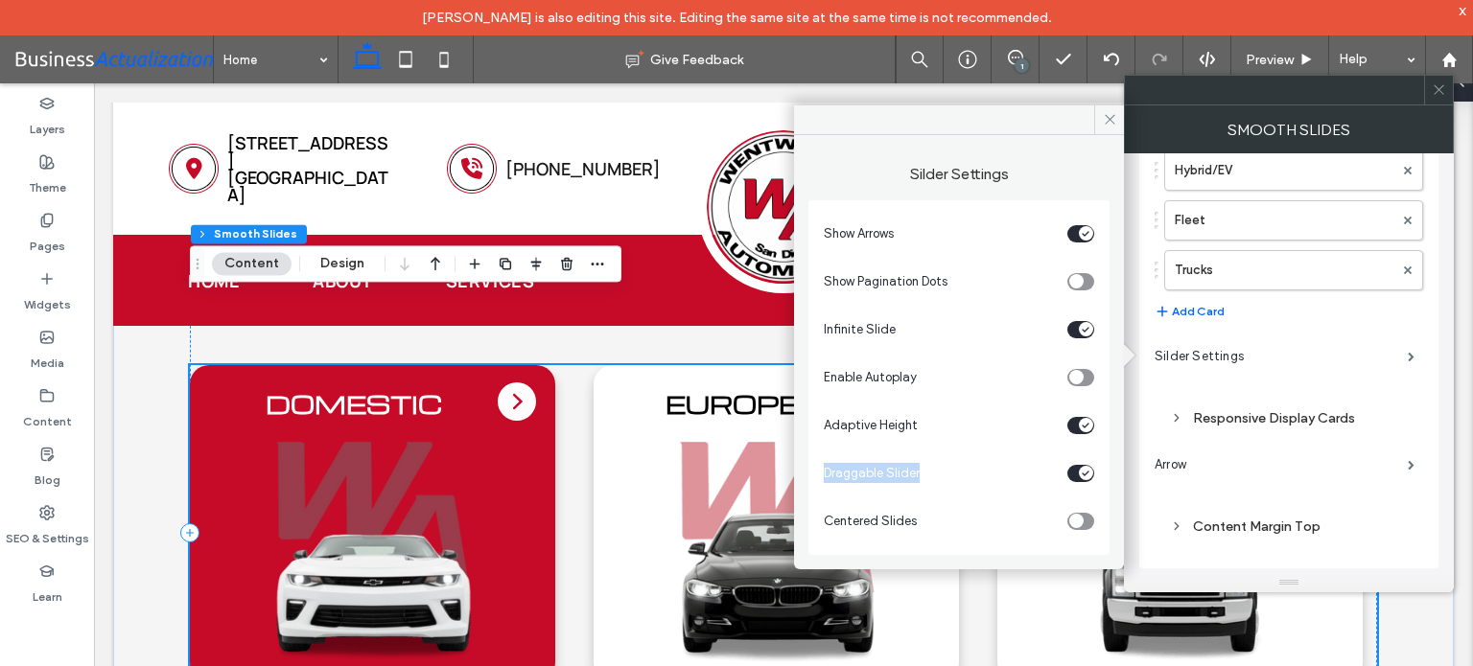
scroll to position [4030, 0]
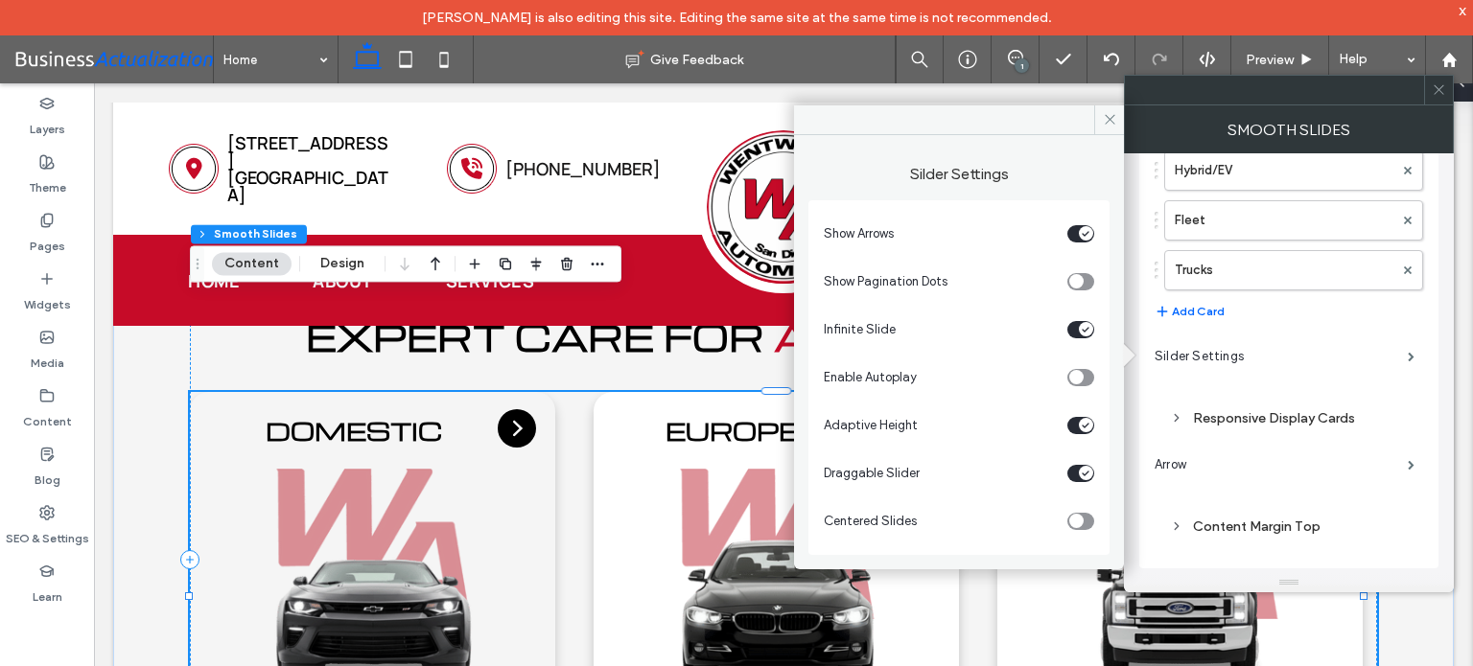
click at [1107, 496] on div "Show Arrows Show Pagination Dots Infinite Slide Enable Autoplay Adaptive Height…" at bounding box center [958, 377] width 301 height 355
click at [1112, 117] on icon at bounding box center [1109, 119] width 14 height 14
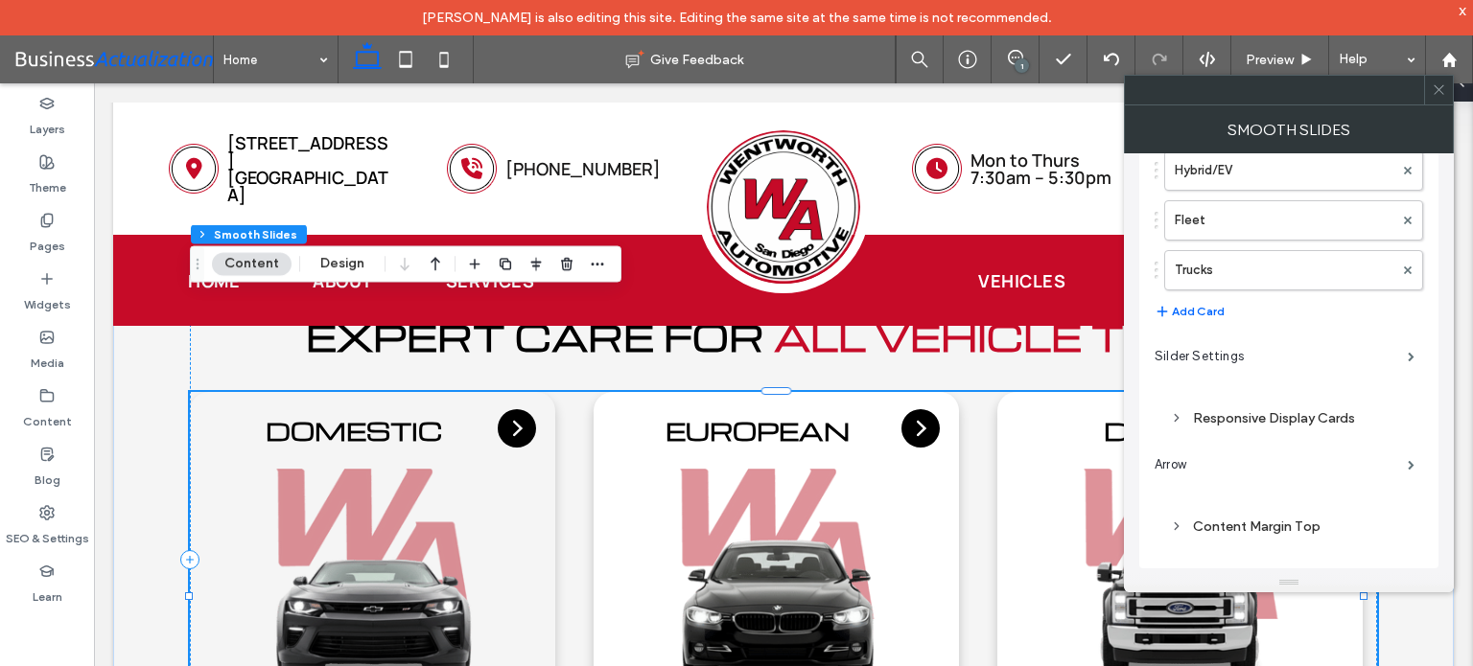
click at [1435, 98] on span at bounding box center [1438, 90] width 14 height 29
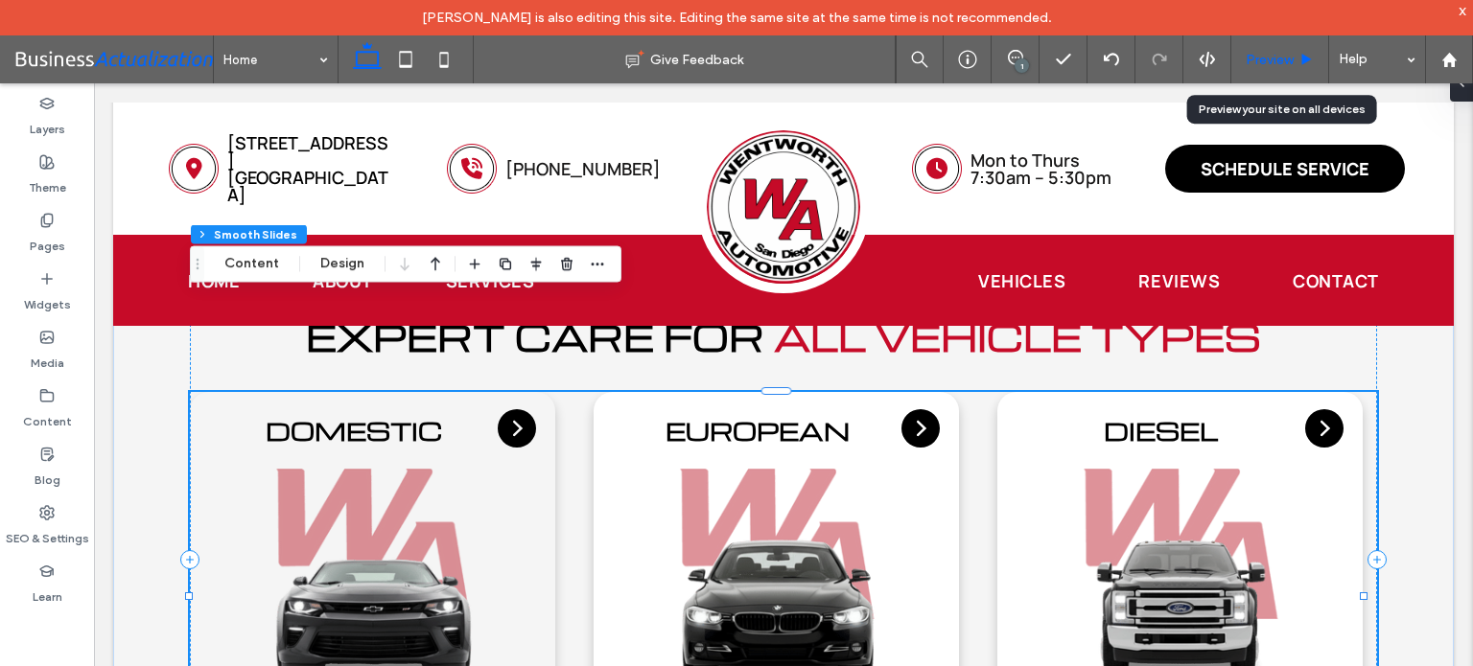
click at [1293, 56] on div "Preview" at bounding box center [1279, 60] width 97 height 16
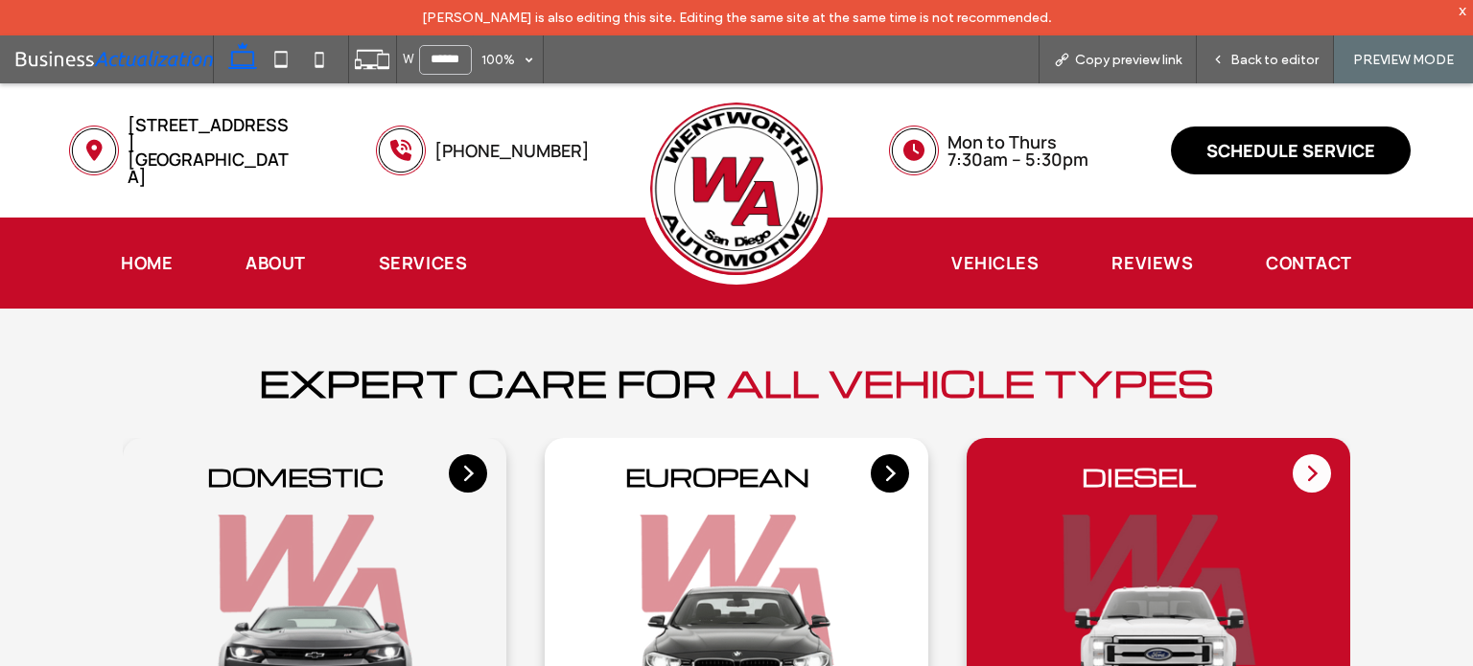
scroll to position [4078, 0]
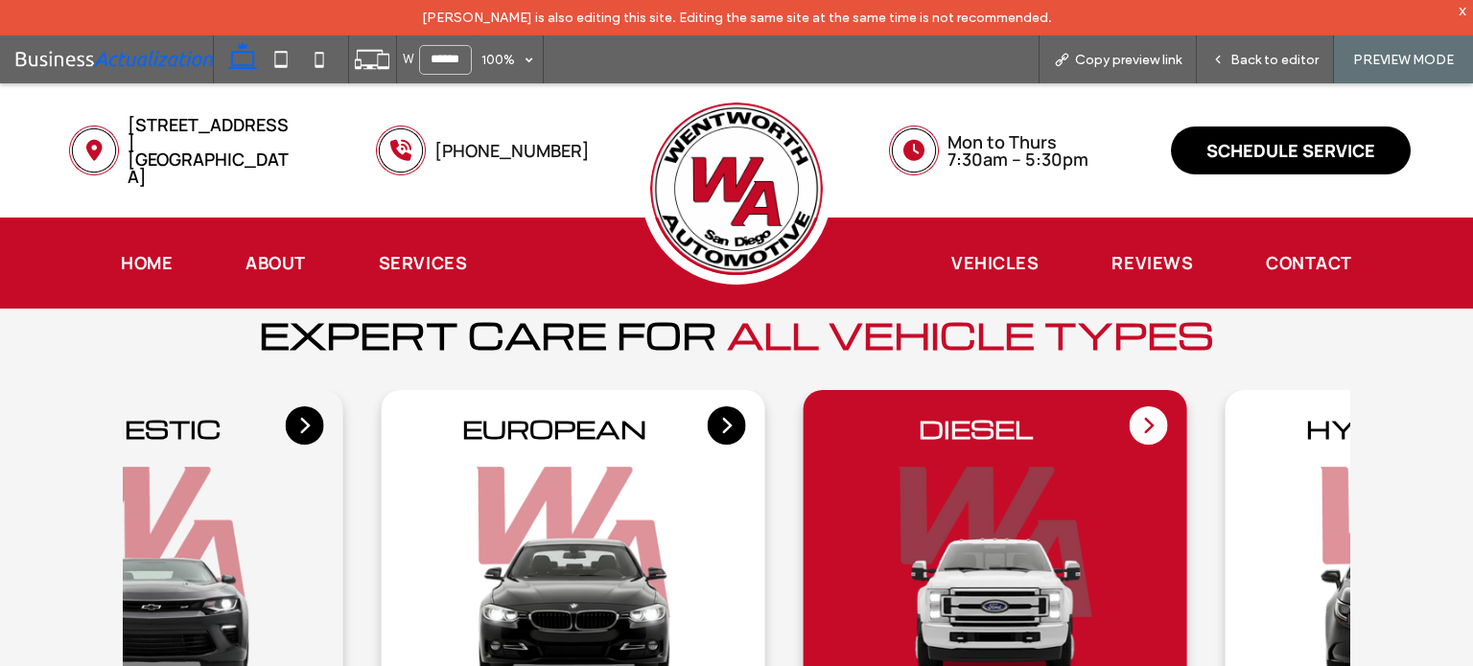
click at [823, 514] on img "4 / 7" at bounding box center [995, 579] width 345 height 225
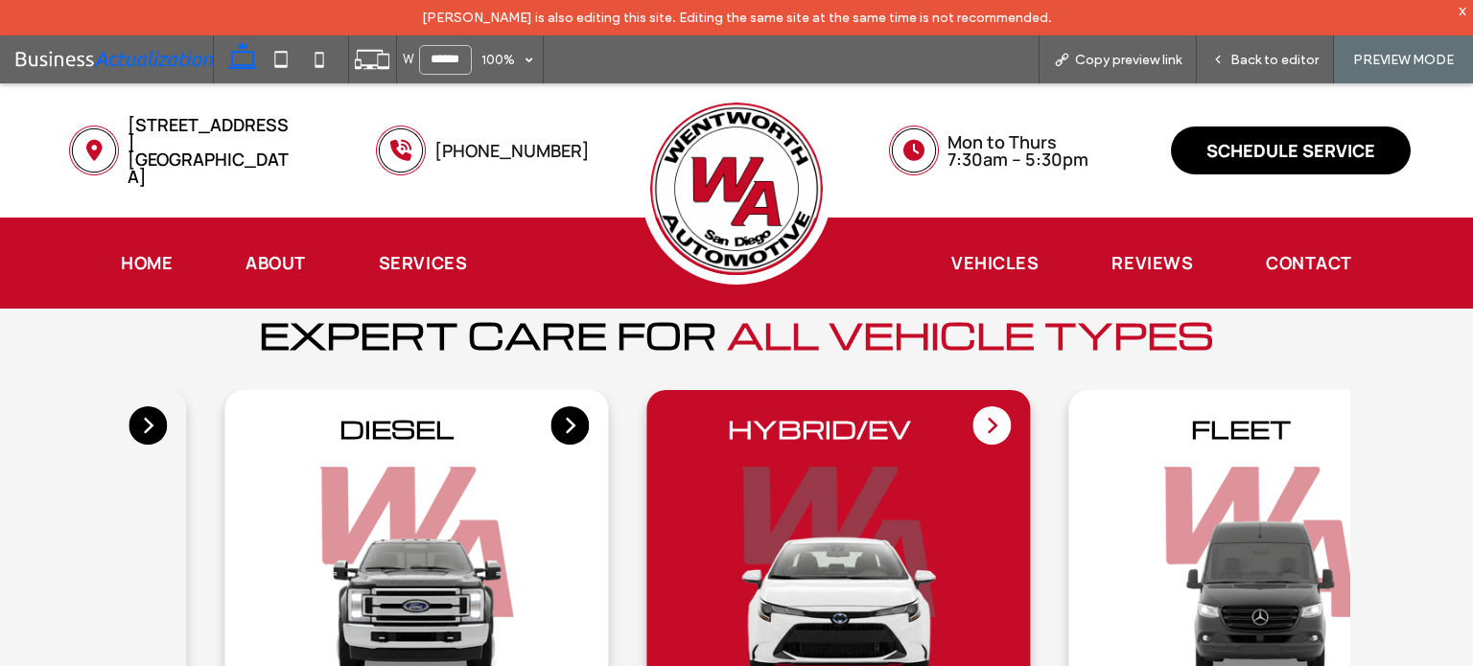
click at [665, 482] on img "5 / 7" at bounding box center [837, 579] width 345 height 225
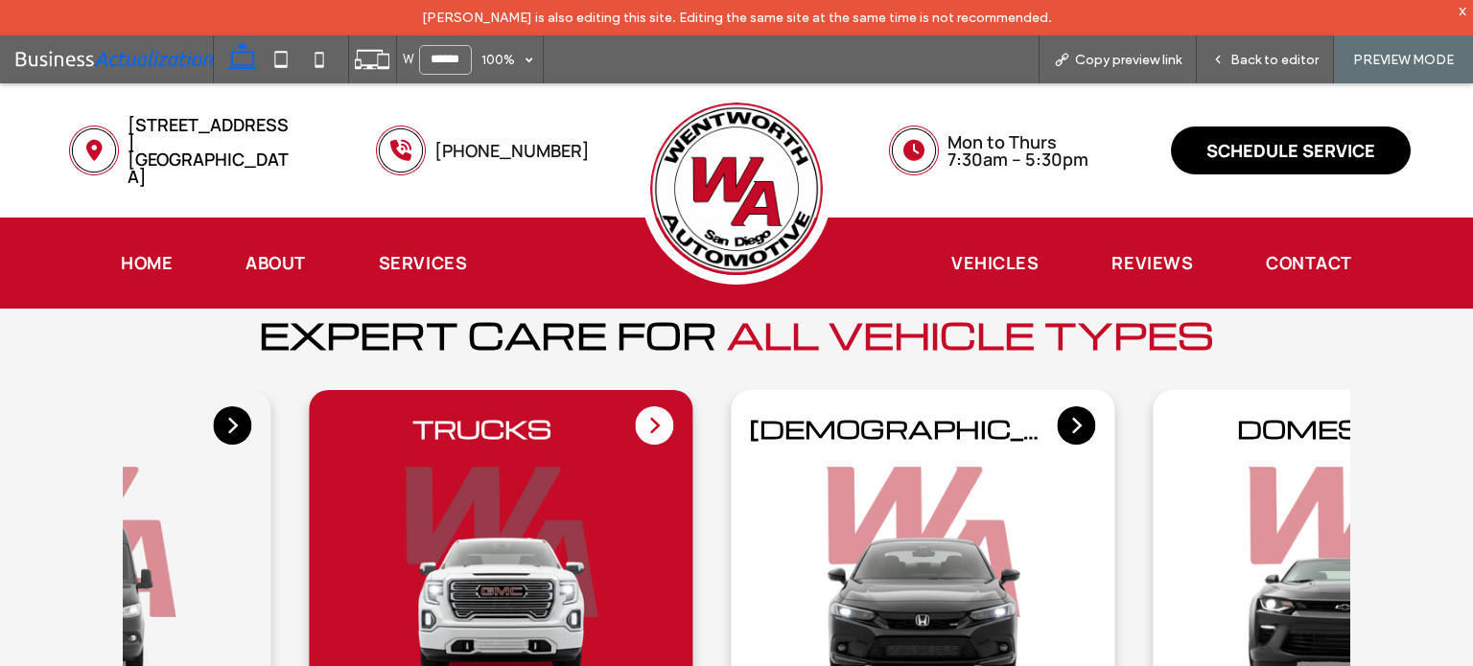
click at [328, 471] on img "7 / 7" at bounding box center [500, 579] width 345 height 225
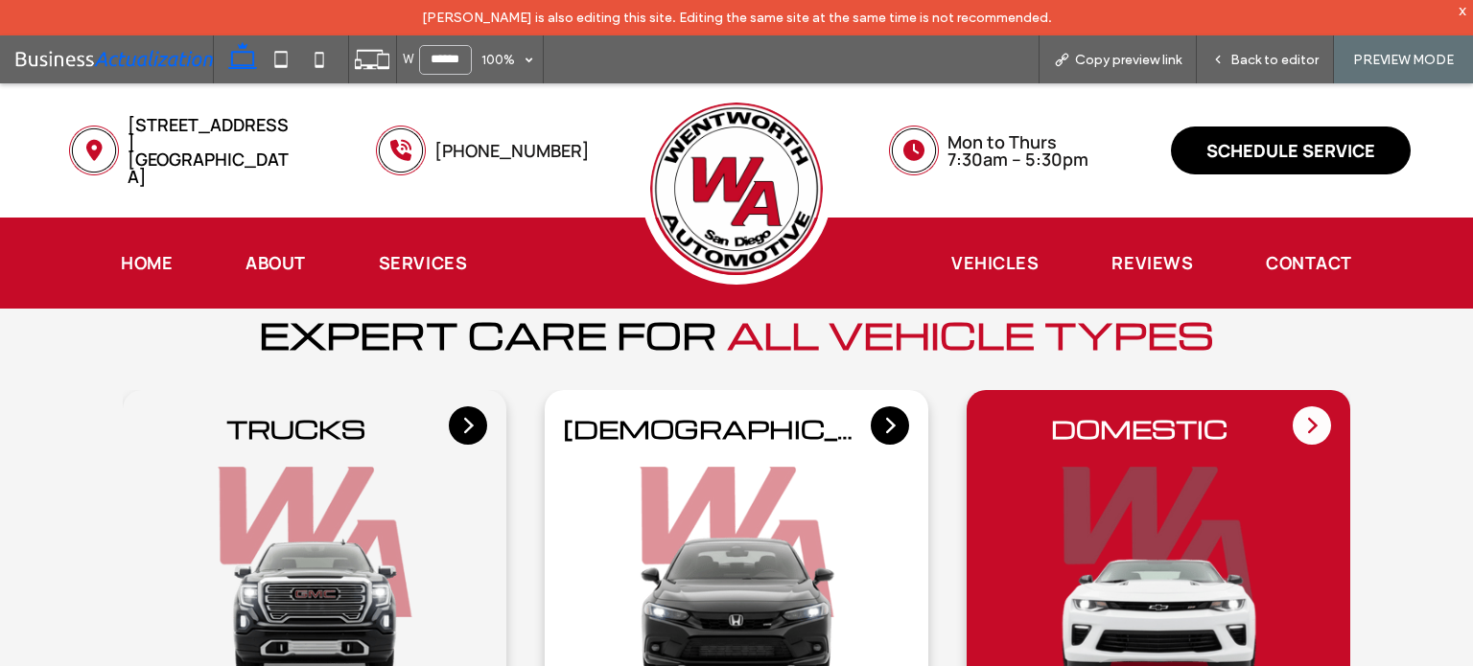
click at [986, 467] on img "2 / 7" at bounding box center [1158, 579] width 345 height 225
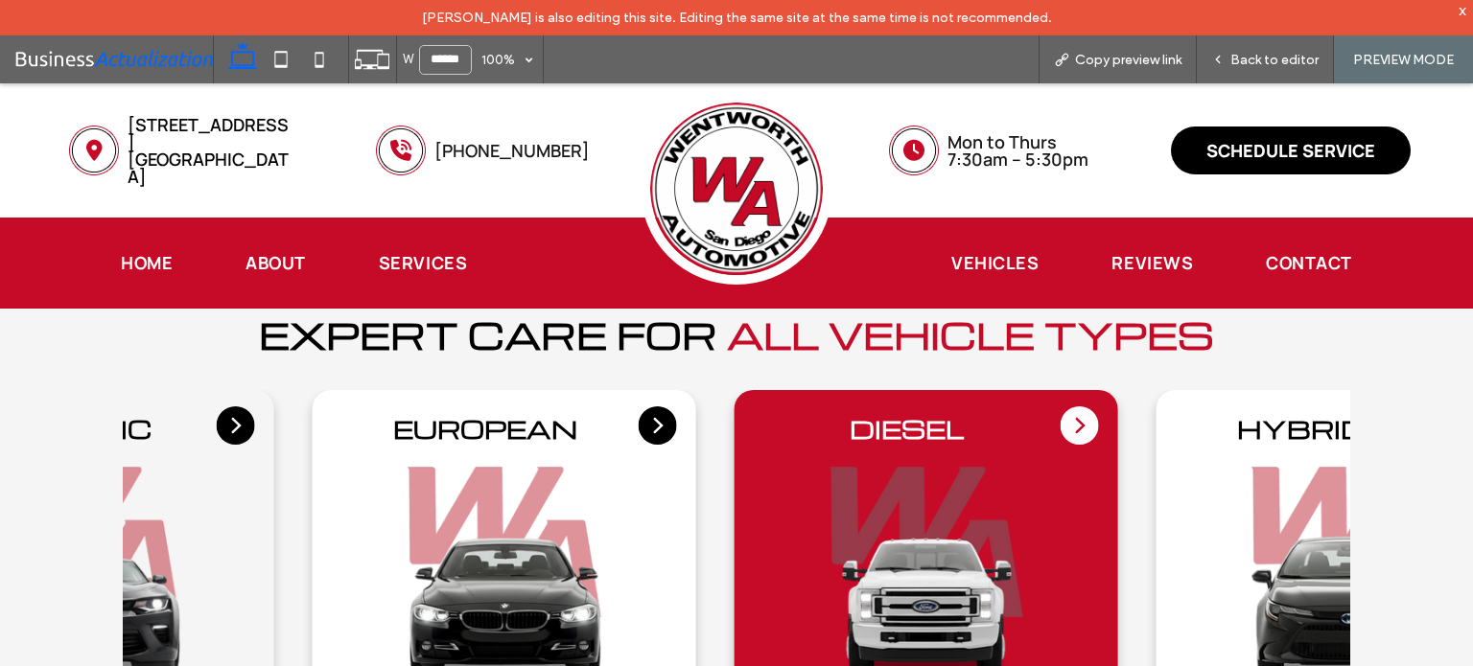
click at [754, 467] on img "4 / 7" at bounding box center [926, 579] width 345 height 225
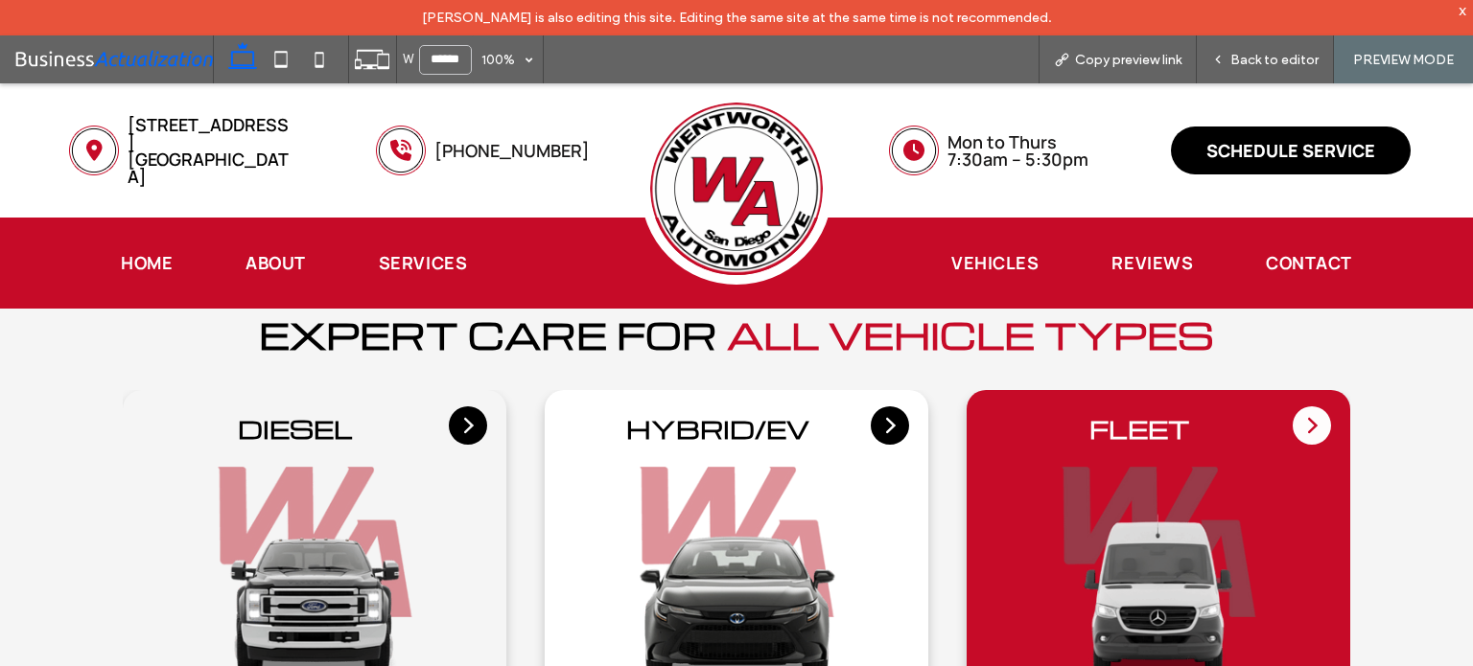
click at [986, 467] on img "6 / 7" at bounding box center [1158, 579] width 345 height 225
